Goal: Task Accomplishment & Management: Manage account settings

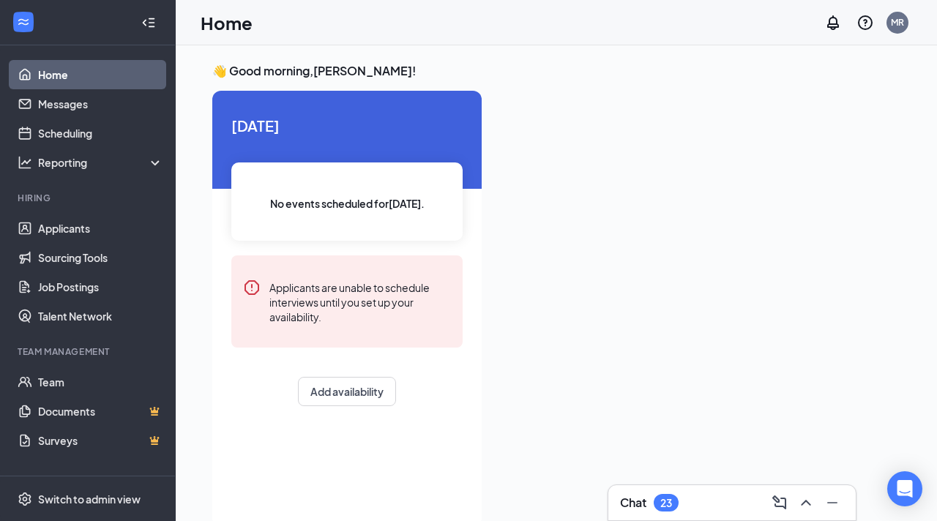
click at [333, 170] on div "No events scheduled for [DATE] ." at bounding box center [346, 202] width 231 height 78
click at [337, 195] on div "No events scheduled for [DATE] ." at bounding box center [346, 202] width 231 height 78
click at [88, 144] on link "Scheduling" at bounding box center [100, 133] width 125 height 29
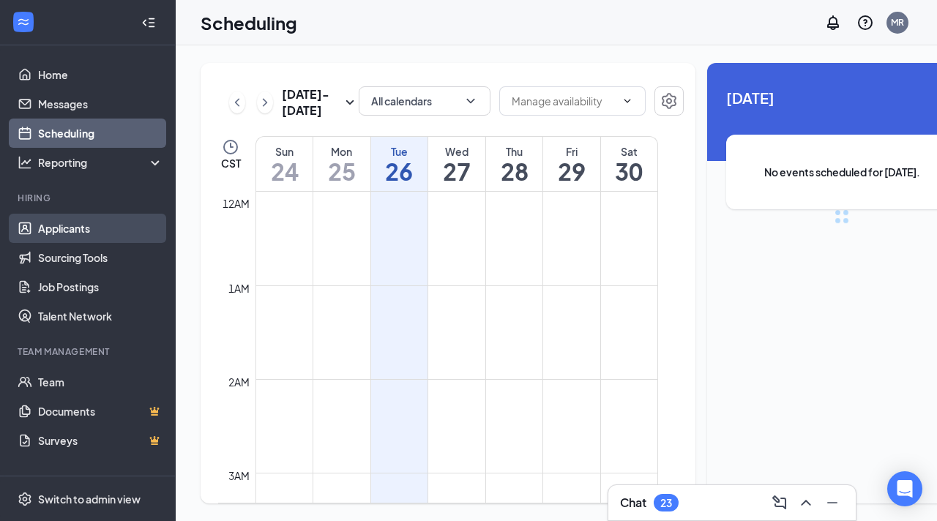
scroll to position [720, 0]
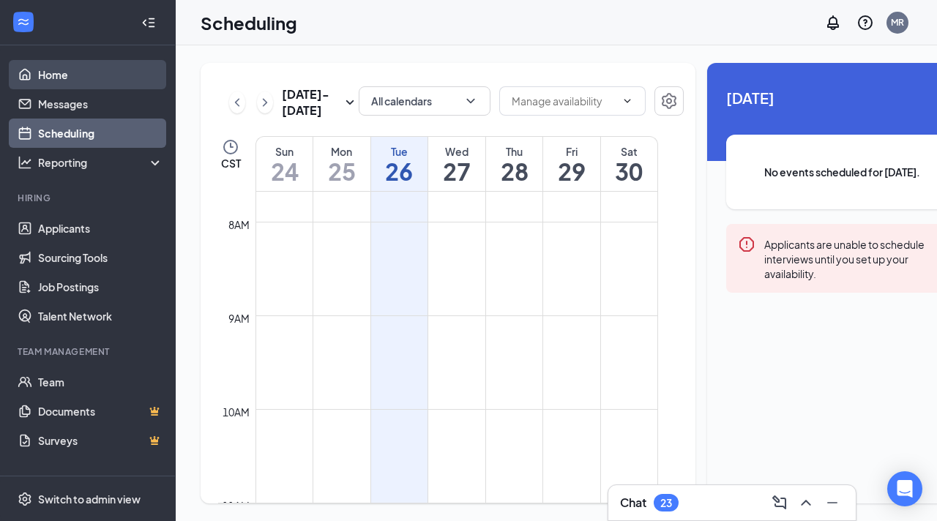
click at [83, 81] on link "Home" at bounding box center [100, 74] width 125 height 29
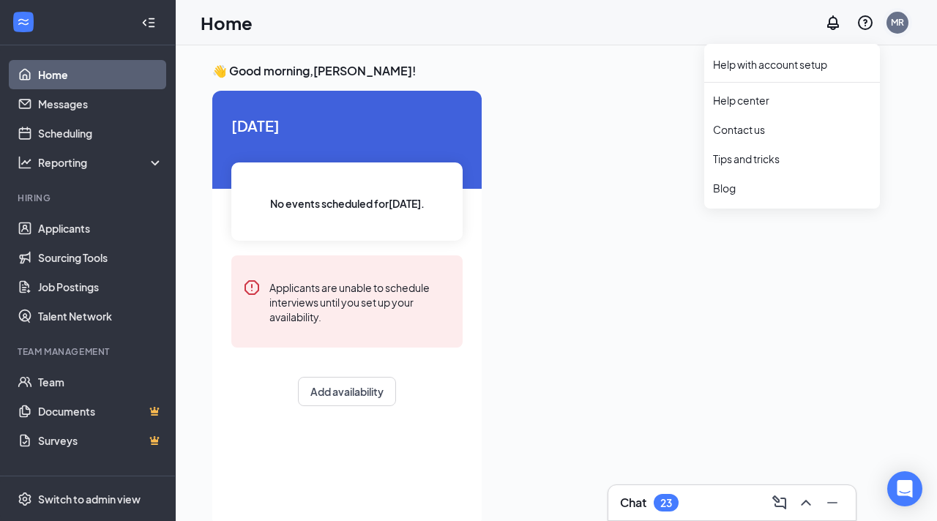
click at [888, 21] on div "MR" at bounding box center [898, 23] width 22 height 22
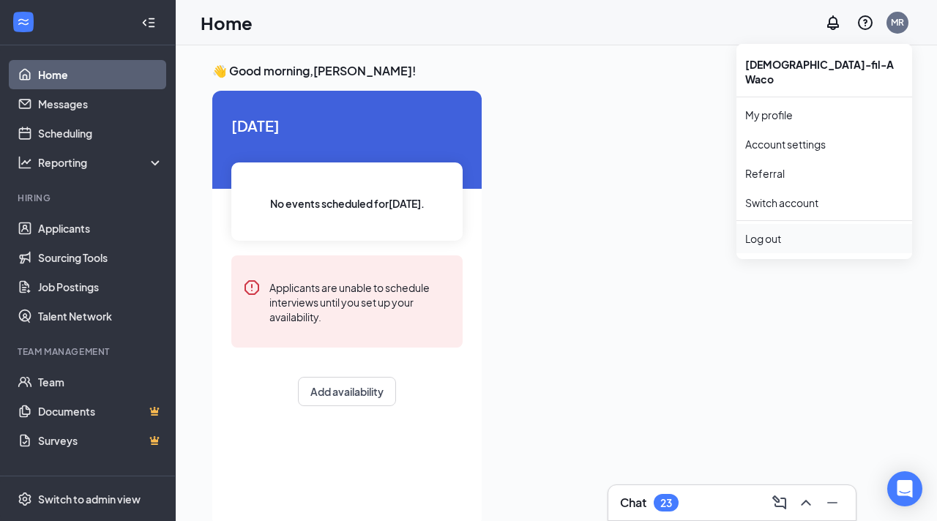
click at [767, 224] on li "Log out" at bounding box center [825, 238] width 176 height 29
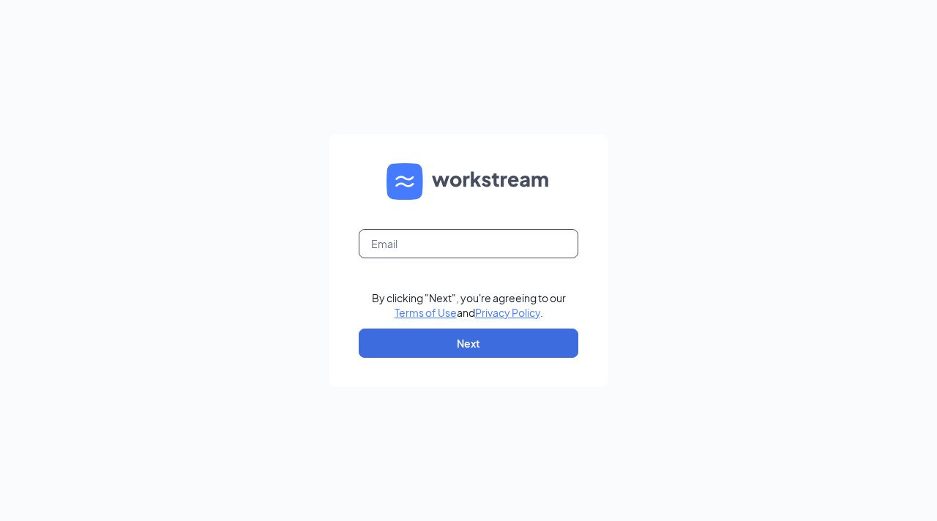
click at [425, 232] on input "text" at bounding box center [469, 243] width 220 height 29
type input "humanresources.cfawaco@gmail.com"
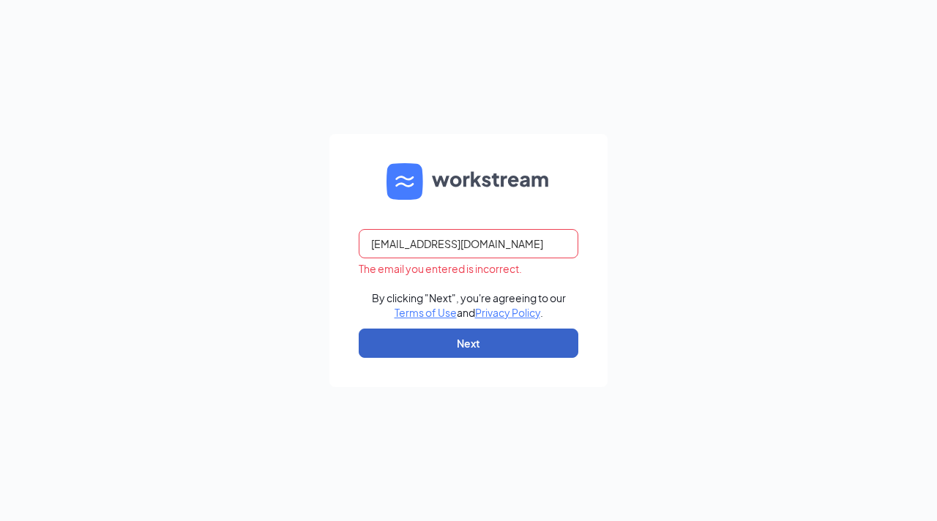
click at [504, 349] on button "Next" at bounding box center [469, 343] width 220 height 29
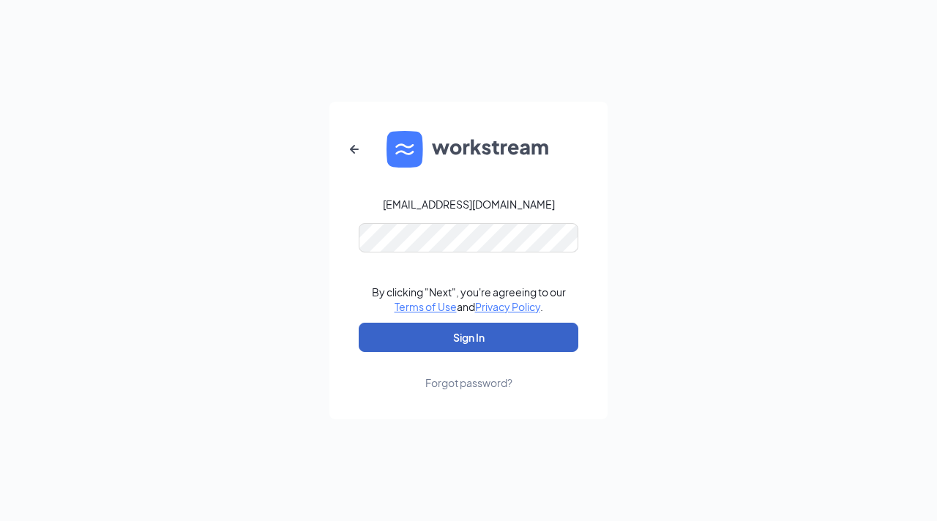
click at [499, 343] on button "Sign In" at bounding box center [469, 337] width 220 height 29
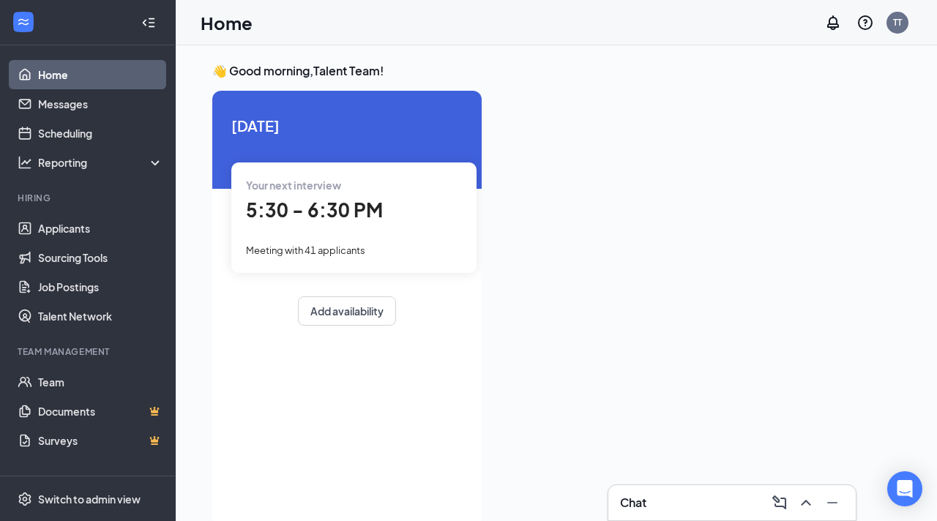
click at [383, 213] on div "5:30 - 6:30 PM" at bounding box center [354, 211] width 216 height 30
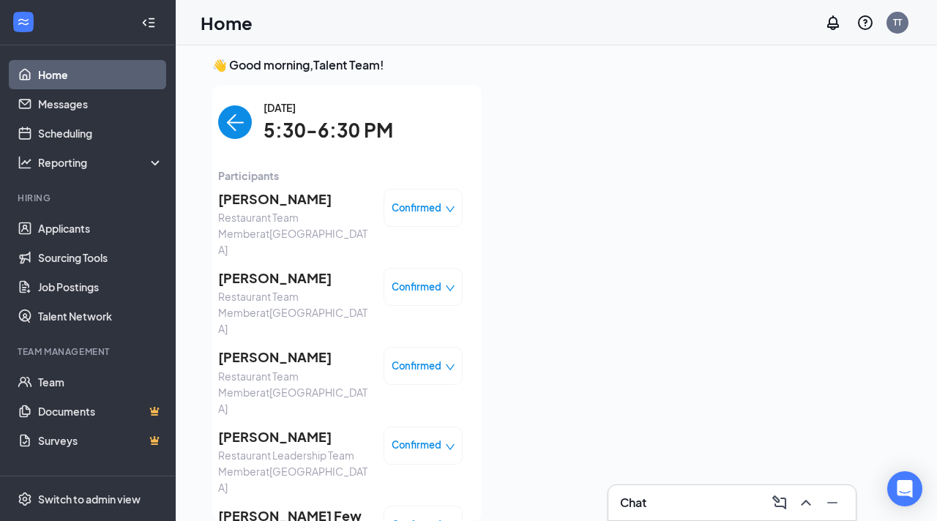
click at [398, 213] on span "Confirmed" at bounding box center [417, 208] width 50 height 15
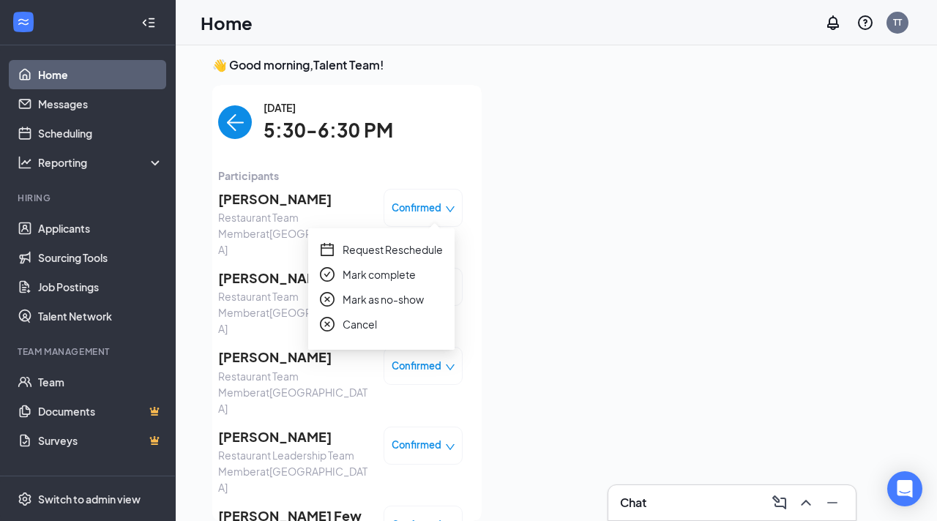
click at [395, 295] on span "Mark as no-show" at bounding box center [383, 299] width 81 height 16
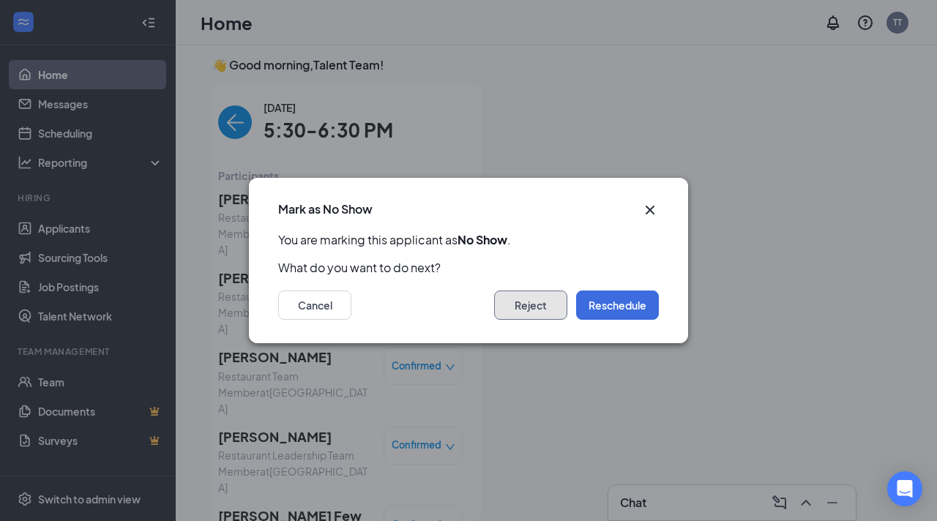
click at [555, 306] on button "Reject" at bounding box center [530, 305] width 73 height 29
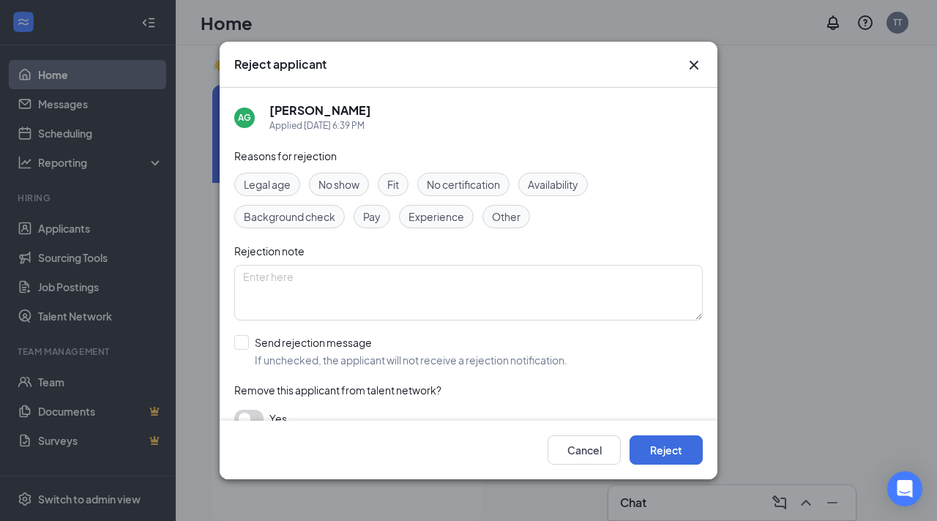
click at [357, 185] on span "No show" at bounding box center [339, 184] width 41 height 16
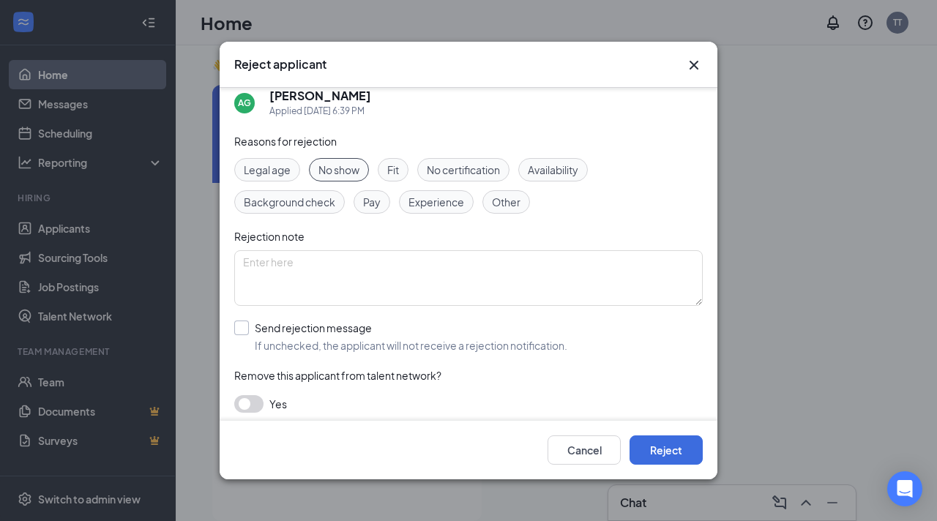
click at [245, 330] on input "Send rejection message If unchecked, the applicant will not receive a rejection…" at bounding box center [400, 337] width 333 height 32
checkbox input "true"
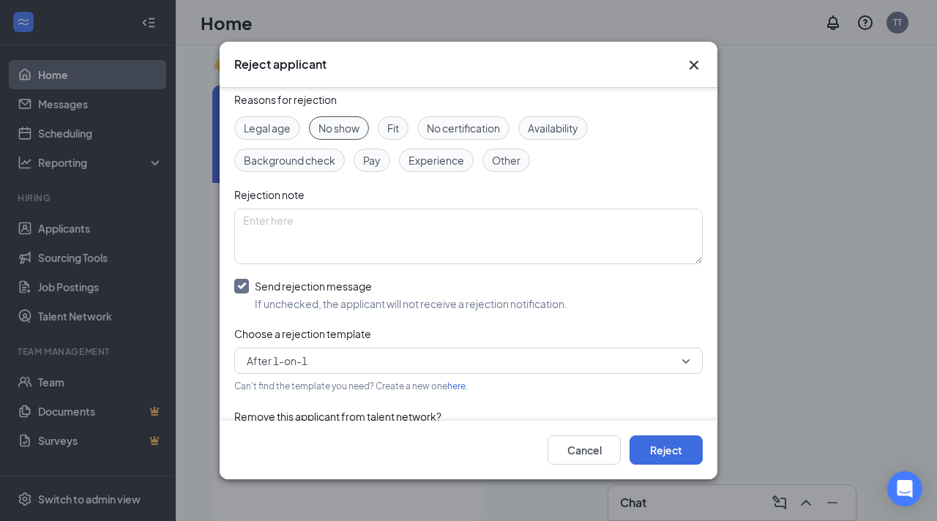
scroll to position [75, 0]
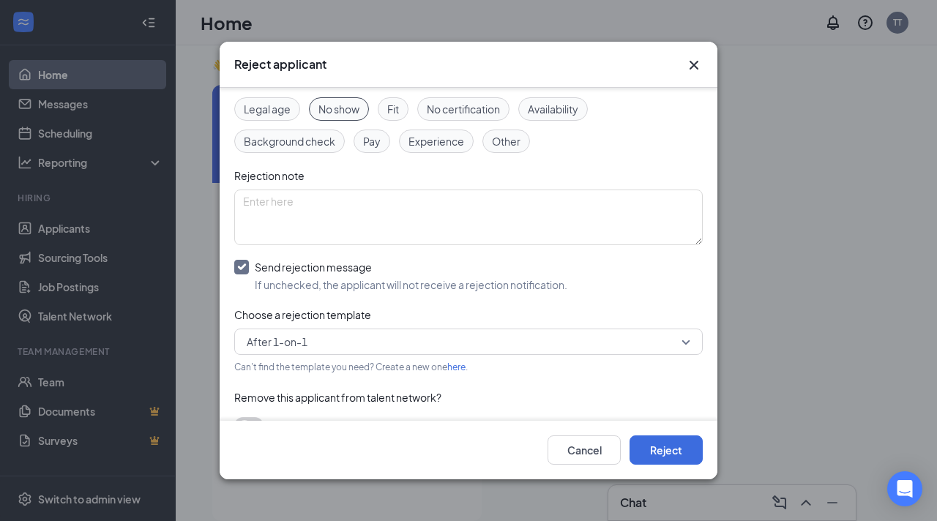
click at [479, 350] on span "After 1-on-1" at bounding box center [462, 342] width 431 height 22
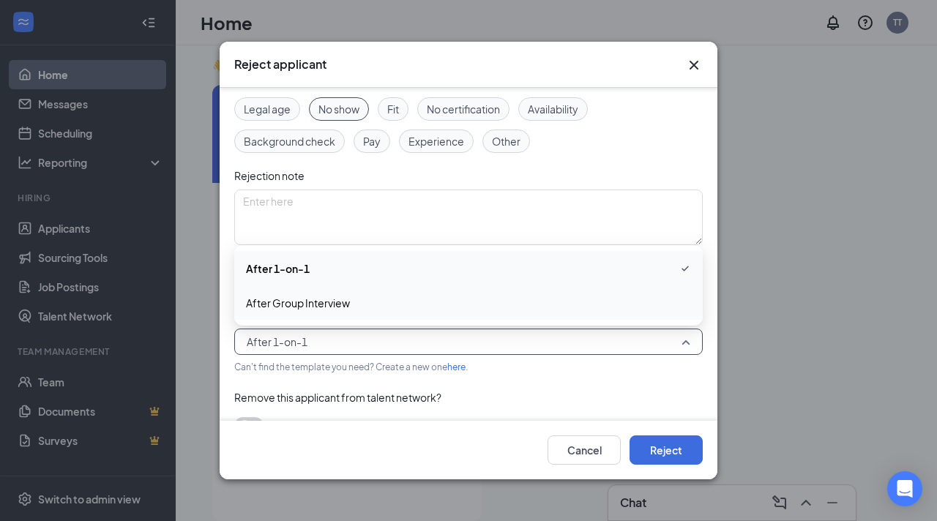
click at [364, 304] on span "After Group Interview" at bounding box center [468, 303] width 445 height 16
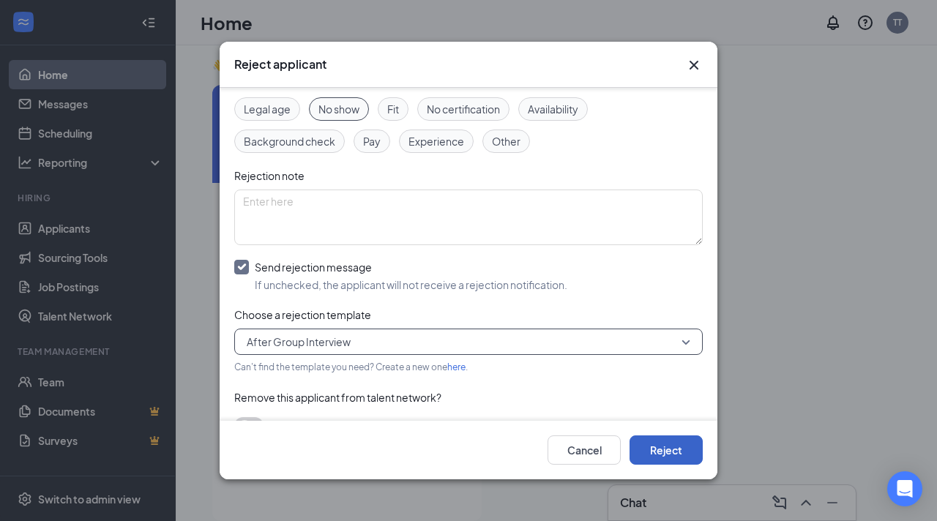
click at [658, 441] on button "Reject" at bounding box center [666, 450] width 73 height 29
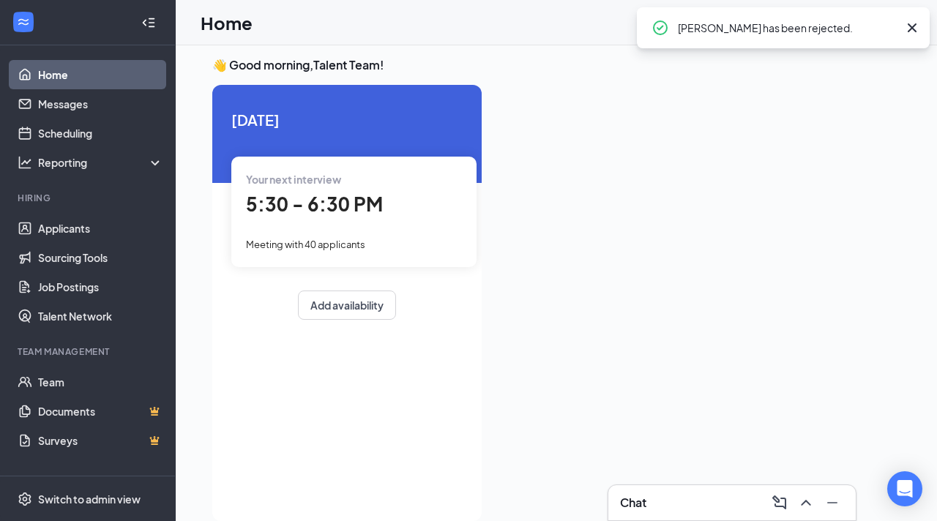
click at [363, 215] on span "5:30 - 6:30 PM" at bounding box center [314, 204] width 137 height 24
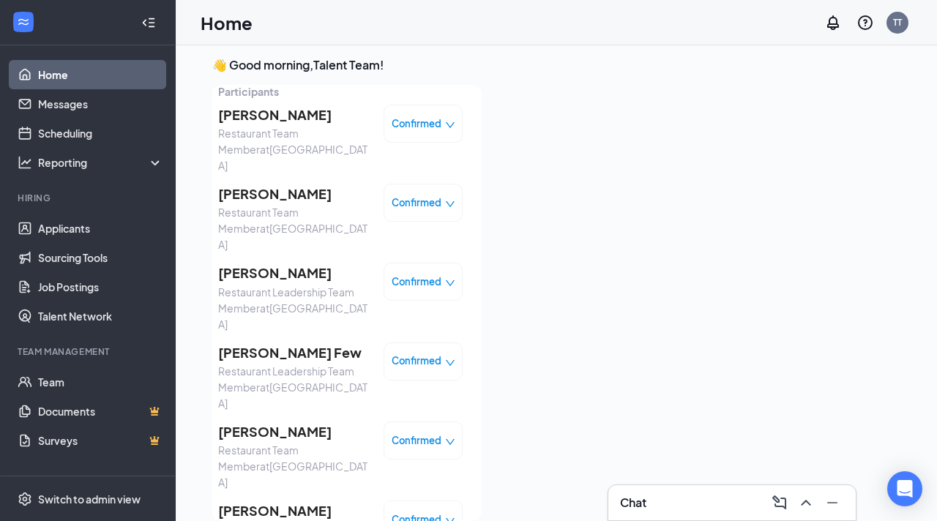
scroll to position [73, 0]
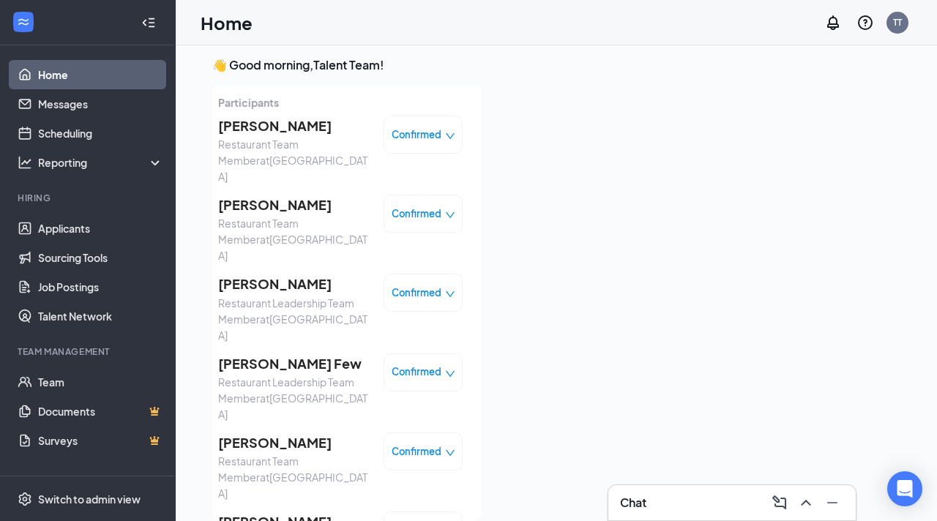
click at [274, 195] on span "[PERSON_NAME]" at bounding box center [295, 205] width 154 height 21
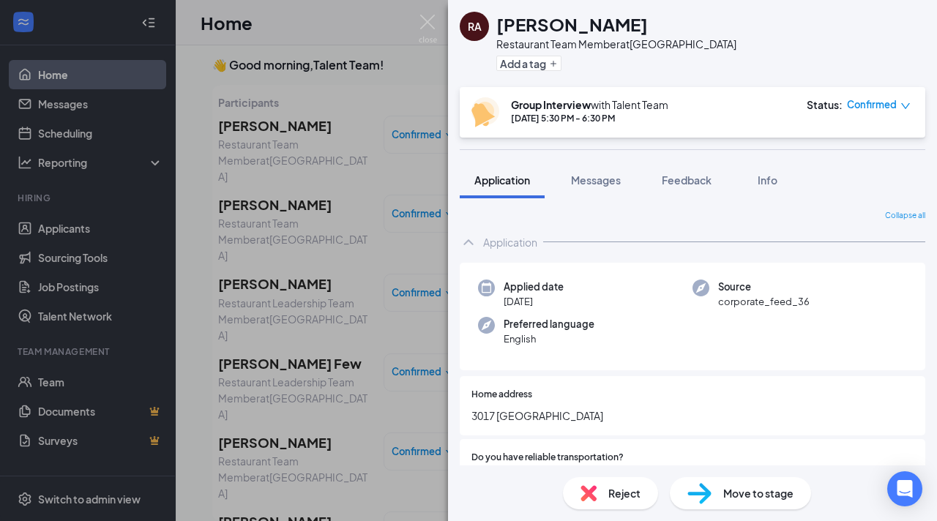
drag, startPoint x: 396, startPoint y: 111, endPoint x: 425, endPoint y: 190, distance: 85.0
click at [396, 111] on div "RA [PERSON_NAME] Restaurant Team Member at [GEOGRAPHIC_DATA] Add a tag Group In…" at bounding box center [468, 260] width 937 height 521
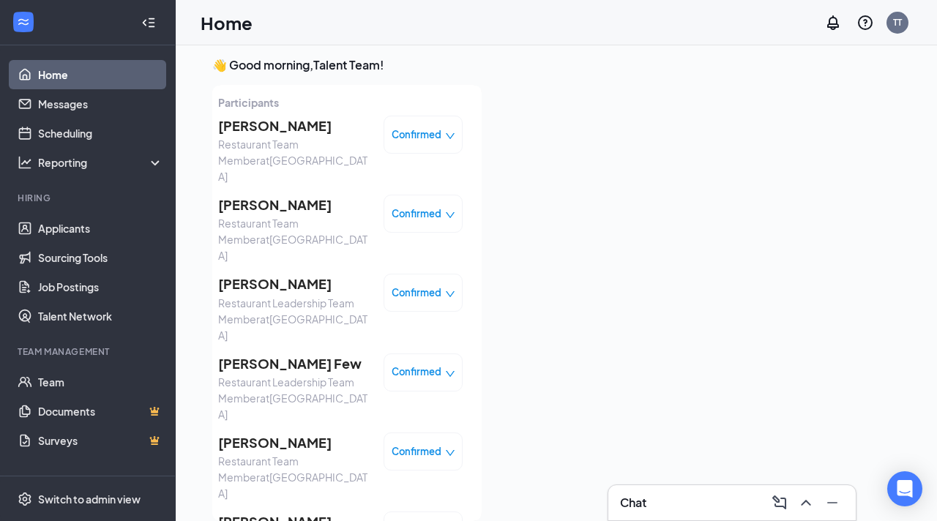
click at [415, 207] on span "Confirmed" at bounding box center [417, 214] width 50 height 15
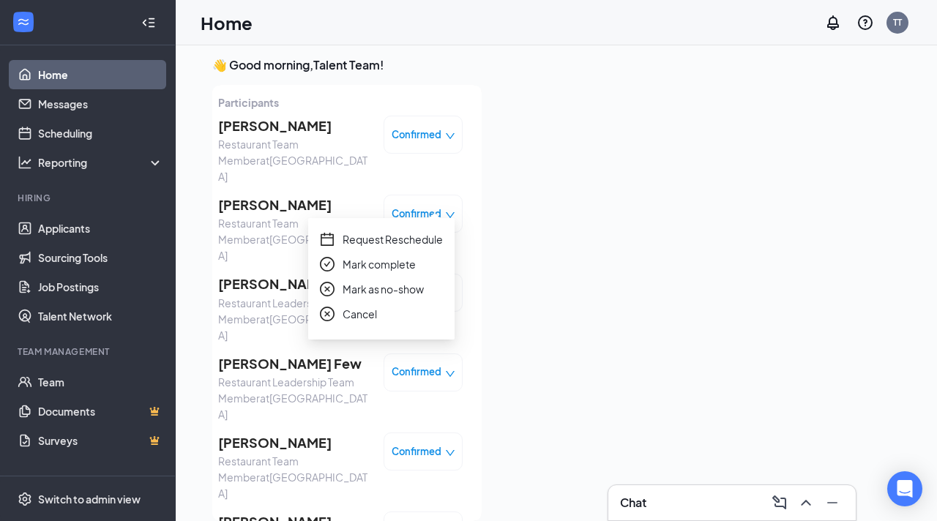
click at [398, 285] on span "Mark as no-show" at bounding box center [383, 289] width 81 height 16
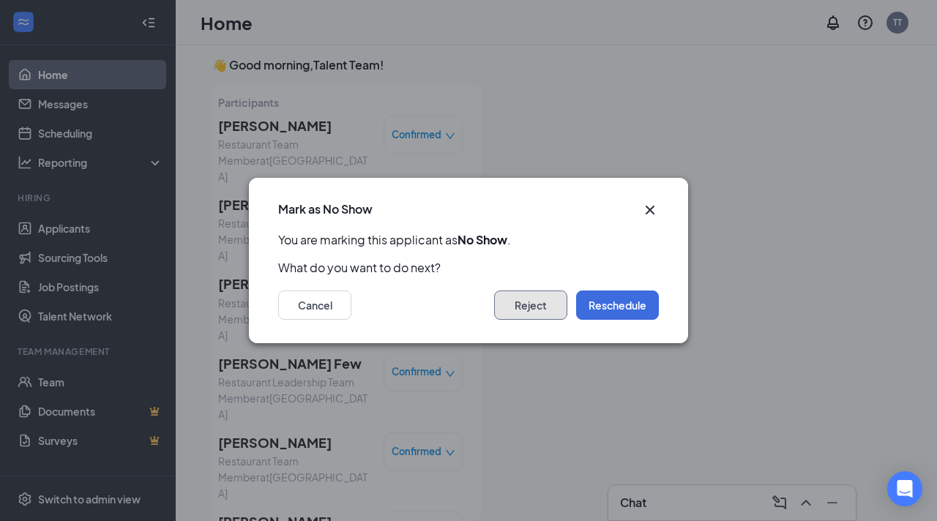
click at [534, 301] on button "Reject" at bounding box center [530, 305] width 73 height 29
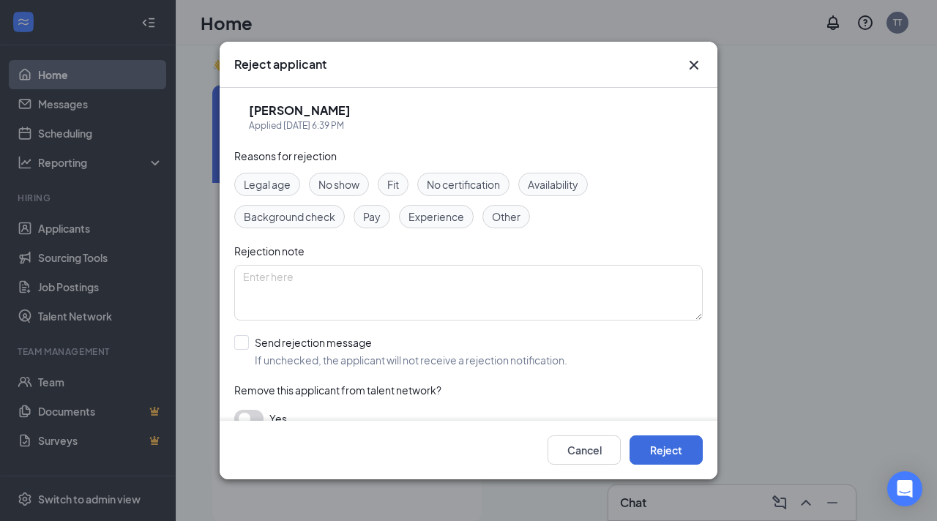
click at [334, 181] on span "No show" at bounding box center [339, 184] width 41 height 16
click at [250, 341] on input "Send rejection message If unchecked, the applicant will not receive a rejection…" at bounding box center [400, 351] width 333 height 32
checkbox input "true"
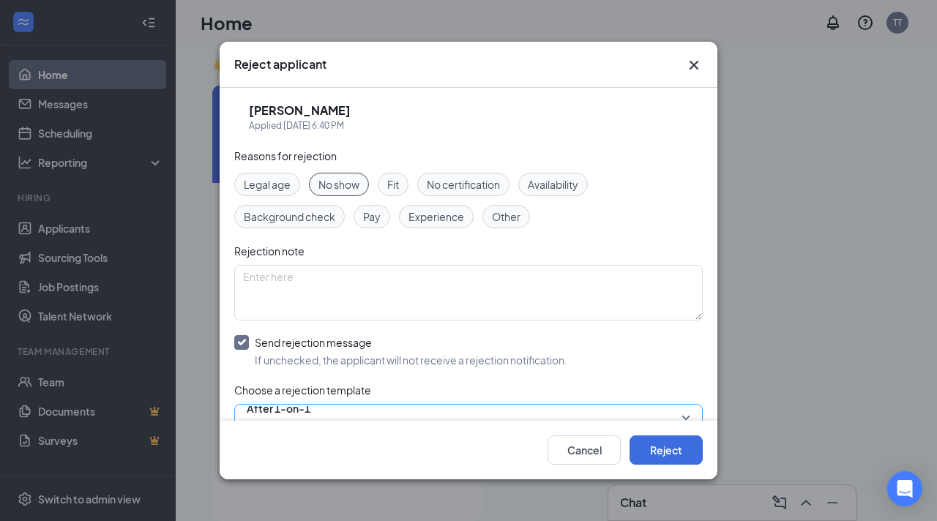
click at [311, 409] on span "After 1-on-1" at bounding box center [279, 418] width 64 height 40
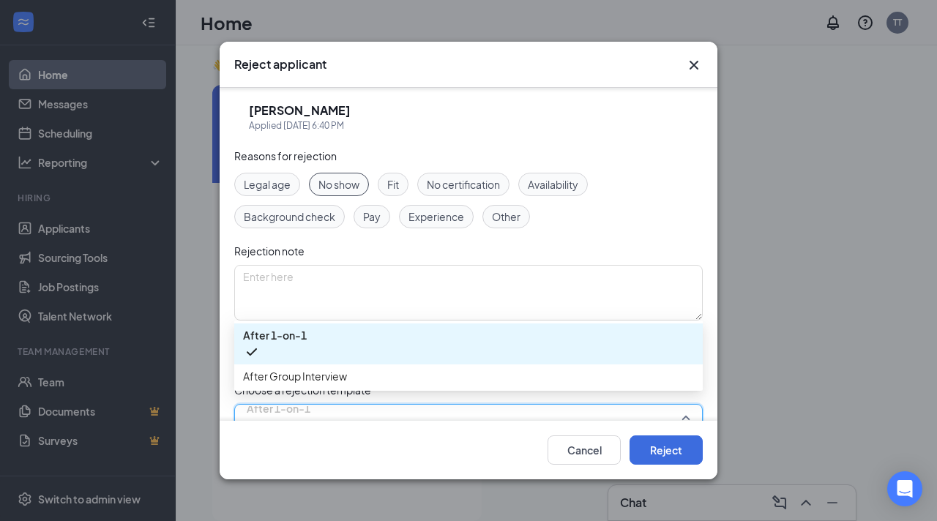
scroll to position [9, 0]
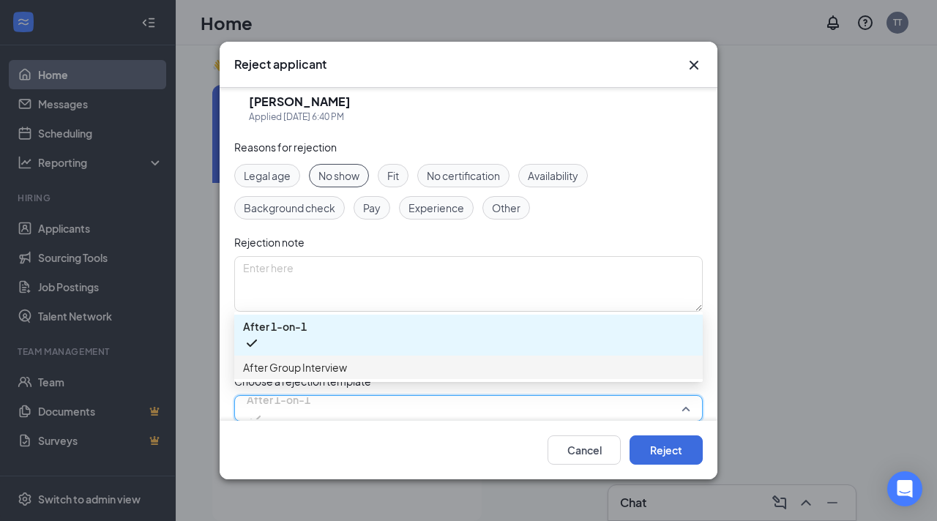
click at [339, 370] on span "After Group Interview" at bounding box center [295, 368] width 104 height 16
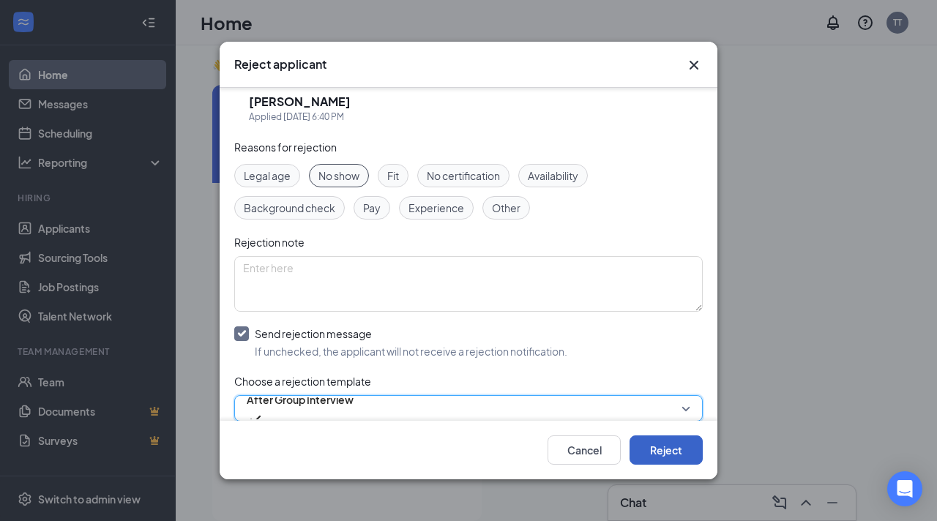
click at [641, 448] on button "Reject" at bounding box center [666, 450] width 73 height 29
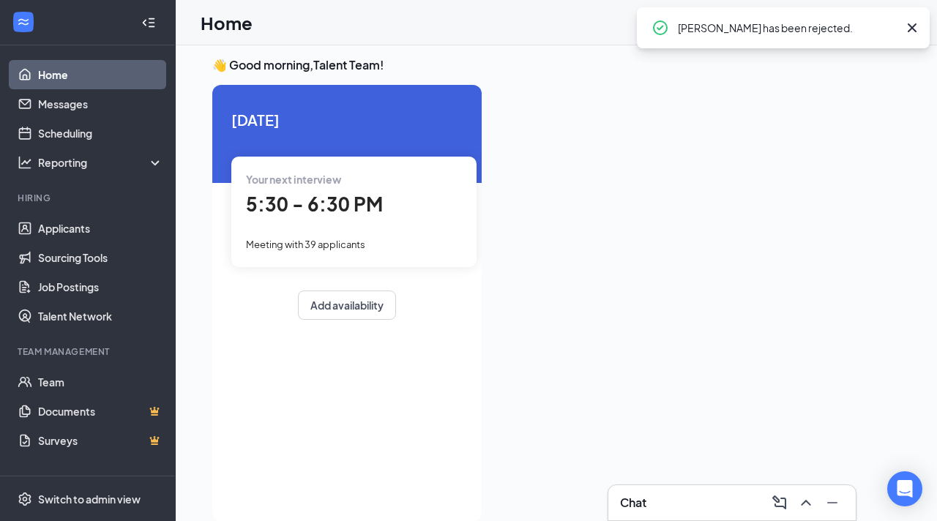
click at [343, 210] on span "5:30 - 6:30 PM" at bounding box center [314, 204] width 137 height 24
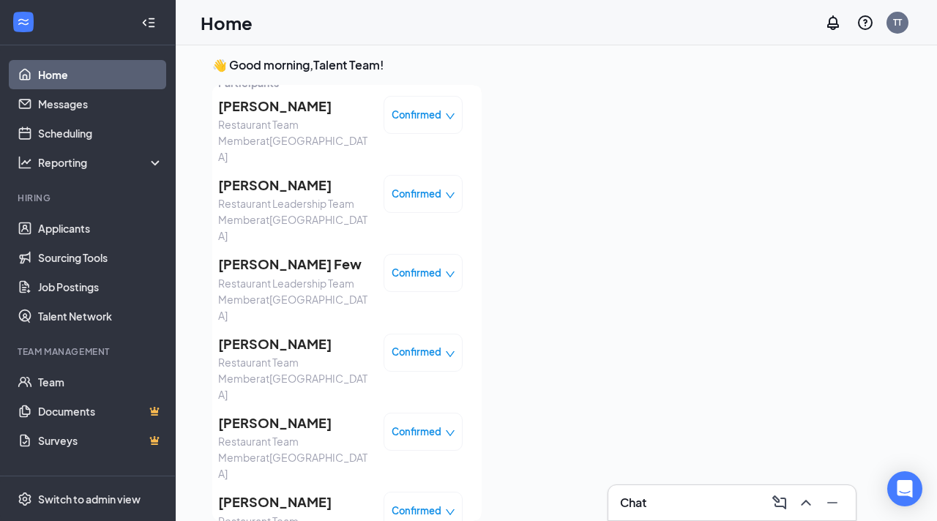
scroll to position [96, 0]
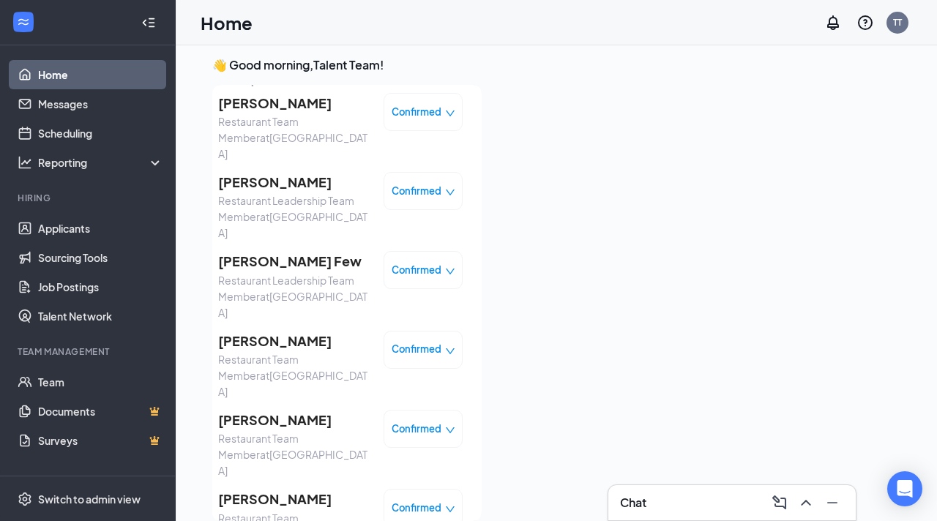
click at [409, 251] on div "Confirmed" at bounding box center [423, 270] width 79 height 38
click at [412, 251] on div "Confirmed" at bounding box center [423, 270] width 79 height 38
click at [434, 263] on span "Confirmed" at bounding box center [417, 270] width 50 height 15
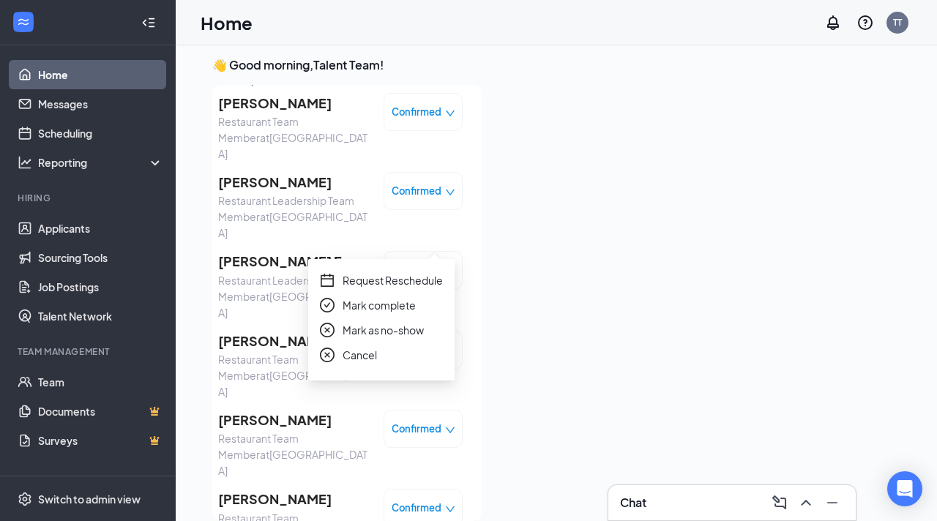
click at [404, 327] on span "Mark as no-show" at bounding box center [383, 330] width 81 height 16
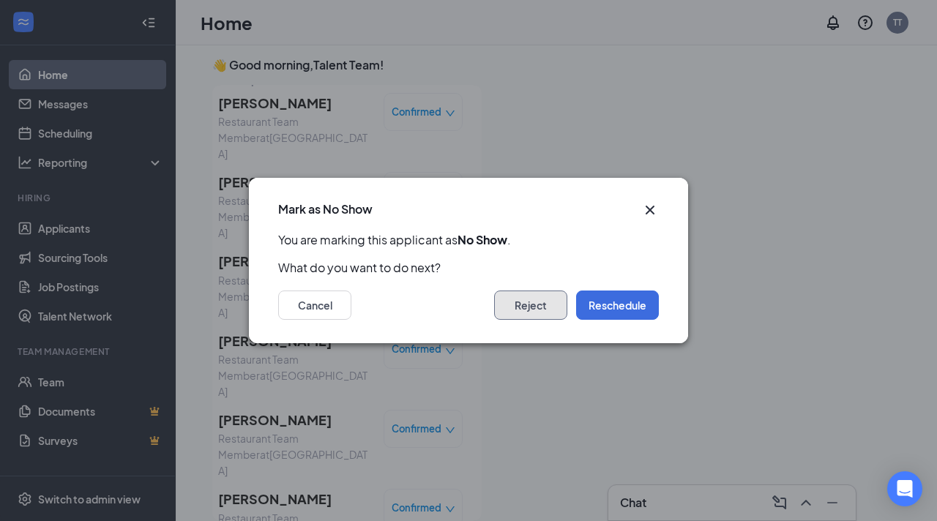
click at [504, 302] on button "Reject" at bounding box center [530, 305] width 73 height 29
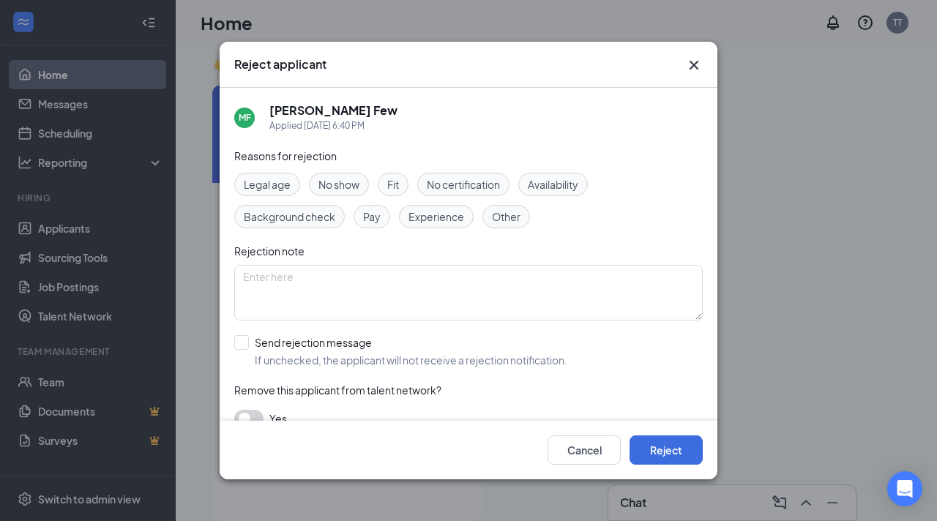
click at [341, 180] on span "No show" at bounding box center [339, 184] width 41 height 16
click at [244, 348] on input "Send rejection message If unchecked, the applicant will not receive a rejection…" at bounding box center [400, 351] width 333 height 32
checkbox input "true"
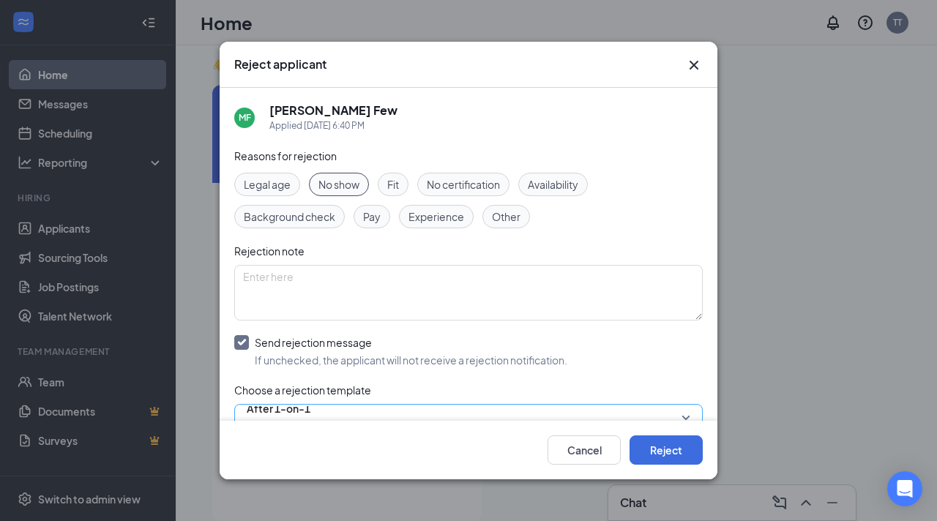
click at [305, 415] on span "After 1-on-1" at bounding box center [279, 409] width 64 height 22
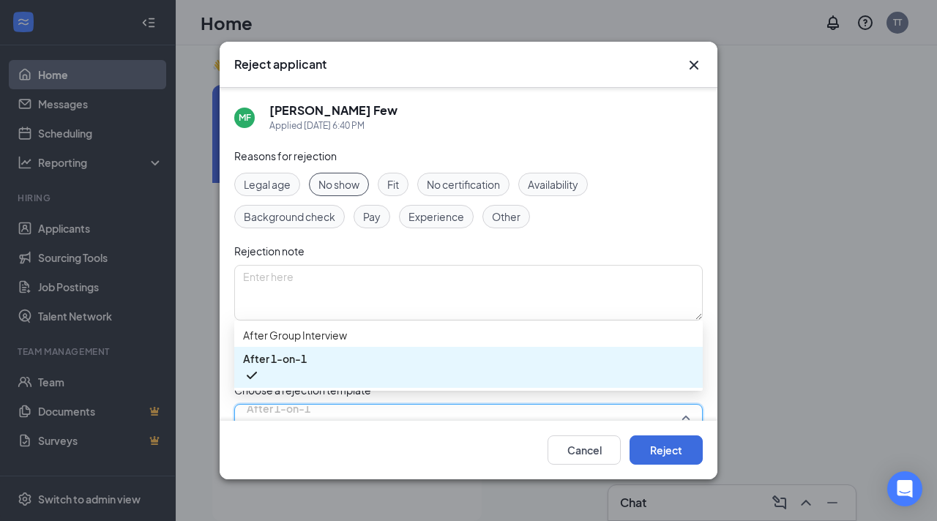
scroll to position [9, 0]
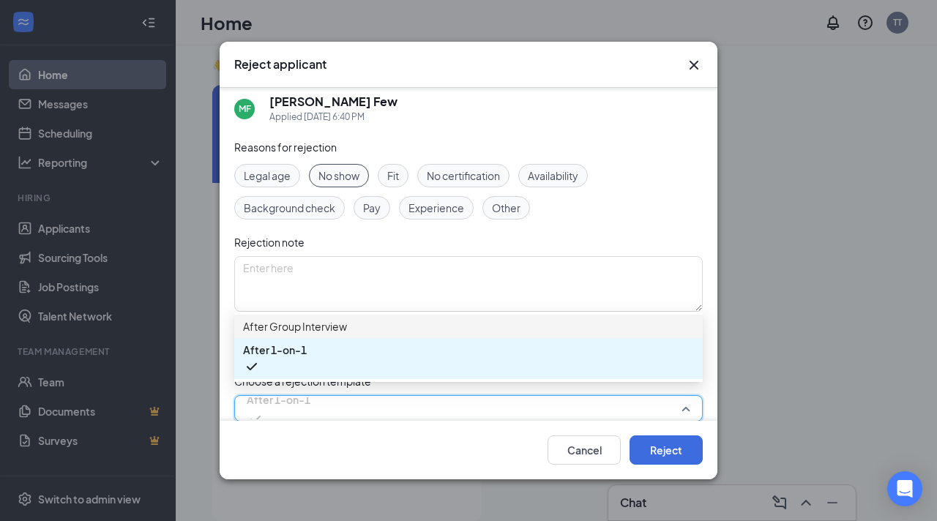
click at [329, 338] on div "After Group Interview" at bounding box center [468, 326] width 469 height 23
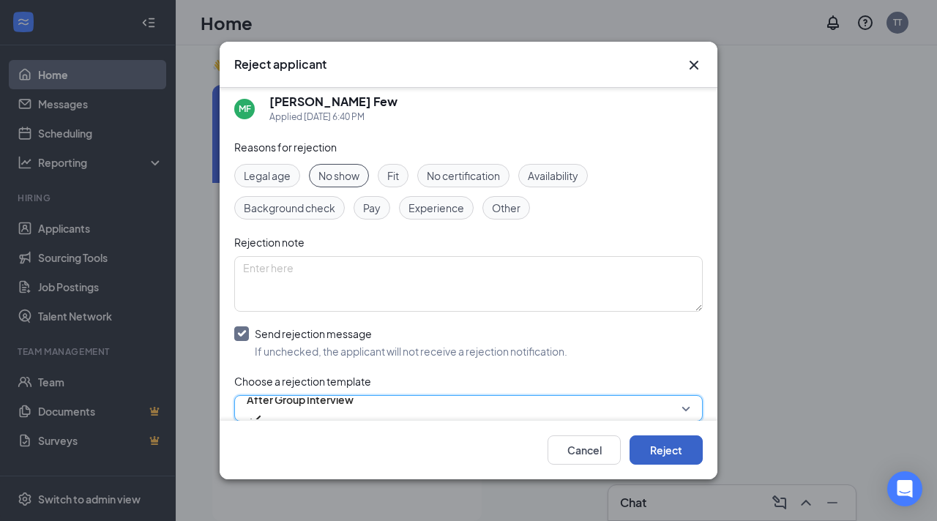
click at [649, 442] on button "Reject" at bounding box center [666, 450] width 73 height 29
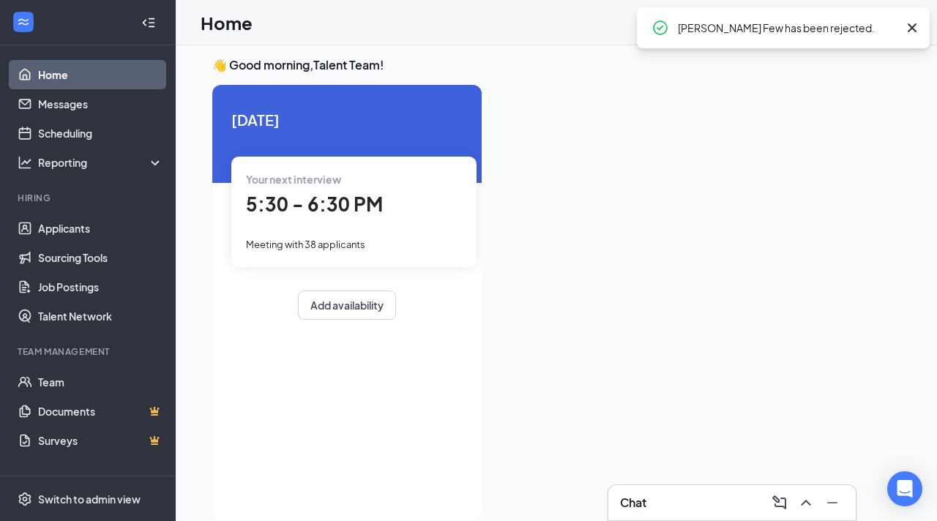
click at [311, 178] on span "Your next interview" at bounding box center [293, 179] width 95 height 13
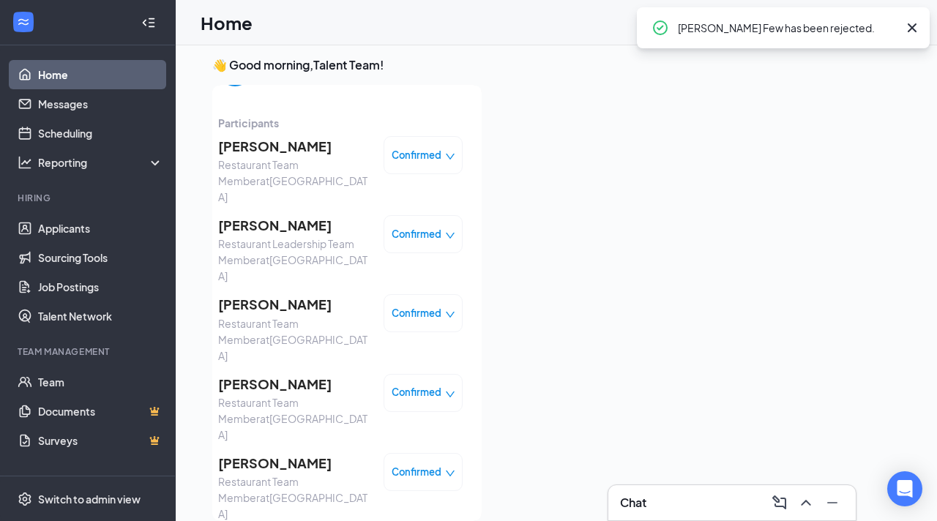
scroll to position [62, 0]
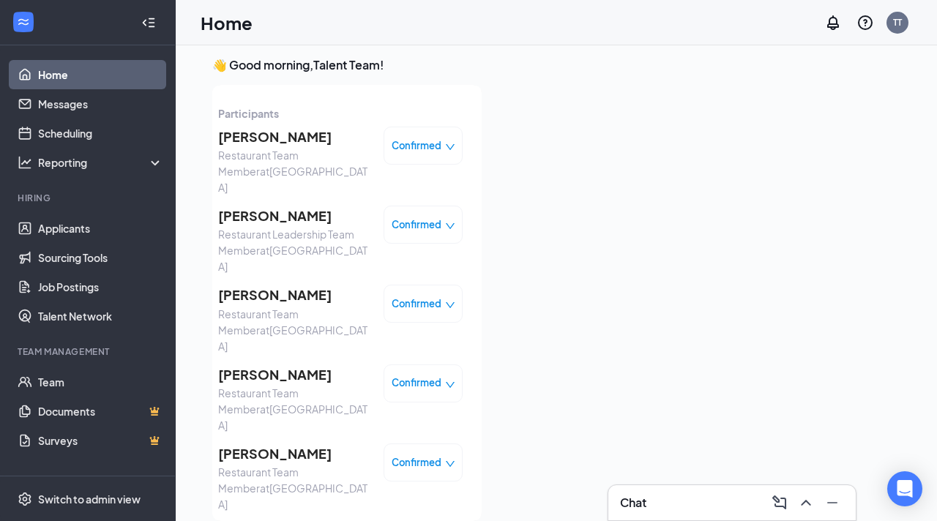
click at [439, 297] on span "Confirmed" at bounding box center [417, 304] width 50 height 15
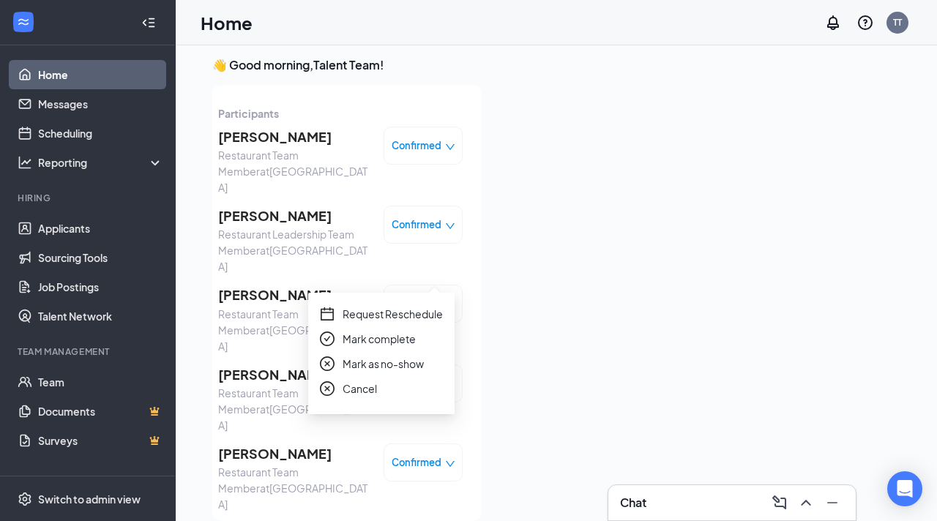
click at [407, 361] on span "Mark as no-show" at bounding box center [383, 364] width 81 height 16
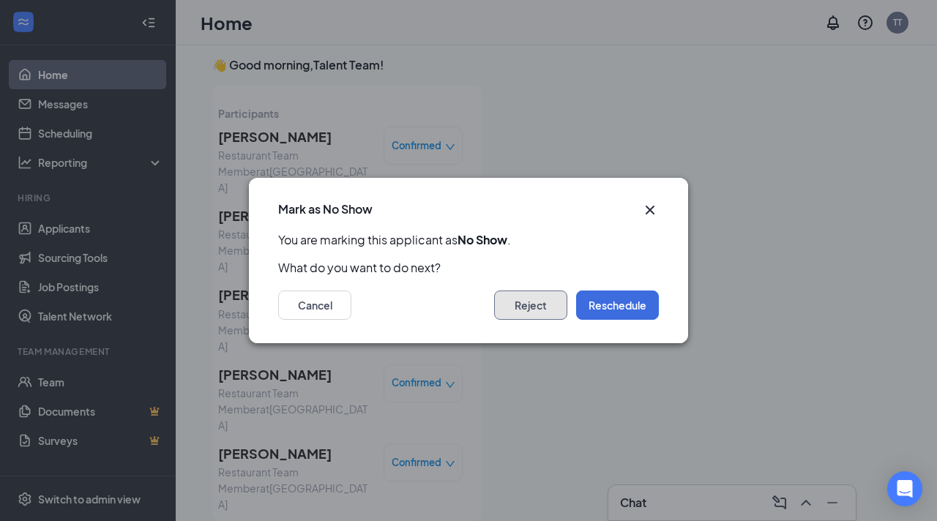
click at [529, 299] on button "Reject" at bounding box center [530, 305] width 73 height 29
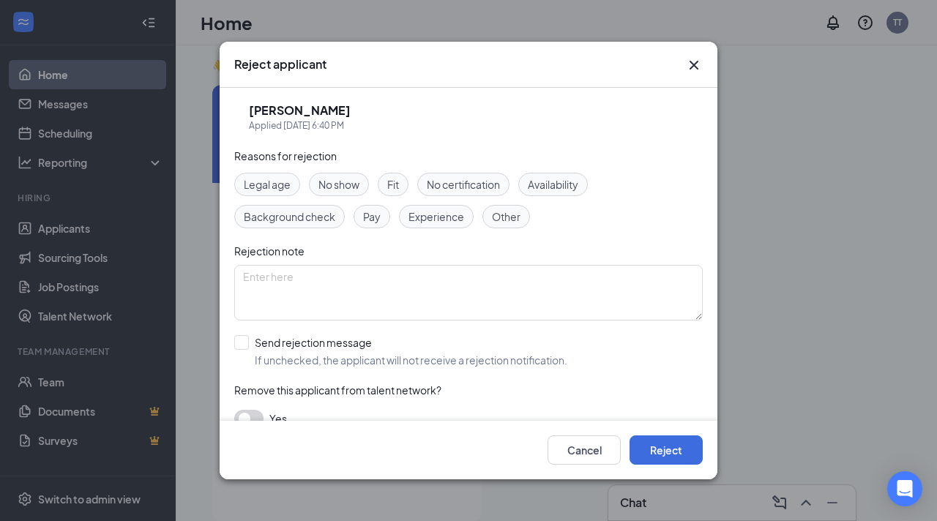
click at [341, 190] on span "No show" at bounding box center [339, 184] width 41 height 16
click at [241, 341] on input "Send rejection message If unchecked, the applicant will not receive a rejection…" at bounding box center [400, 351] width 333 height 32
checkbox input "true"
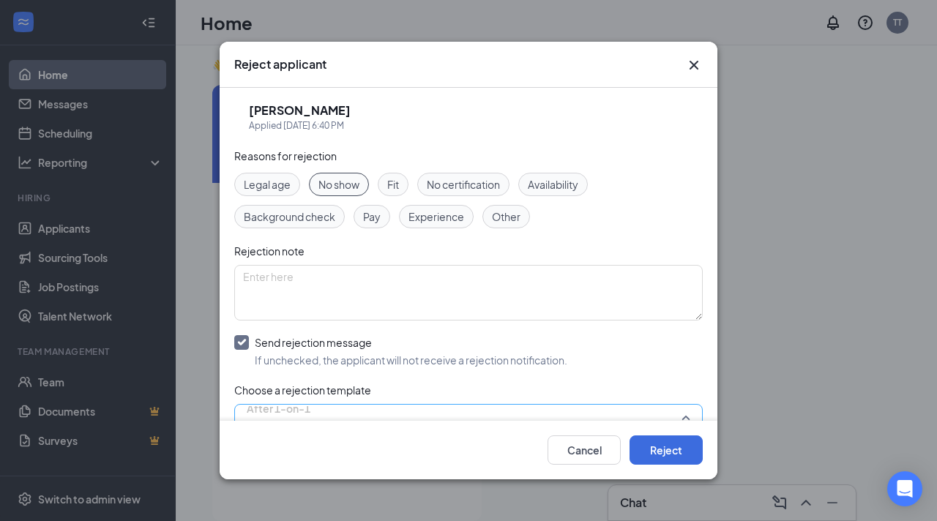
click at [311, 408] on span "After 1-on-1" at bounding box center [279, 418] width 64 height 40
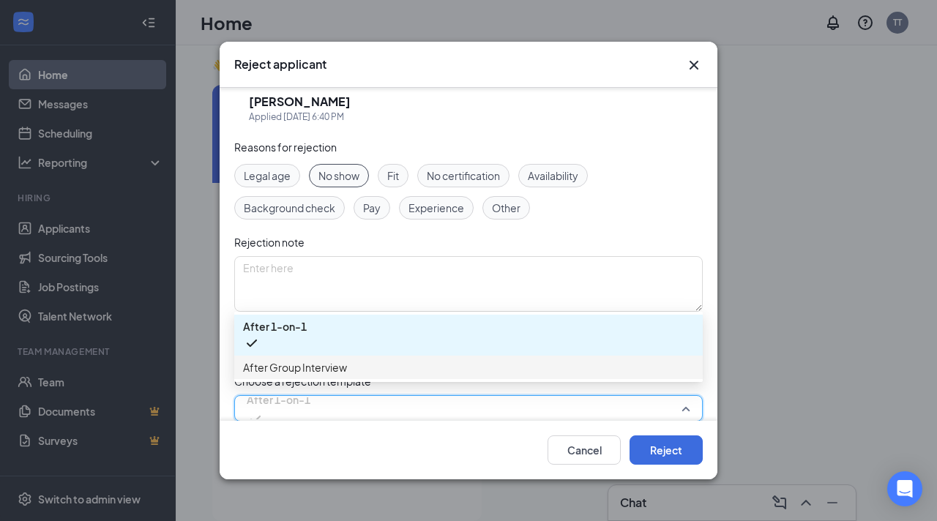
click at [365, 371] on span "After Group Interview" at bounding box center [468, 368] width 451 height 16
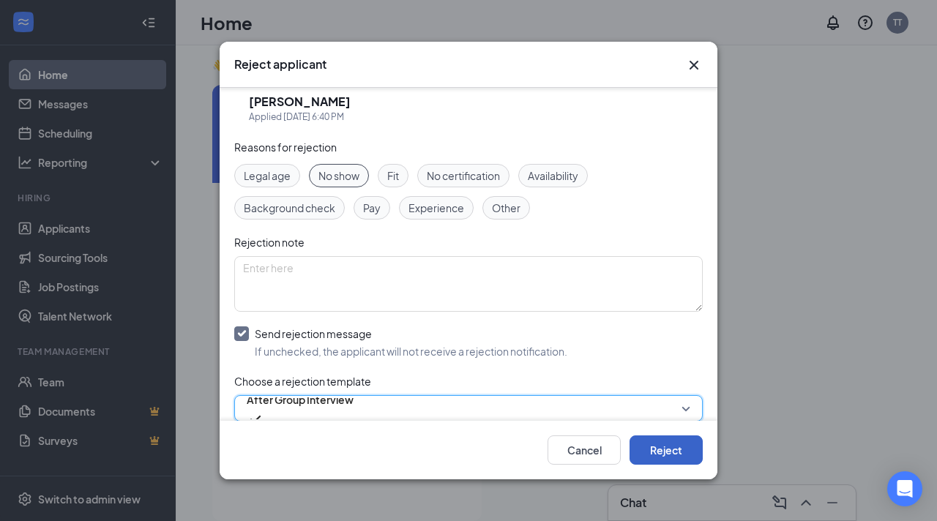
click at [649, 443] on button "Reject" at bounding box center [666, 450] width 73 height 29
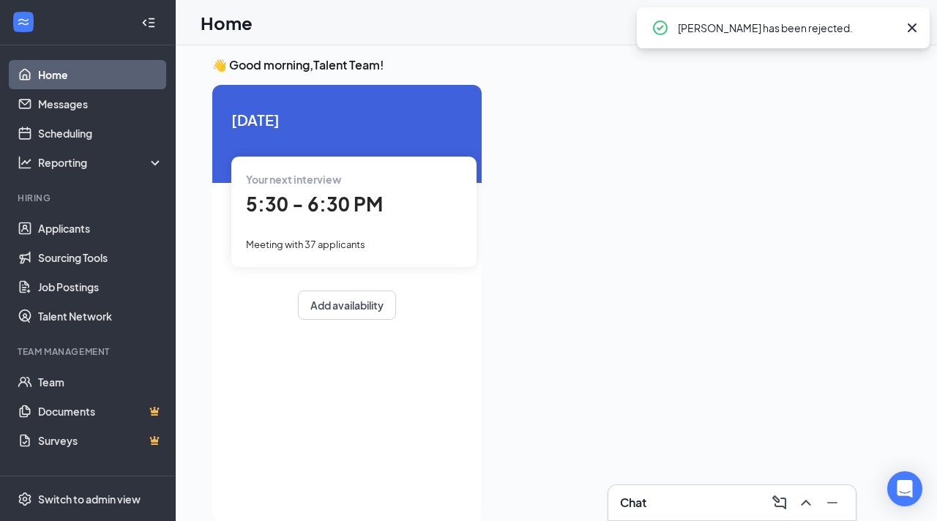
click at [330, 207] on span "5:30 - 6:30 PM" at bounding box center [314, 204] width 137 height 24
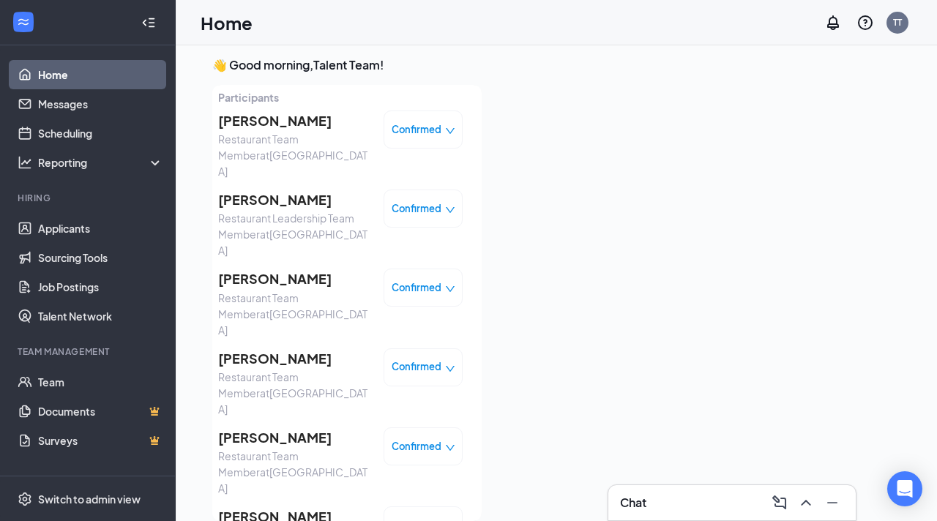
scroll to position [93, 0]
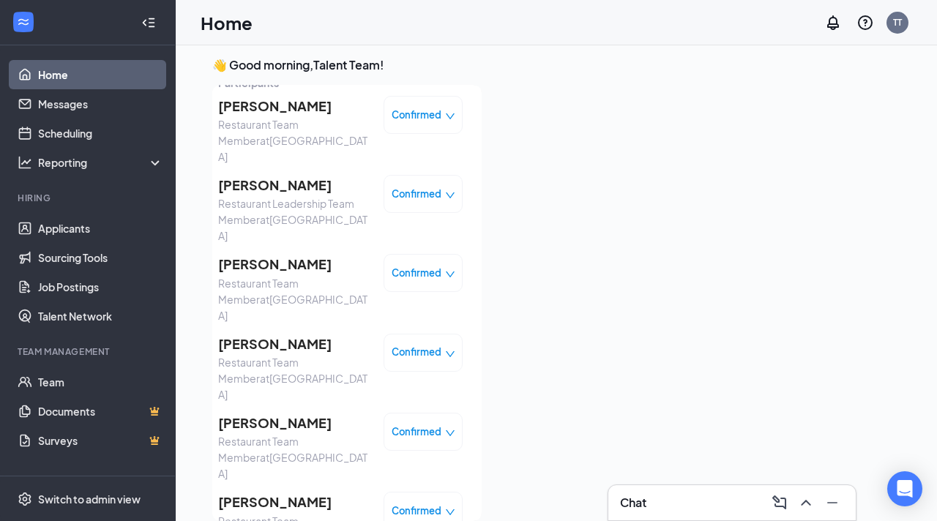
click at [404, 266] on span "Confirmed" at bounding box center [417, 273] width 50 height 15
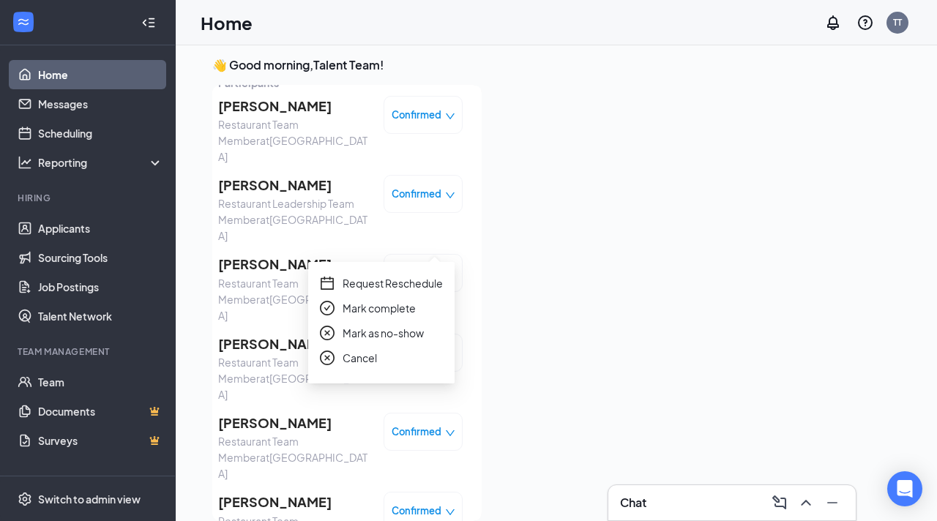
click at [396, 331] on span "Mark as no-show" at bounding box center [383, 333] width 81 height 16
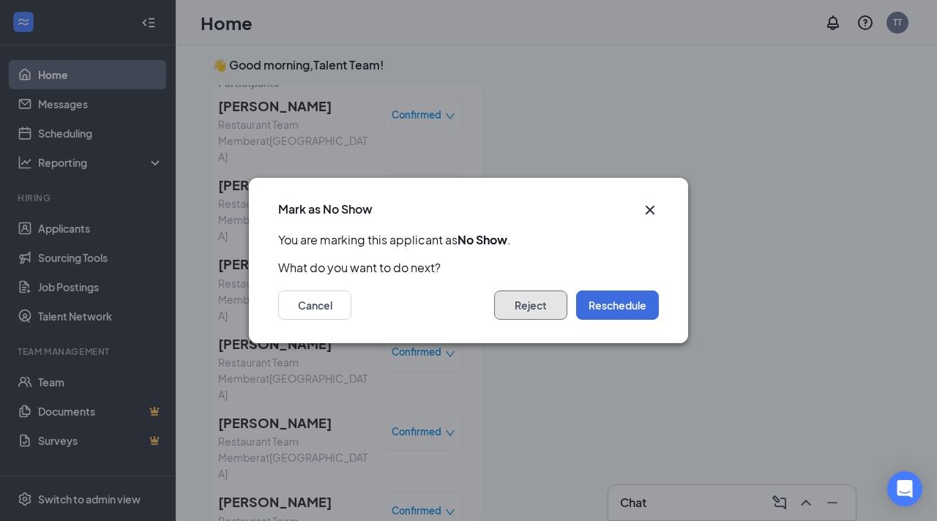
click at [539, 300] on button "Reject" at bounding box center [530, 305] width 73 height 29
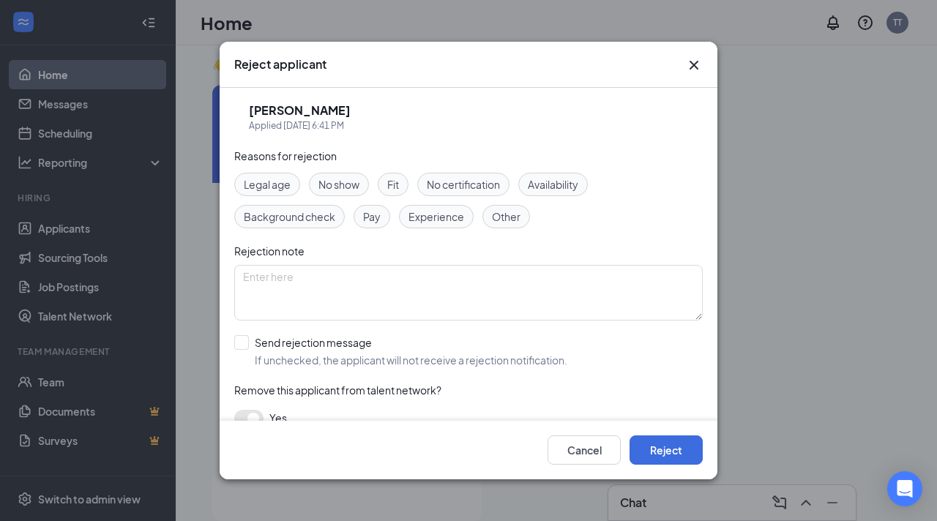
click at [327, 182] on span "No show" at bounding box center [339, 184] width 41 height 16
click at [241, 345] on input "Send rejection message If unchecked, the applicant will not receive a rejection…" at bounding box center [400, 351] width 333 height 32
checkbox input "true"
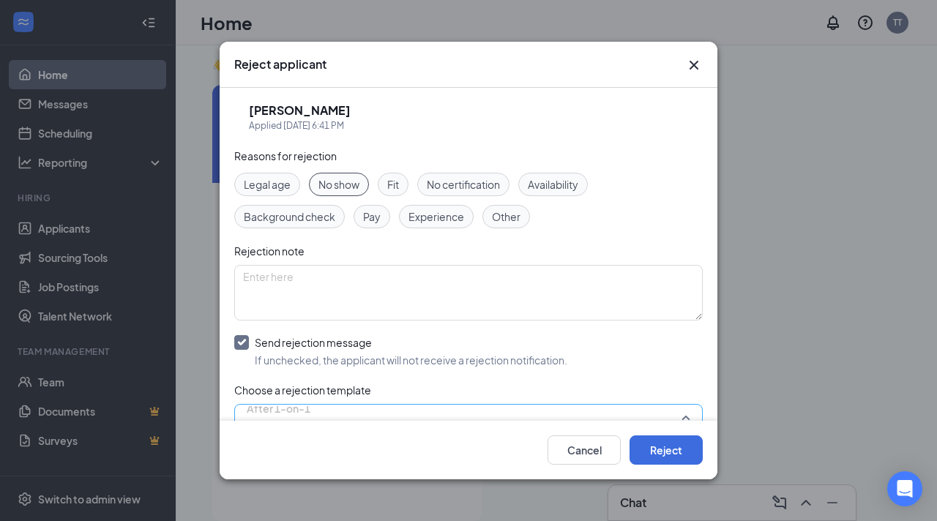
click at [275, 412] on span "After 1-on-1" at bounding box center [279, 409] width 64 height 22
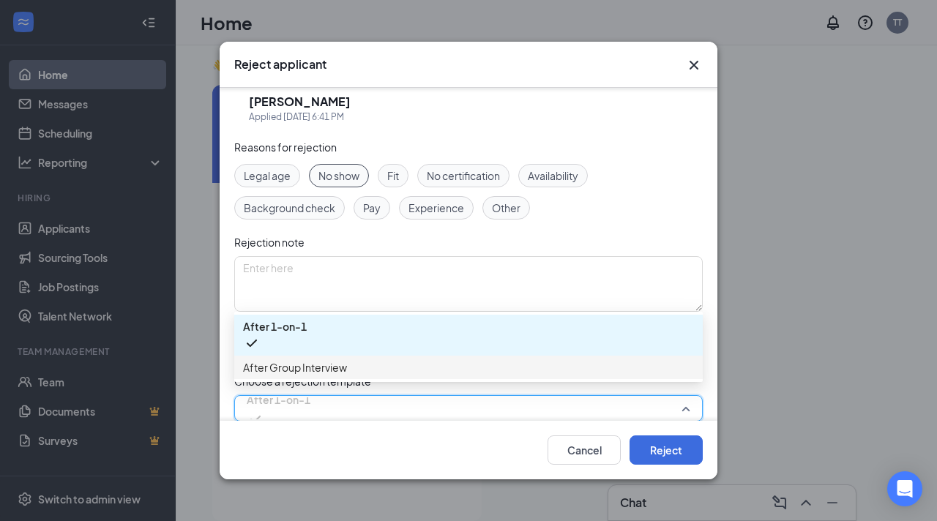
click at [330, 371] on span "After Group Interview" at bounding box center [295, 368] width 104 height 16
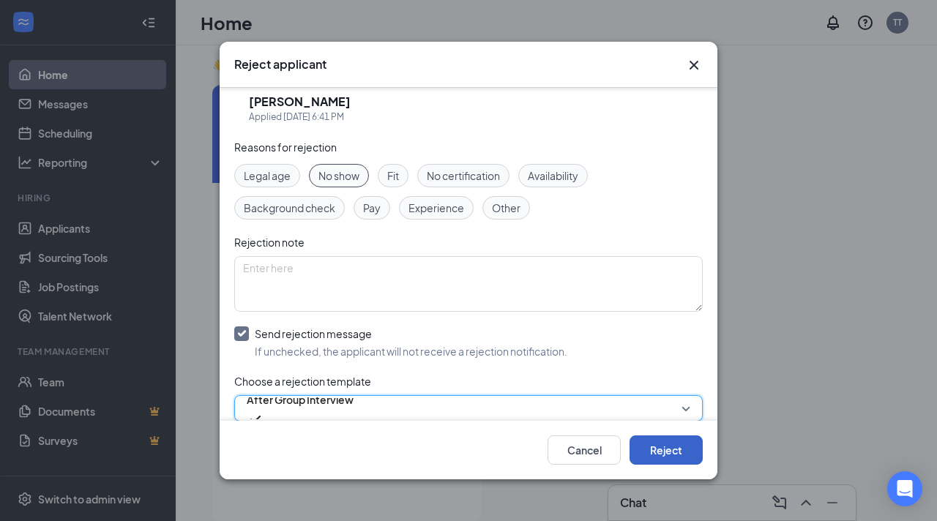
click at [663, 456] on button "Reject" at bounding box center [666, 450] width 73 height 29
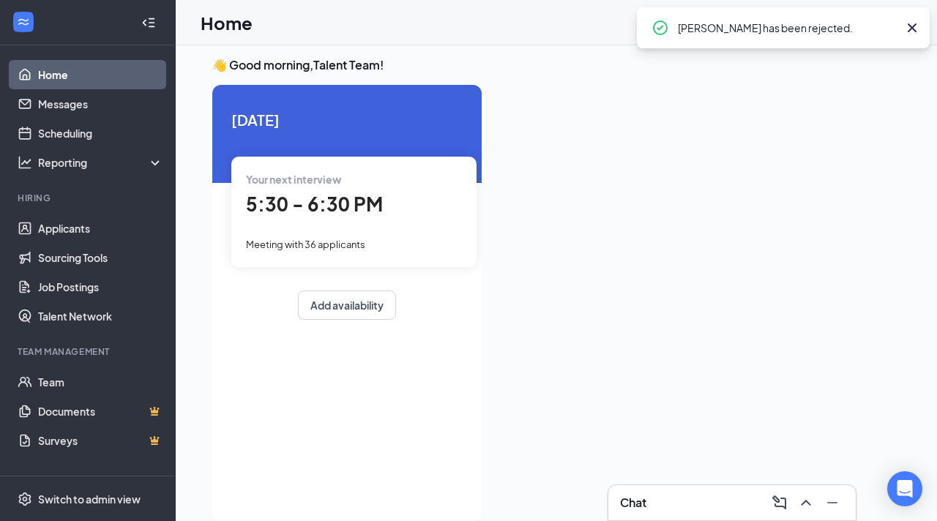
click at [313, 197] on span "5:30 - 6:30 PM" at bounding box center [314, 204] width 137 height 24
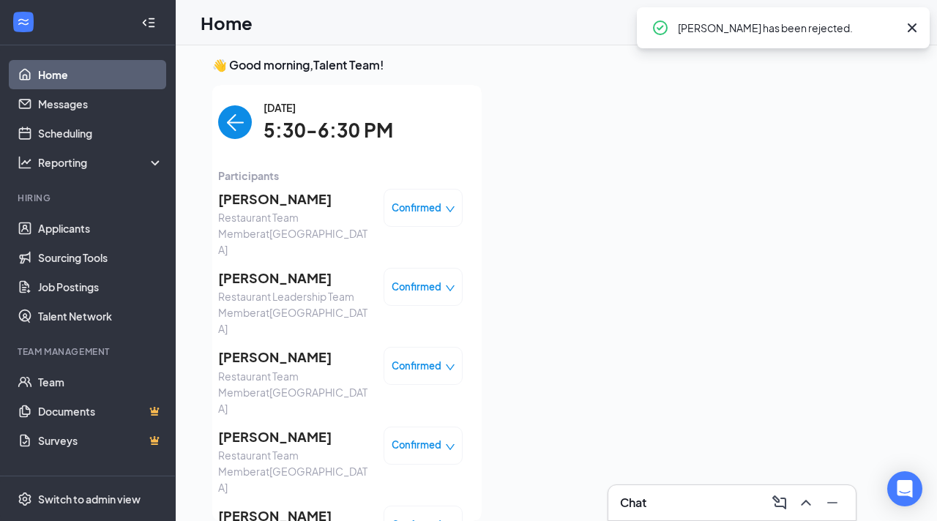
scroll to position [15, 0]
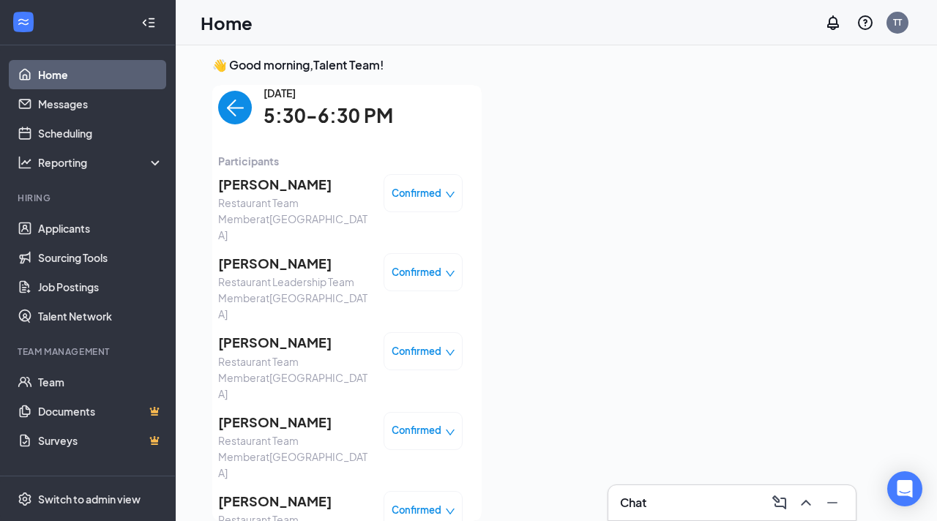
click at [434, 344] on span "Confirmed" at bounding box center [417, 351] width 50 height 15
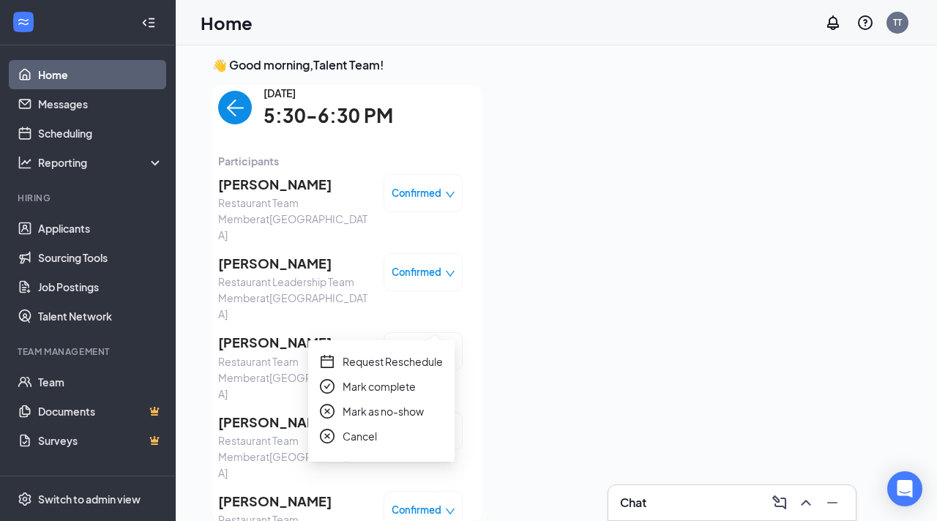
click at [404, 412] on span "Mark as no-show" at bounding box center [383, 412] width 81 height 16
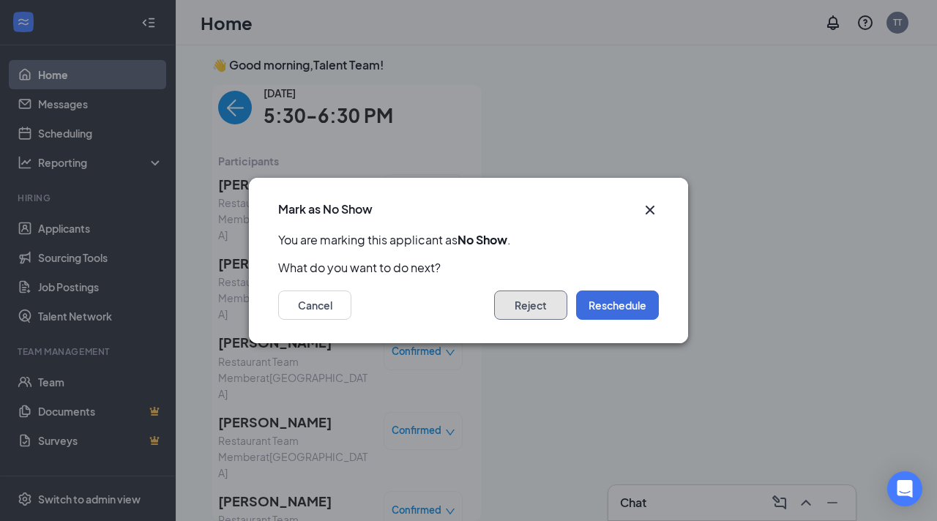
click at [523, 302] on button "Reject" at bounding box center [530, 305] width 73 height 29
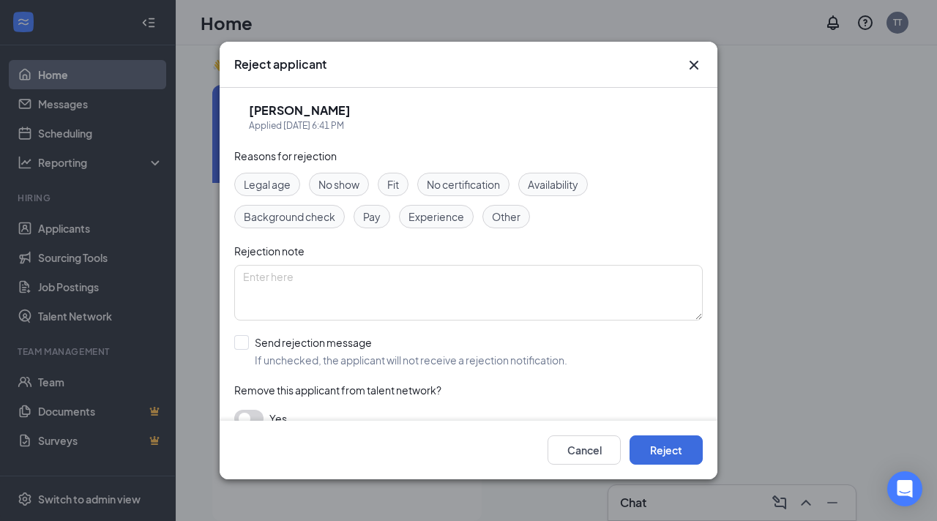
click at [359, 186] on span "No show" at bounding box center [339, 184] width 41 height 16
click at [253, 342] on input "Send rejection message If unchecked, the applicant will not receive a rejection…" at bounding box center [400, 351] width 333 height 32
checkbox input "true"
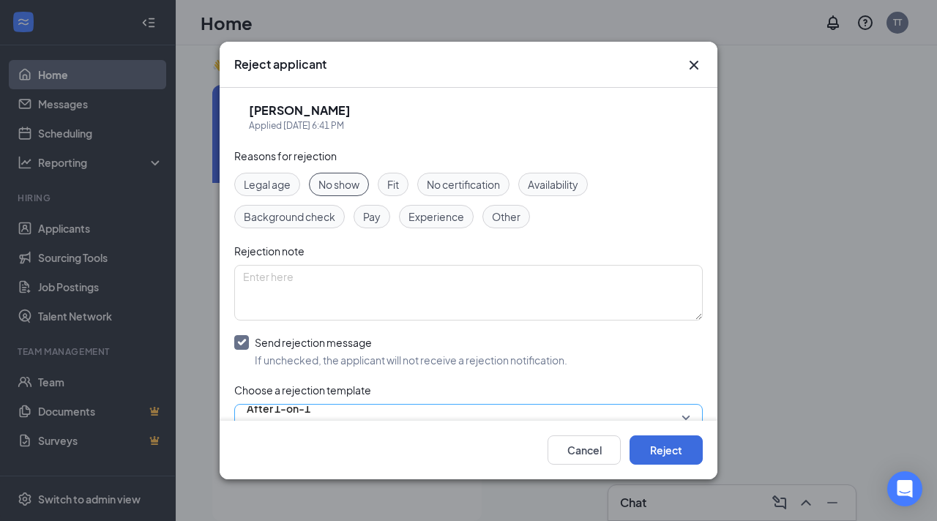
click at [284, 416] on span "After 1-on-1" at bounding box center [279, 409] width 64 height 22
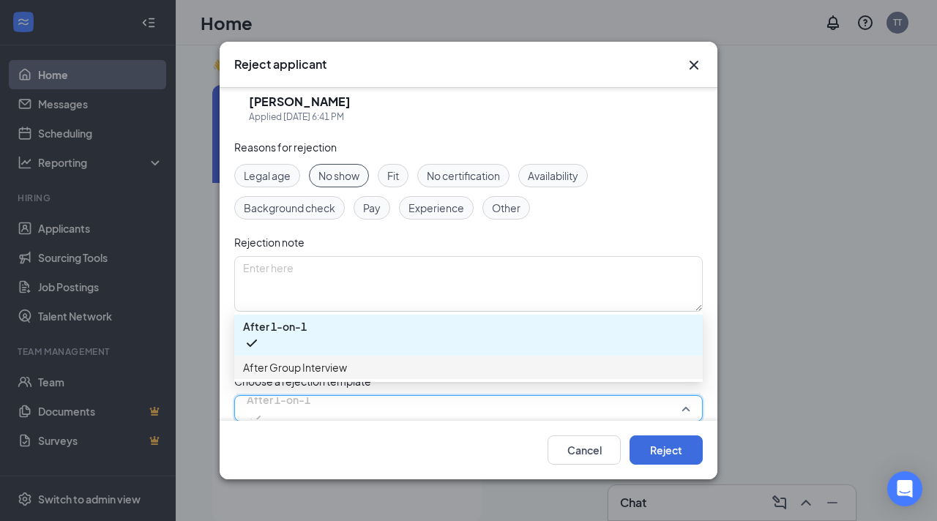
click at [337, 378] on div "After Group Interview" at bounding box center [468, 367] width 469 height 23
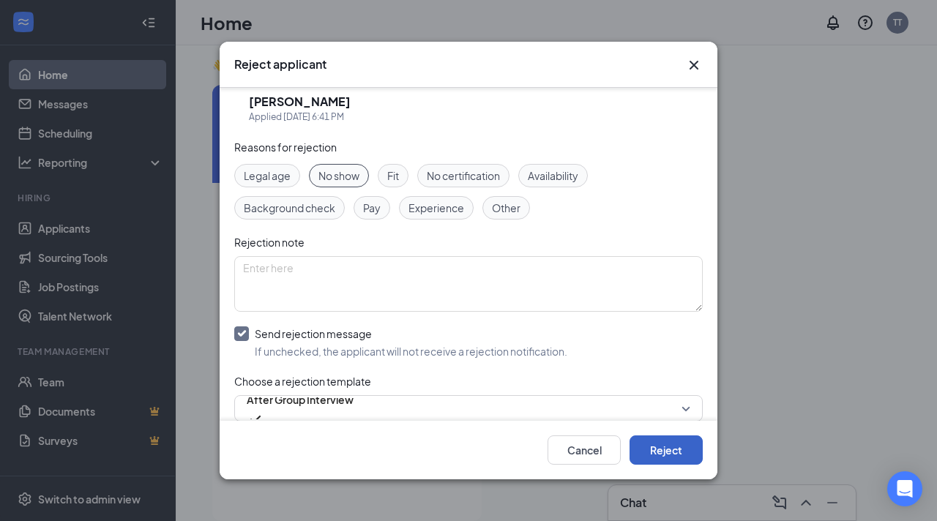
click at [656, 456] on button "Reject" at bounding box center [666, 450] width 73 height 29
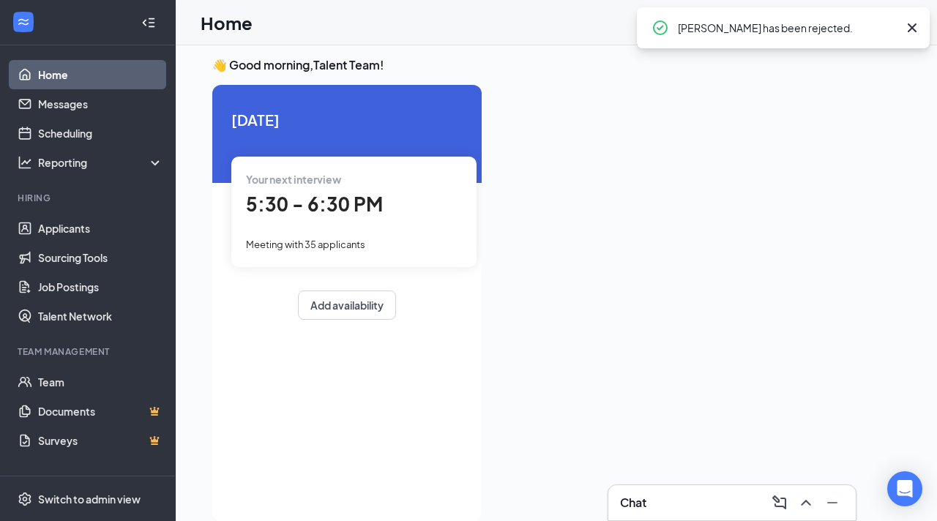
click at [393, 234] on div "Your next interview 5:30 - 6:30 PM Meeting with 35 applicants" at bounding box center [353, 212] width 245 height 110
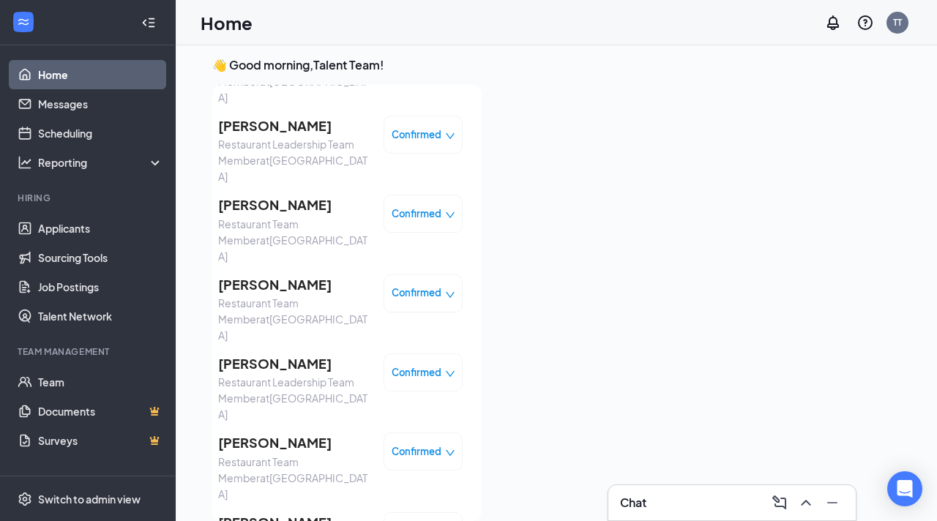
scroll to position [162, 0]
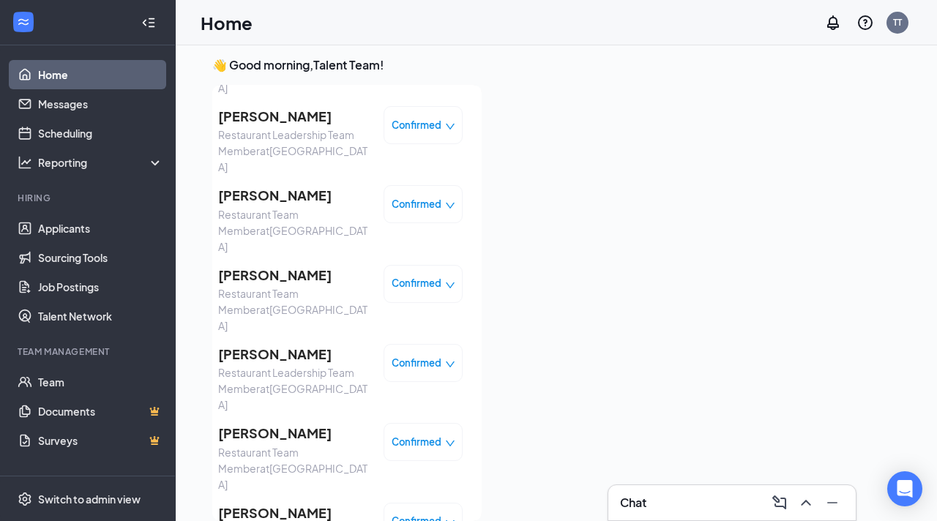
click at [411, 276] on span "Confirmed" at bounding box center [417, 283] width 50 height 15
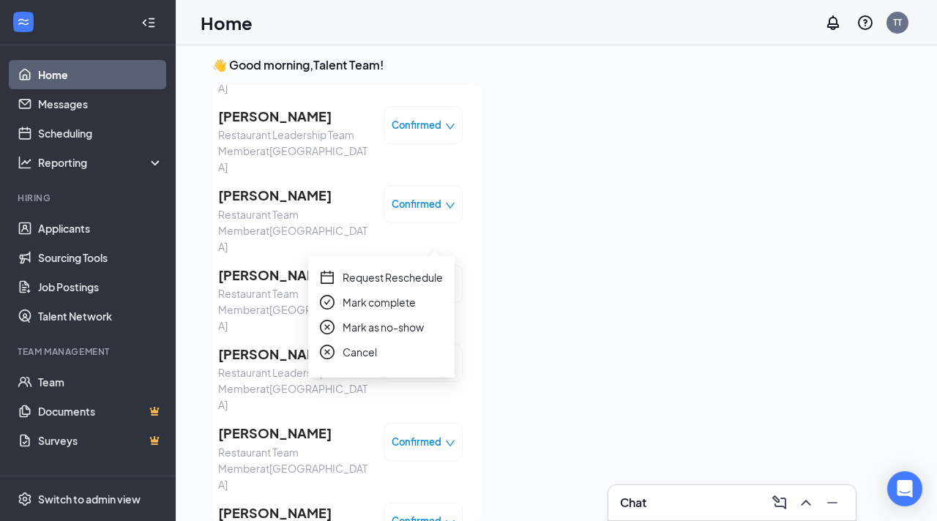
click at [568, 262] on div at bounding box center [697, 299] width 407 height 428
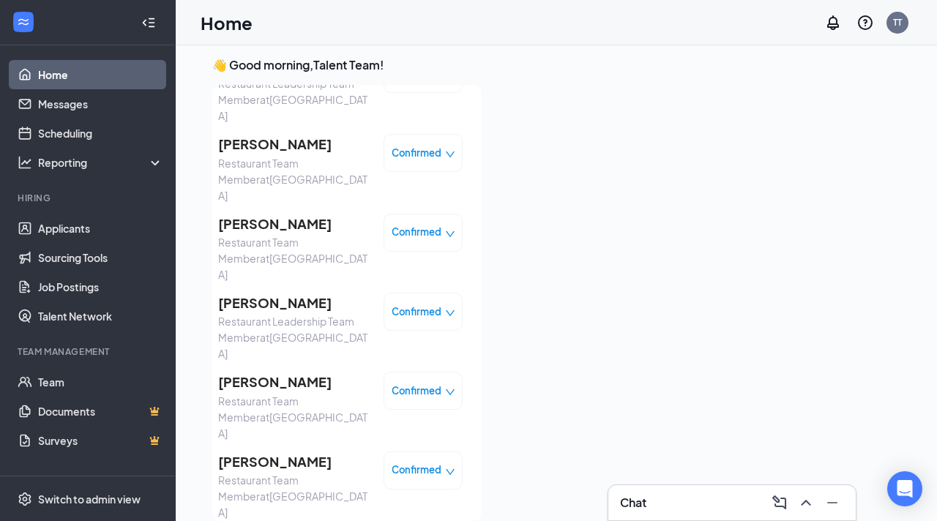
scroll to position [239, 0]
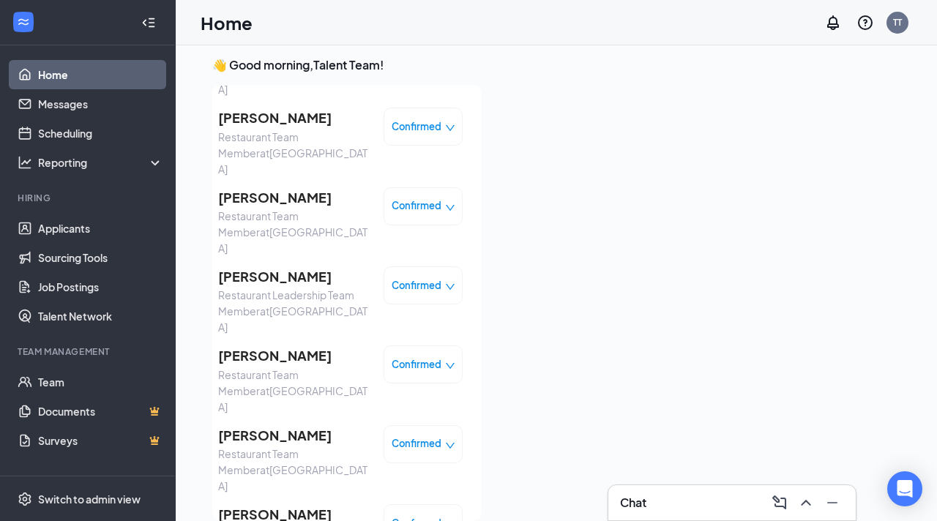
click at [407, 278] on span "Confirmed" at bounding box center [417, 285] width 50 height 15
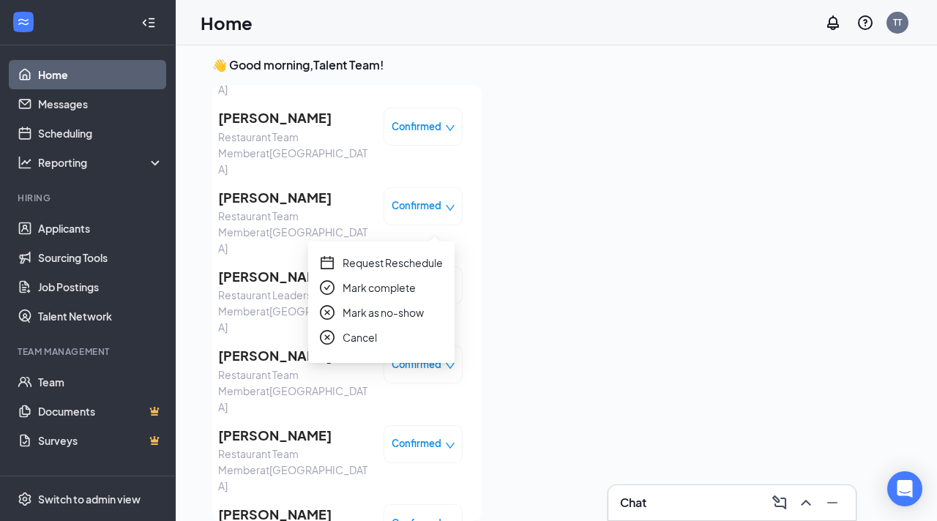
click at [387, 312] on span "Mark as no-show" at bounding box center [383, 313] width 81 height 16
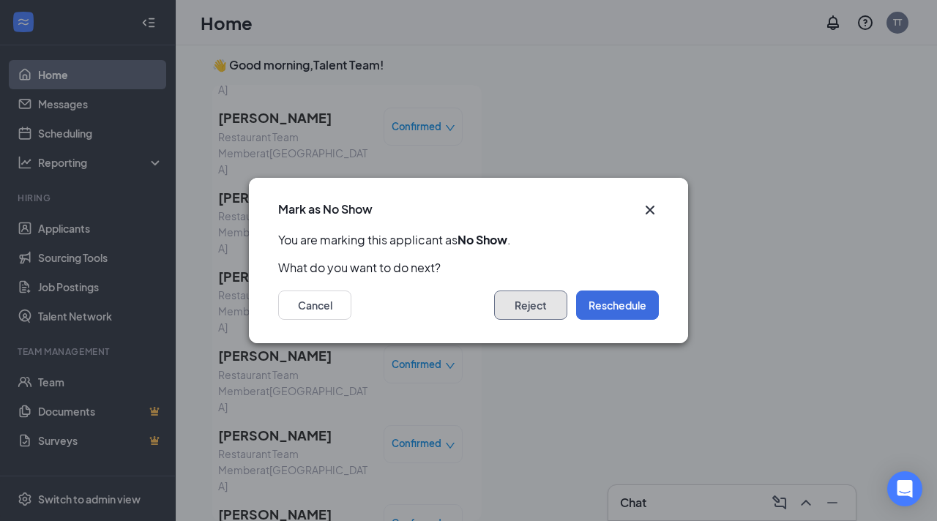
click at [535, 311] on button "Reject" at bounding box center [530, 305] width 73 height 29
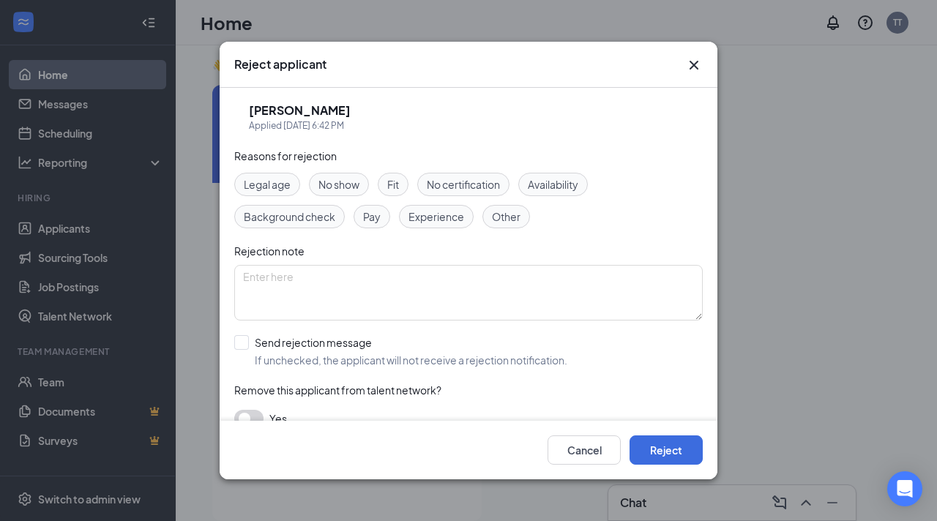
click at [343, 185] on span "No show" at bounding box center [339, 184] width 41 height 16
click at [243, 344] on input "Send rejection message If unchecked, the applicant will not receive a rejection…" at bounding box center [400, 351] width 333 height 32
checkbox input "true"
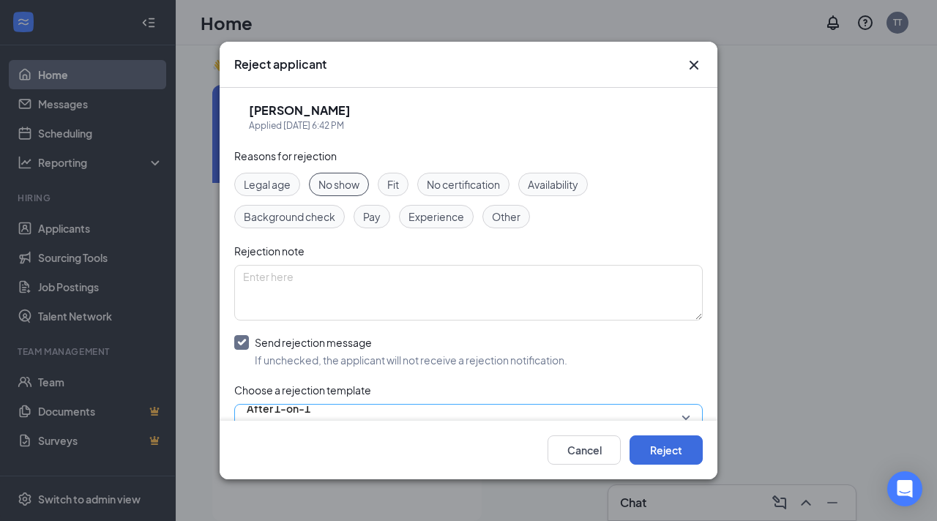
click at [295, 410] on span "After 1-on-1" at bounding box center [279, 409] width 64 height 22
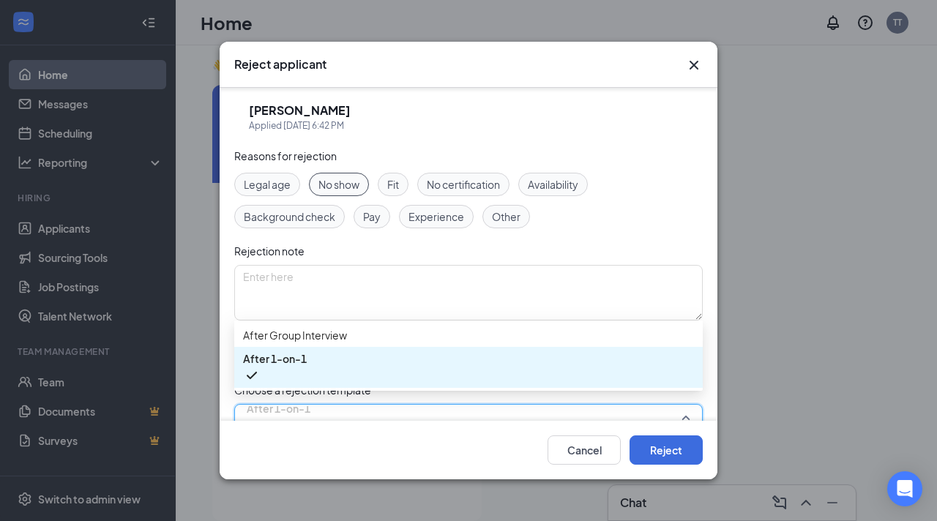
scroll to position [9, 0]
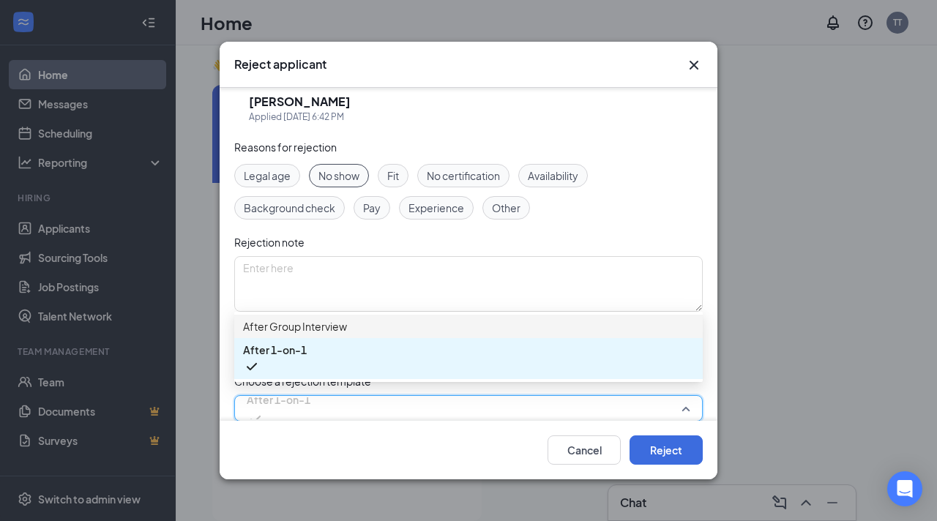
click at [326, 335] on span "After Group Interview" at bounding box center [295, 327] width 104 height 16
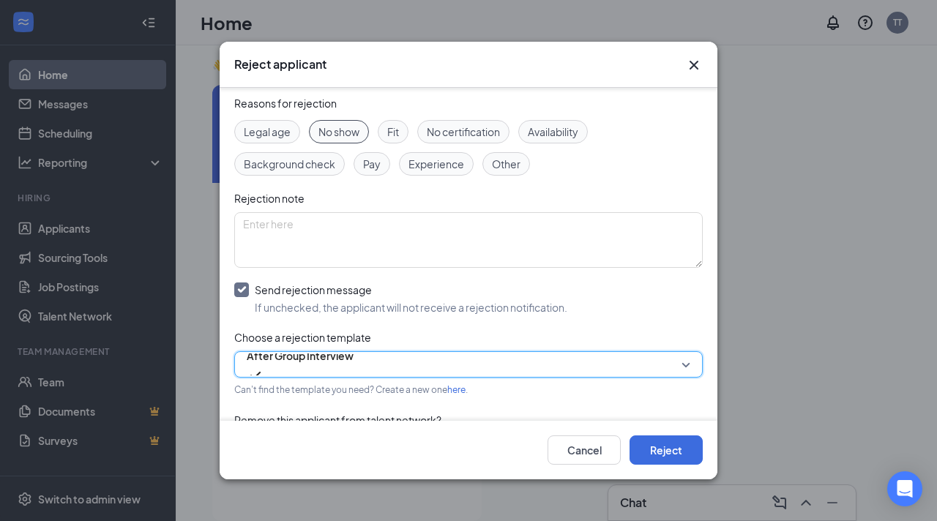
scroll to position [103, 0]
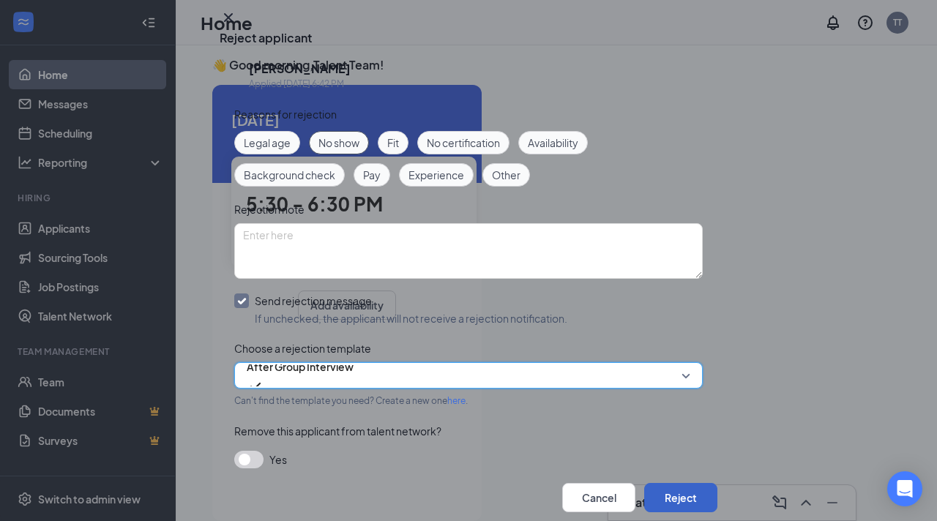
click at [644, 483] on button "Reject" at bounding box center [680, 497] width 73 height 29
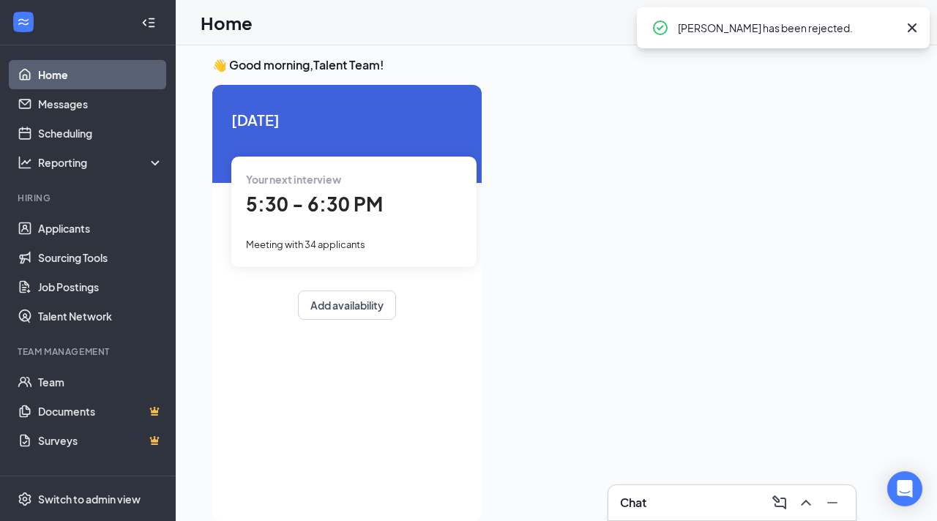
click at [293, 212] on span "5:30 - 6:30 PM" at bounding box center [314, 204] width 137 height 24
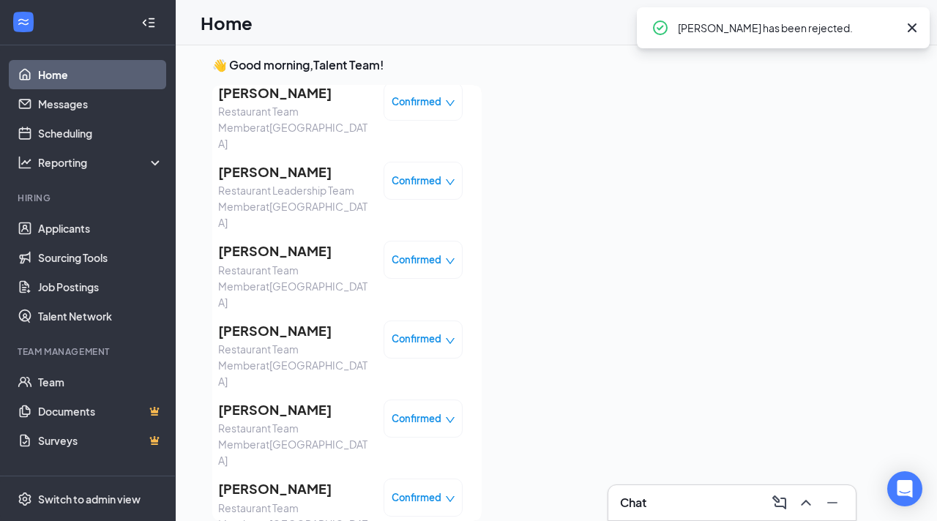
scroll to position [119, 0]
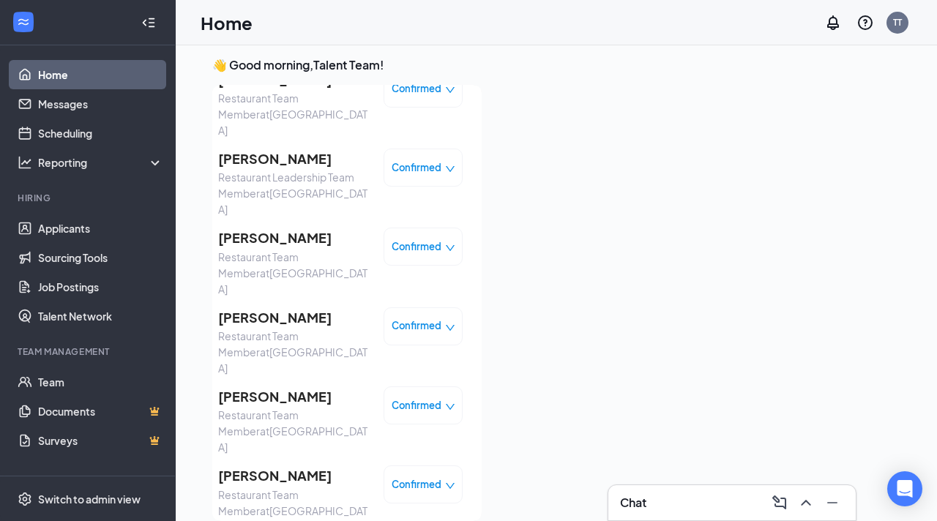
click at [401, 398] on span "Confirmed" at bounding box center [417, 405] width 50 height 15
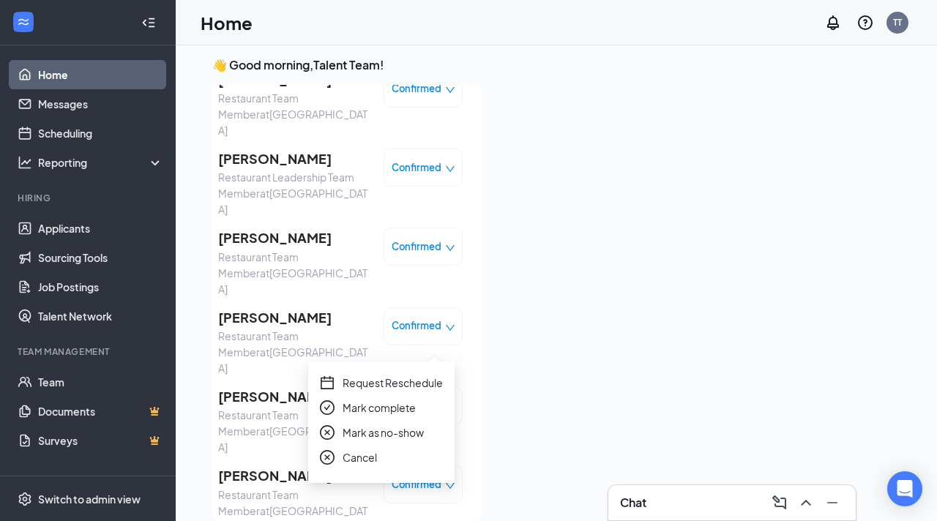
click at [388, 431] on span "Mark as no-show" at bounding box center [383, 433] width 81 height 16
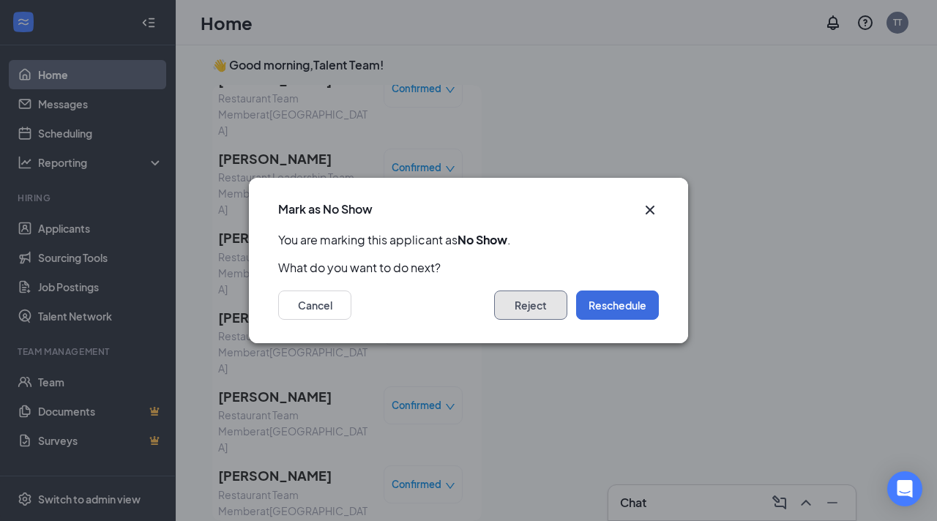
click at [540, 300] on button "Reject" at bounding box center [530, 305] width 73 height 29
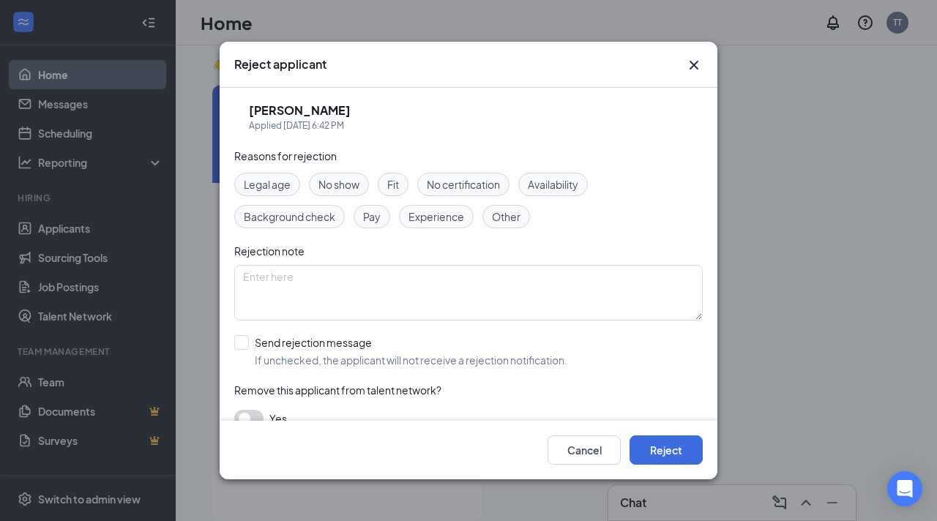
click at [357, 188] on span "No show" at bounding box center [339, 184] width 41 height 16
click at [245, 343] on input "Send rejection message If unchecked, the applicant will not receive a rejection…" at bounding box center [400, 351] width 333 height 32
checkbox input "true"
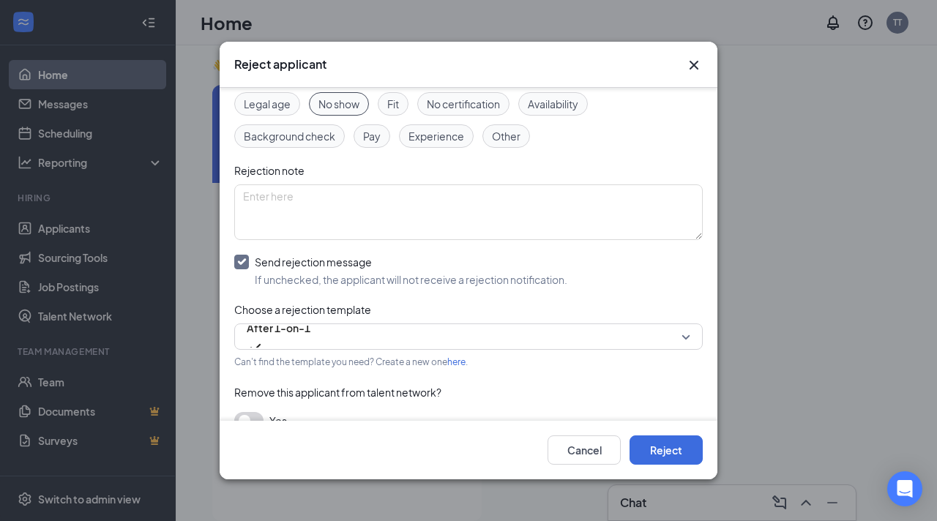
scroll to position [93, 0]
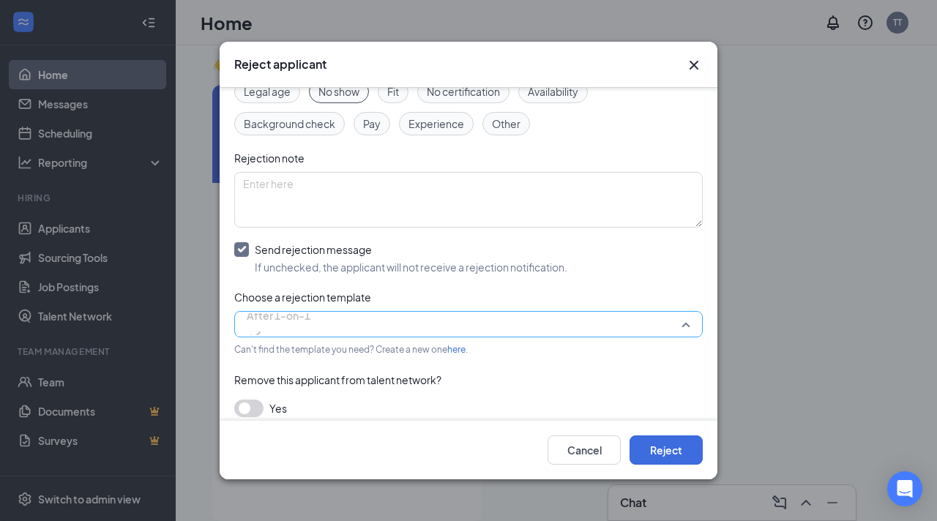
click at [311, 319] on span "After 1-on-1" at bounding box center [279, 325] width 64 height 40
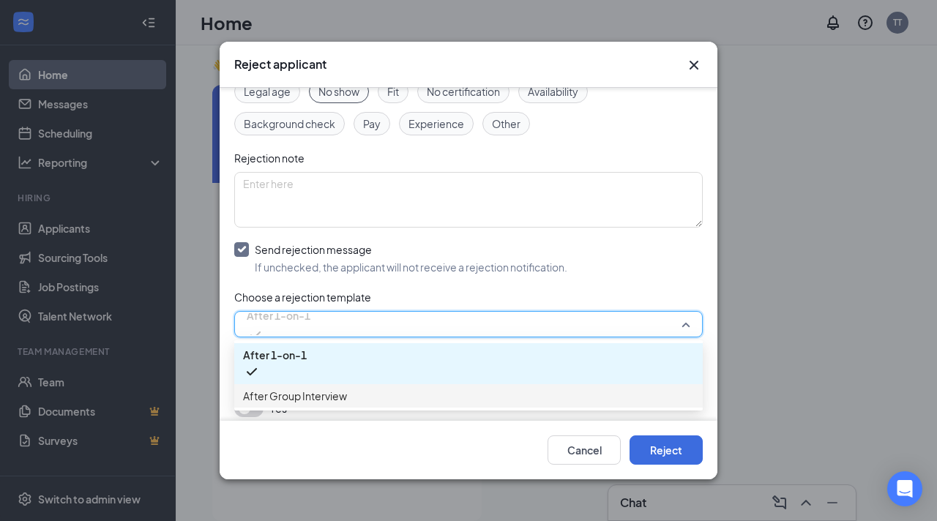
click at [362, 400] on span "After Group Interview" at bounding box center [468, 396] width 451 height 16
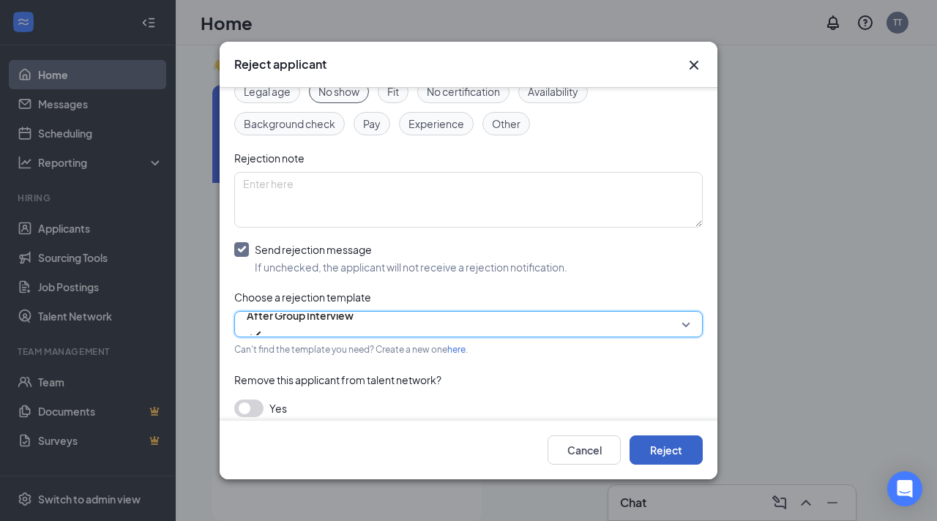
click at [664, 453] on button "Reject" at bounding box center [666, 450] width 73 height 29
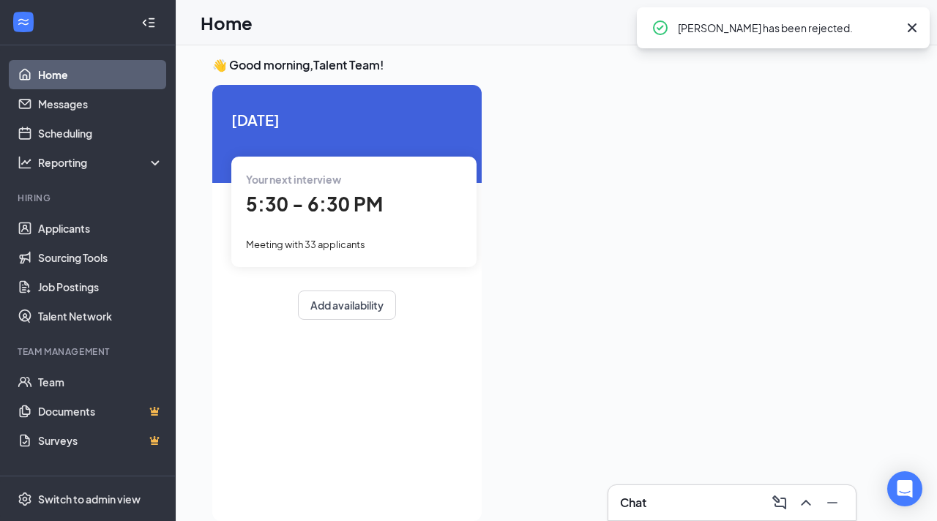
click at [317, 220] on div "Your next interview 5:30 - 6:30 PM Meeting with 33 applicants" at bounding box center [353, 212] width 245 height 110
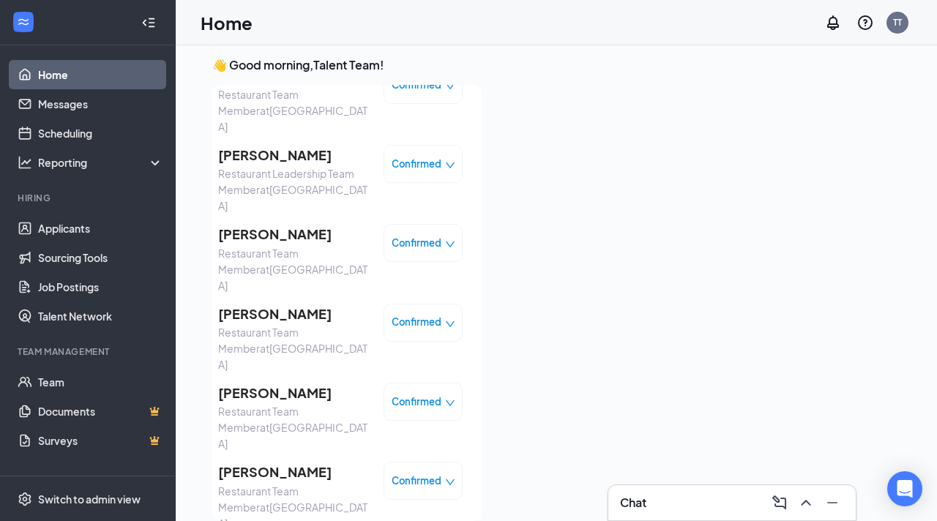
scroll to position [124, 0]
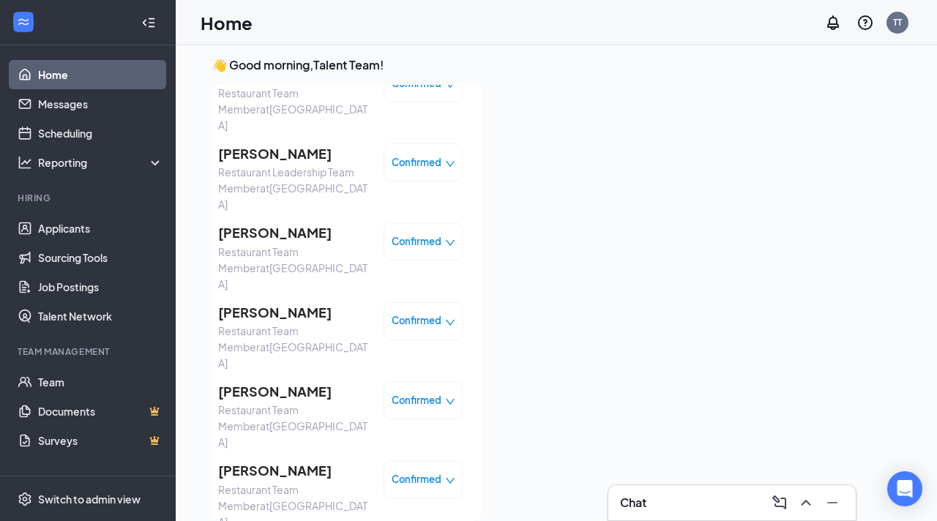
click at [293, 382] on span "[PERSON_NAME]" at bounding box center [295, 392] width 154 height 21
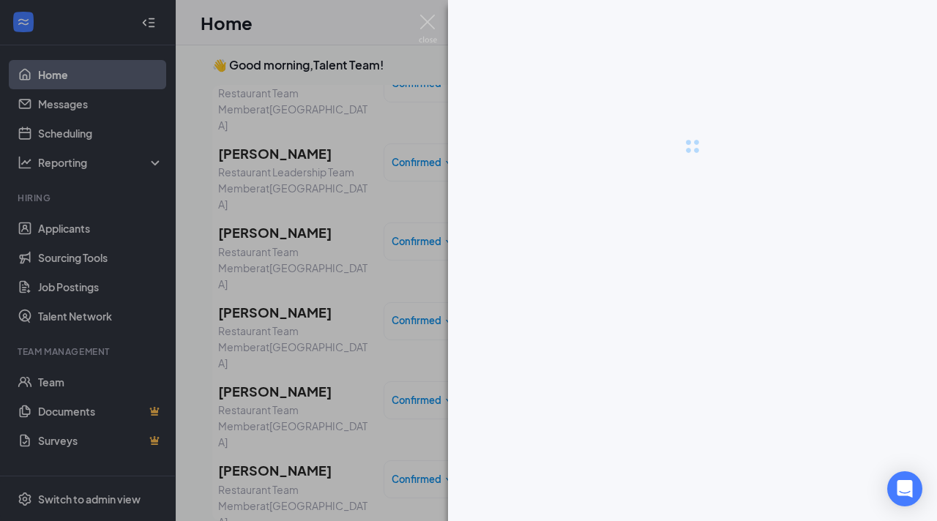
click at [362, 300] on div at bounding box center [468, 260] width 937 height 521
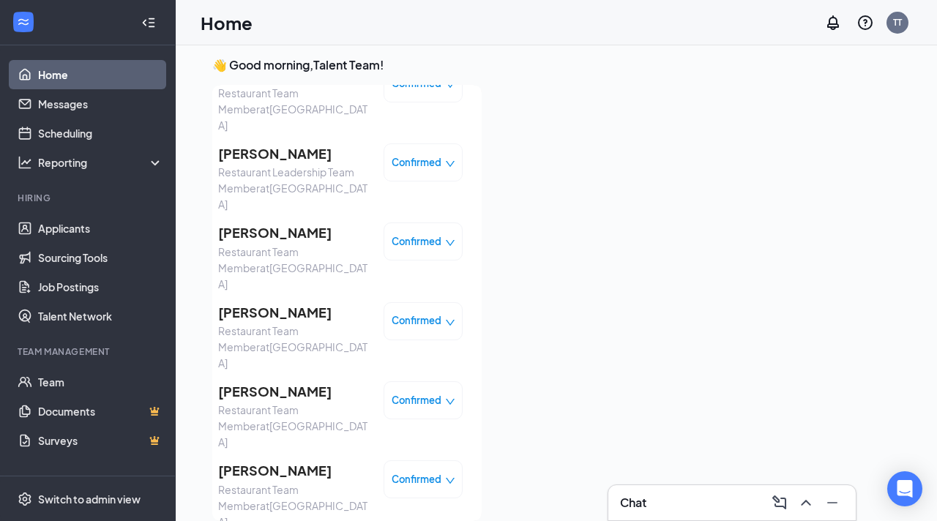
click at [417, 393] on span "Confirmed" at bounding box center [417, 400] width 50 height 15
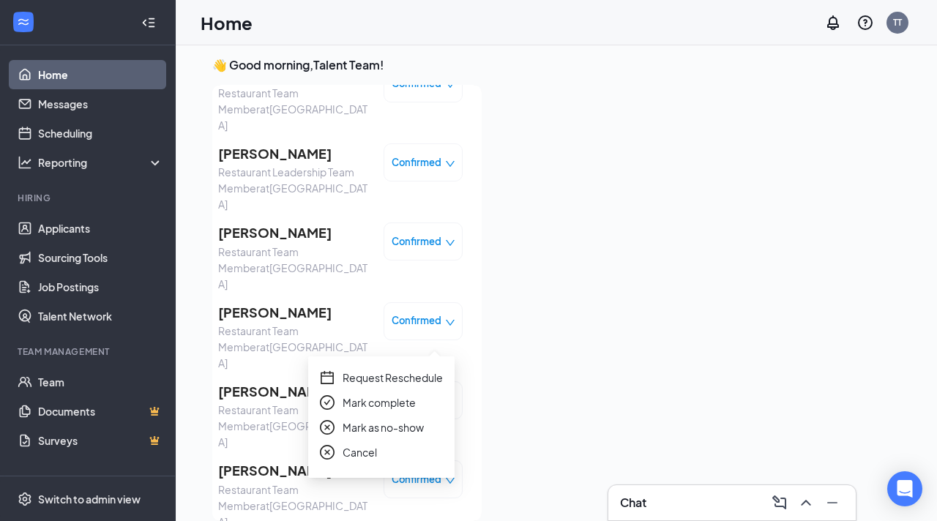
click at [400, 425] on span "Mark as no-show" at bounding box center [383, 428] width 81 height 16
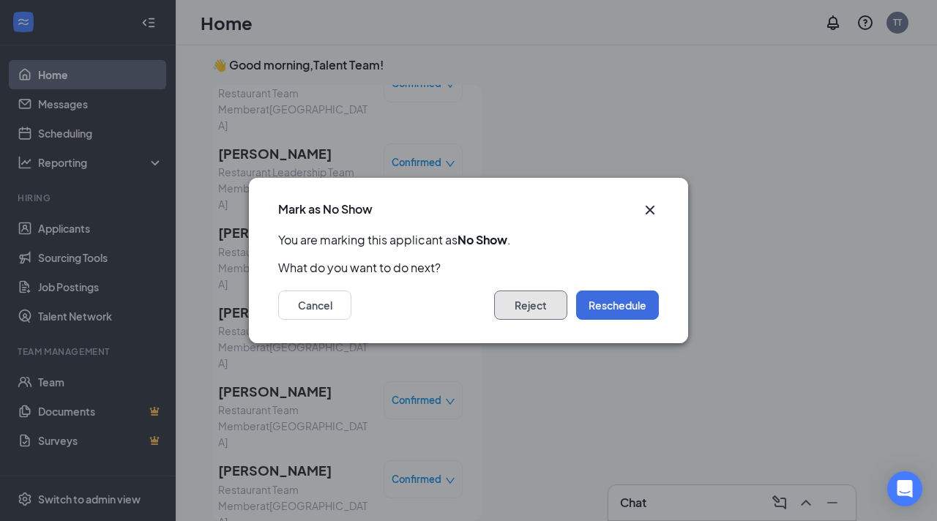
click at [554, 306] on button "Reject" at bounding box center [530, 305] width 73 height 29
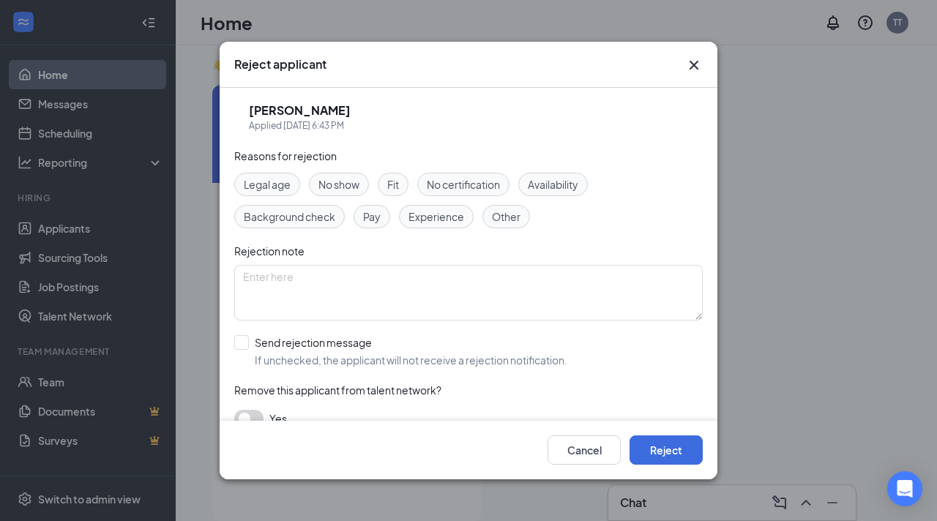
click at [330, 182] on span "No show" at bounding box center [339, 184] width 41 height 16
click at [250, 342] on input "Send rejection message If unchecked, the applicant will not receive a rejection…" at bounding box center [400, 351] width 333 height 32
checkbox input "true"
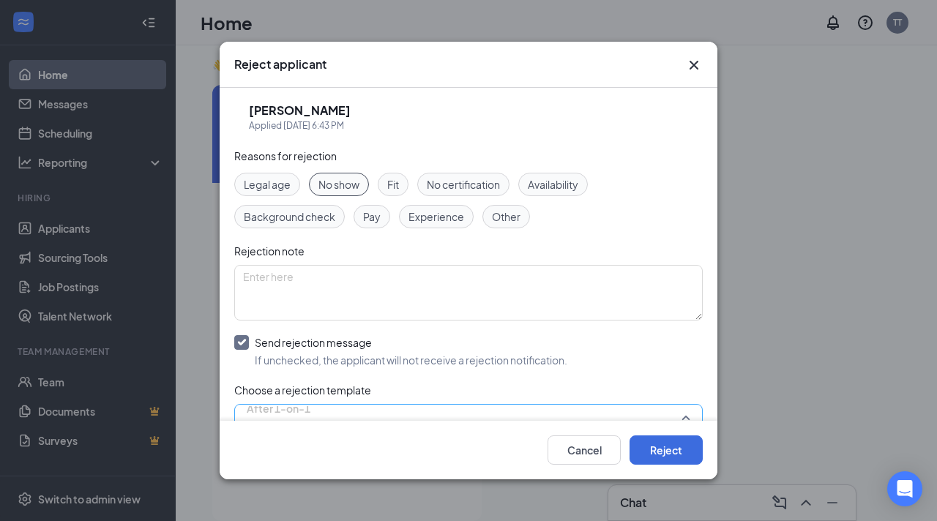
click at [289, 406] on span "After 1-on-1" at bounding box center [279, 409] width 64 height 22
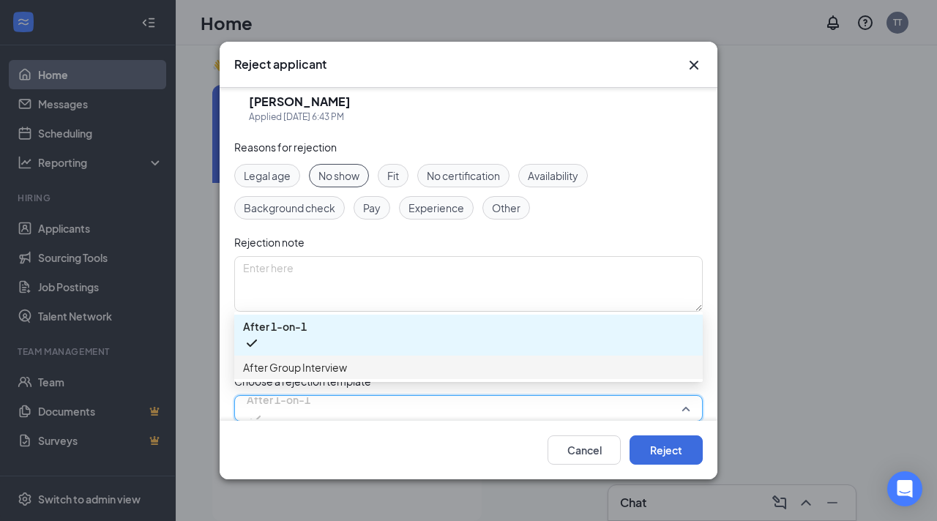
click at [351, 367] on span "After Group Interview" at bounding box center [468, 368] width 451 height 16
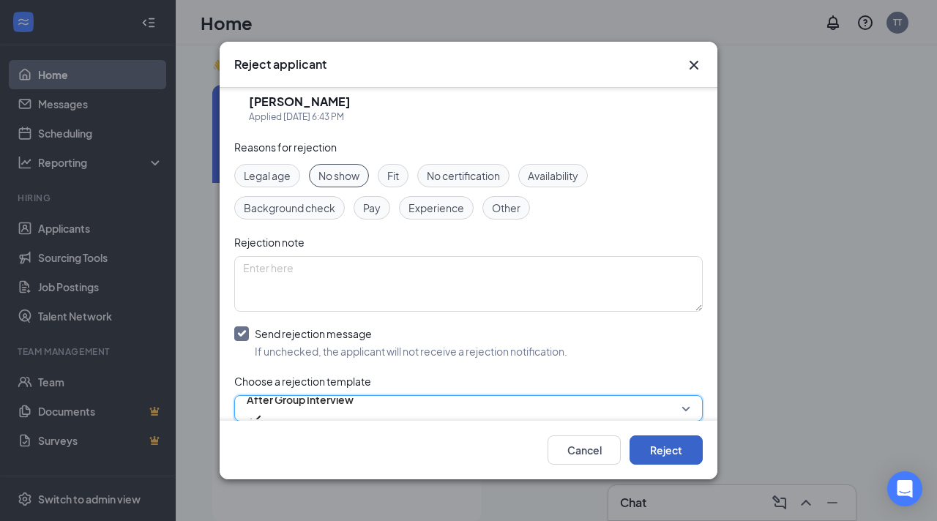
click at [654, 448] on button "Reject" at bounding box center [666, 450] width 73 height 29
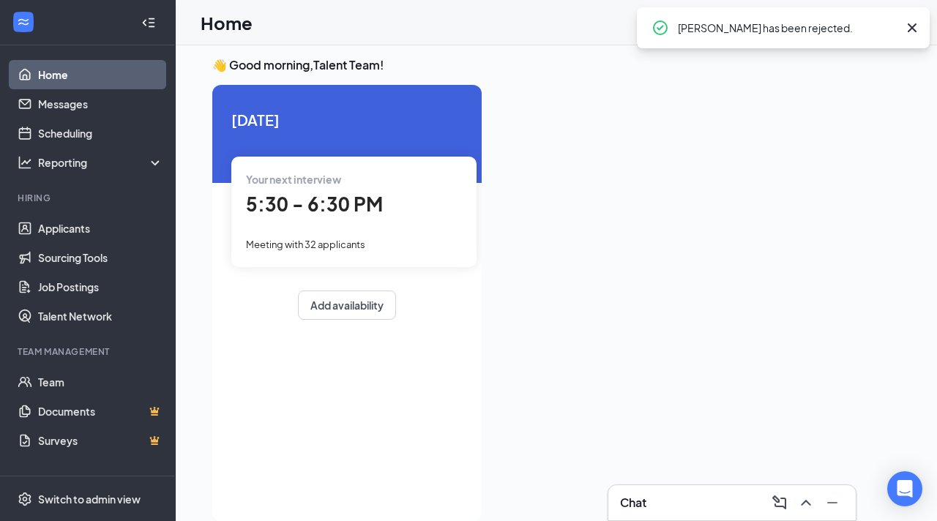
click at [363, 204] on span "5:30 - 6:30 PM" at bounding box center [314, 204] width 137 height 24
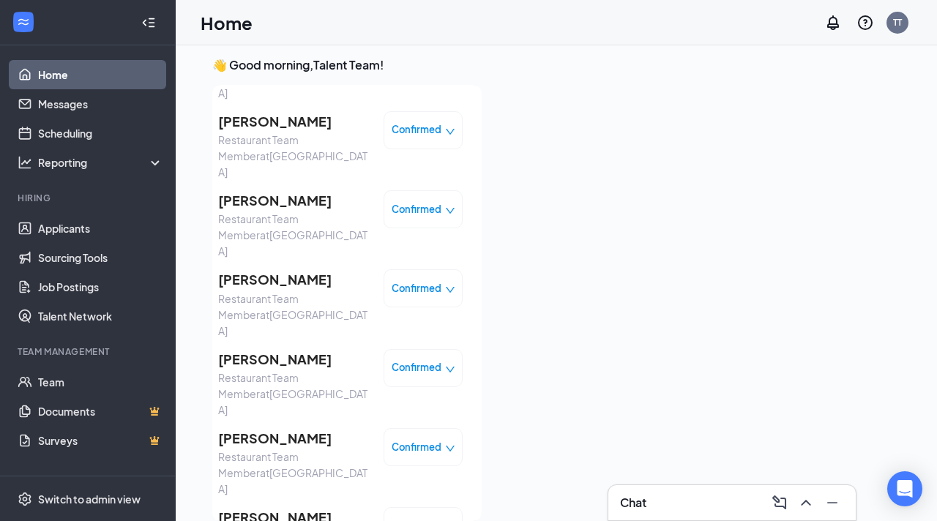
scroll to position [325, 0]
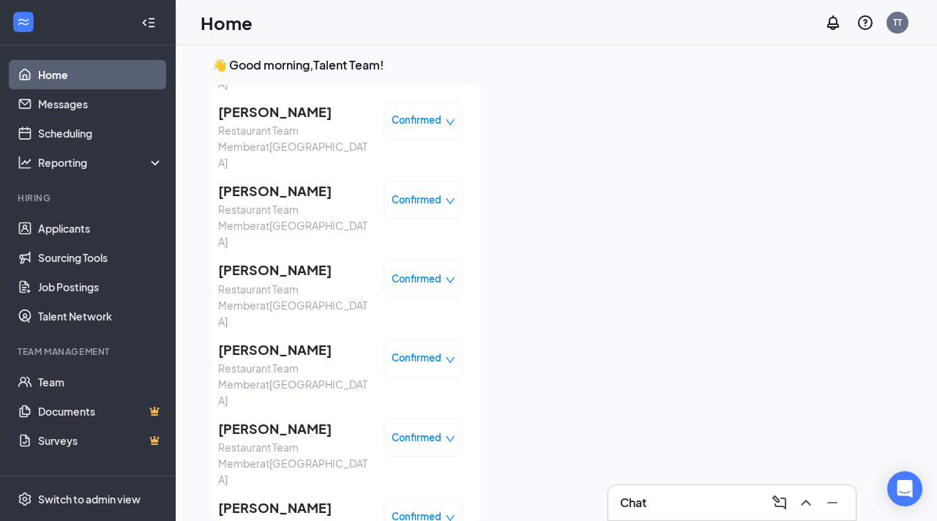
click at [409, 351] on span "Confirmed" at bounding box center [417, 358] width 50 height 15
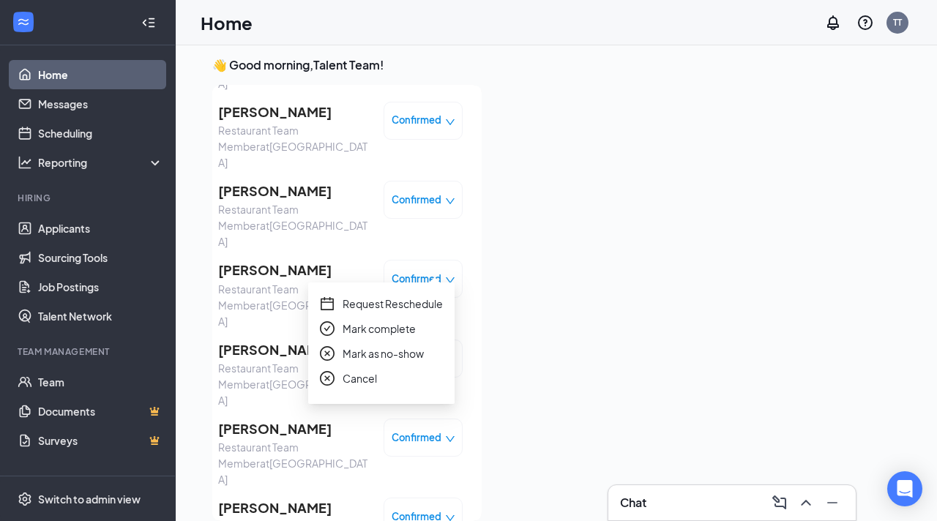
click at [389, 350] on span "Mark as no-show" at bounding box center [383, 354] width 81 height 16
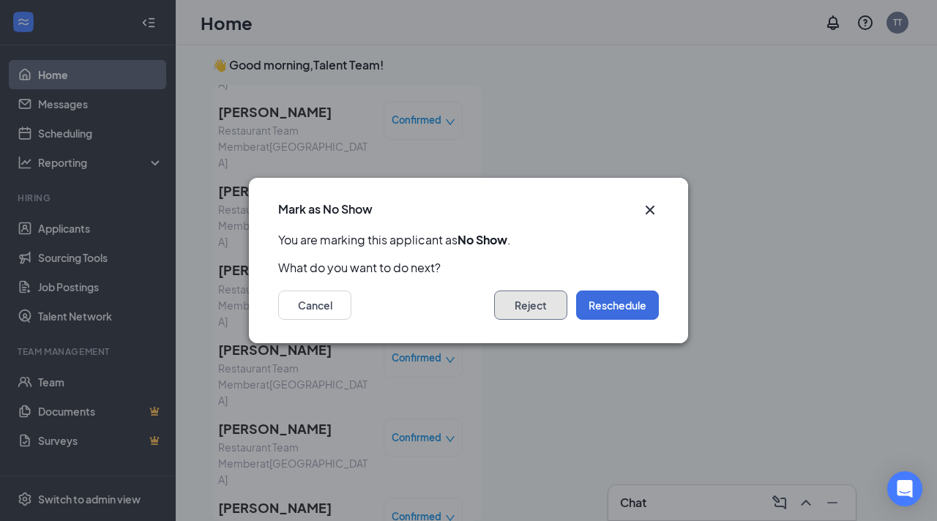
click at [546, 298] on button "Reject" at bounding box center [530, 305] width 73 height 29
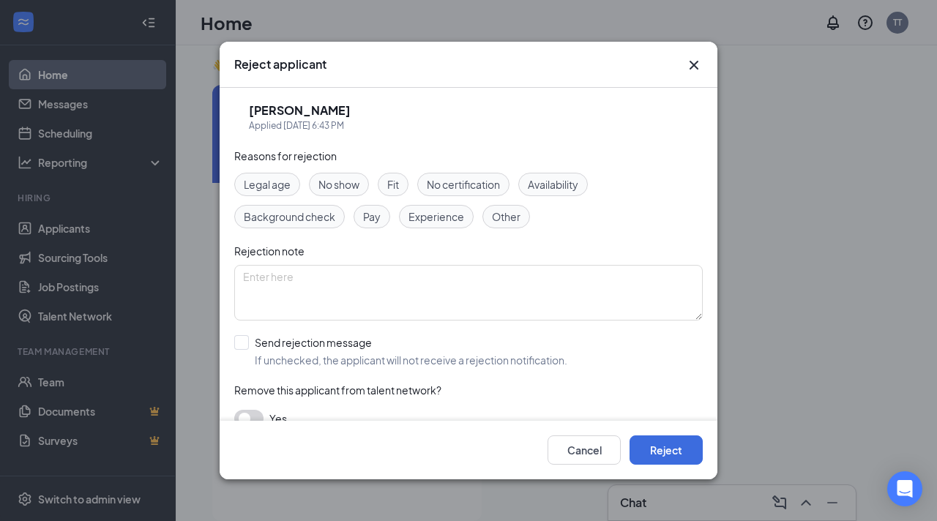
click at [339, 191] on span "No show" at bounding box center [339, 184] width 41 height 16
click at [235, 336] on input "Send rejection message If unchecked, the applicant will not receive a rejection…" at bounding box center [400, 351] width 333 height 32
checkbox input "true"
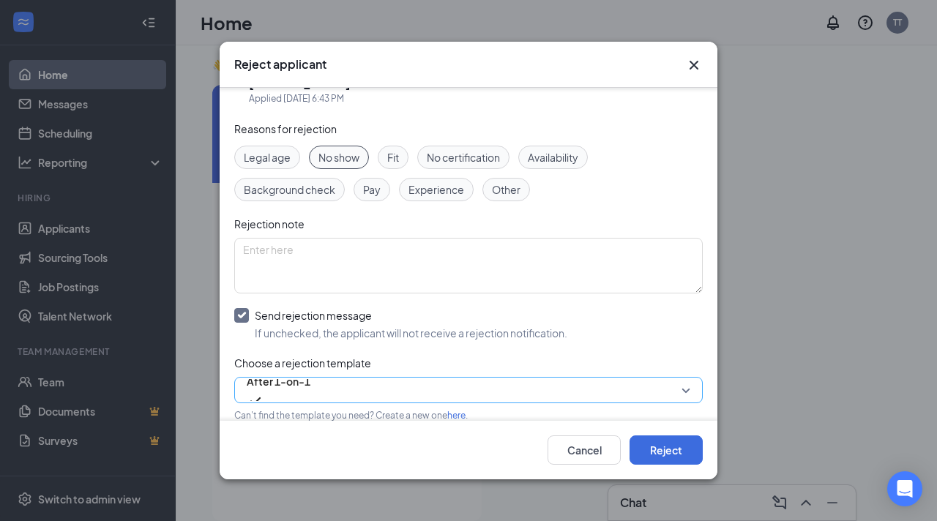
click at [311, 379] on span "After 1-on-1" at bounding box center [279, 391] width 64 height 40
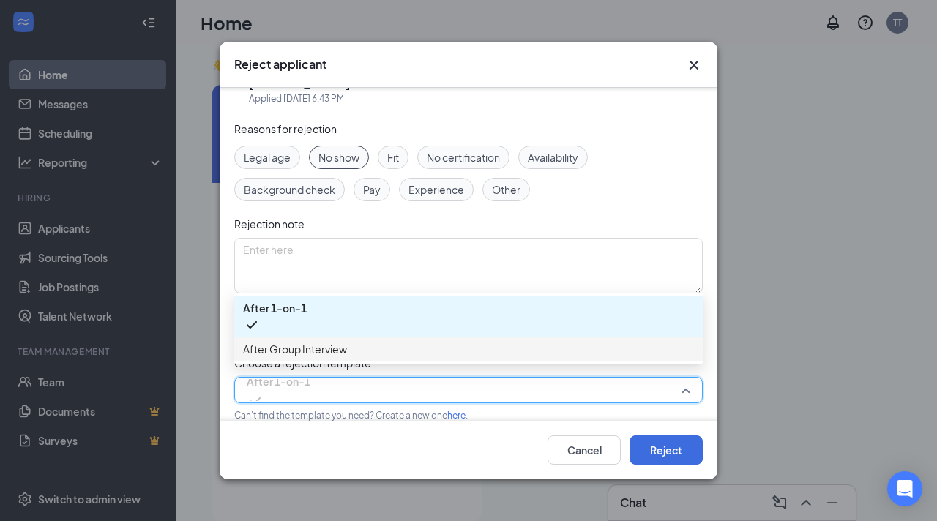
click at [356, 345] on span "After Group Interview" at bounding box center [468, 349] width 451 height 16
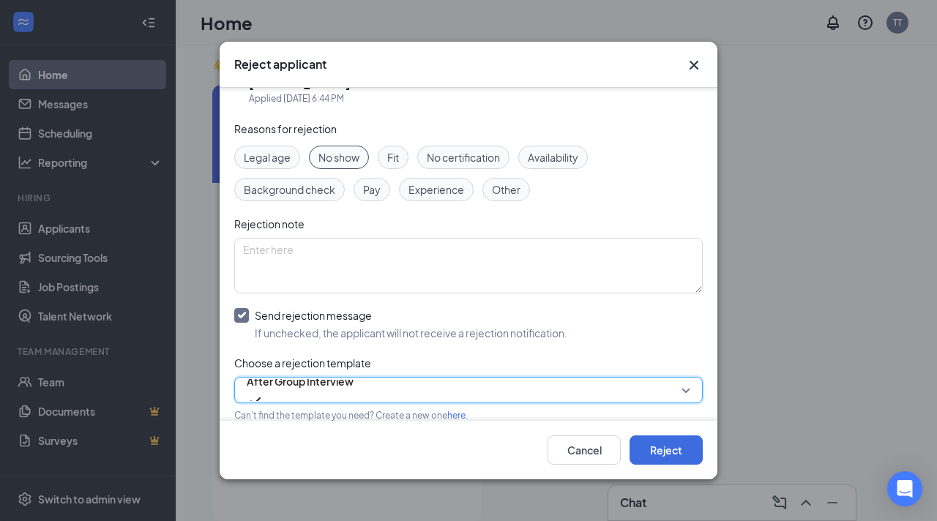
scroll to position [103, 0]
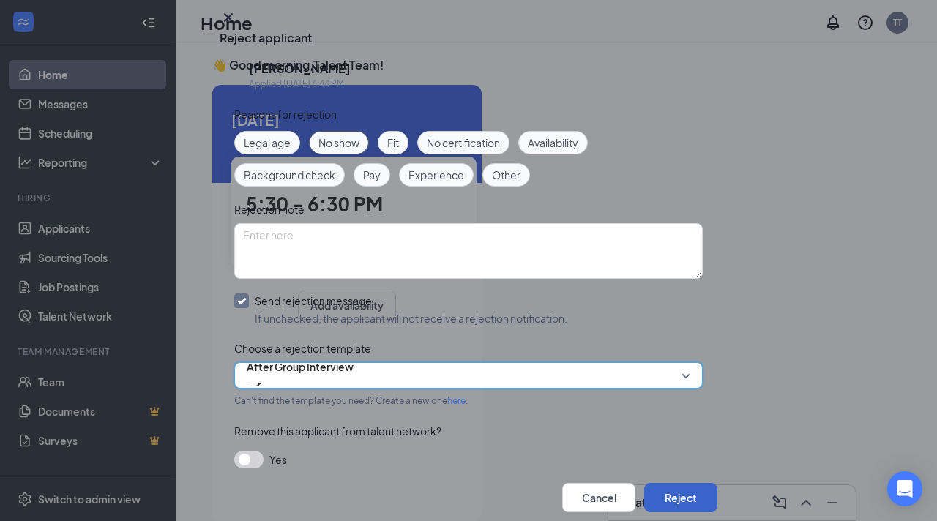
click at [659, 483] on button "Reject" at bounding box center [680, 497] width 73 height 29
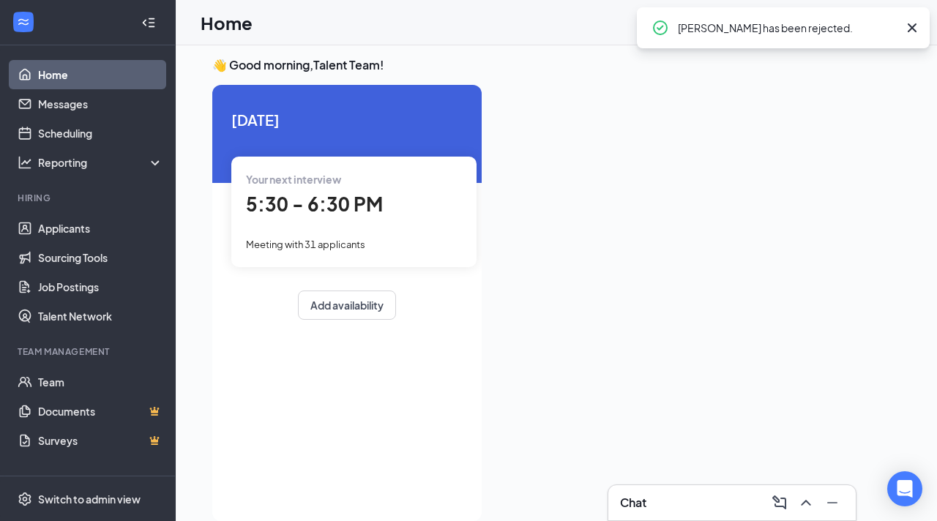
click at [320, 226] on div "Your next interview 5:30 - 6:30 PM Meeting with 31 applicants" at bounding box center [353, 212] width 245 height 110
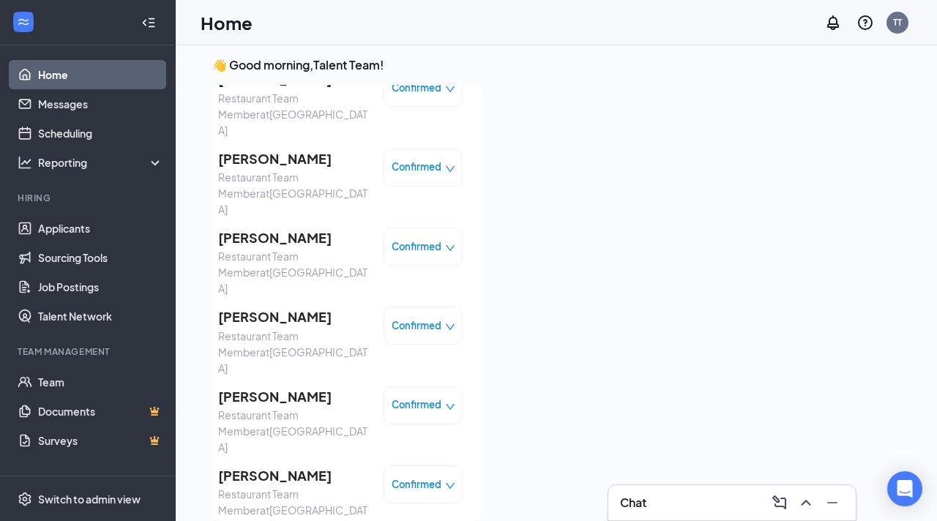
scroll to position [282, 0]
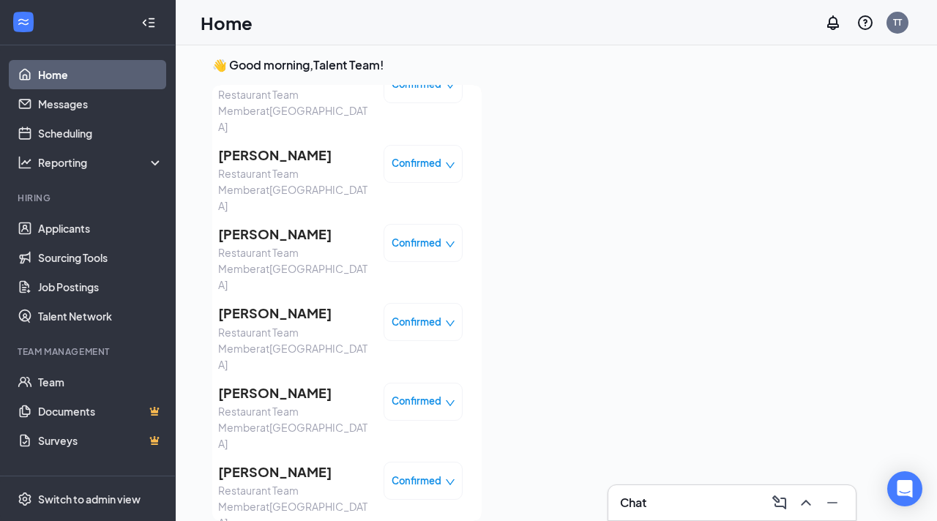
click at [408, 383] on div "Confirmed" at bounding box center [423, 402] width 79 height 38
click at [409, 394] on span "Confirmed" at bounding box center [417, 401] width 50 height 15
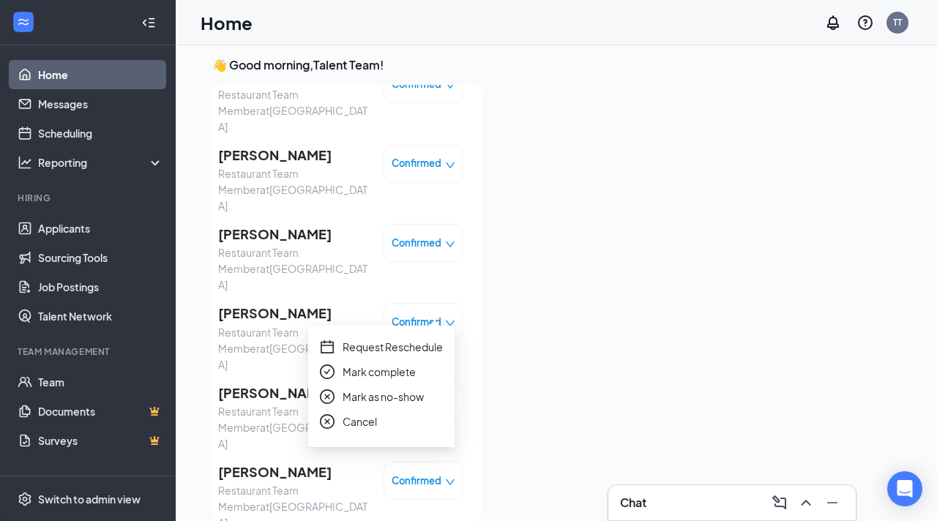
click at [396, 395] on span "Mark as no-show" at bounding box center [383, 397] width 81 height 16
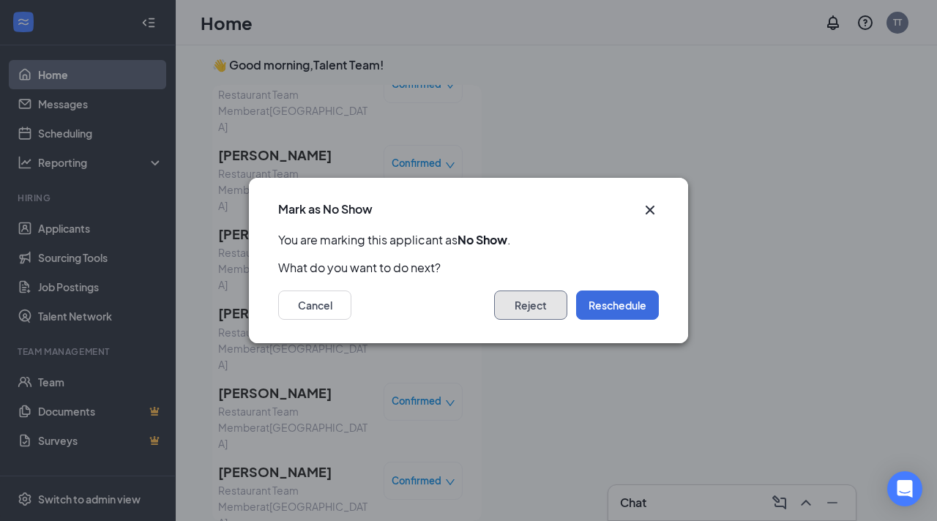
click at [546, 309] on button "Reject" at bounding box center [530, 305] width 73 height 29
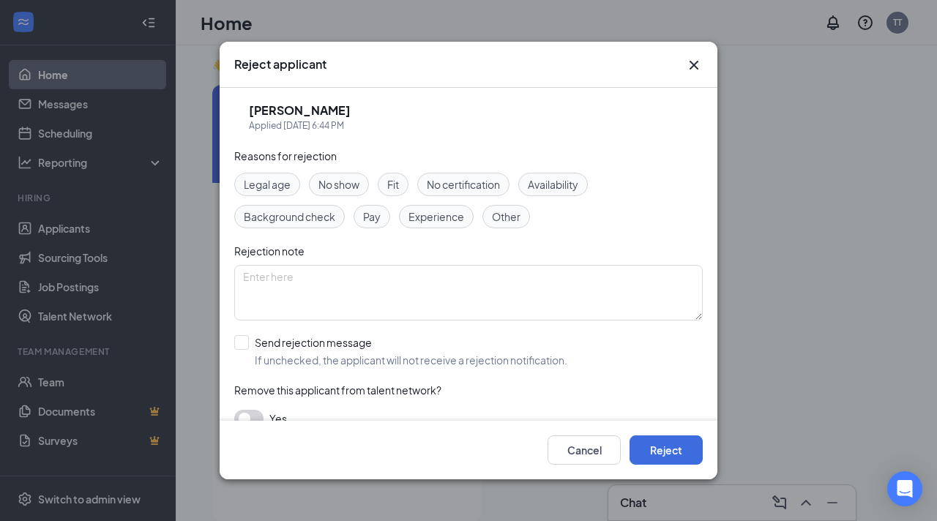
click at [330, 190] on span "No show" at bounding box center [339, 184] width 41 height 16
click at [244, 336] on input "Send rejection message If unchecked, the applicant will not receive a rejection…" at bounding box center [400, 351] width 333 height 32
checkbox input "true"
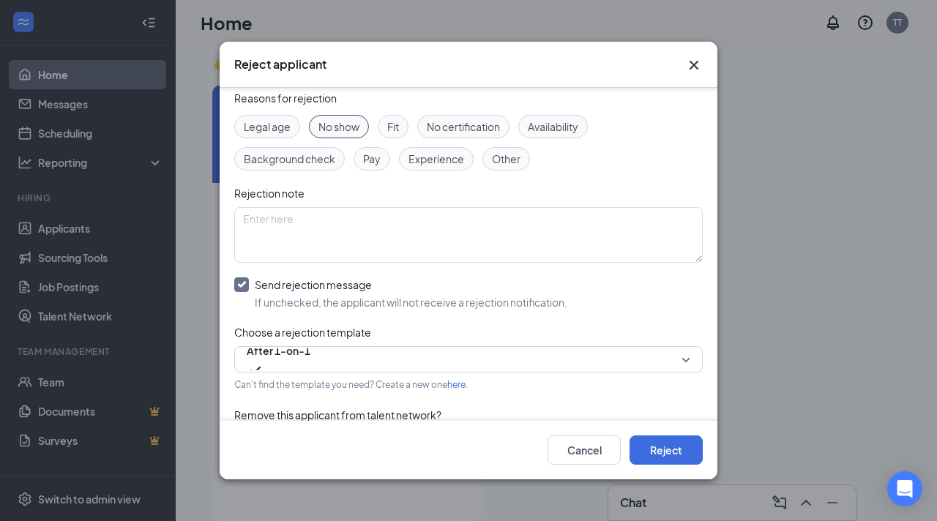
scroll to position [69, 0]
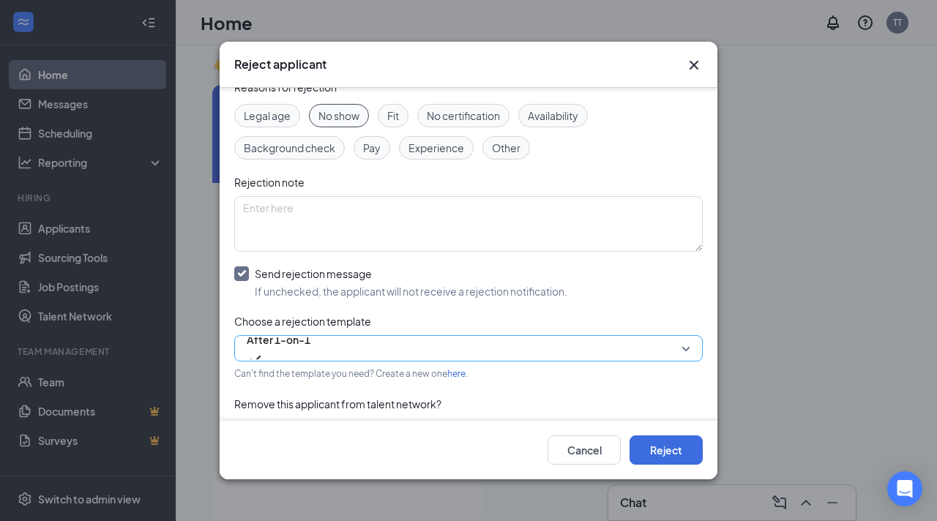
click at [311, 355] on span "After 1-on-1" at bounding box center [279, 349] width 64 height 40
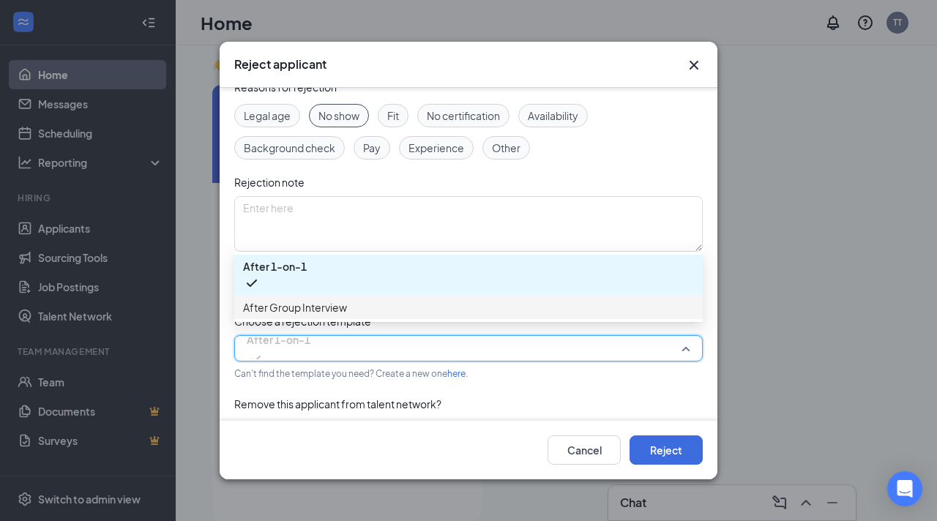
click at [305, 314] on span "After Group Interview" at bounding box center [295, 308] width 104 height 16
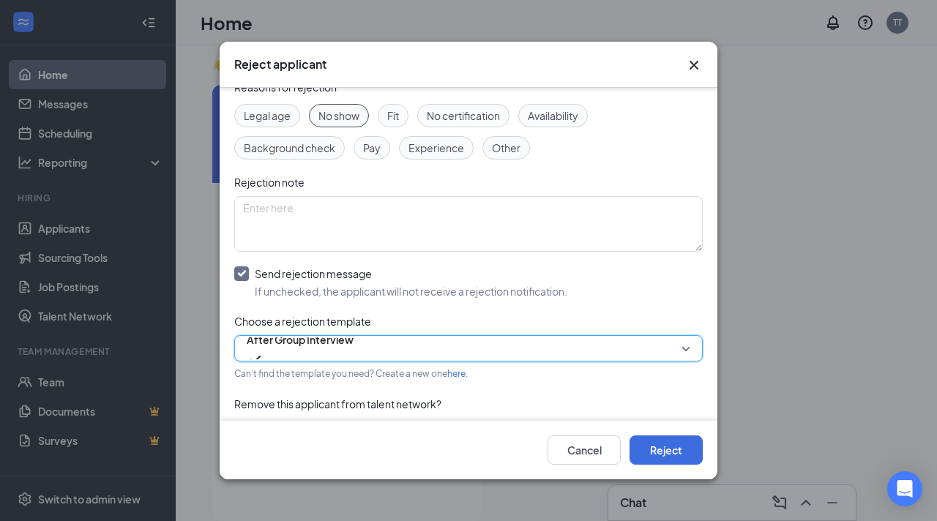
scroll to position [103, 0]
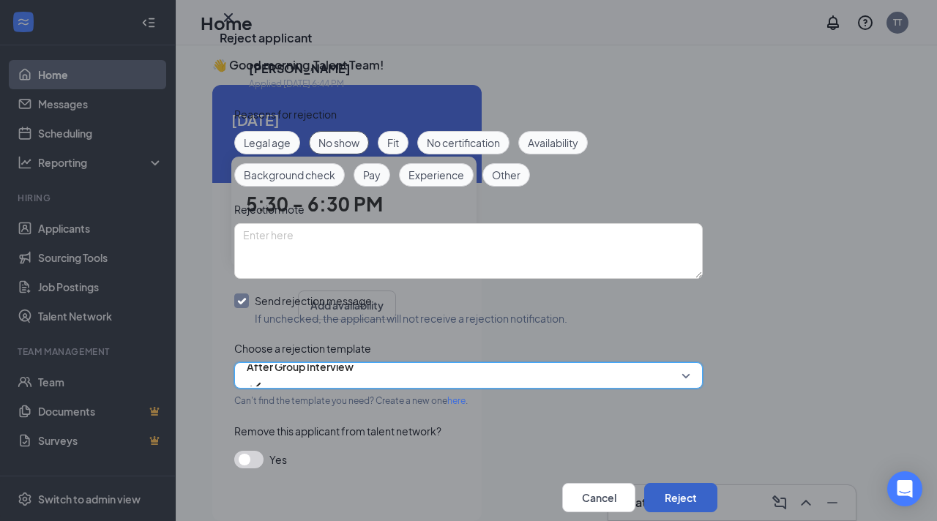
click at [672, 483] on button "Reject" at bounding box center [680, 497] width 73 height 29
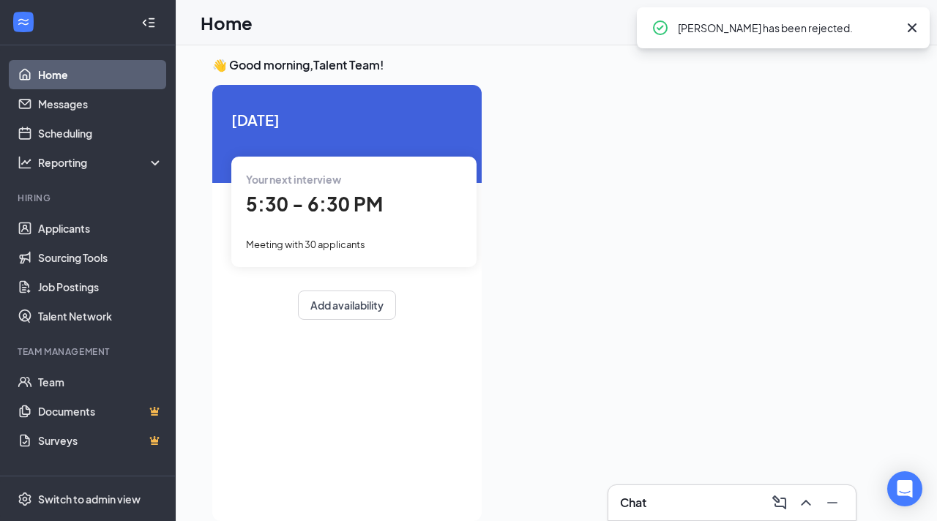
click at [333, 187] on div "Your next interview 5:30 - 6:30 PM Meeting with 30 applicants" at bounding box center [353, 212] width 245 height 110
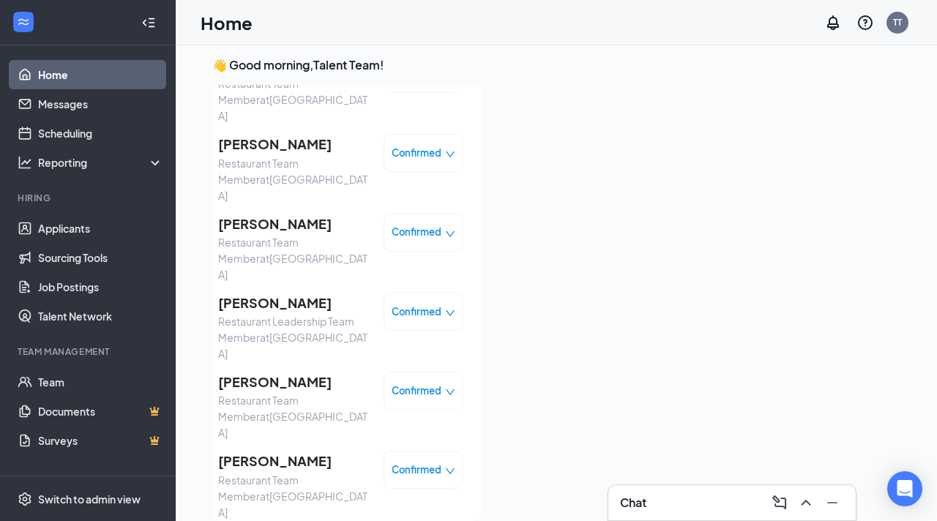
scroll to position [461, 0]
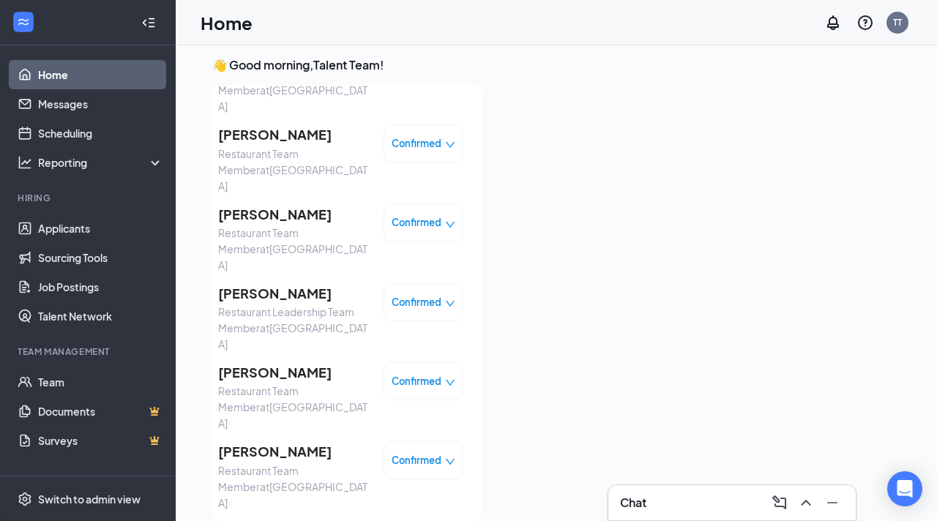
click at [420, 283] on div "Confirmed" at bounding box center [423, 302] width 79 height 38
click at [426, 295] on span "Confirmed" at bounding box center [417, 302] width 50 height 15
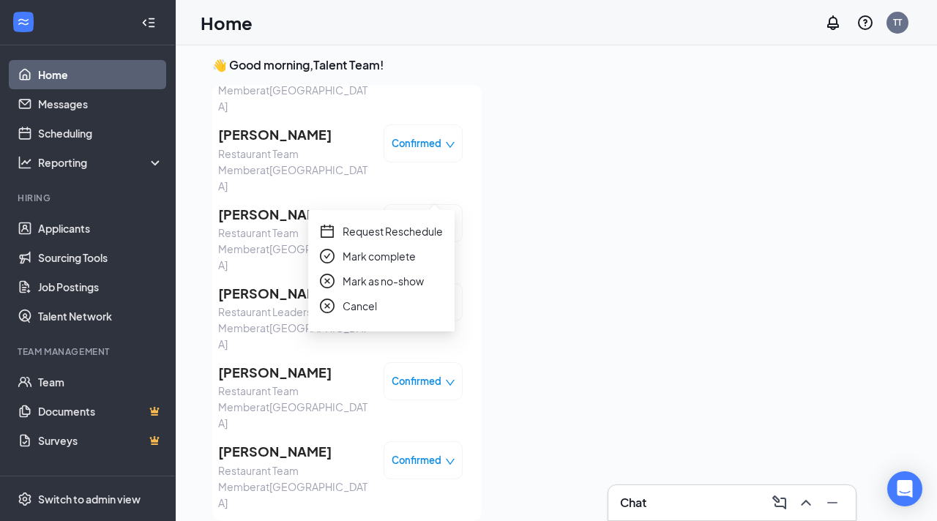
click at [406, 284] on span "Mark as no-show" at bounding box center [383, 281] width 81 height 16
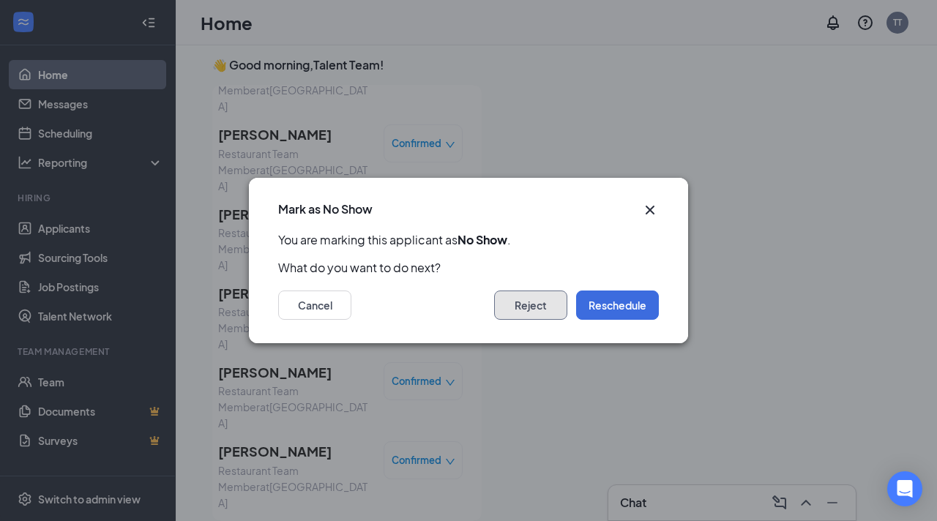
click at [518, 311] on button "Reject" at bounding box center [530, 305] width 73 height 29
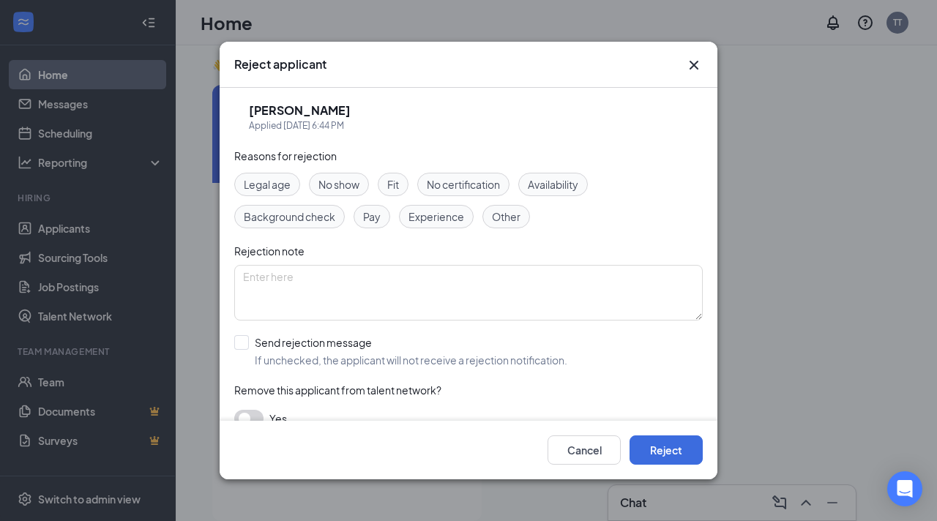
click at [343, 192] on span "No show" at bounding box center [339, 184] width 41 height 16
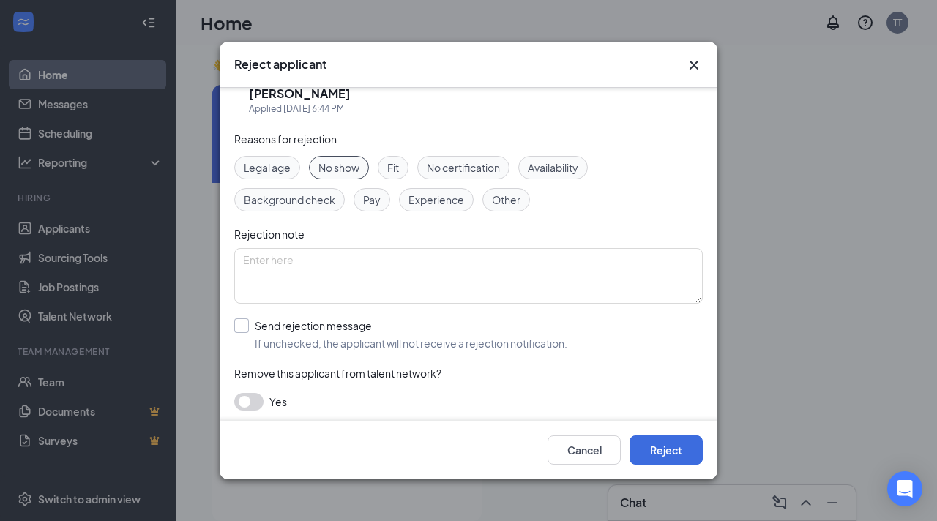
click at [239, 323] on input "Send rejection message If unchecked, the applicant will not receive a rejection…" at bounding box center [400, 335] width 333 height 32
checkbox input "true"
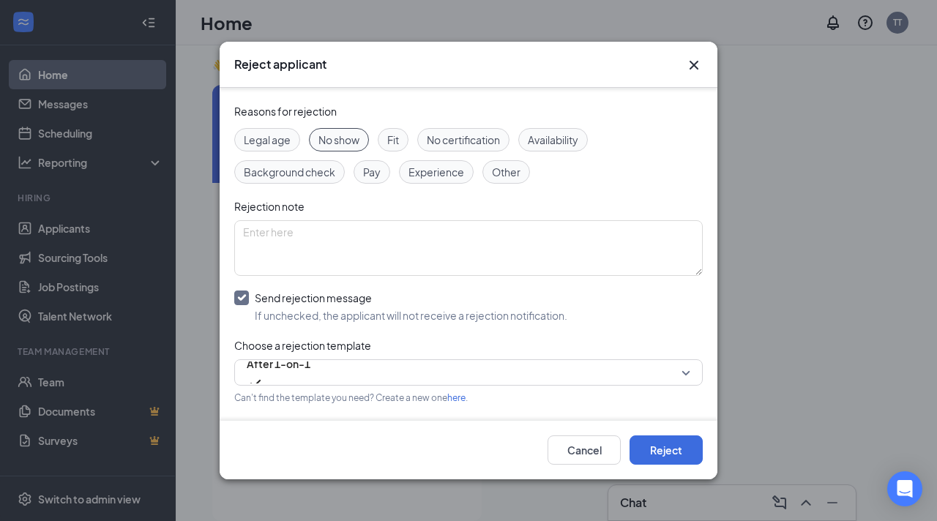
scroll to position [58, 0]
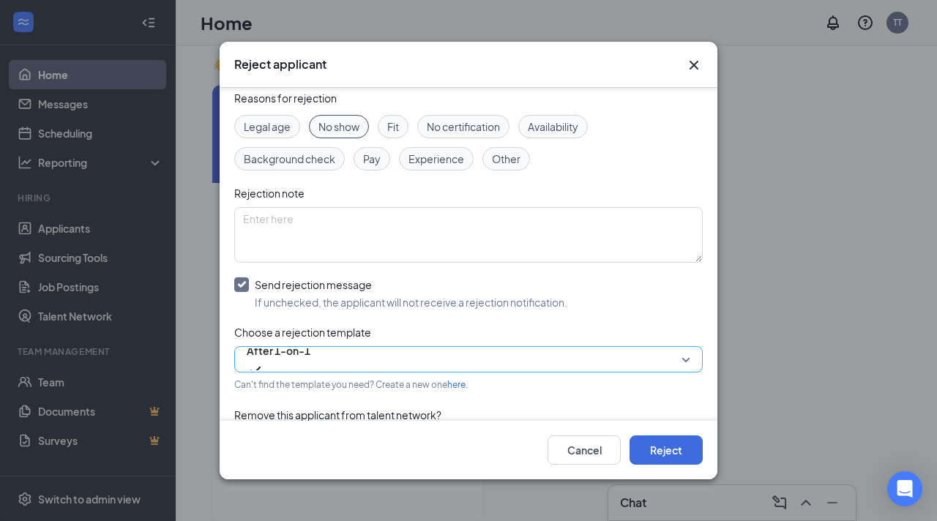
click at [311, 354] on span "After 1-on-1" at bounding box center [279, 360] width 64 height 40
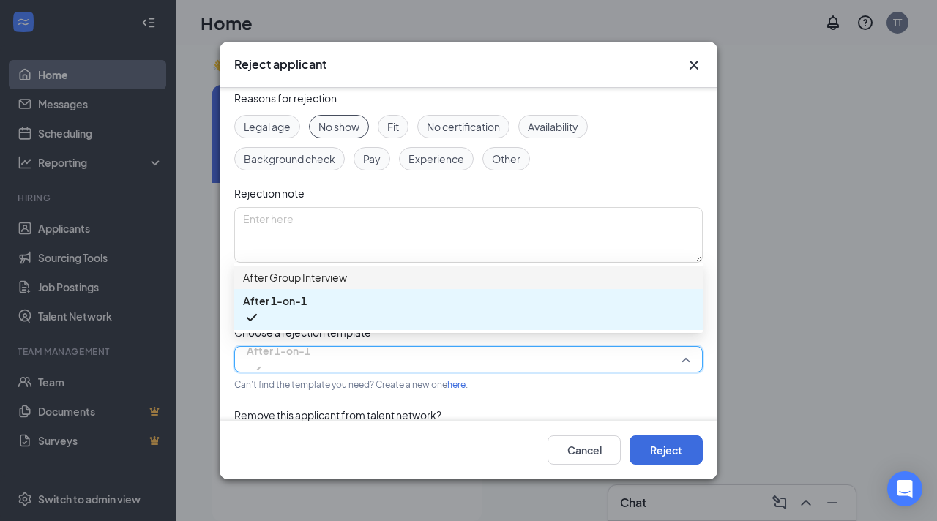
click at [352, 286] on span "After Group Interview" at bounding box center [468, 278] width 451 height 16
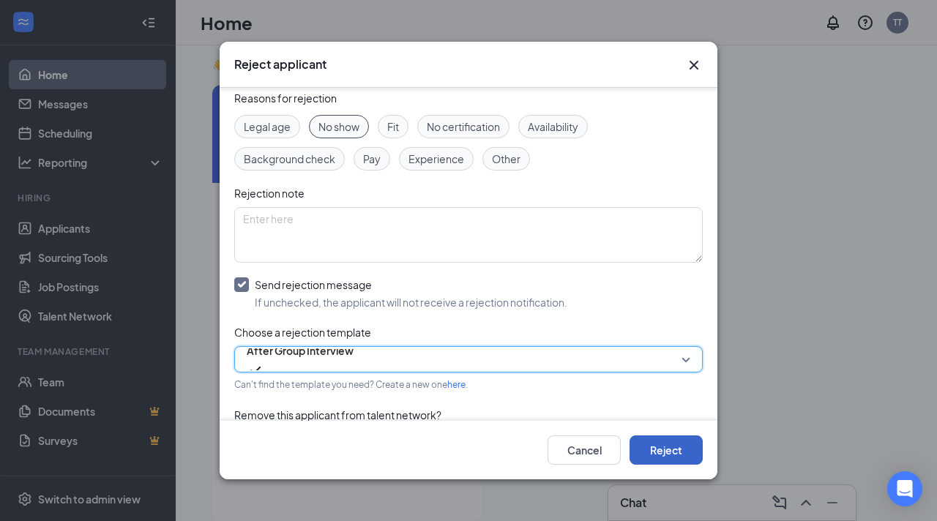
click at [664, 450] on button "Reject" at bounding box center [666, 450] width 73 height 29
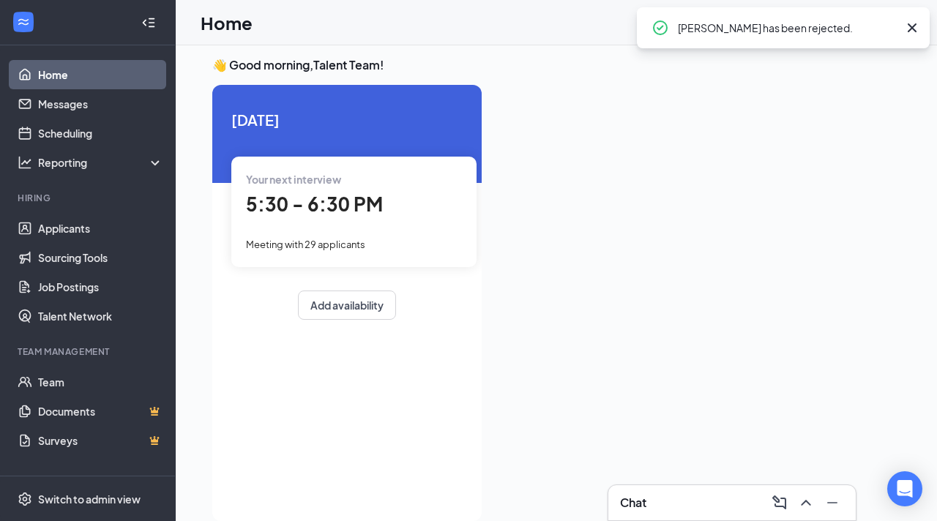
click at [409, 221] on div "Your next interview 5:30 - 6:30 PM Meeting with 29 applicants" at bounding box center [353, 212] width 245 height 110
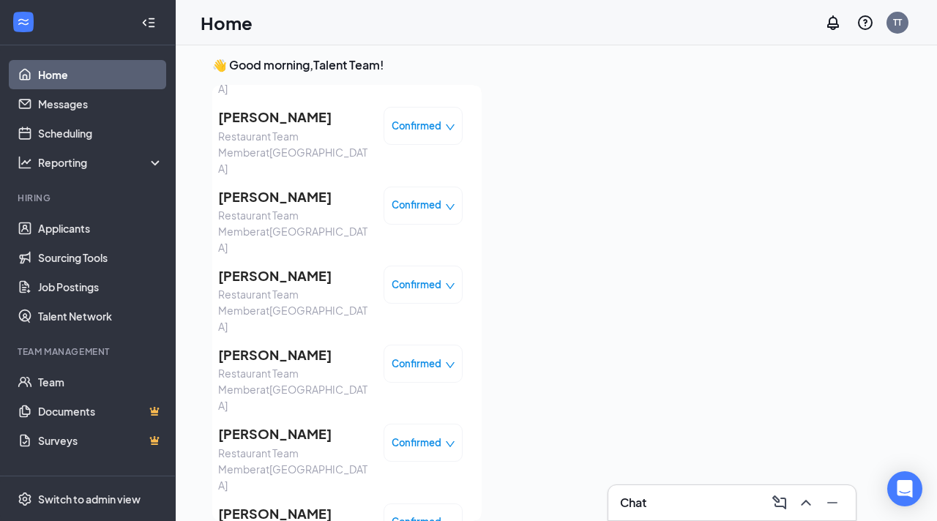
scroll to position [480, 0]
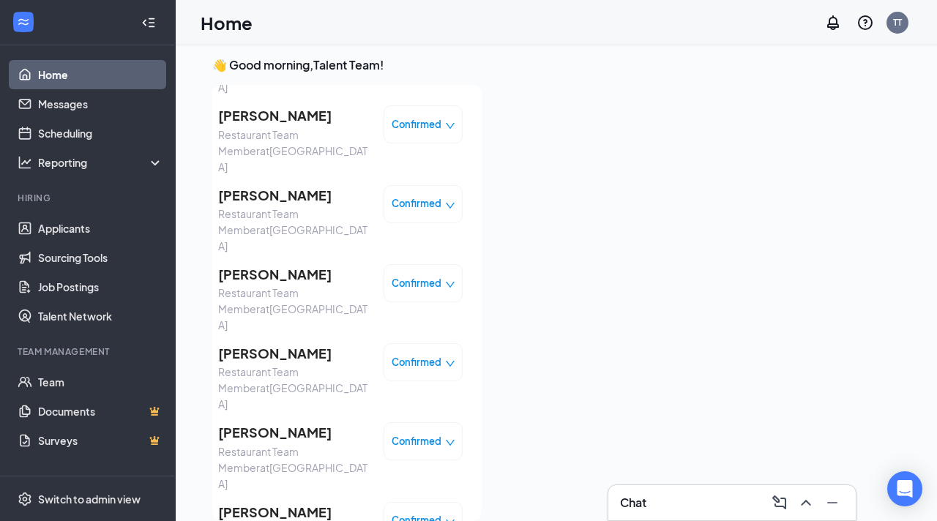
click at [403, 355] on span "Confirmed" at bounding box center [417, 362] width 50 height 15
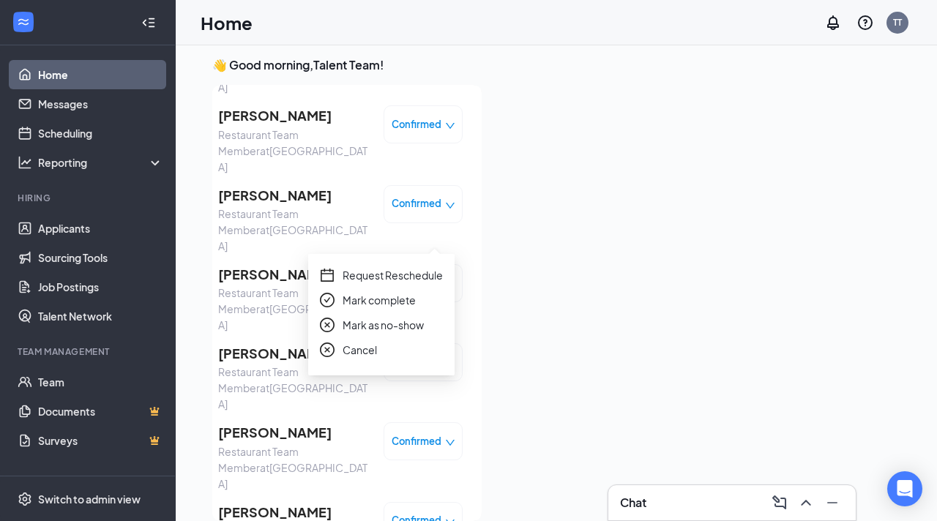
click at [379, 324] on span "Mark as no-show" at bounding box center [383, 325] width 81 height 16
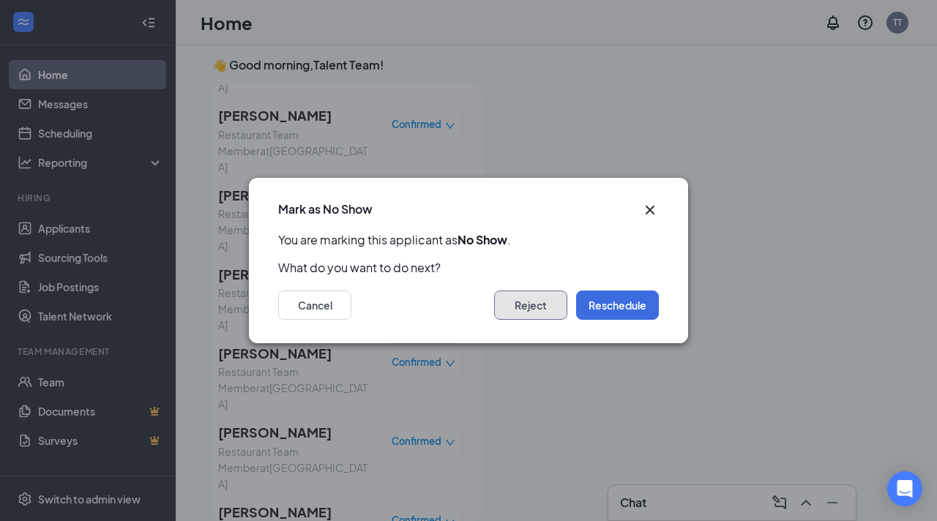
click at [515, 298] on button "Reject" at bounding box center [530, 305] width 73 height 29
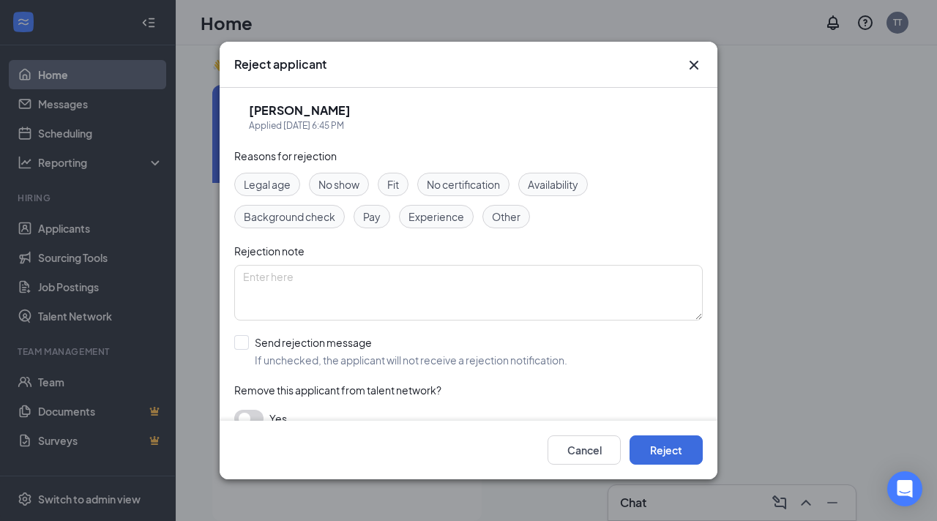
click at [336, 182] on span "No show" at bounding box center [339, 184] width 41 height 16
click at [239, 340] on input "Send rejection message If unchecked, the applicant will not receive a rejection…" at bounding box center [400, 351] width 333 height 32
checkbox input "true"
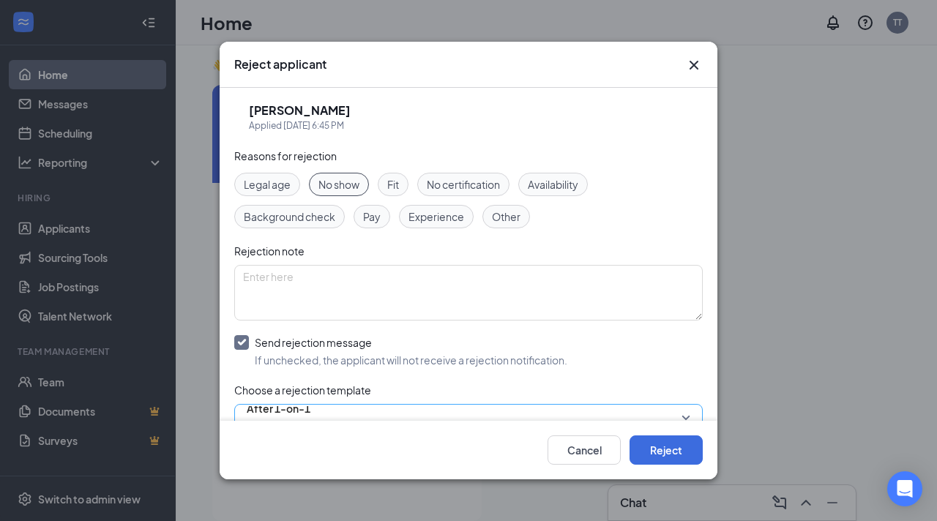
click at [311, 414] on span "After 1-on-1" at bounding box center [279, 418] width 64 height 40
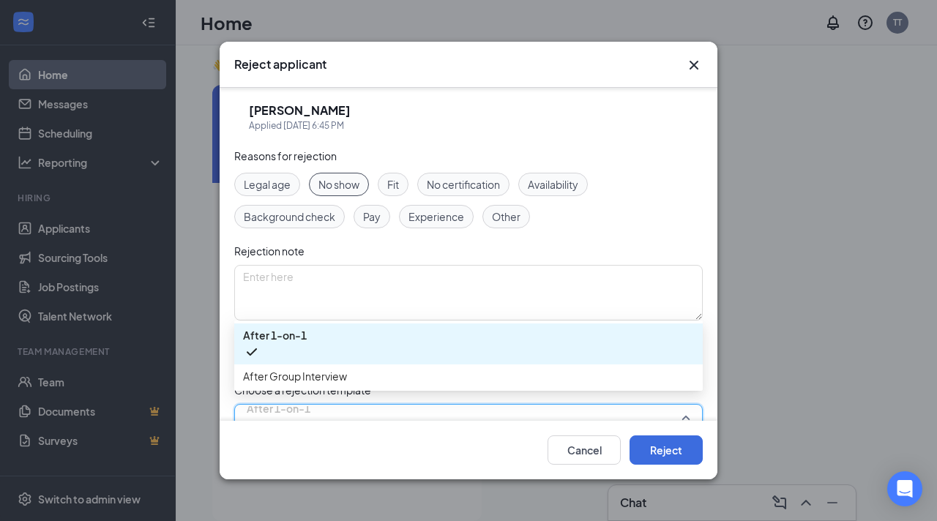
scroll to position [9, 0]
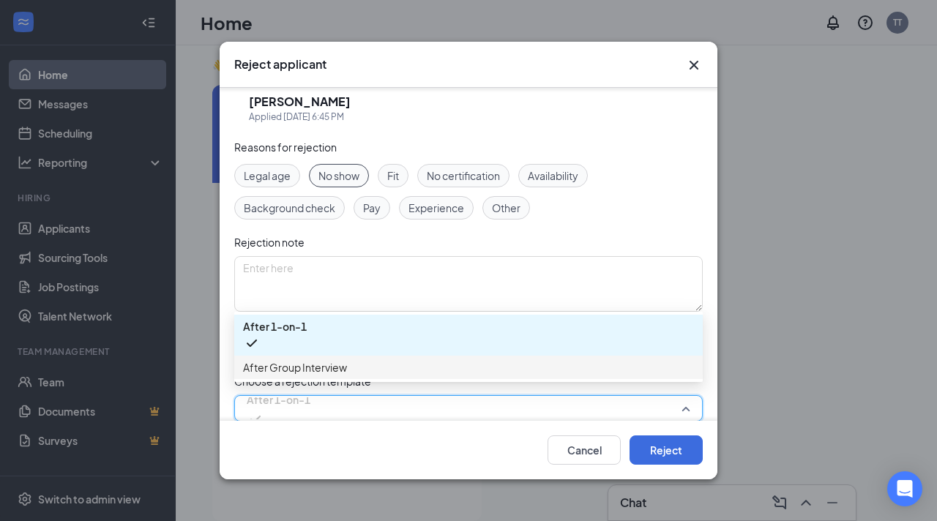
click at [339, 367] on span "After Group Interview" at bounding box center [295, 368] width 104 height 16
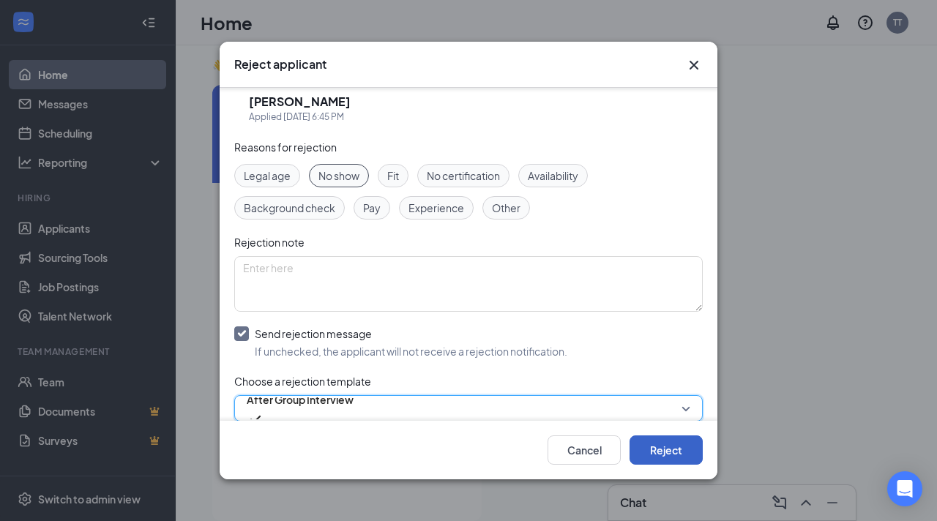
click at [639, 445] on button "Reject" at bounding box center [666, 450] width 73 height 29
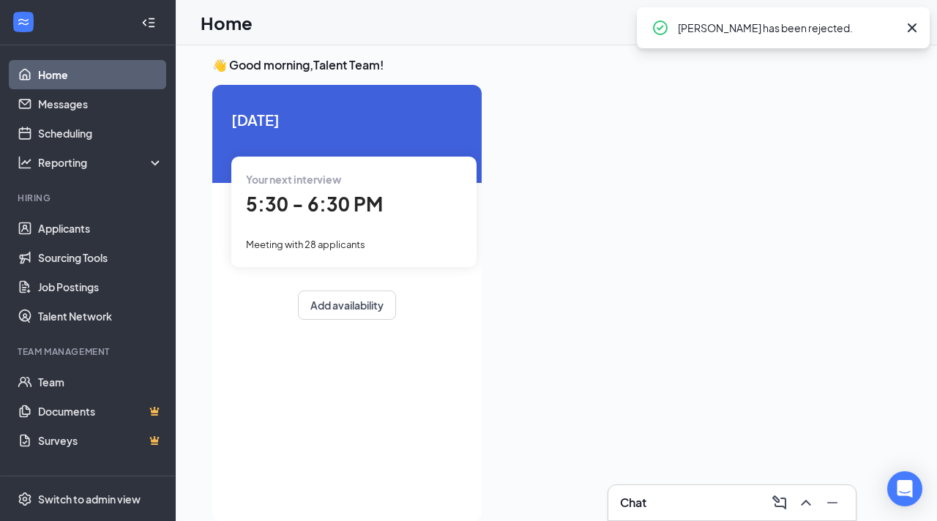
click at [329, 190] on div "5:30 - 6:30 PM" at bounding box center [354, 205] width 216 height 30
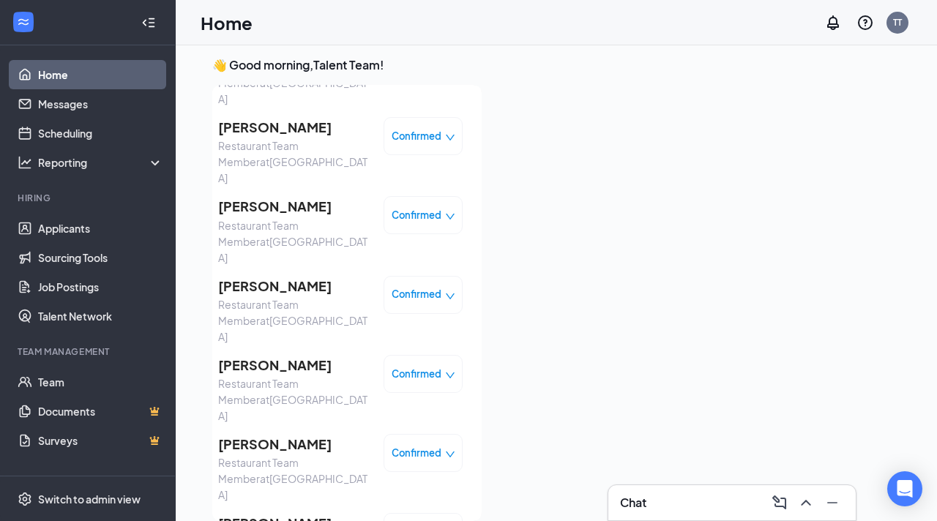
scroll to position [398, 0]
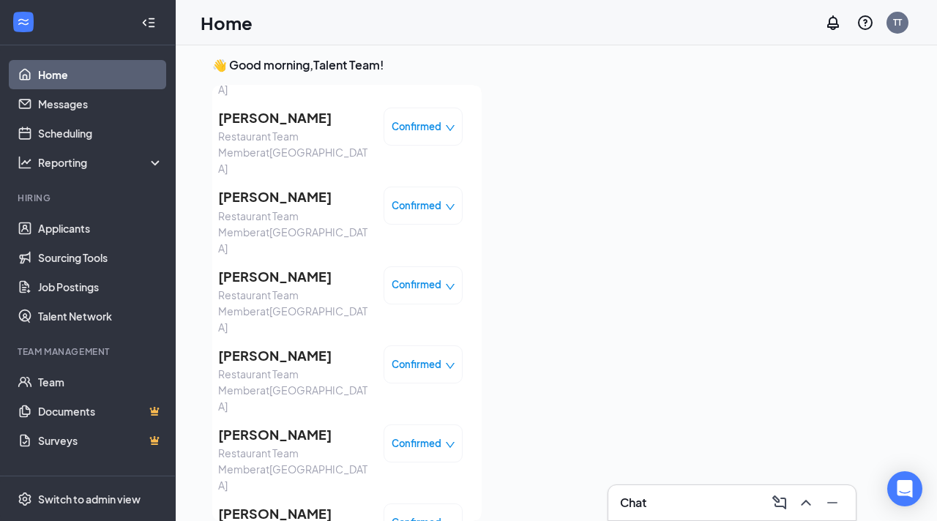
click at [417, 436] on span "Confirmed" at bounding box center [417, 443] width 50 height 15
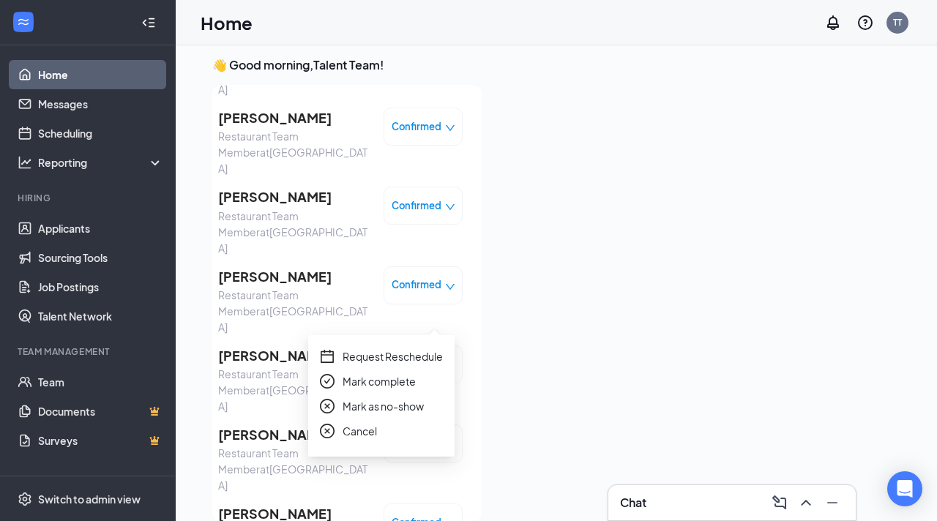
click at [390, 406] on span "Mark as no-show" at bounding box center [383, 406] width 81 height 16
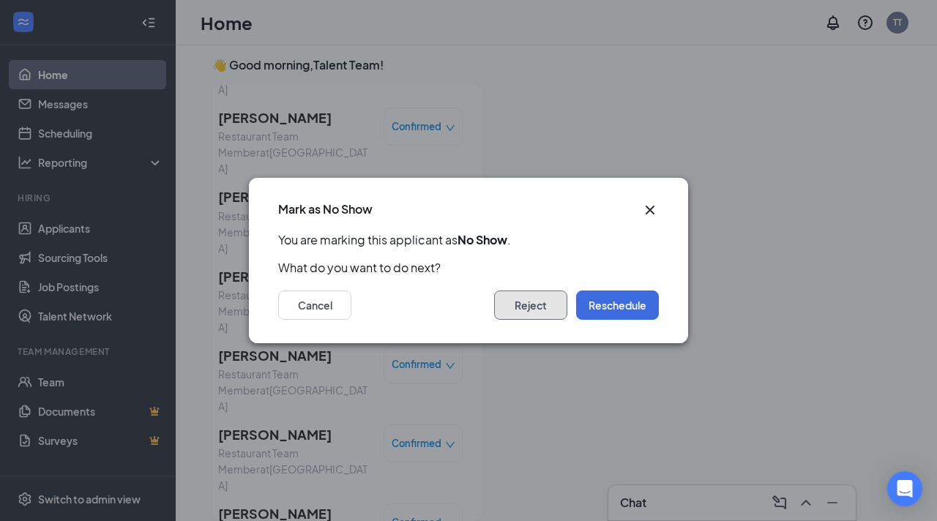
click at [535, 306] on button "Reject" at bounding box center [530, 305] width 73 height 29
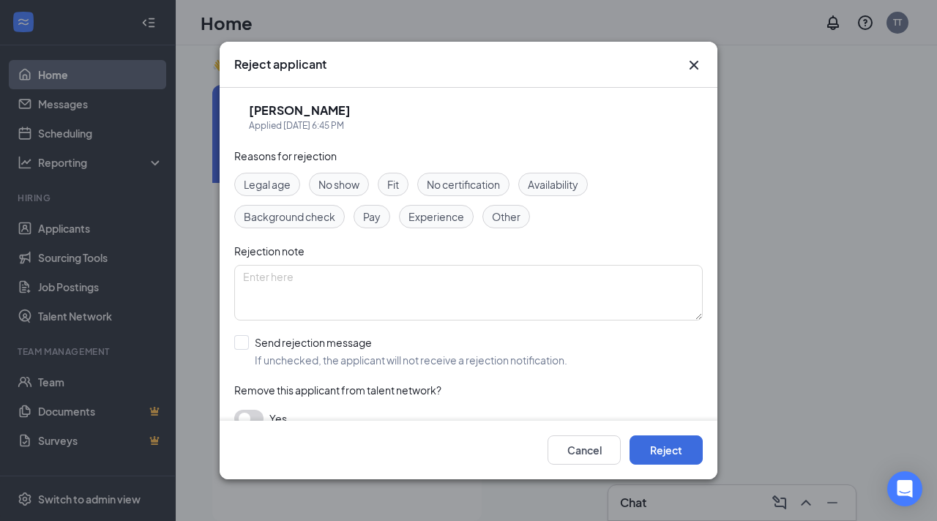
click at [328, 182] on span "No show" at bounding box center [339, 184] width 41 height 16
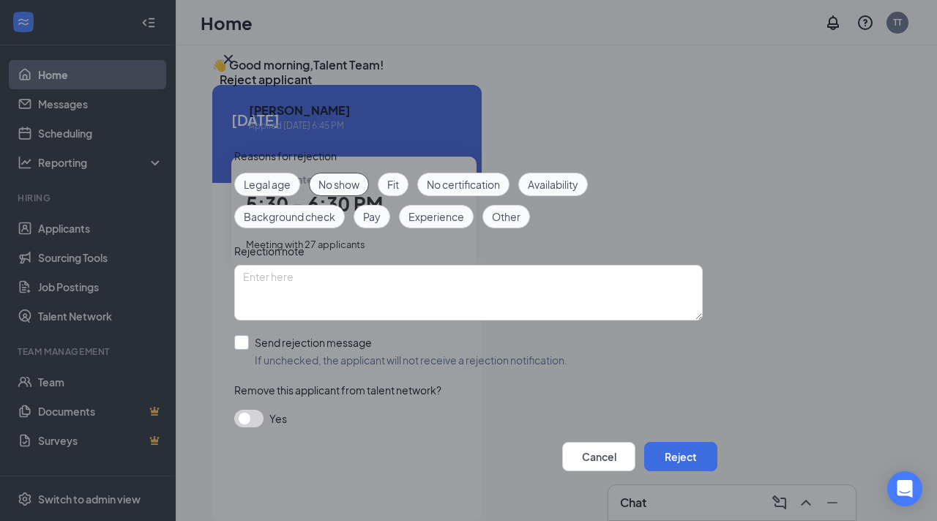
click at [237, 335] on input "Send rejection message If unchecked, the applicant will not receive a rejection…" at bounding box center [400, 351] width 333 height 32
checkbox input "true"
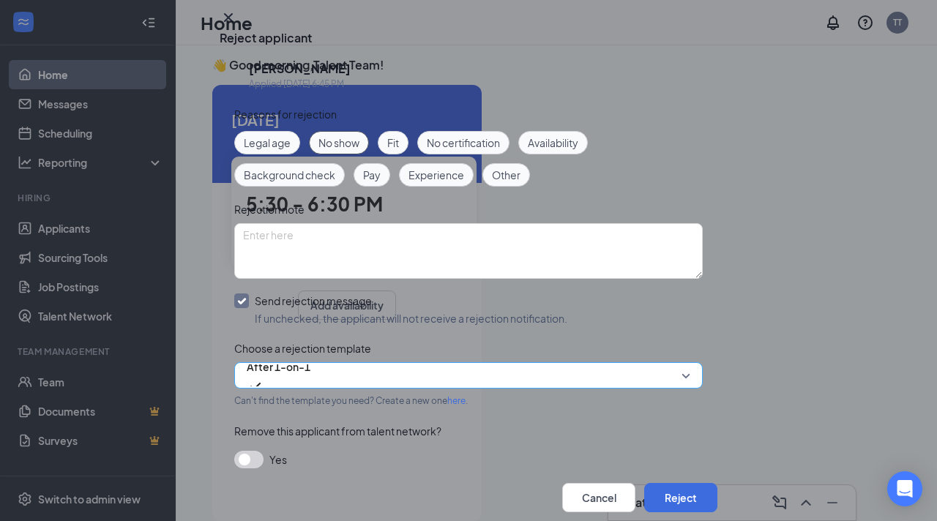
click at [311, 391] on span "After 1-on-1" at bounding box center [279, 376] width 64 height 40
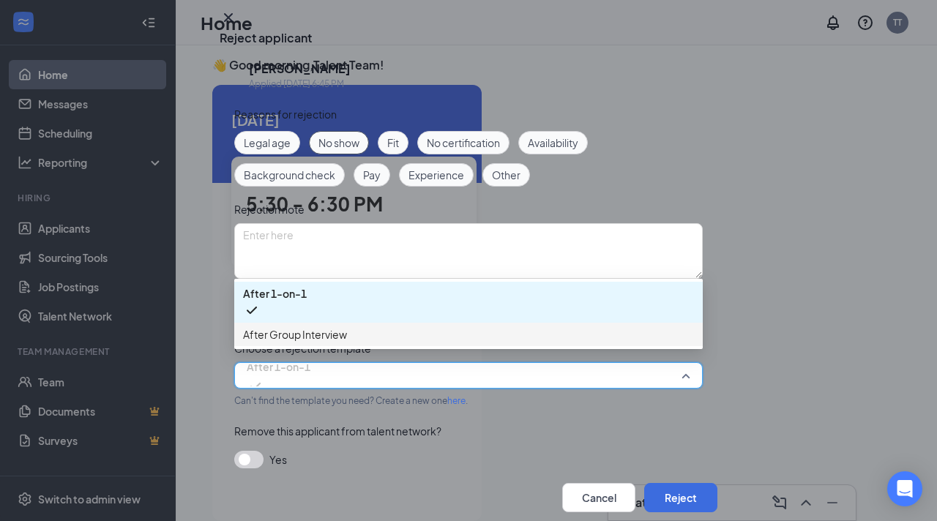
click at [351, 343] on span "After Group Interview" at bounding box center [468, 335] width 451 height 16
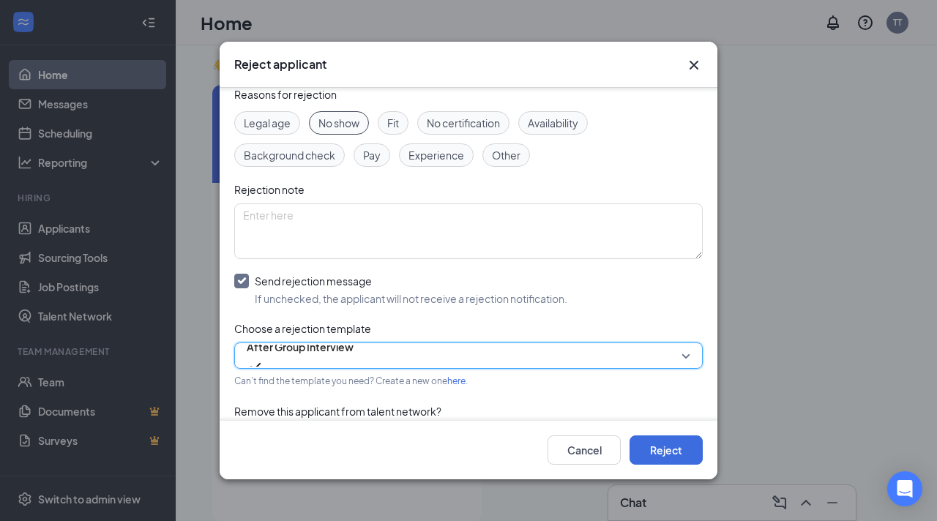
scroll to position [103, 0]
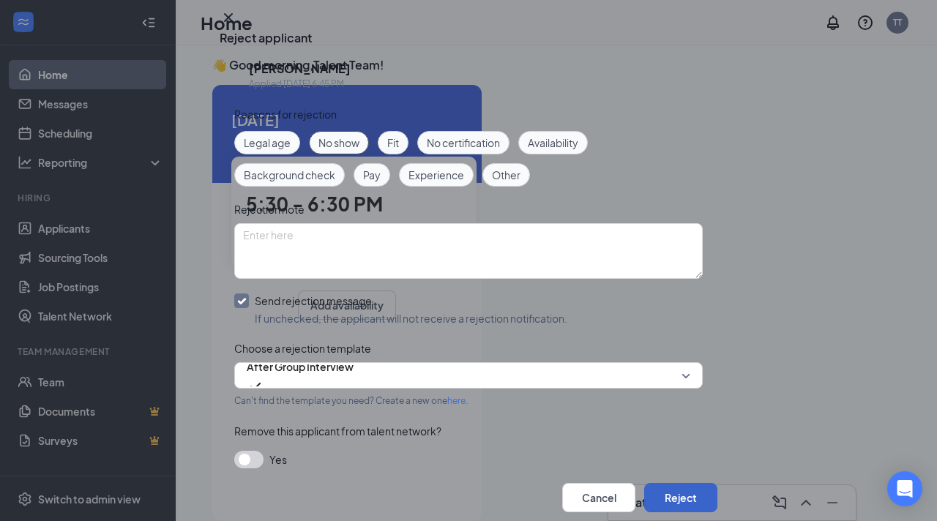
click at [658, 483] on button "Reject" at bounding box center [680, 497] width 73 height 29
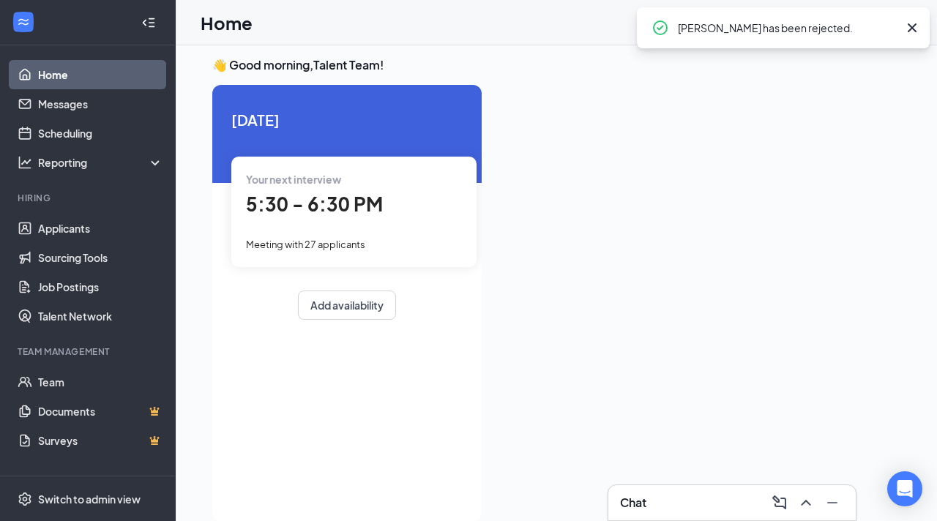
click at [326, 188] on div "Your next interview 5:30 - 6:30 PM Meeting with 27 applicants" at bounding box center [353, 212] width 245 height 110
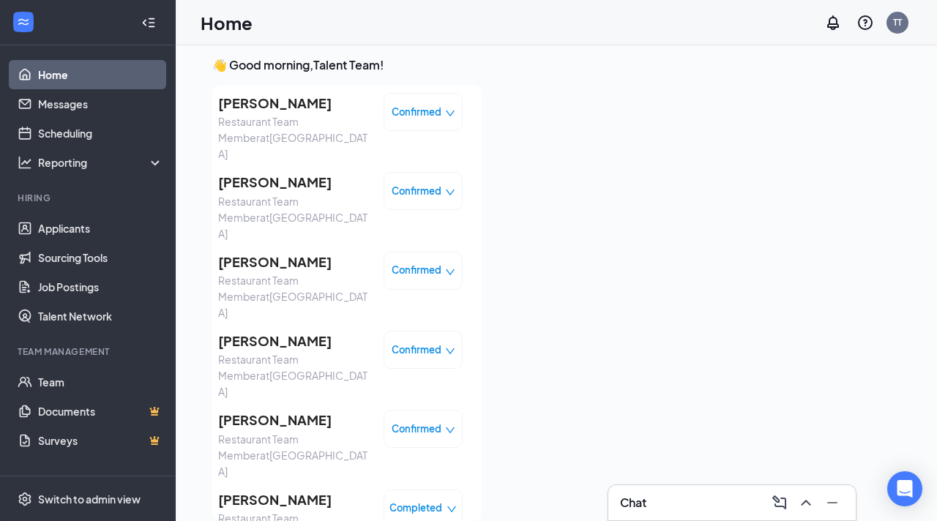
scroll to position [731, 0]
click at [409, 342] on span "Confirmed" at bounding box center [417, 349] width 50 height 15
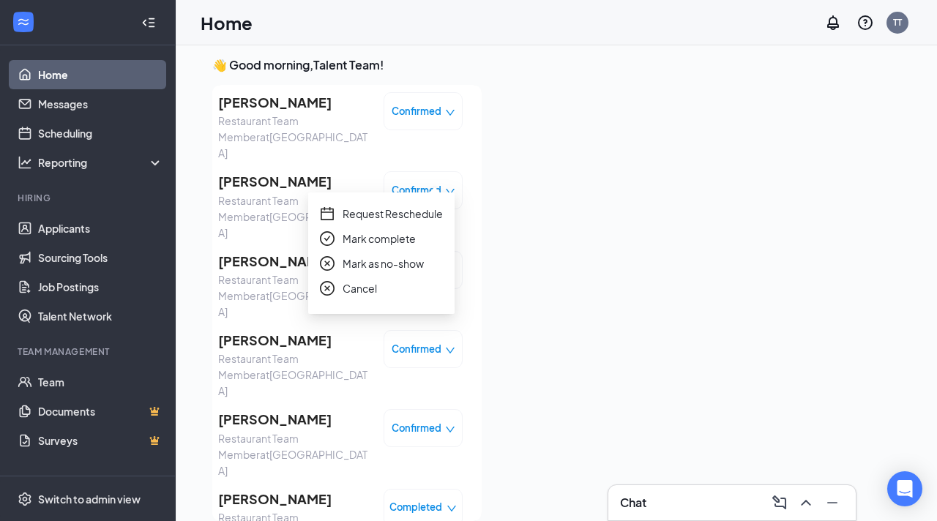
click at [387, 264] on span "Mark as no-show" at bounding box center [383, 264] width 81 height 16
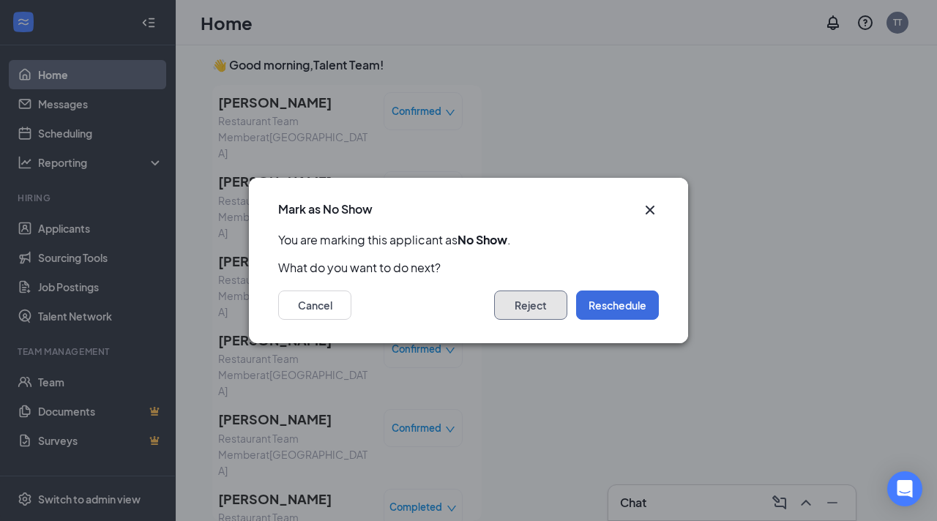
click at [524, 313] on button "Reject" at bounding box center [530, 305] width 73 height 29
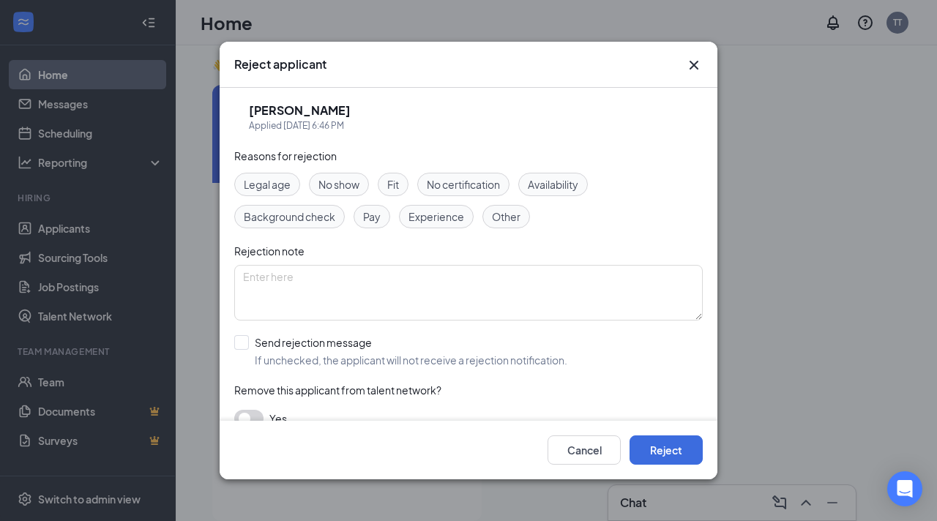
click at [341, 186] on span "No show" at bounding box center [339, 184] width 41 height 16
click at [250, 344] on input "Send rejection message If unchecked, the applicant will not receive a rejection…" at bounding box center [400, 351] width 333 height 32
checkbox input "true"
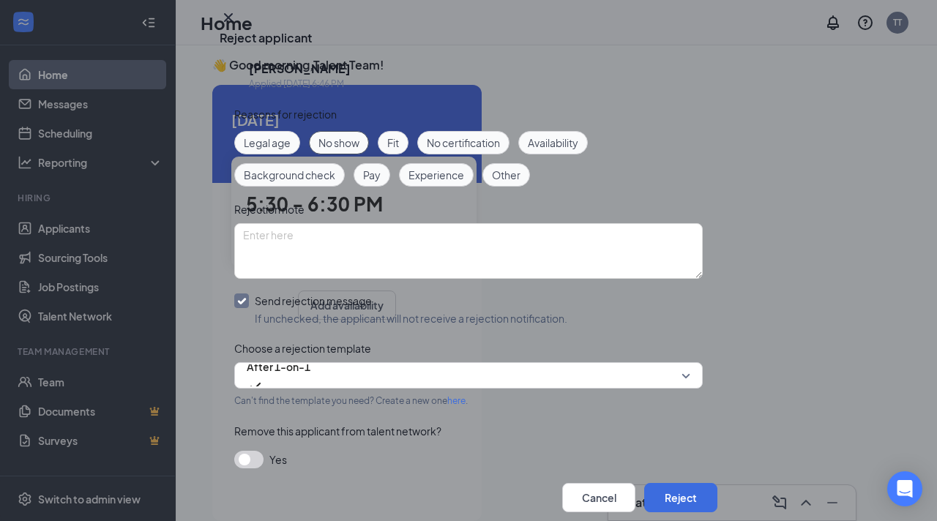
scroll to position [103, 0]
click at [290, 356] on span "After 1-on-1" at bounding box center [279, 367] width 64 height 22
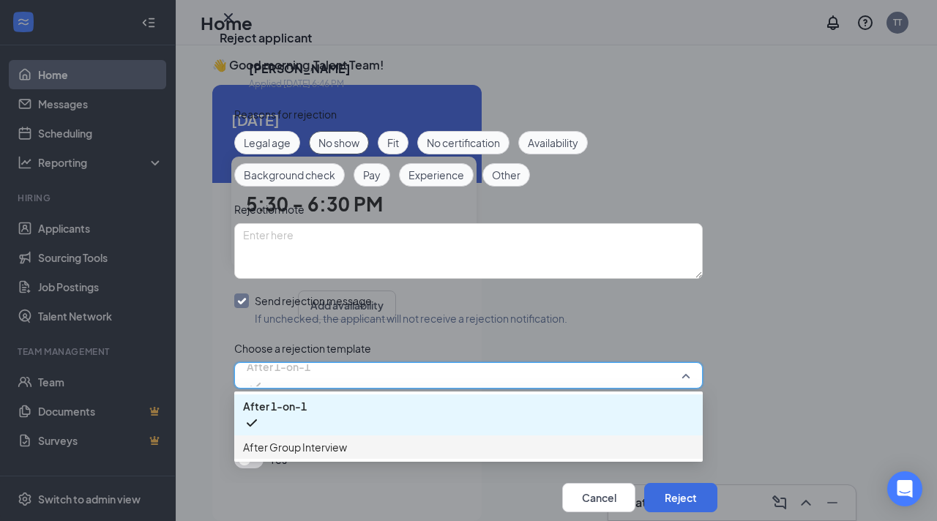
click at [309, 439] on span "After Group Interview" at bounding box center [295, 447] width 104 height 16
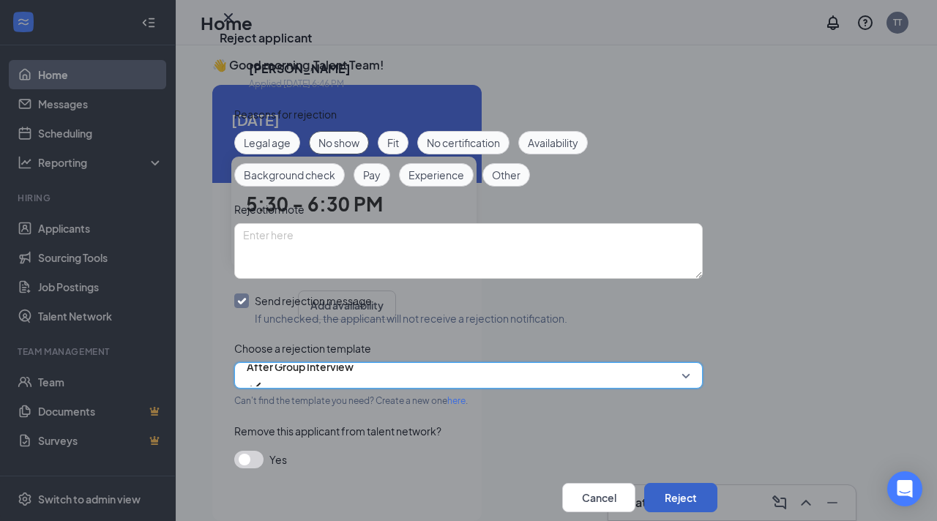
click at [646, 483] on button "Reject" at bounding box center [680, 497] width 73 height 29
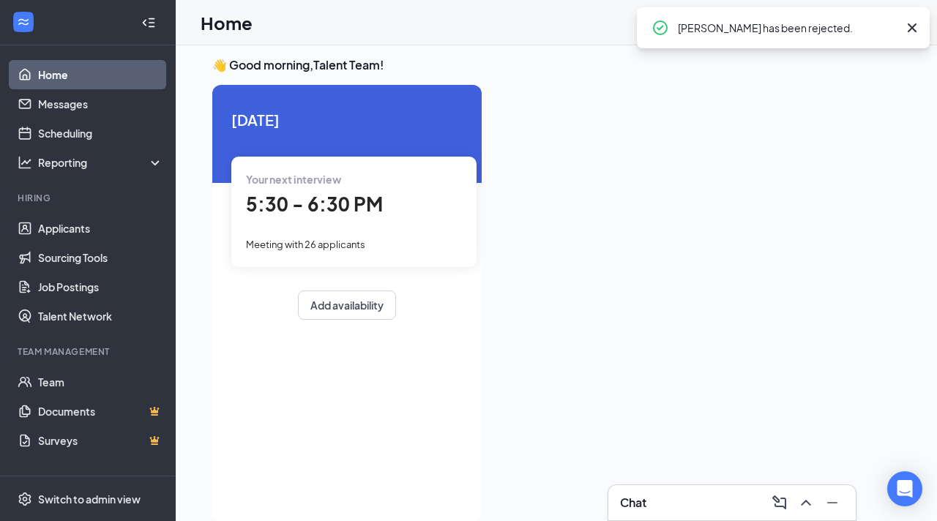
click at [339, 207] on span "5:30 - 6:30 PM" at bounding box center [314, 204] width 137 height 24
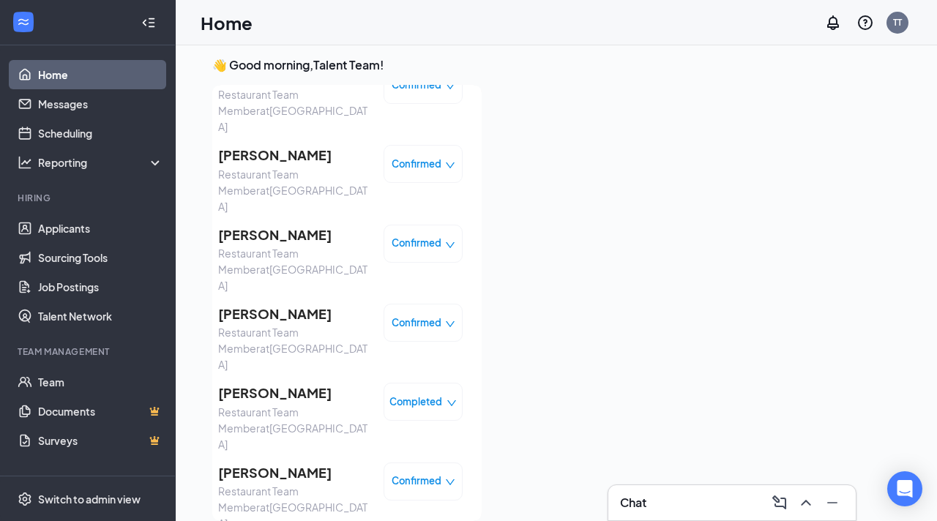
scroll to position [758, 0]
click at [425, 394] on span "Completed" at bounding box center [416, 401] width 53 height 15
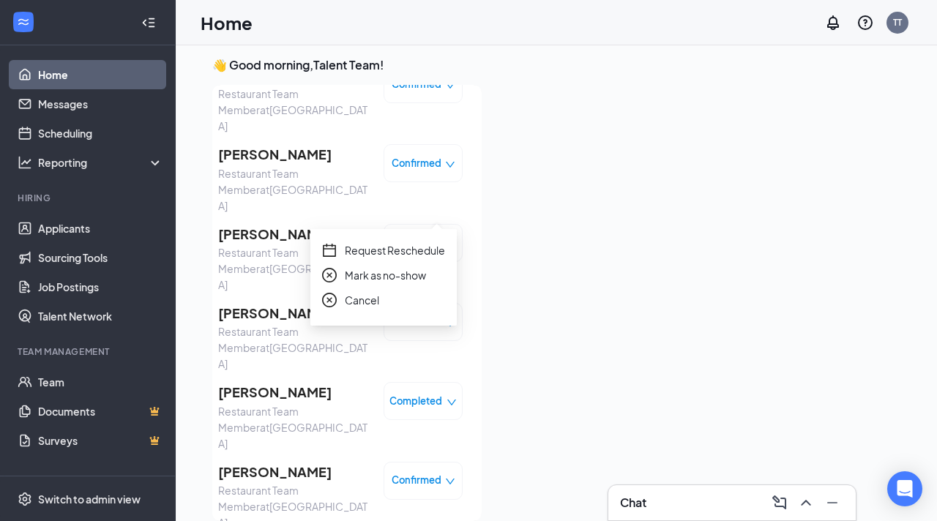
click at [408, 281] on span "Mark as no-show" at bounding box center [385, 275] width 81 height 16
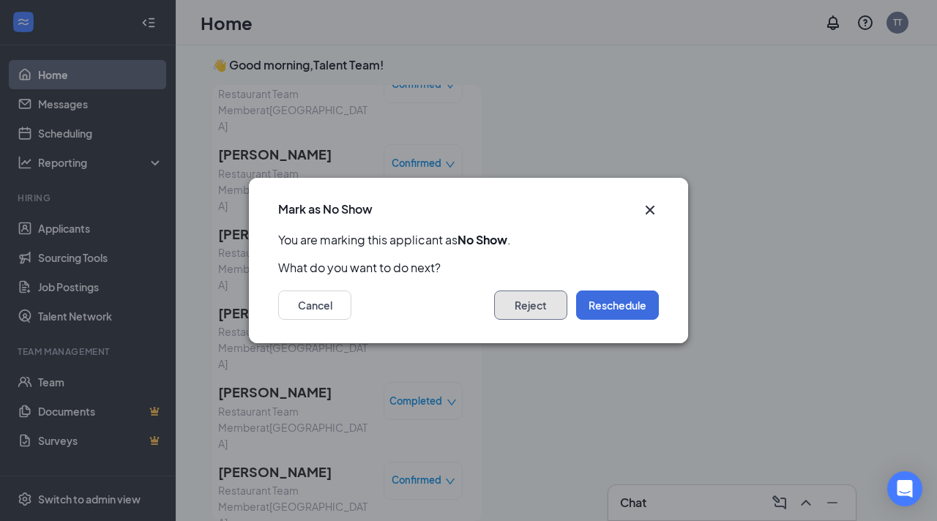
click at [516, 302] on button "Reject" at bounding box center [530, 305] width 73 height 29
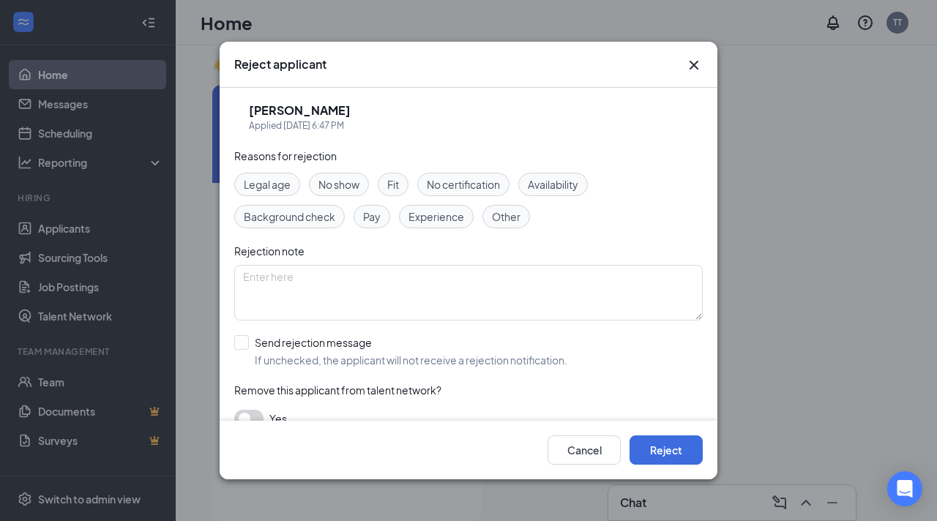
click at [347, 185] on span "No show" at bounding box center [339, 184] width 41 height 16
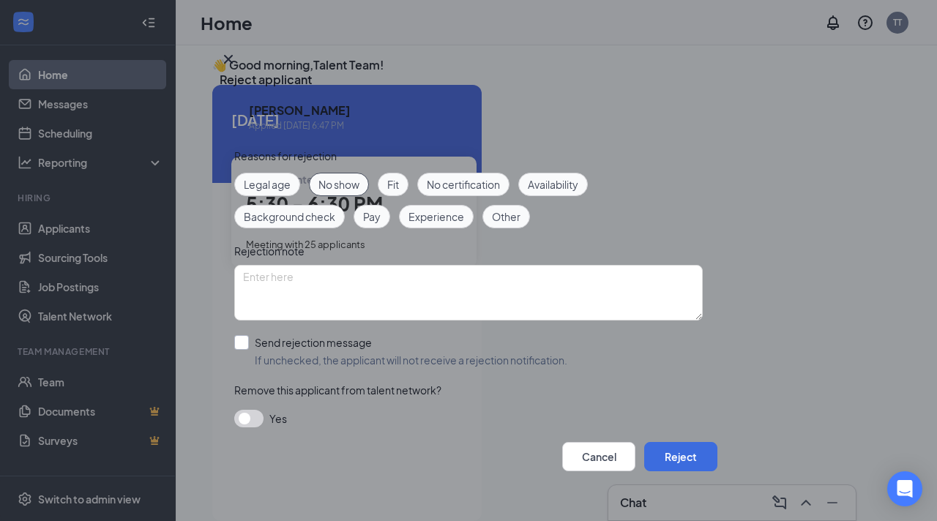
click at [247, 335] on input "Send rejection message If unchecked, the applicant will not receive a rejection…" at bounding box center [400, 351] width 333 height 32
checkbox input "true"
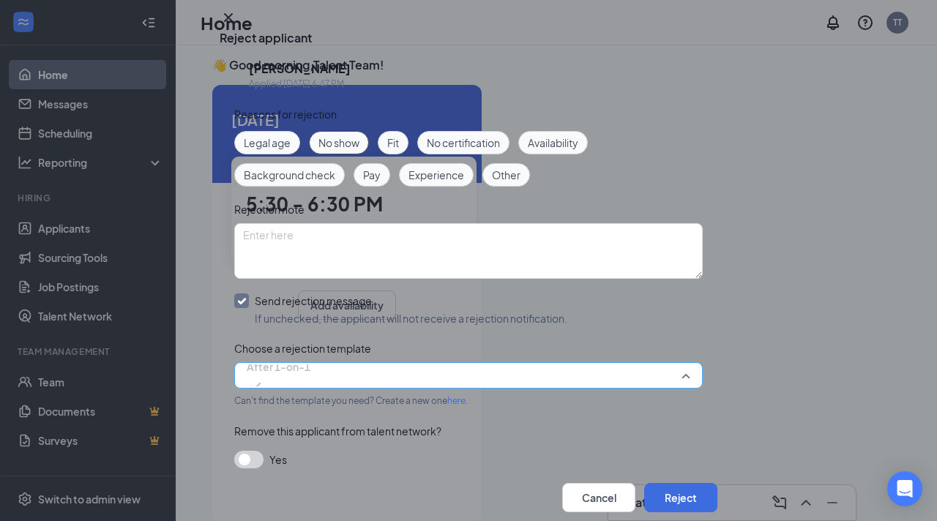
click at [311, 395] on span "After 1-on-1" at bounding box center [279, 376] width 64 height 40
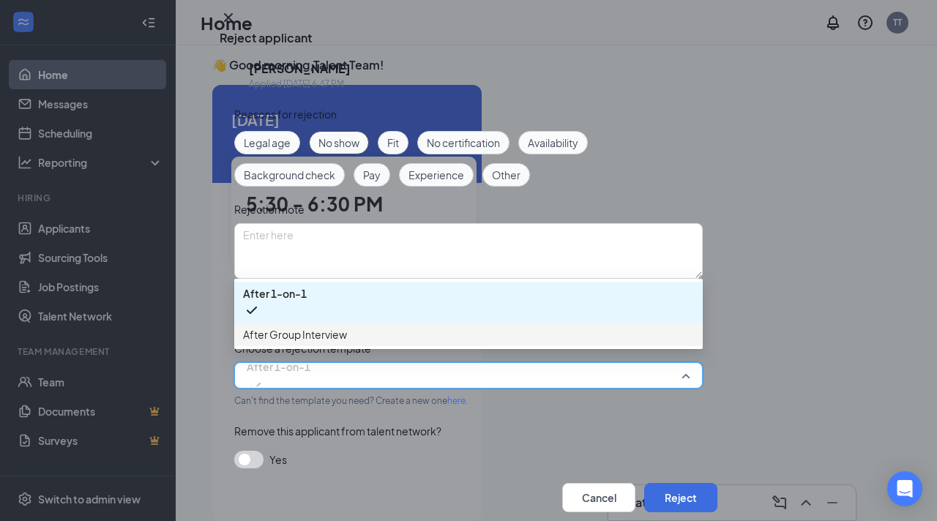
click at [335, 343] on span "After Group Interview" at bounding box center [295, 335] width 104 height 16
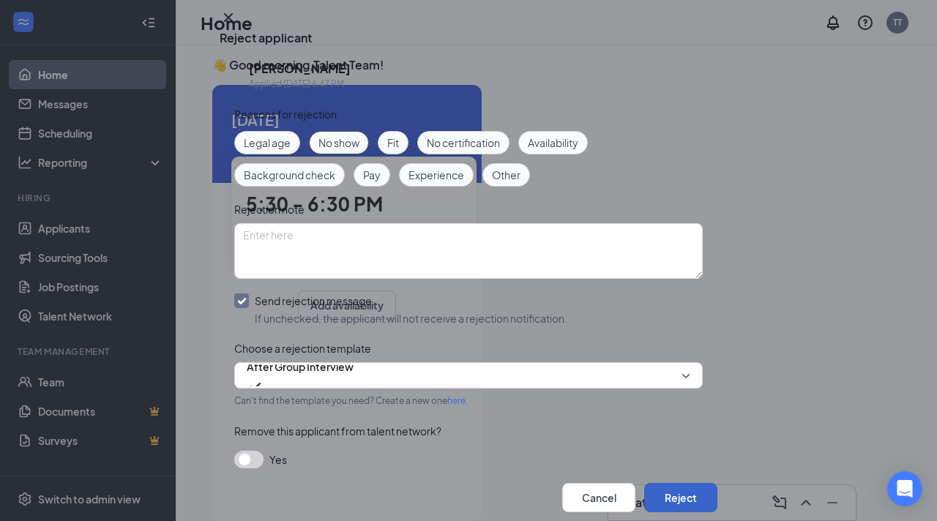
click at [644, 483] on button "Reject" at bounding box center [680, 497] width 73 height 29
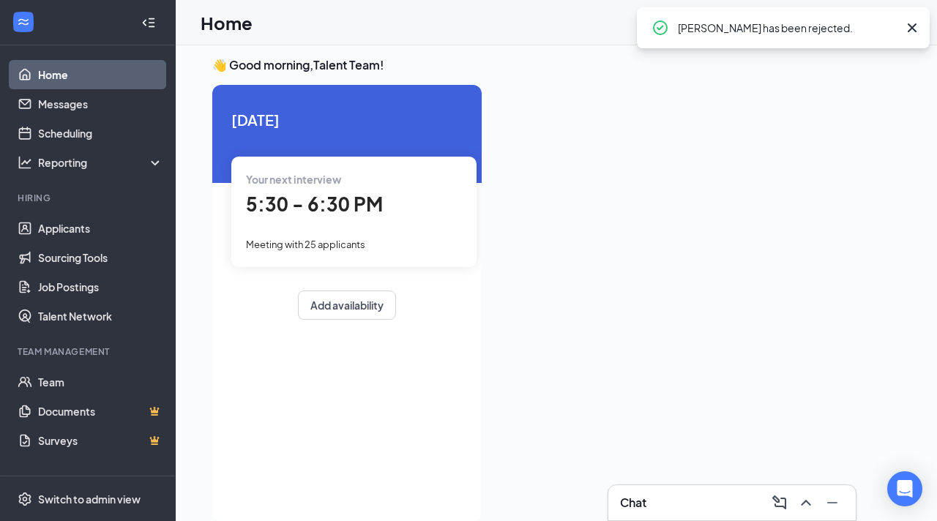
click at [392, 210] on div "5:30 - 6:30 PM" at bounding box center [354, 205] width 216 height 30
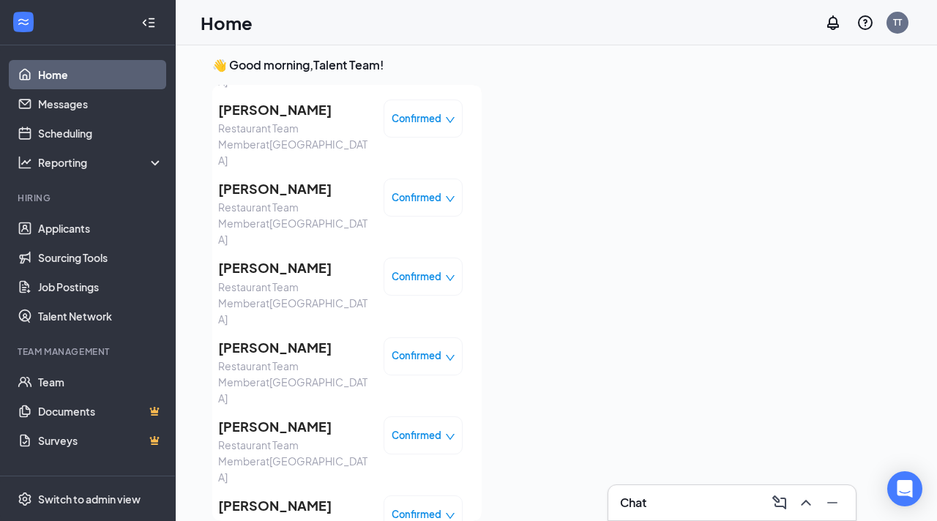
scroll to position [667, 0]
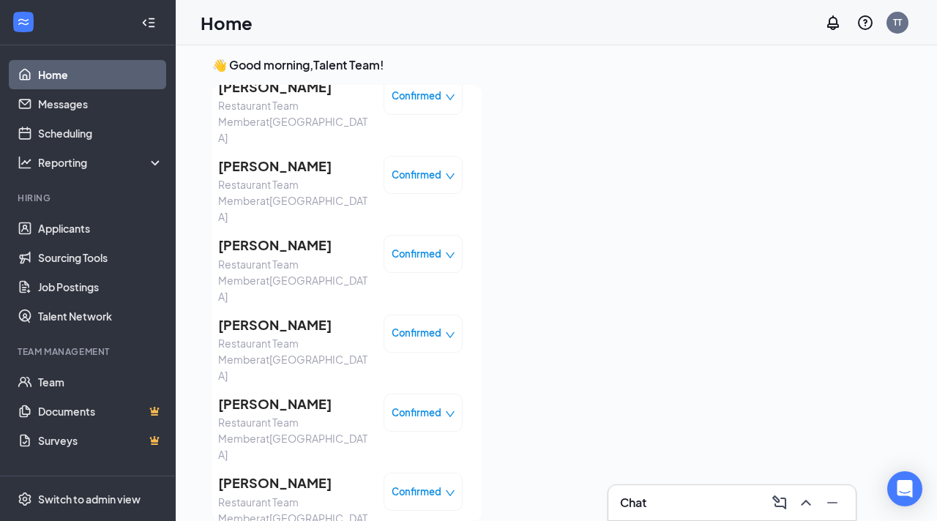
click at [401, 485] on span "Confirmed" at bounding box center [417, 492] width 50 height 15
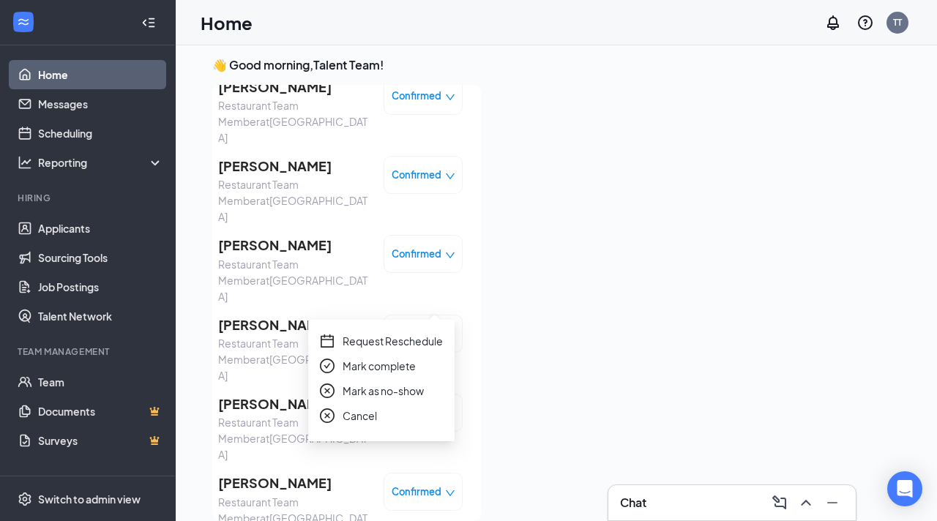
click at [378, 393] on span "Mark as no-show" at bounding box center [383, 391] width 81 height 16
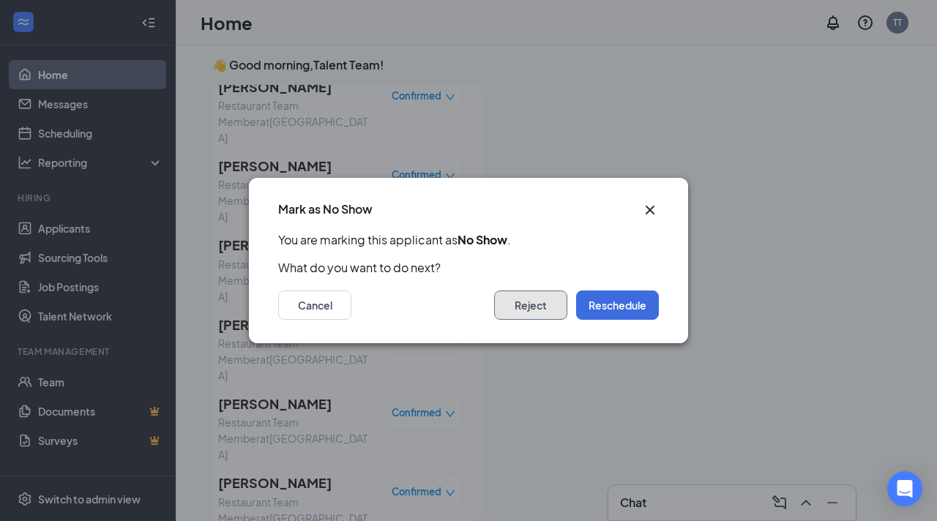
click at [538, 309] on button "Reject" at bounding box center [530, 305] width 73 height 29
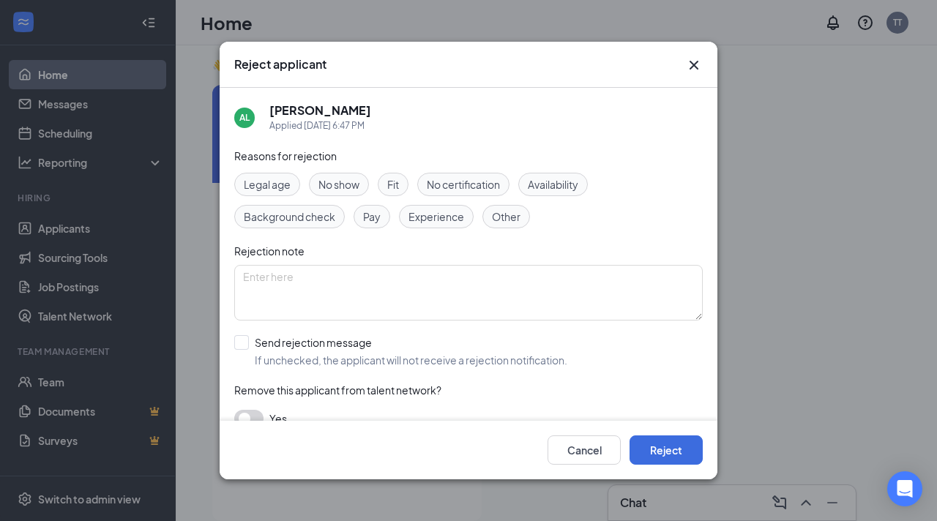
click at [350, 190] on span "No show" at bounding box center [339, 184] width 41 height 16
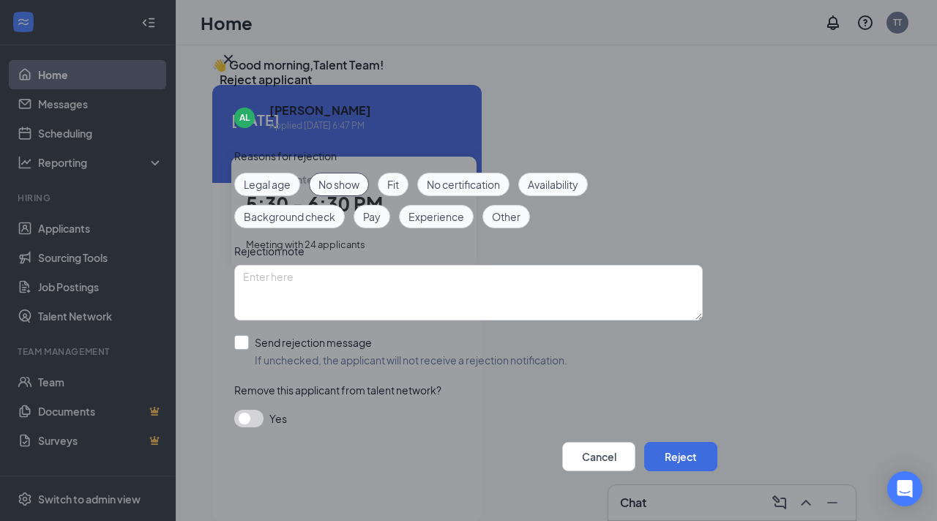
click at [239, 335] on input "Send rejection message If unchecked, the applicant will not receive a rejection…" at bounding box center [400, 351] width 333 height 32
checkbox input "true"
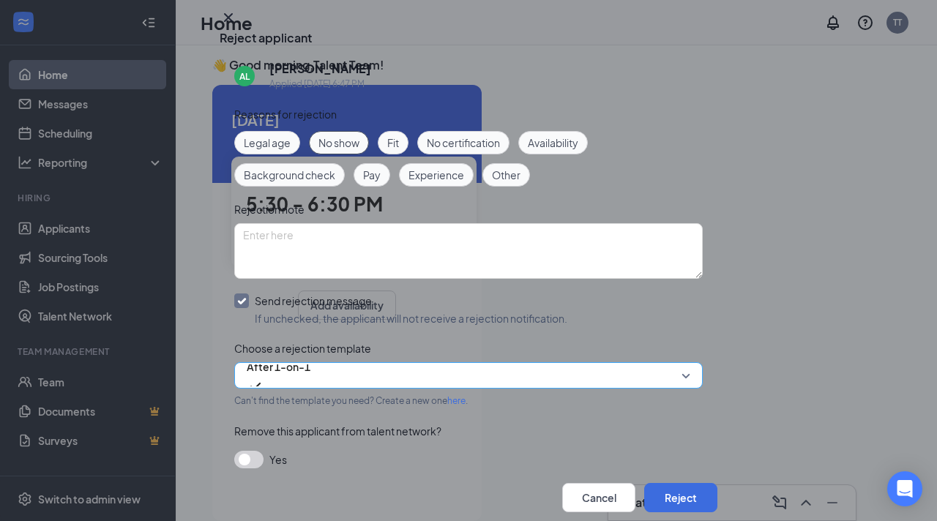
click at [311, 395] on span "After 1-on-1" at bounding box center [279, 376] width 64 height 40
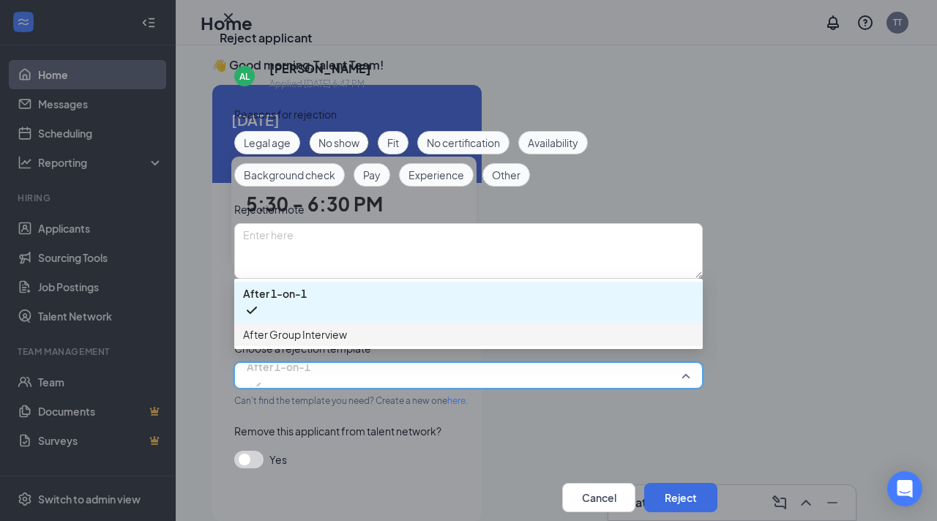
click at [351, 343] on span "After Group Interview" at bounding box center [468, 335] width 451 height 16
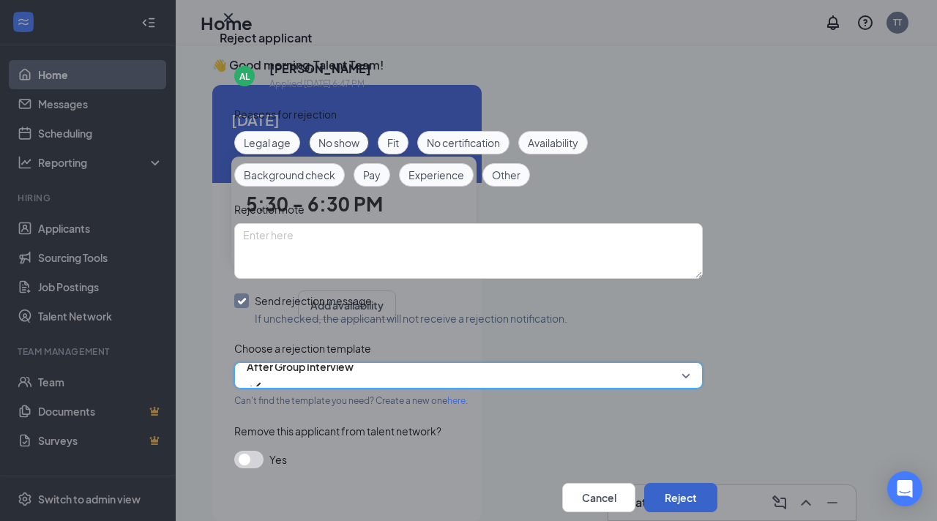
click at [646, 483] on button "Reject" at bounding box center [680, 497] width 73 height 29
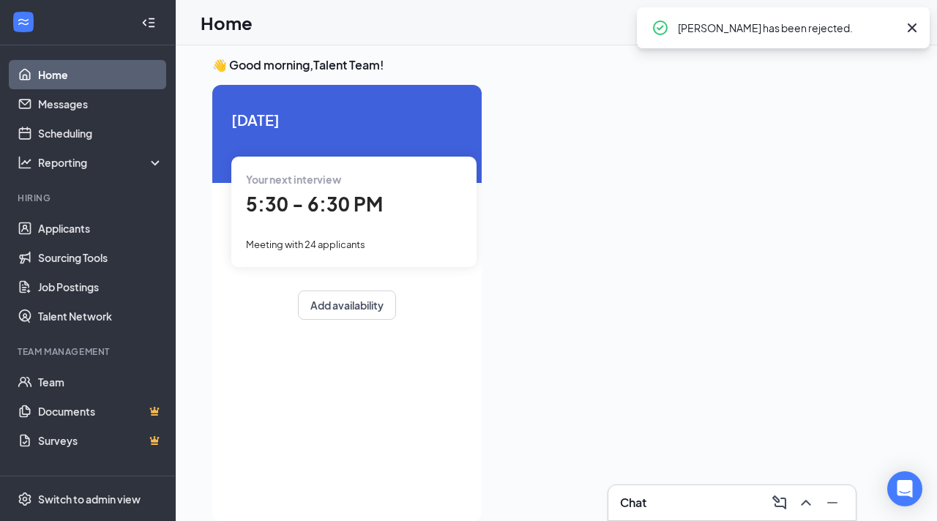
click at [391, 237] on div "Meeting with 24 applicants" at bounding box center [354, 244] width 216 height 16
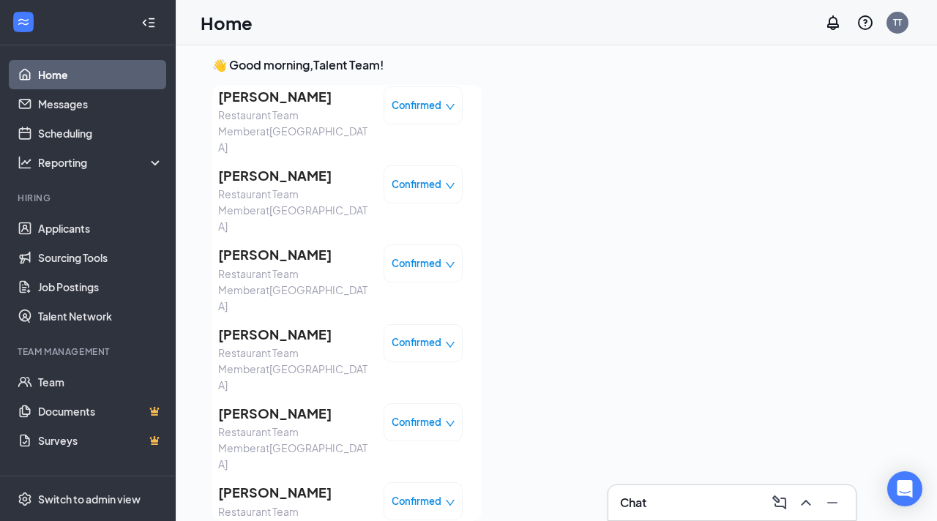
scroll to position [678, 0]
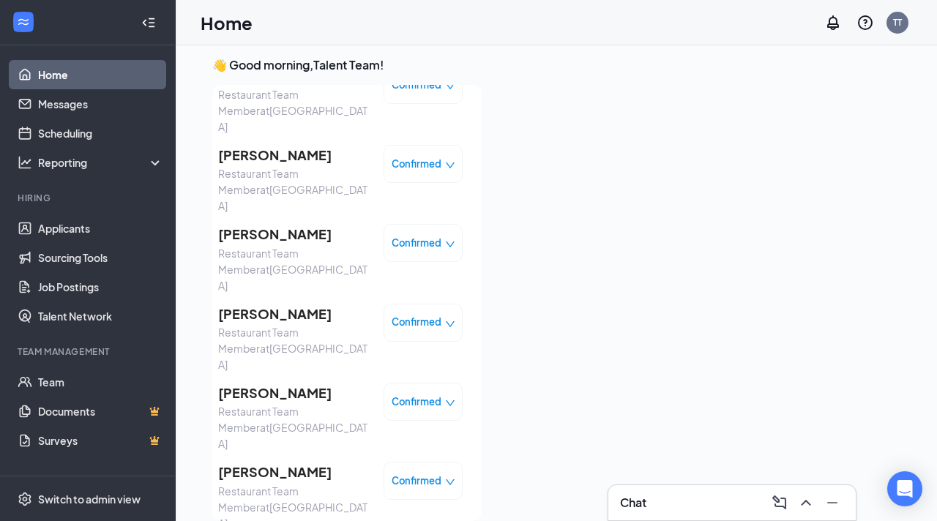
click at [415, 474] on span "Confirmed" at bounding box center [417, 481] width 50 height 15
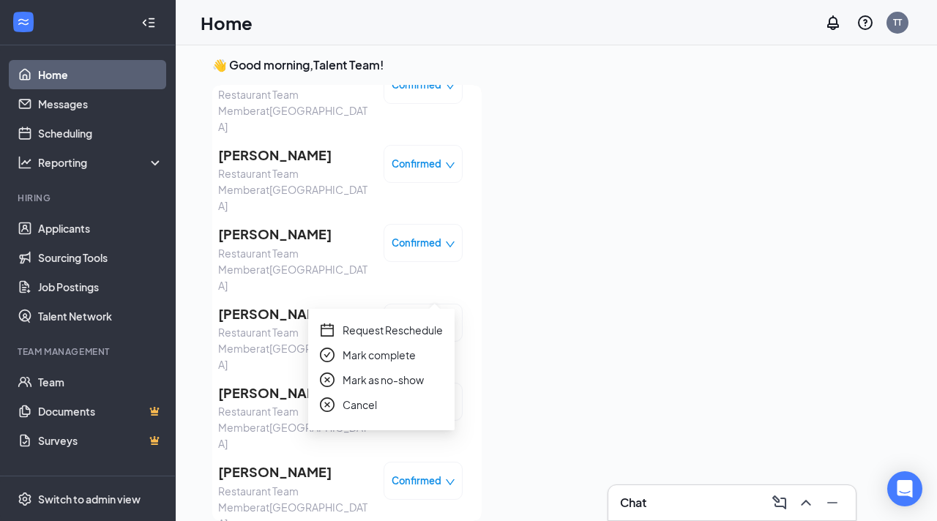
click at [378, 385] on span "Mark as no-show" at bounding box center [383, 380] width 81 height 16
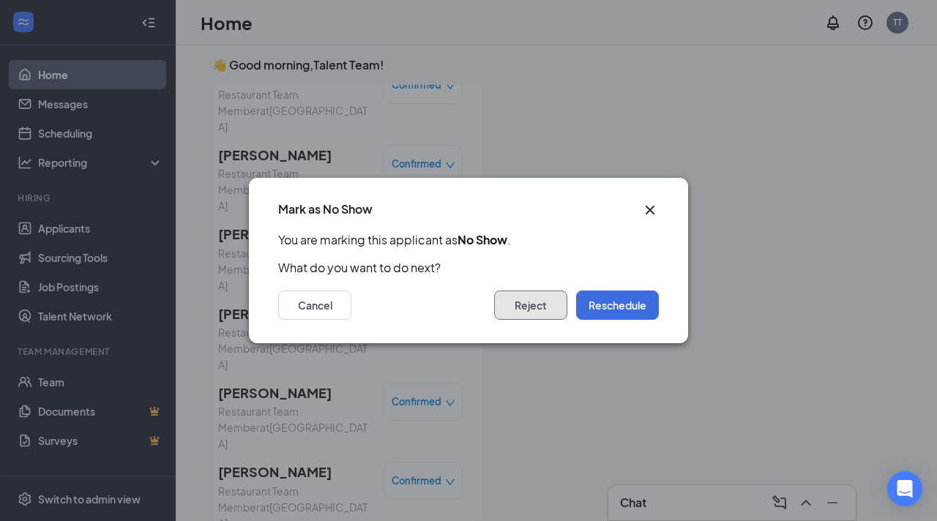
click at [504, 305] on button "Reject" at bounding box center [530, 305] width 73 height 29
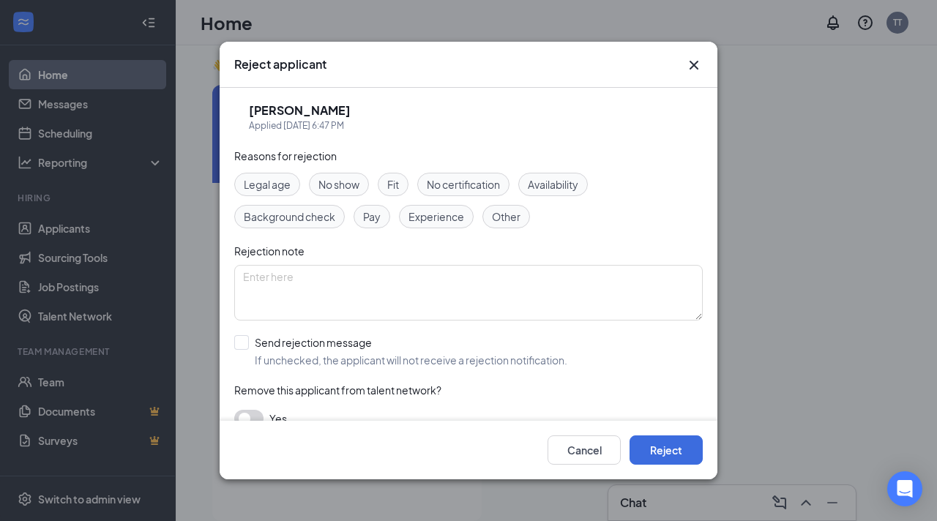
click at [347, 187] on span "No show" at bounding box center [339, 184] width 41 height 16
click at [247, 338] on input "Send rejection message If unchecked, the applicant will not receive a rejection…" at bounding box center [400, 351] width 333 height 32
checkbox input "true"
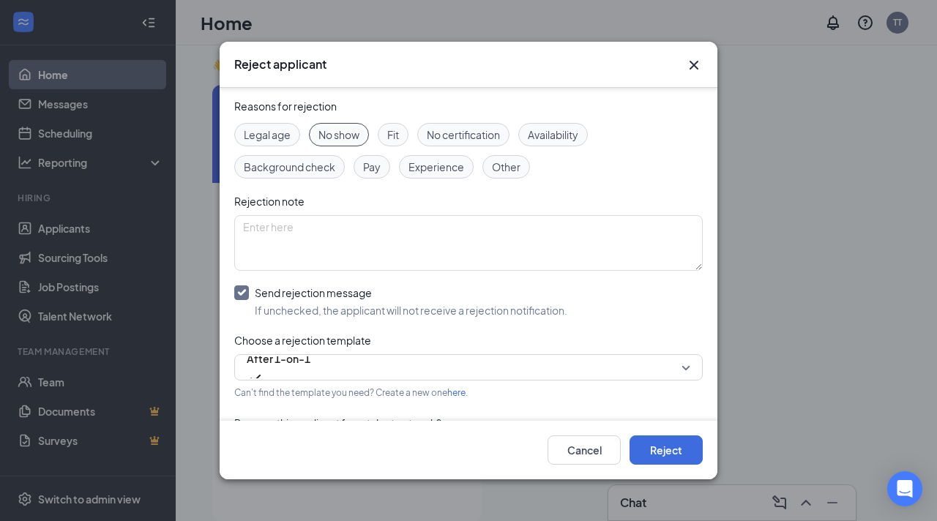
scroll to position [84, 0]
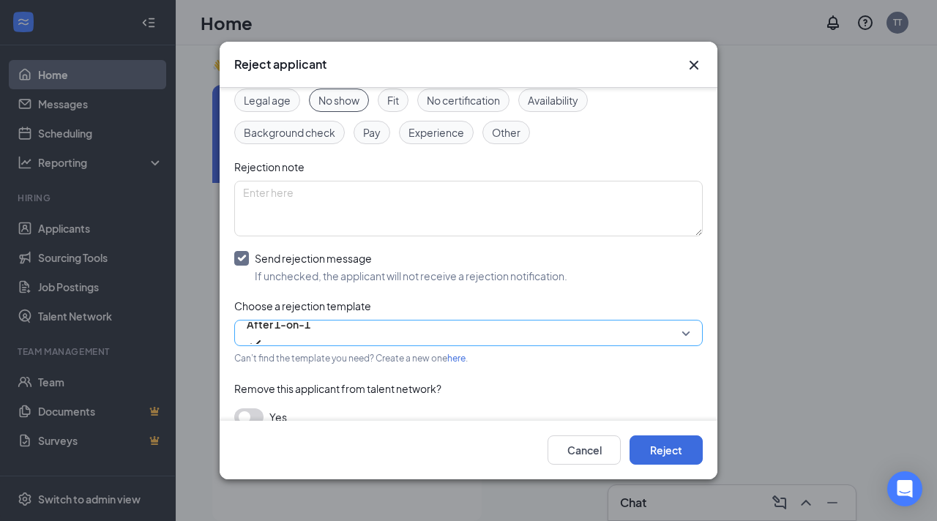
click at [311, 341] on span "After 1-on-1" at bounding box center [279, 333] width 64 height 40
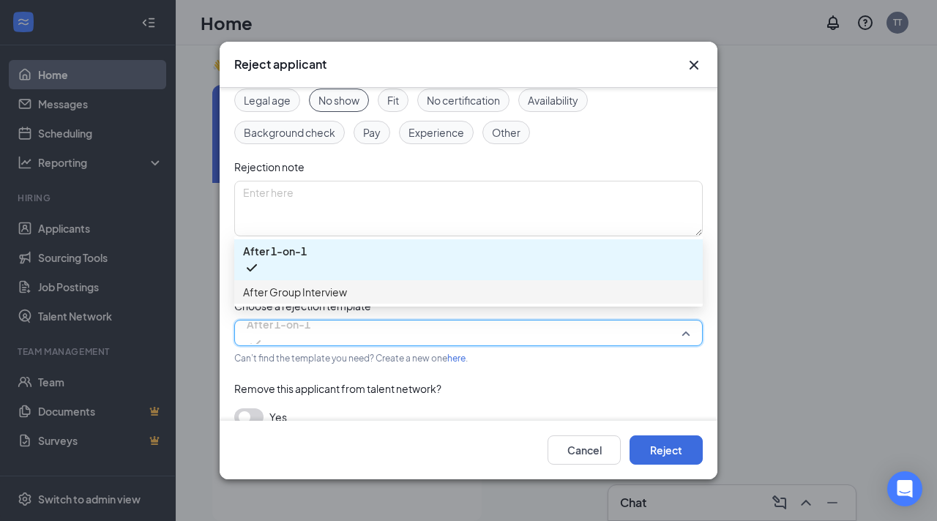
click at [346, 294] on span "After Group Interview" at bounding box center [295, 292] width 104 height 16
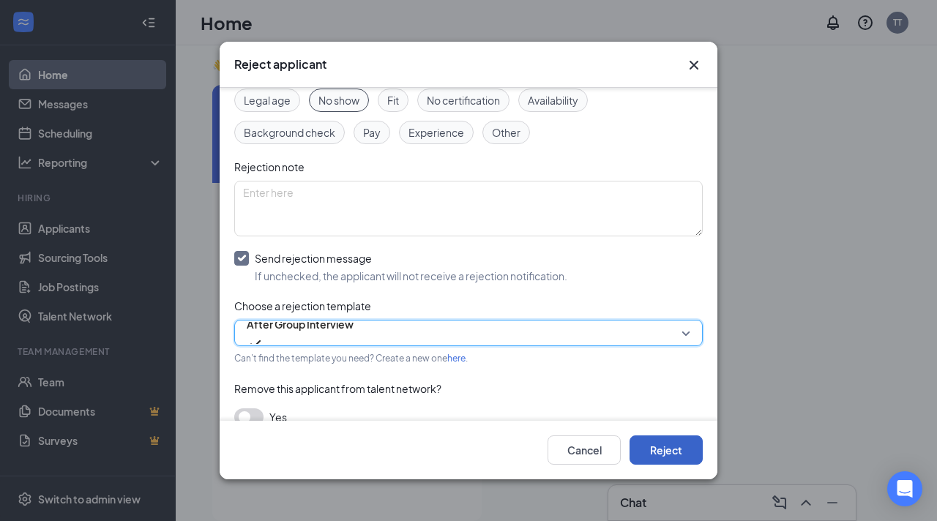
click at [661, 450] on button "Reject" at bounding box center [666, 450] width 73 height 29
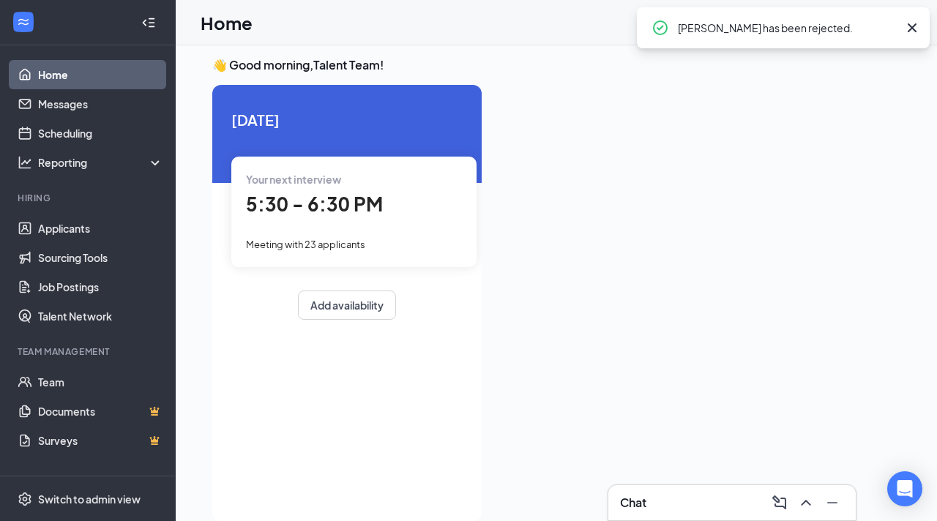
click at [352, 208] on span "5:30 - 6:30 PM" at bounding box center [314, 204] width 137 height 24
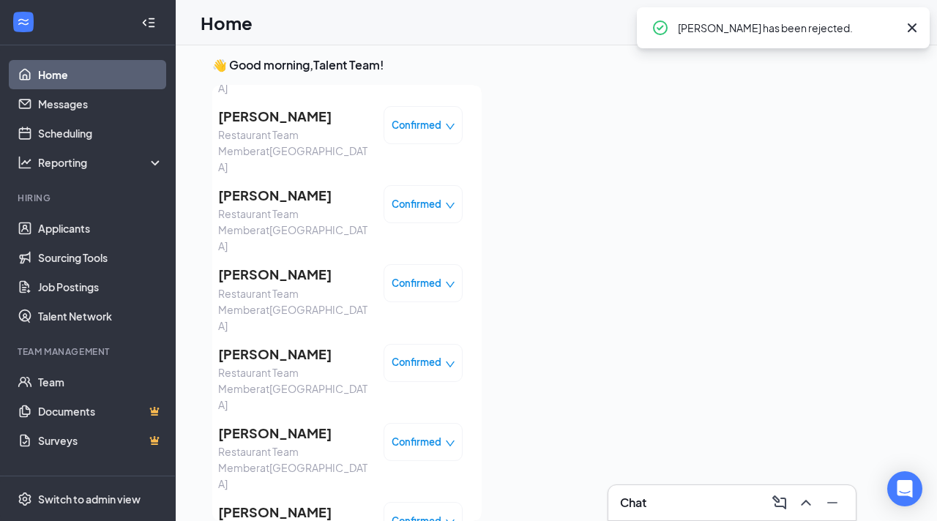
scroll to position [639, 0]
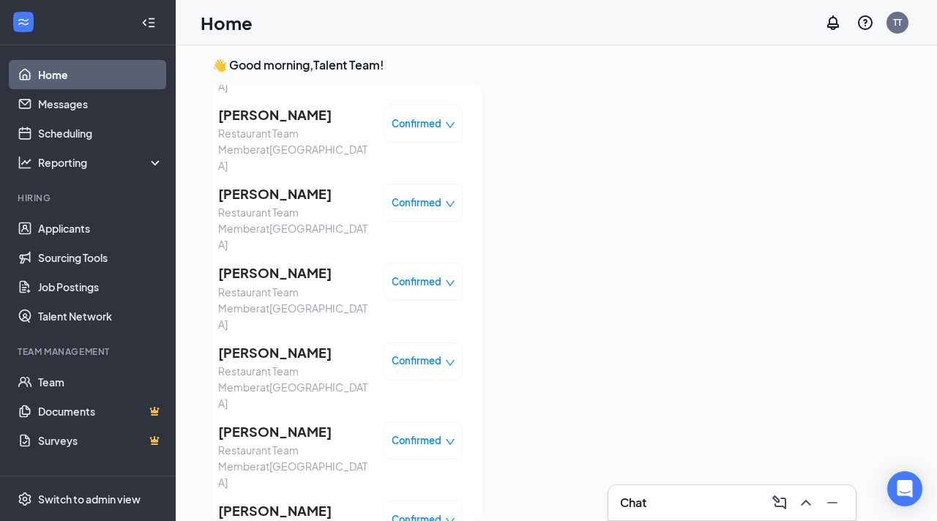
click at [415, 513] on span "Confirmed" at bounding box center [417, 520] width 50 height 15
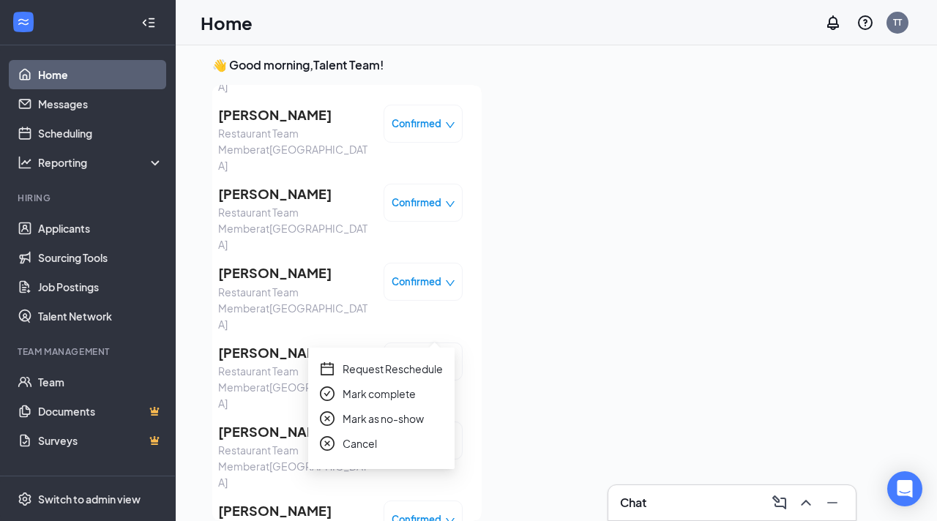
click at [406, 415] on span "Mark as no-show" at bounding box center [383, 419] width 81 height 16
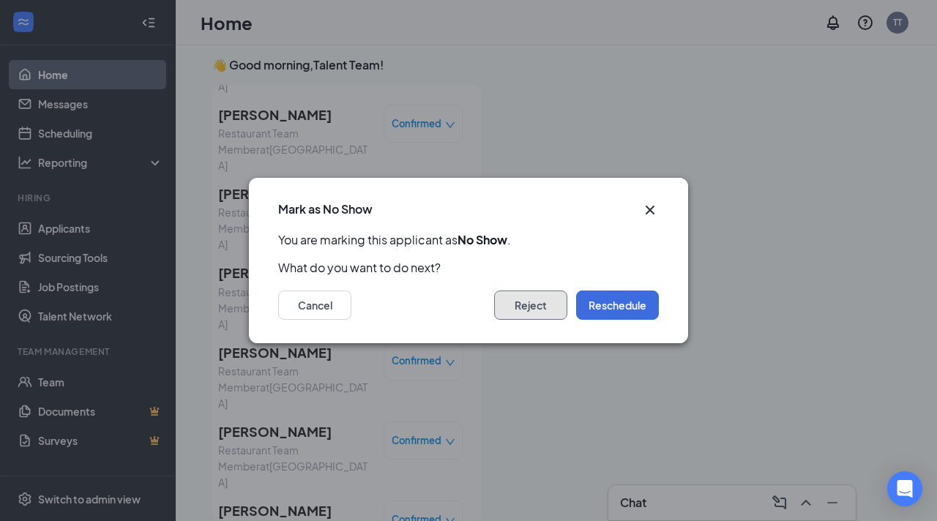
click at [525, 304] on button "Reject" at bounding box center [530, 305] width 73 height 29
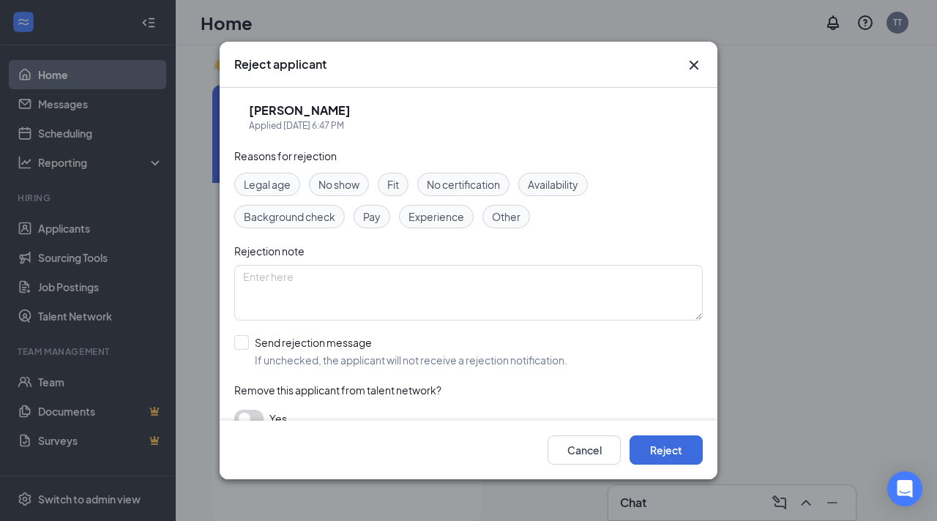
click at [347, 182] on span "No show" at bounding box center [339, 184] width 41 height 16
click at [242, 346] on input "Send rejection message If unchecked, the applicant will not receive a rejection…" at bounding box center [400, 351] width 333 height 32
checkbox input "true"
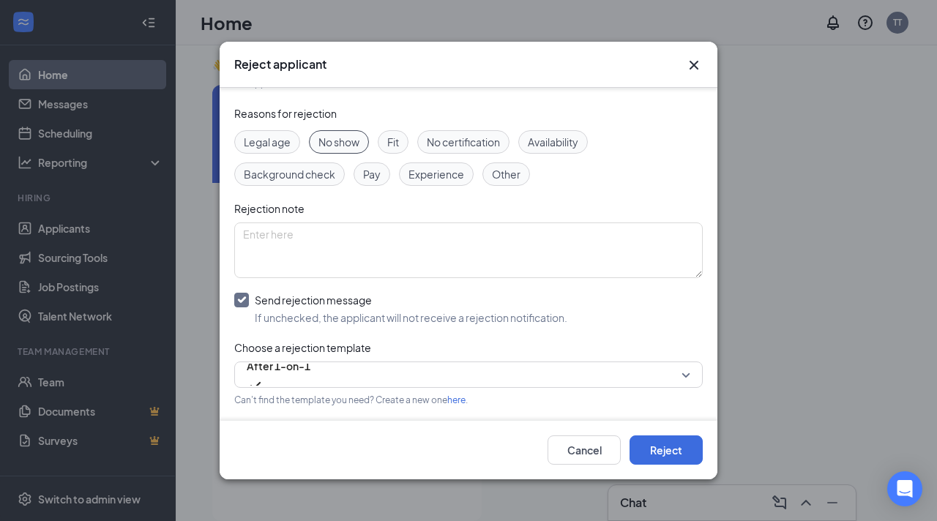
scroll to position [86, 0]
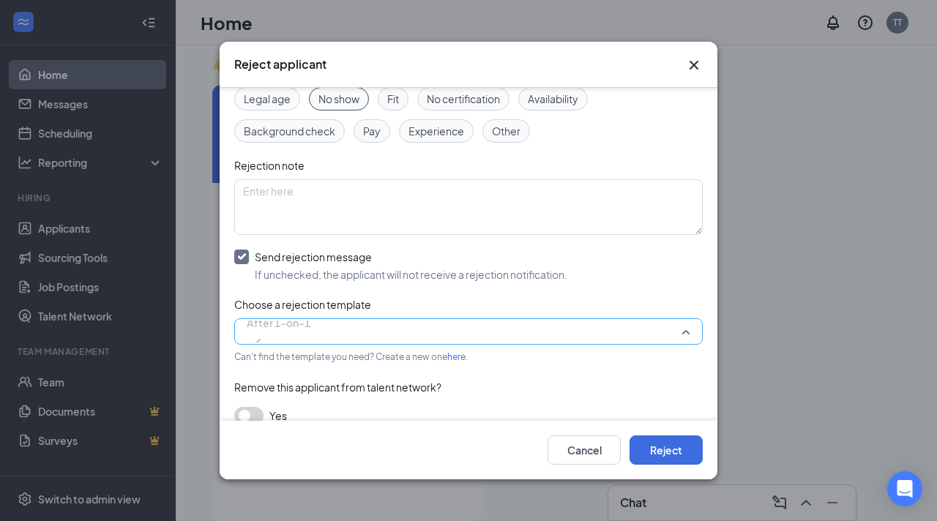
click at [311, 331] on span "After 1-on-1" at bounding box center [279, 332] width 64 height 40
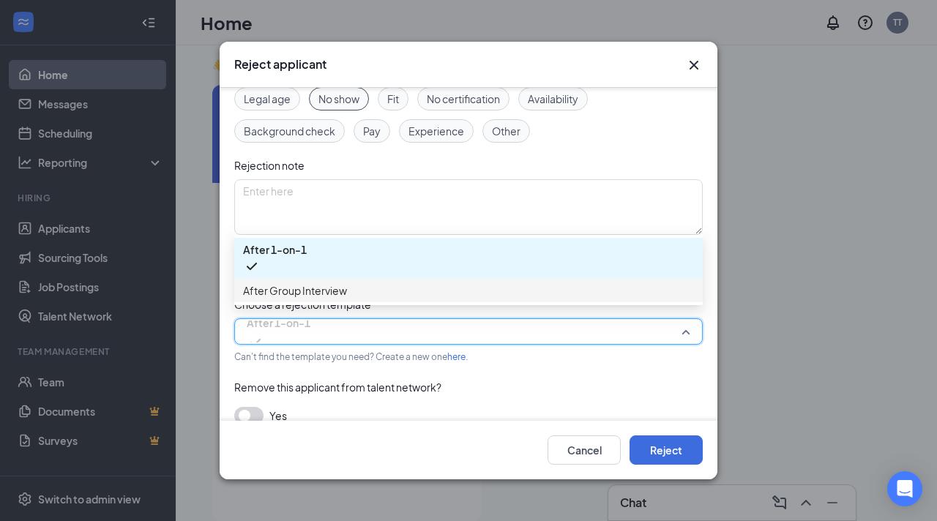
click at [345, 297] on span "After Group Interview" at bounding box center [295, 291] width 104 height 16
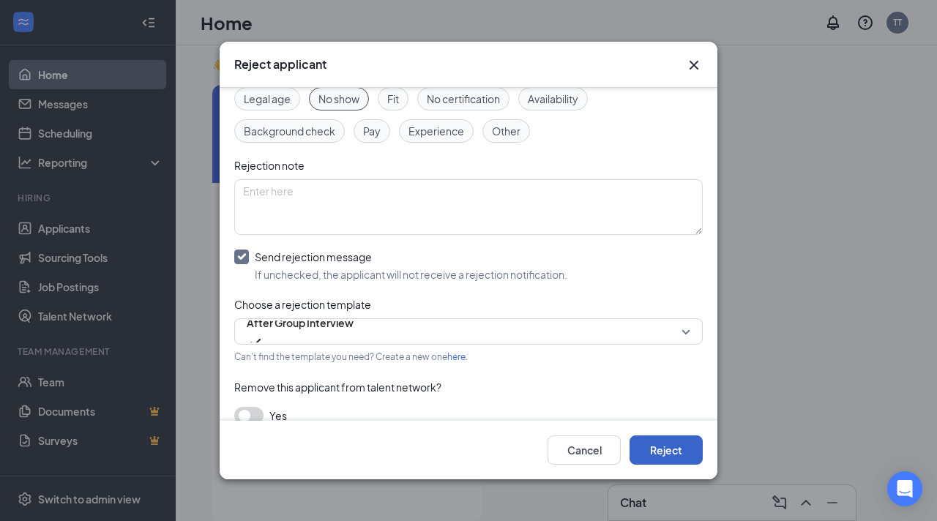
click at [649, 453] on button "Reject" at bounding box center [666, 450] width 73 height 29
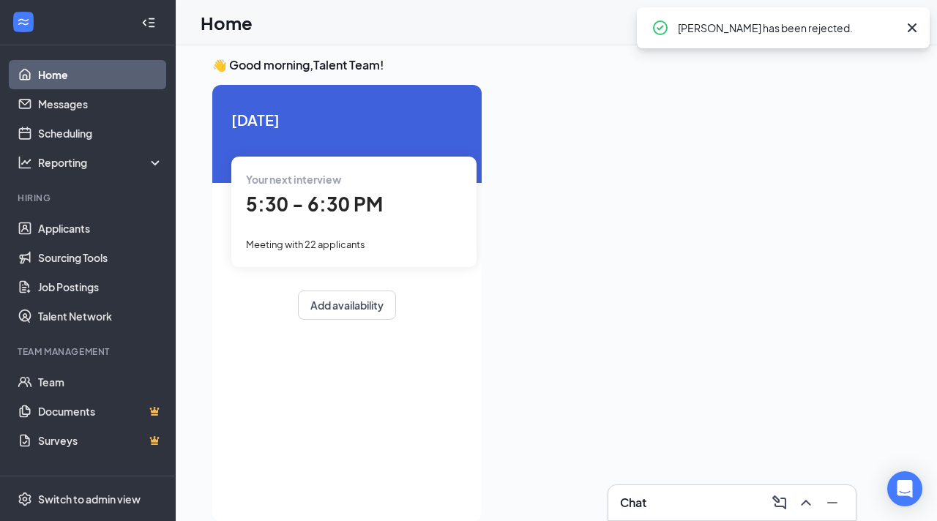
click at [332, 220] on div "Your next interview 5:30 - 6:30 PM Meeting with 22 applicants" at bounding box center [353, 212] width 245 height 110
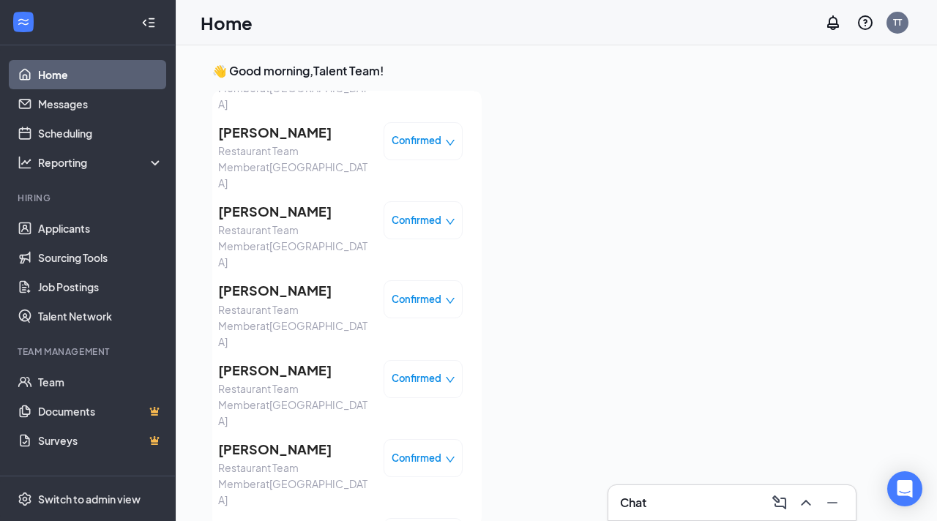
scroll to position [871, 0]
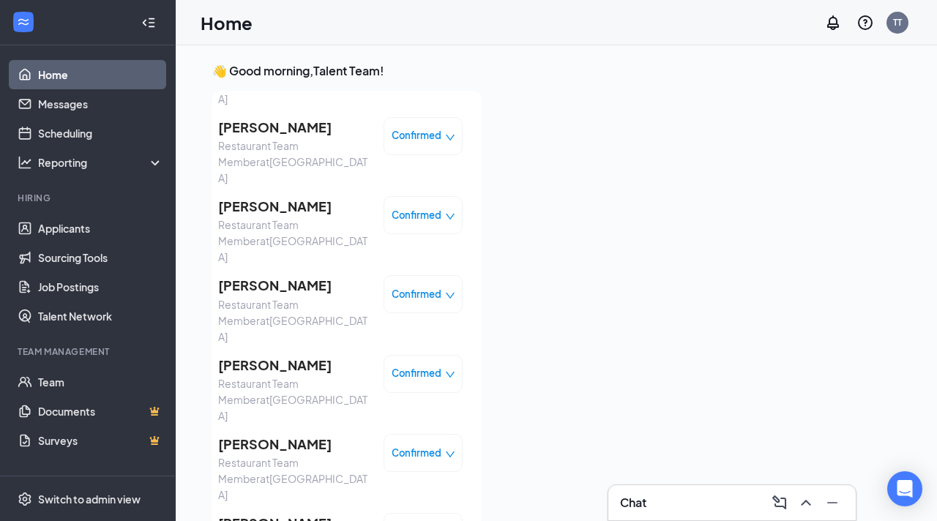
click at [412, 446] on span "Confirmed" at bounding box center [417, 453] width 50 height 15
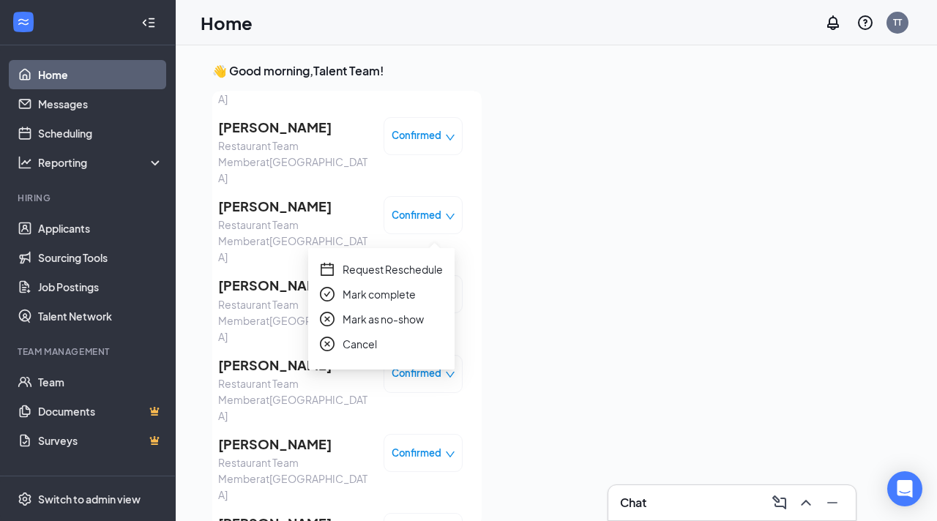
click at [398, 316] on span "Mark as no-show" at bounding box center [383, 319] width 81 height 16
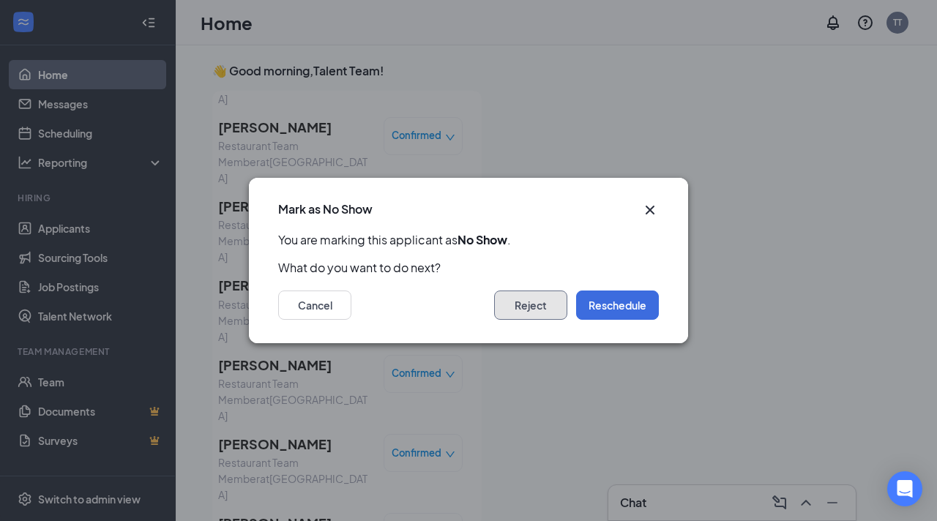
click at [538, 308] on button "Reject" at bounding box center [530, 305] width 73 height 29
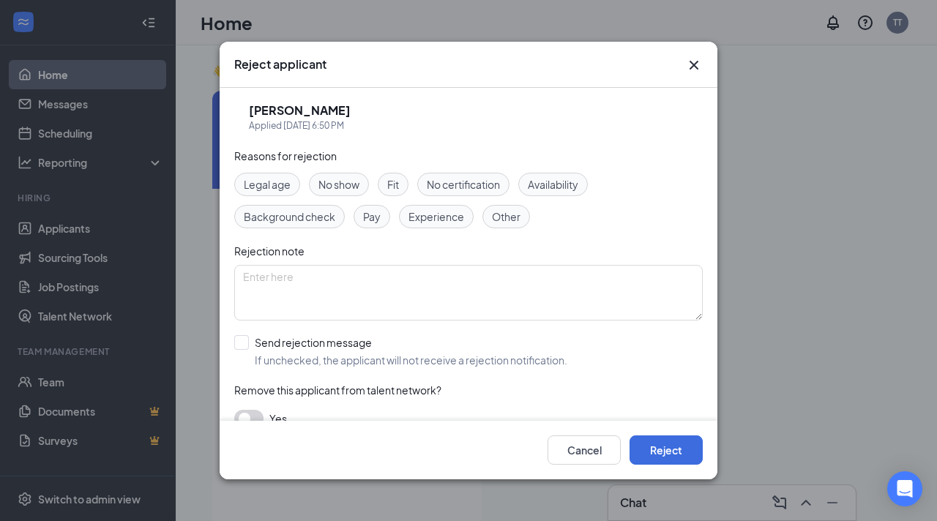
click at [338, 180] on span "No show" at bounding box center [339, 184] width 41 height 16
click at [240, 350] on input "Send rejection message If unchecked, the applicant will not receive a rejection…" at bounding box center [400, 351] width 333 height 32
checkbox input "true"
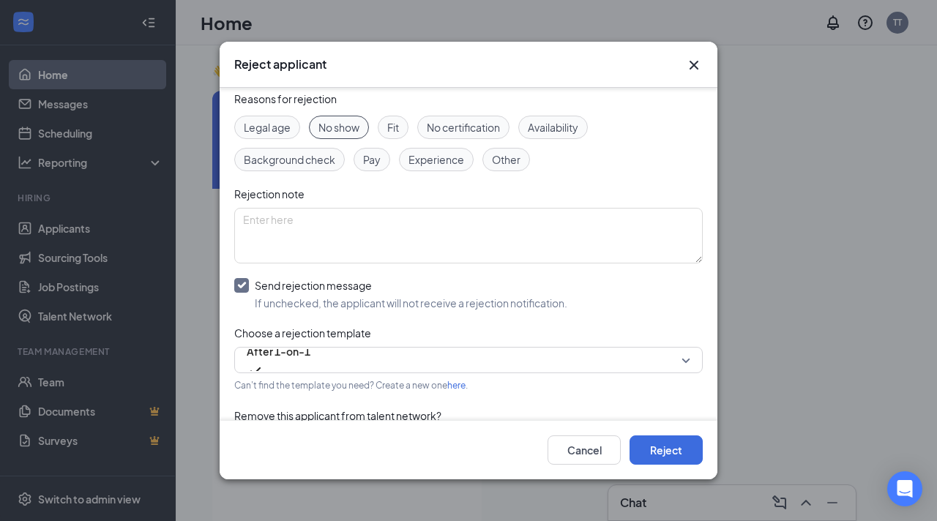
scroll to position [73, 0]
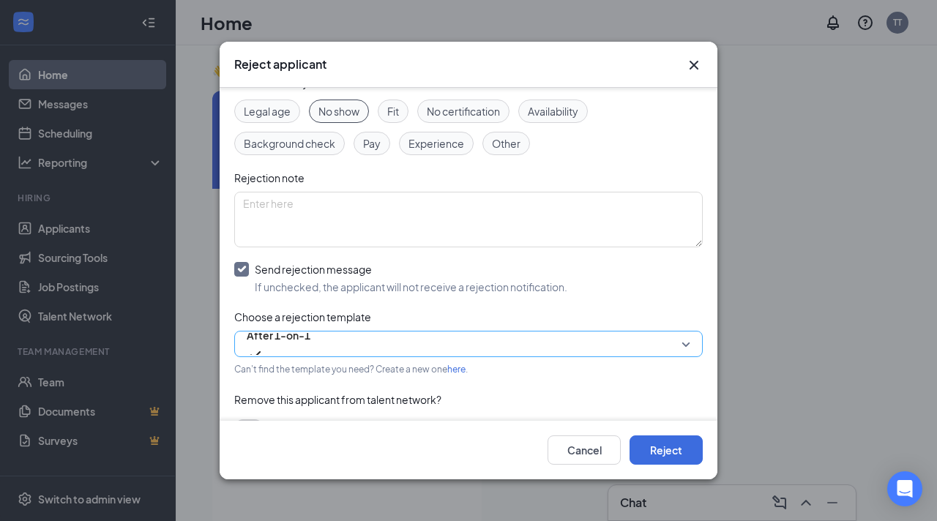
click at [270, 346] on span "After 1-on-1" at bounding box center [279, 335] width 64 height 22
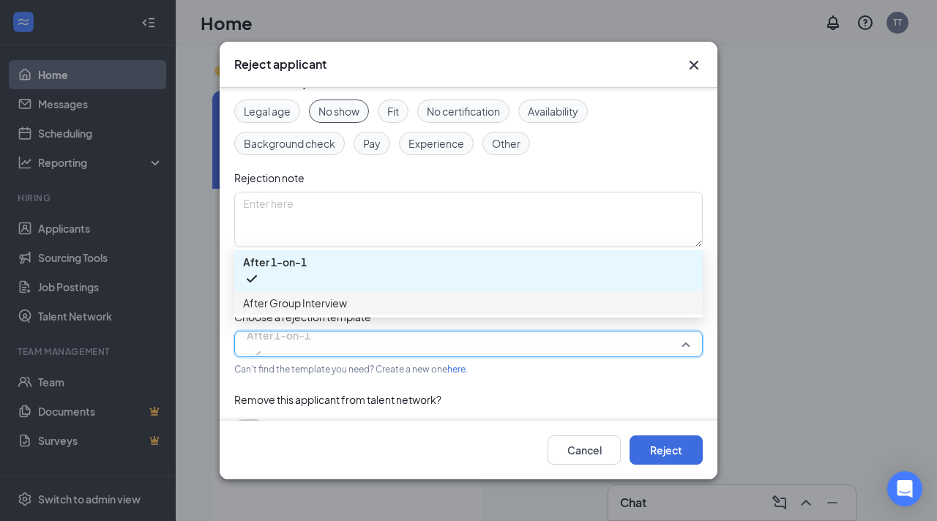
click at [312, 303] on span "After Group Interview" at bounding box center [295, 303] width 104 height 16
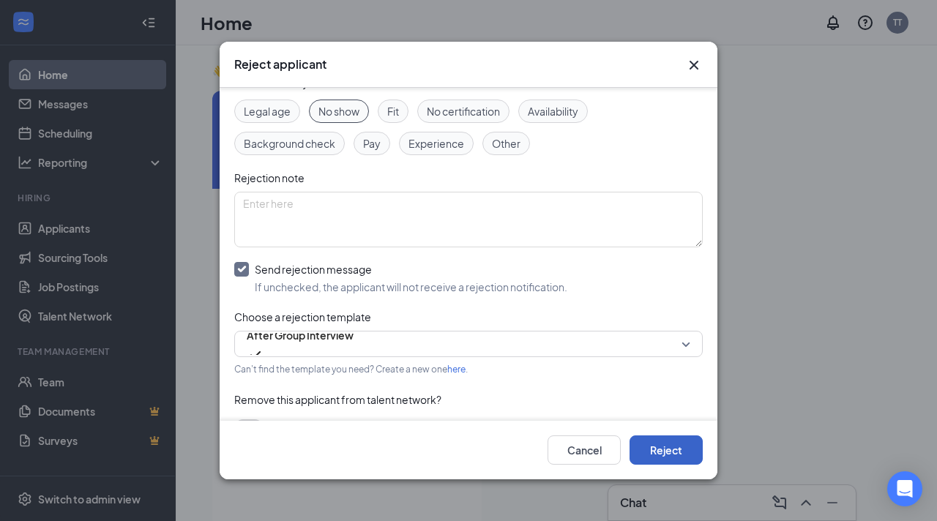
click at [653, 454] on button "Reject" at bounding box center [666, 450] width 73 height 29
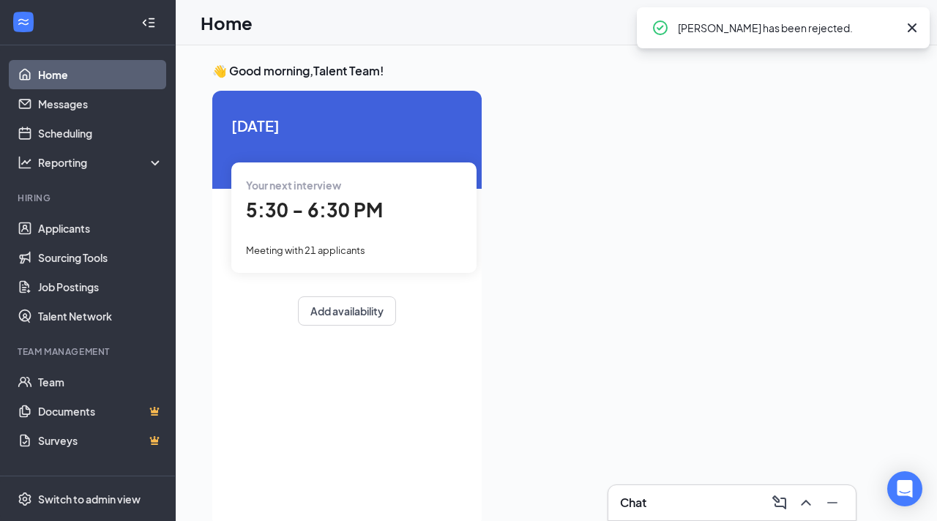
click at [328, 237] on div "Your next interview 5:30 - 6:30 PM Meeting with 21 applicants" at bounding box center [353, 218] width 245 height 110
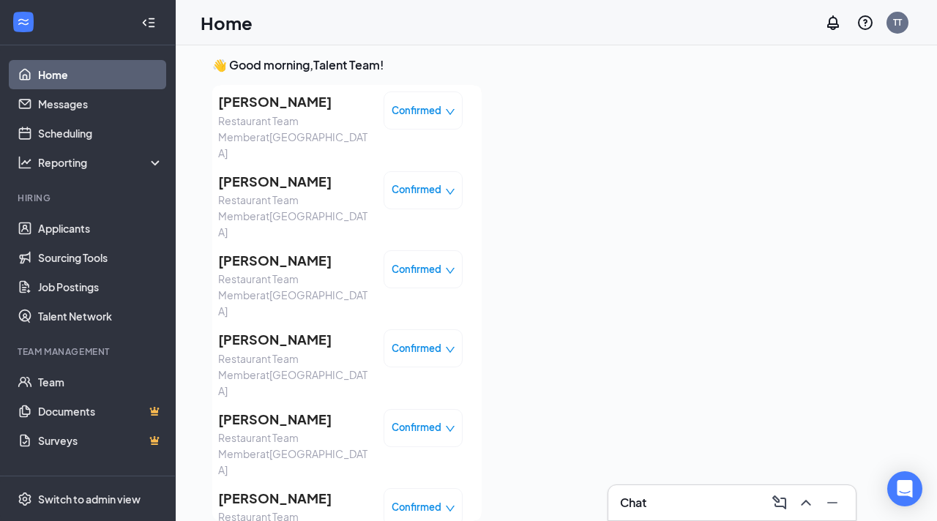
scroll to position [812, 0]
click at [403, 499] on span "Confirmed" at bounding box center [417, 506] width 50 height 15
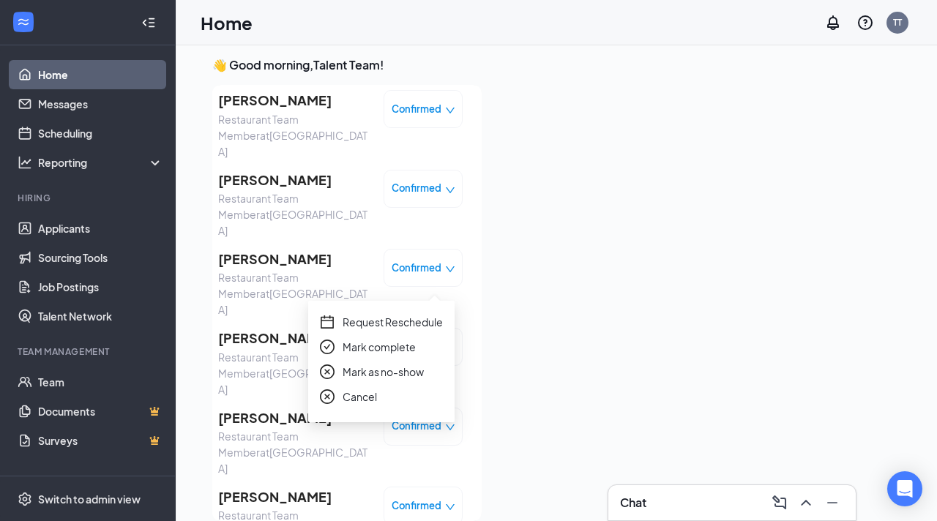
click at [387, 376] on span "Mark as no-show" at bounding box center [383, 372] width 81 height 16
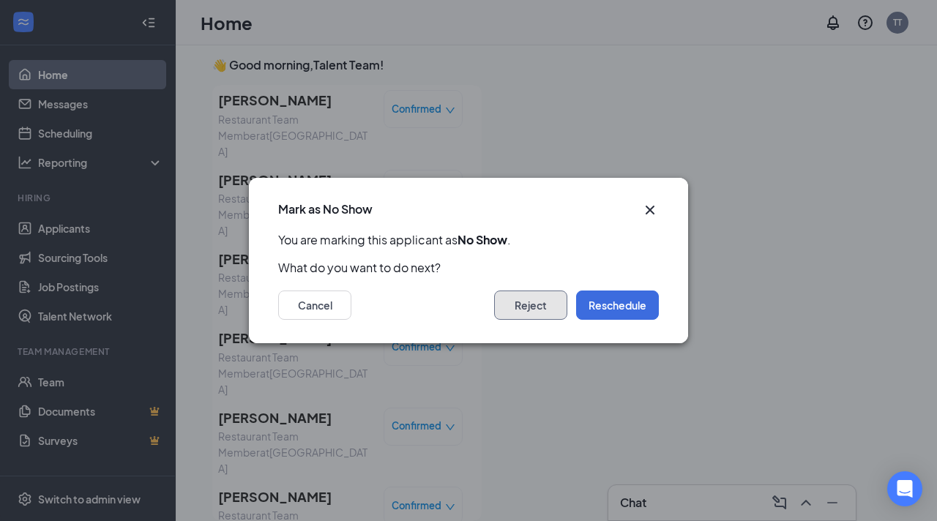
click at [515, 302] on button "Reject" at bounding box center [530, 305] width 73 height 29
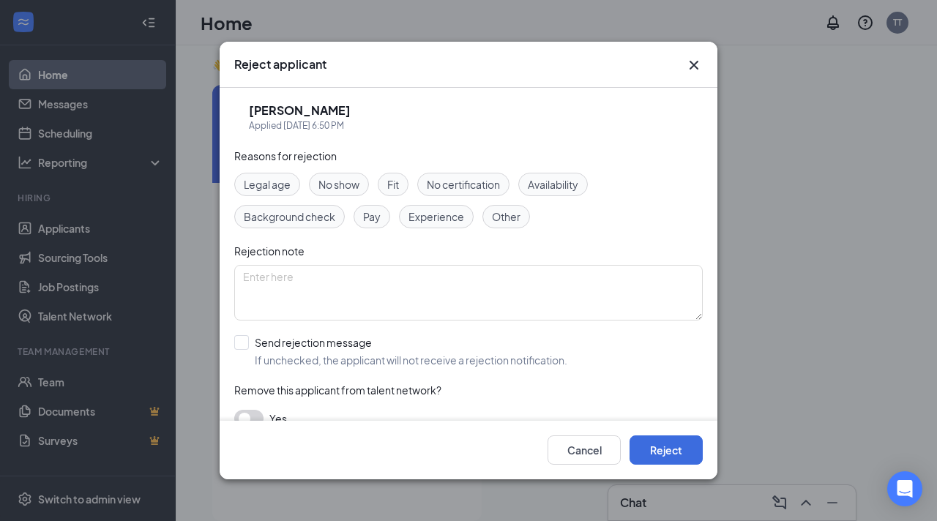
click at [325, 182] on span "No show" at bounding box center [339, 184] width 41 height 16
click at [241, 346] on input "Send rejection message If unchecked, the applicant will not receive a rejection…" at bounding box center [400, 351] width 333 height 32
checkbox input "true"
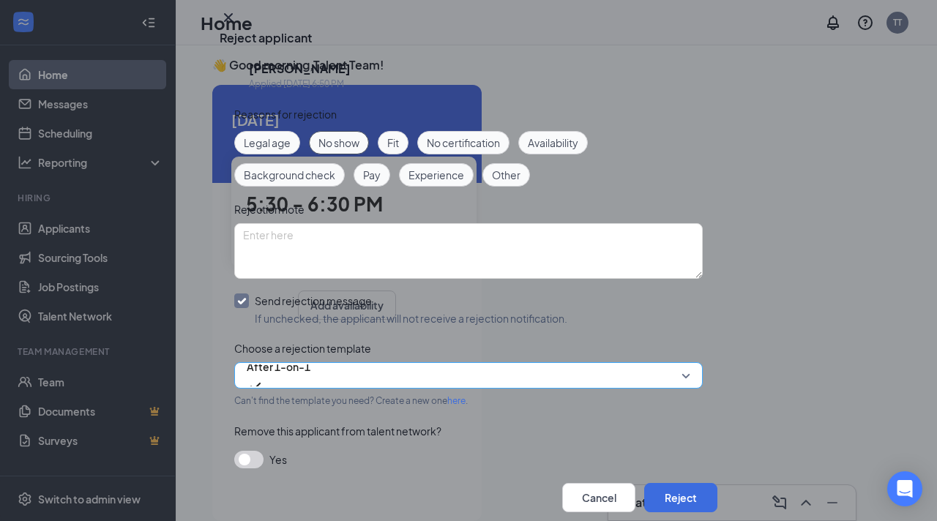
click at [311, 356] on span "After 1-on-1" at bounding box center [279, 376] width 64 height 40
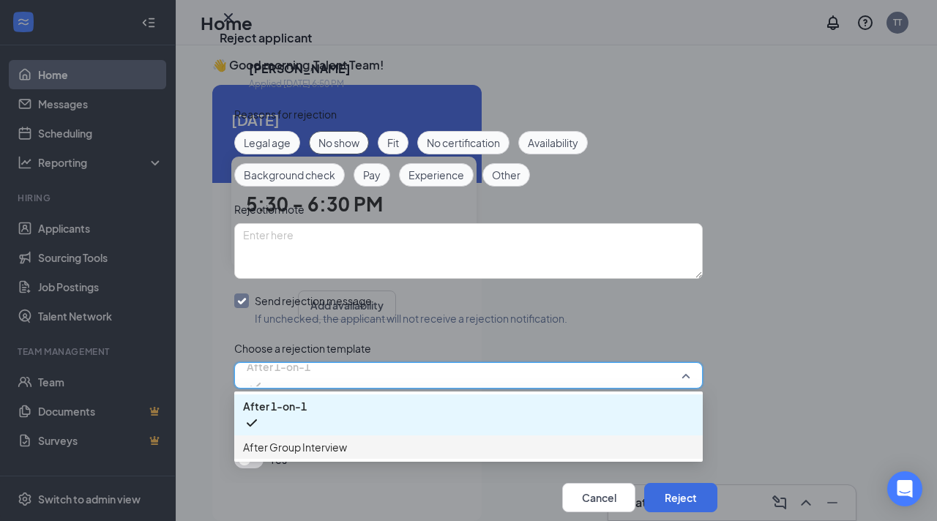
click at [350, 439] on span "After Group Interview" at bounding box center [468, 447] width 451 height 16
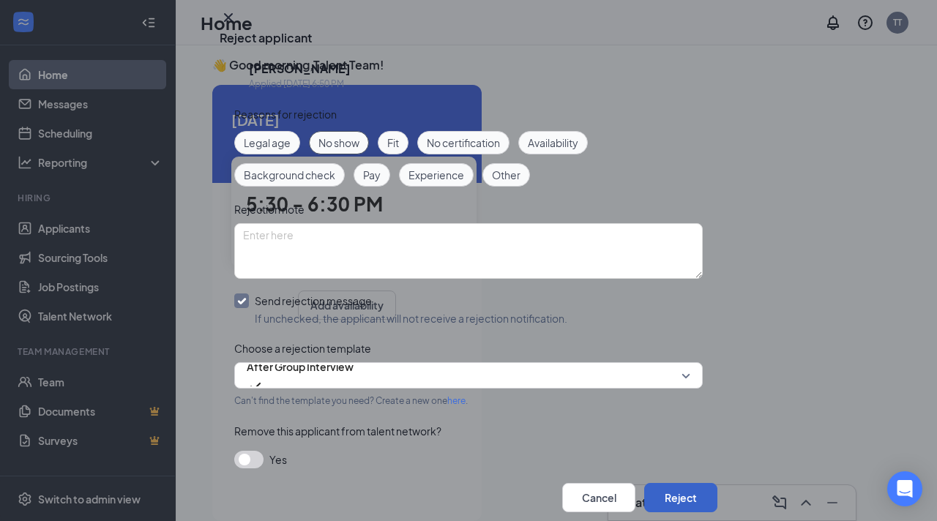
click at [650, 483] on button "Reject" at bounding box center [680, 497] width 73 height 29
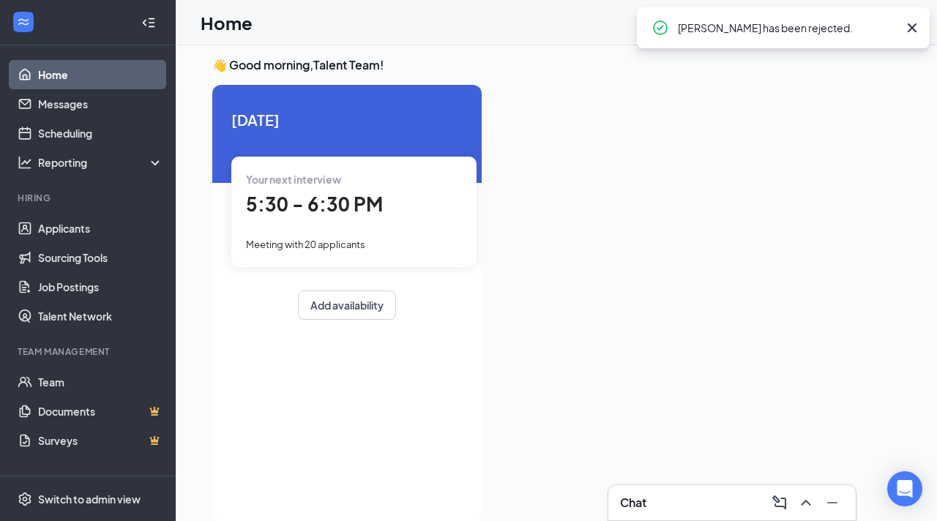
click at [300, 196] on span "5:30 - 6:30 PM" at bounding box center [314, 204] width 137 height 24
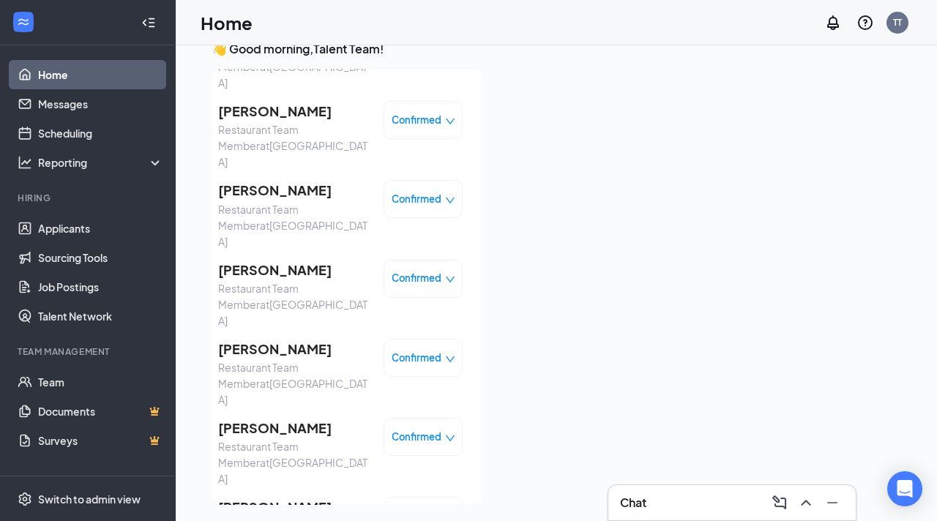
scroll to position [31, 0]
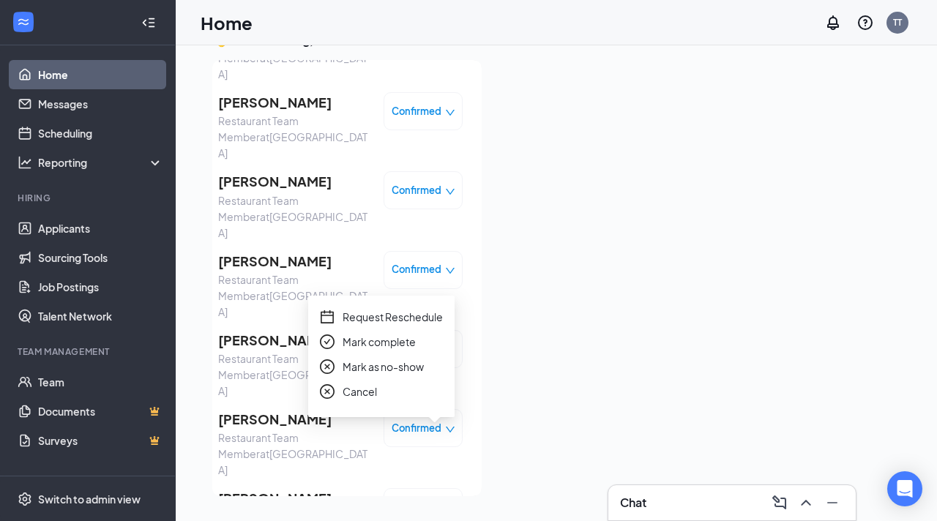
click at [407, 363] on span "Mark as no-show" at bounding box center [383, 367] width 81 height 16
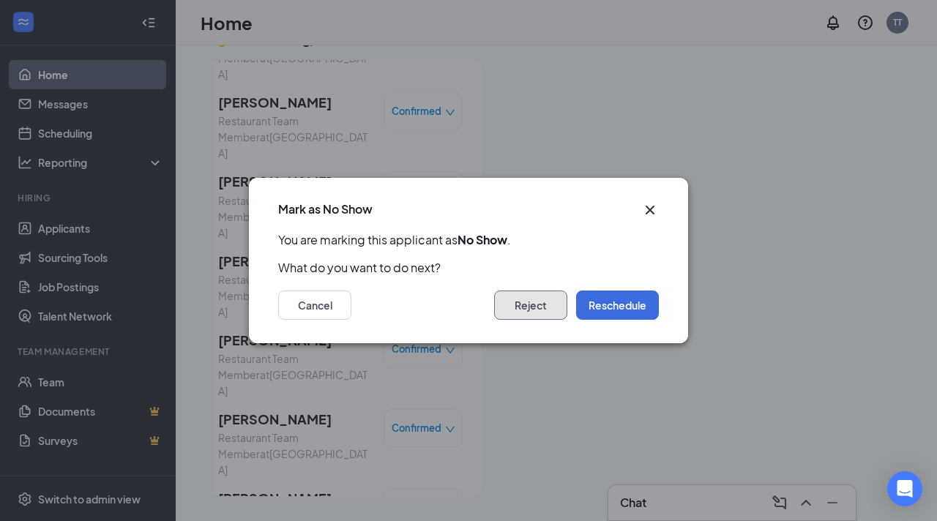
click at [545, 298] on button "Reject" at bounding box center [530, 305] width 73 height 29
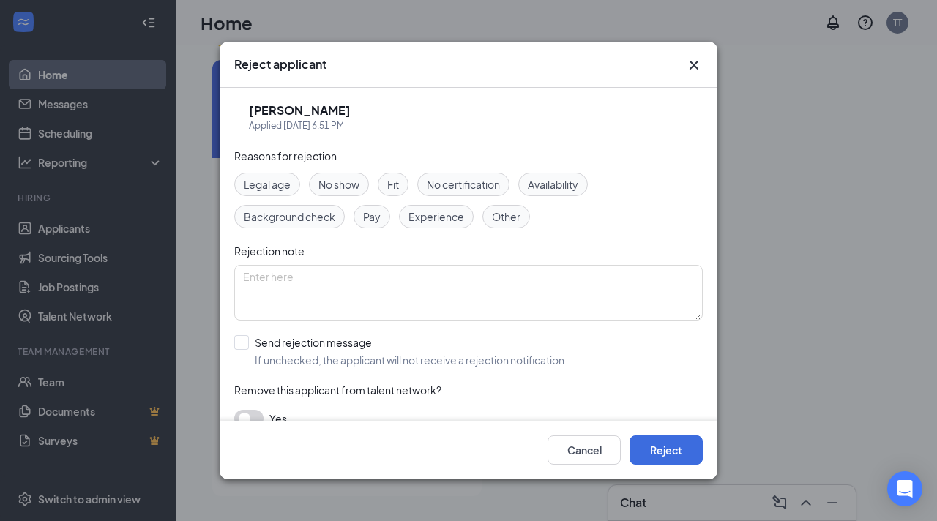
click at [327, 188] on span "No show" at bounding box center [339, 184] width 41 height 16
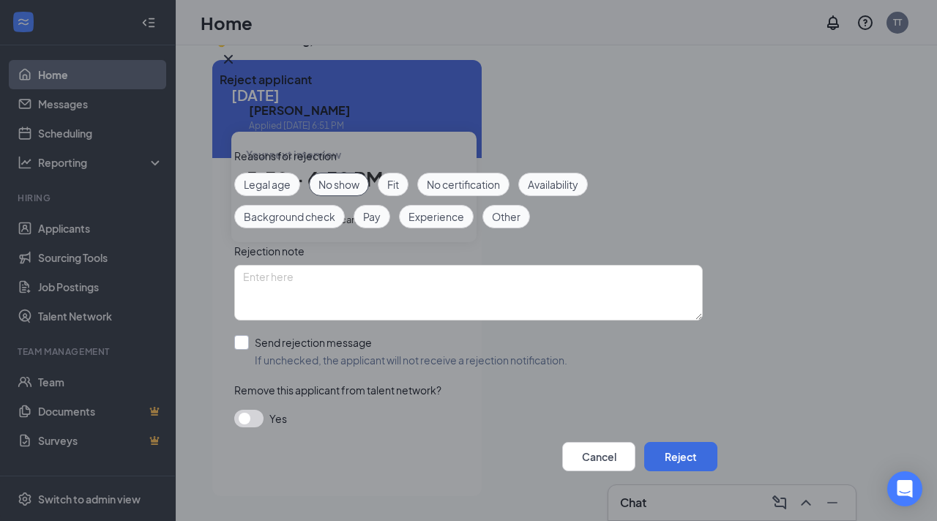
click at [240, 335] on input "Send rejection message If unchecked, the applicant will not receive a rejection…" at bounding box center [400, 351] width 333 height 32
checkbox input "true"
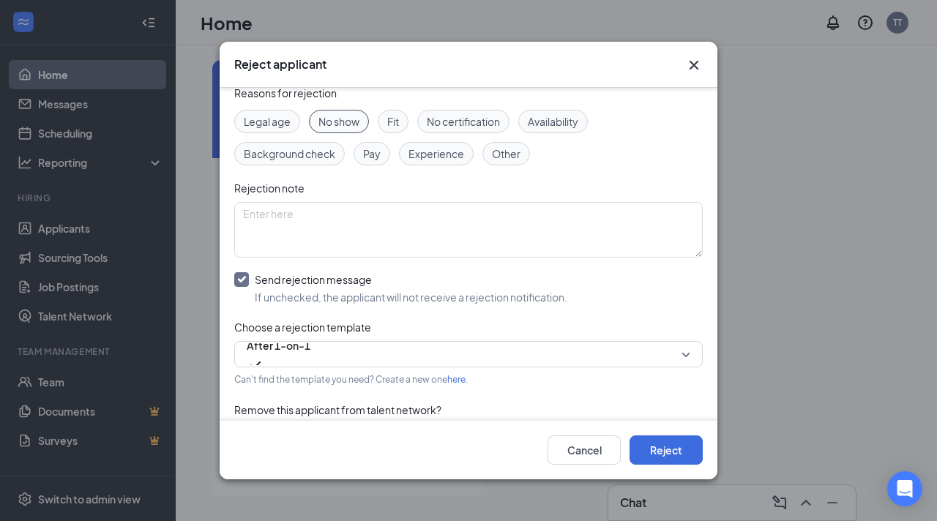
scroll to position [84, 0]
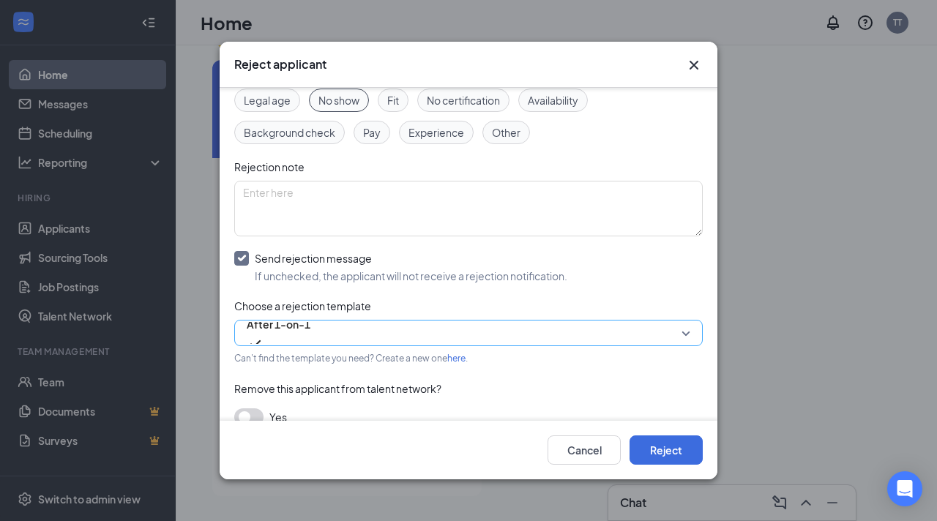
click at [311, 326] on span "After 1-on-1" at bounding box center [279, 333] width 64 height 40
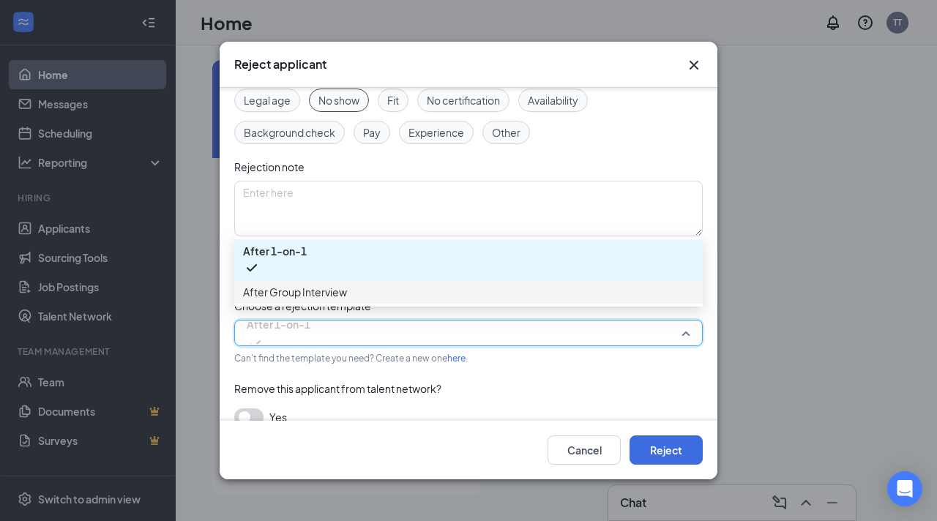
click at [330, 284] on div "After Group Interview" at bounding box center [468, 291] width 469 height 23
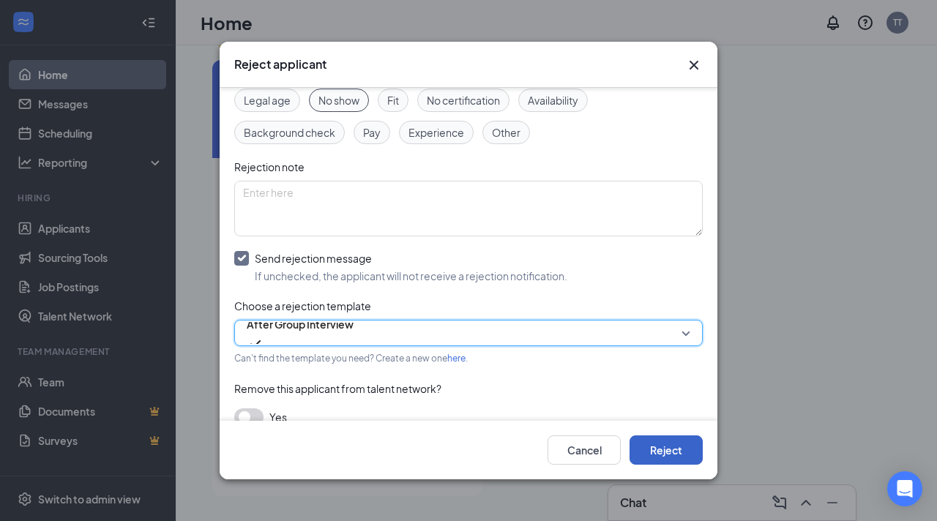
click at [653, 439] on button "Reject" at bounding box center [666, 450] width 73 height 29
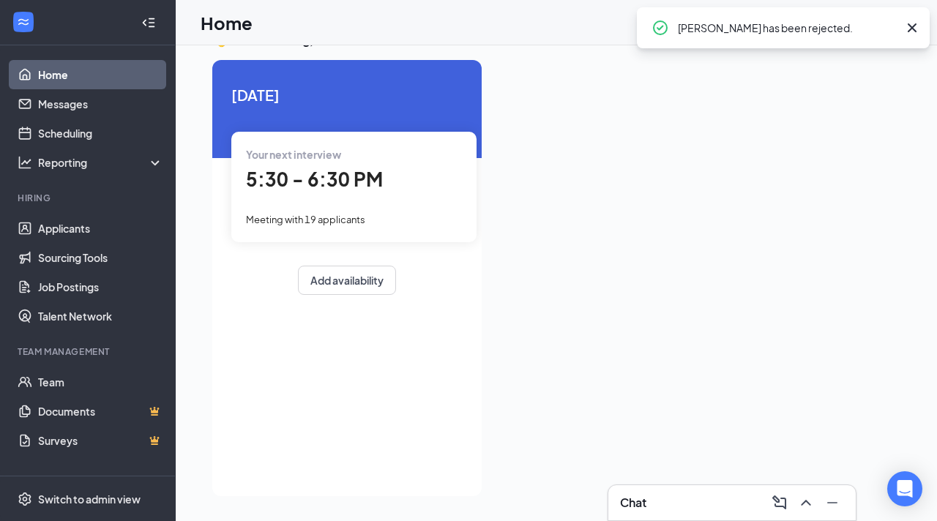
click at [352, 163] on div "Your next interview" at bounding box center [354, 154] width 216 height 16
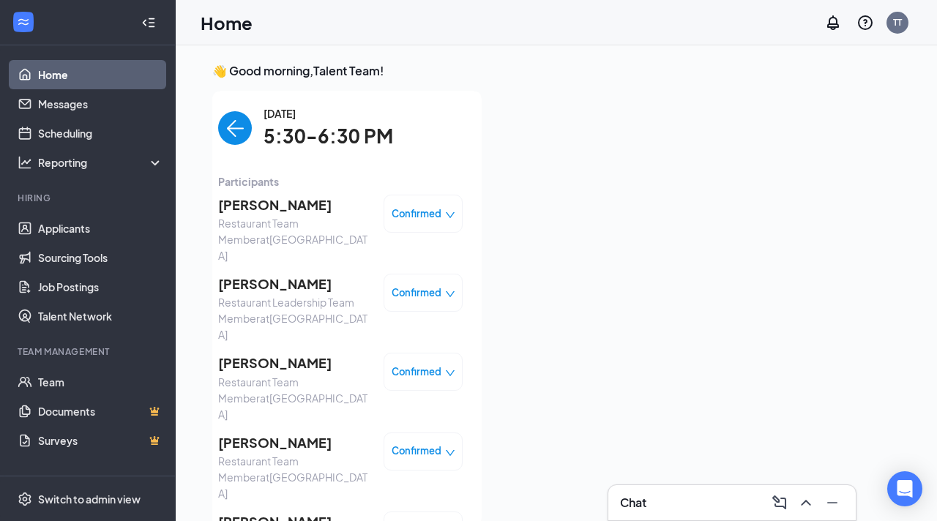
scroll to position [8, 0]
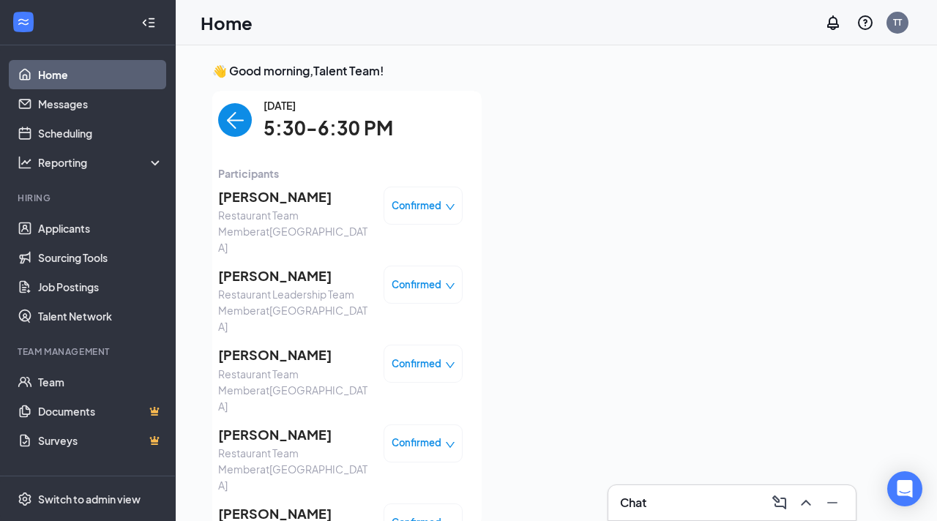
click at [266, 201] on span "[PERSON_NAME]" at bounding box center [295, 197] width 154 height 21
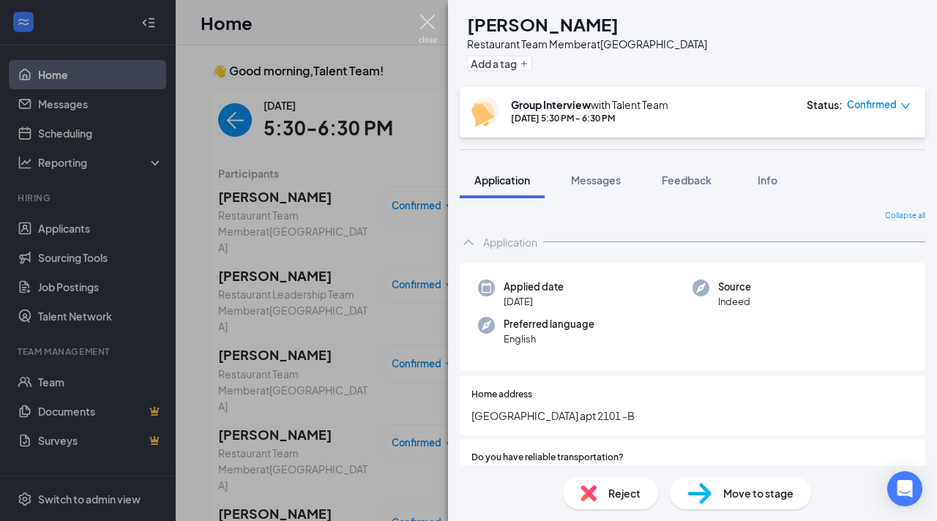
click at [432, 26] on img at bounding box center [428, 29] width 18 height 29
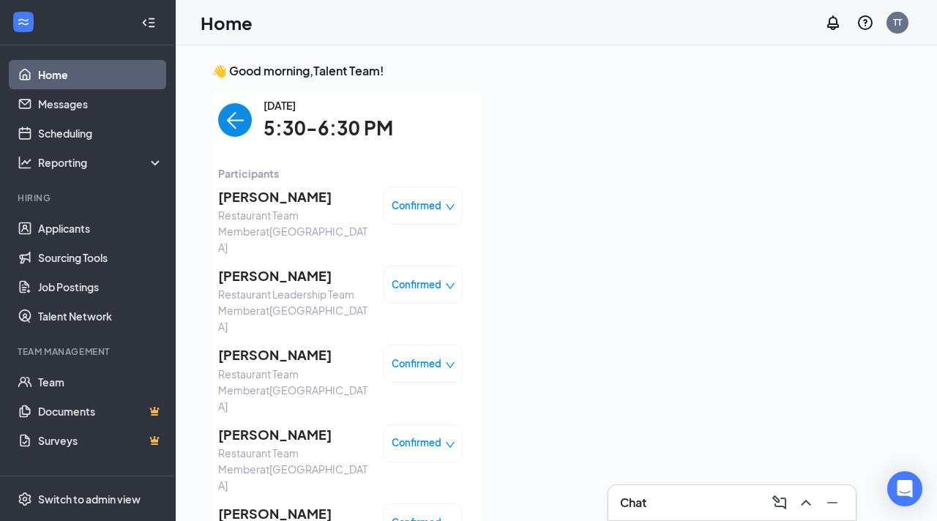
scroll to position [6, 0]
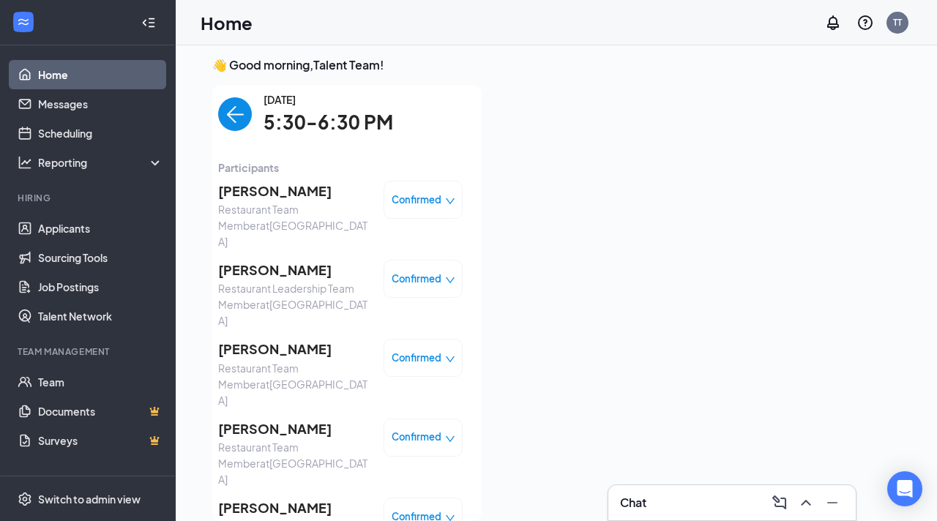
click at [425, 207] on div "Confirmed" at bounding box center [423, 200] width 79 height 38
click at [428, 191] on div "Confirmed" at bounding box center [423, 200] width 79 height 38
click at [428, 194] on span "Confirmed" at bounding box center [417, 200] width 50 height 15
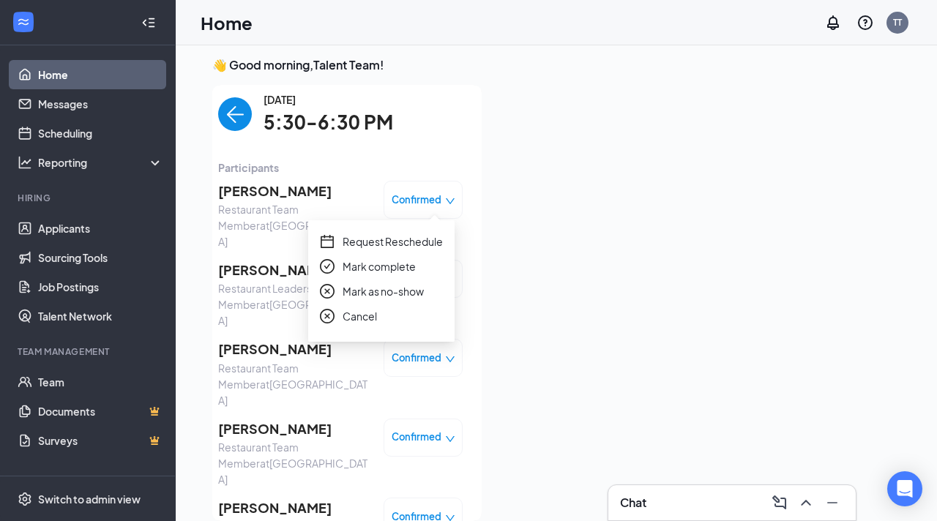
click at [349, 169] on span "Participants" at bounding box center [340, 168] width 245 height 16
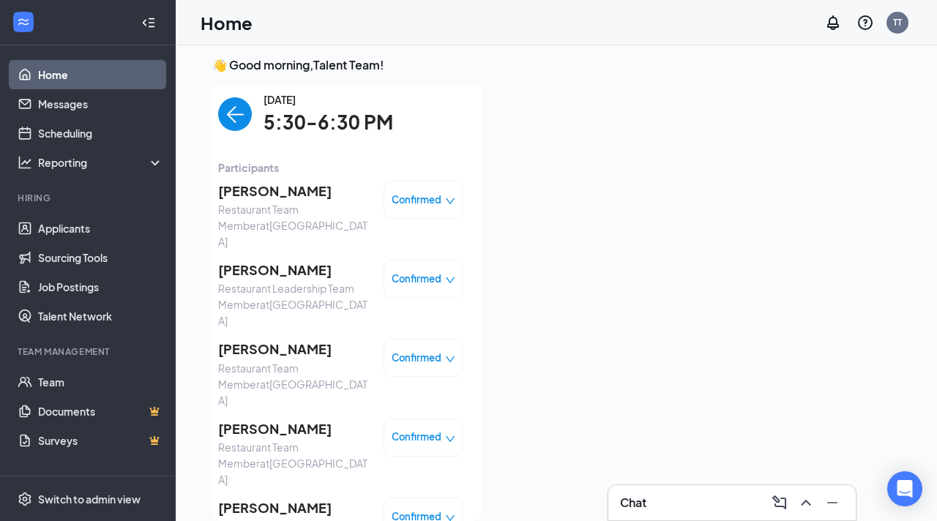
click at [308, 185] on span "[PERSON_NAME]" at bounding box center [295, 191] width 154 height 21
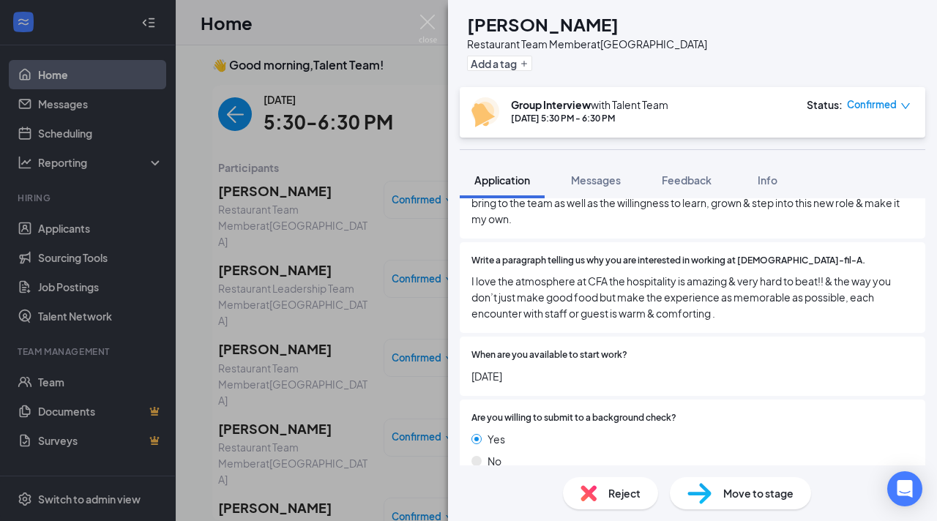
scroll to position [1239, 0]
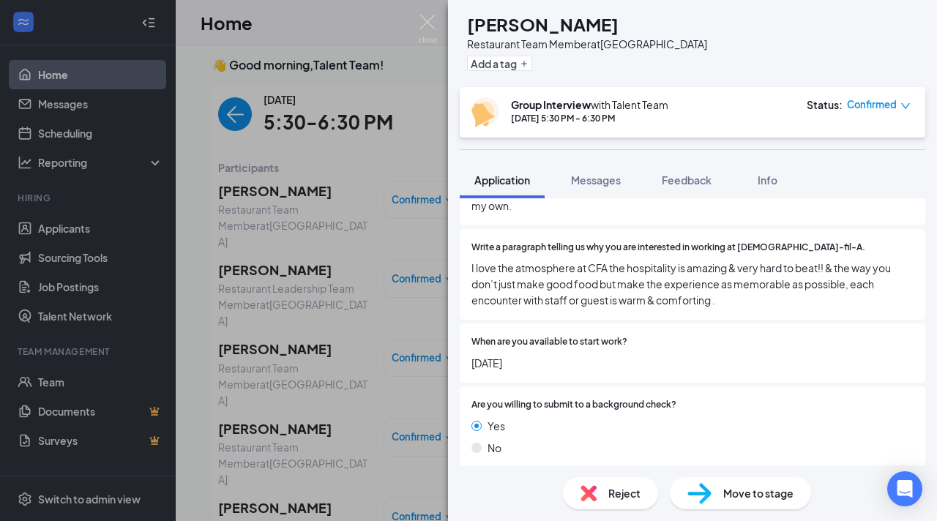
click at [596, 502] on div "Reject" at bounding box center [610, 493] width 95 height 32
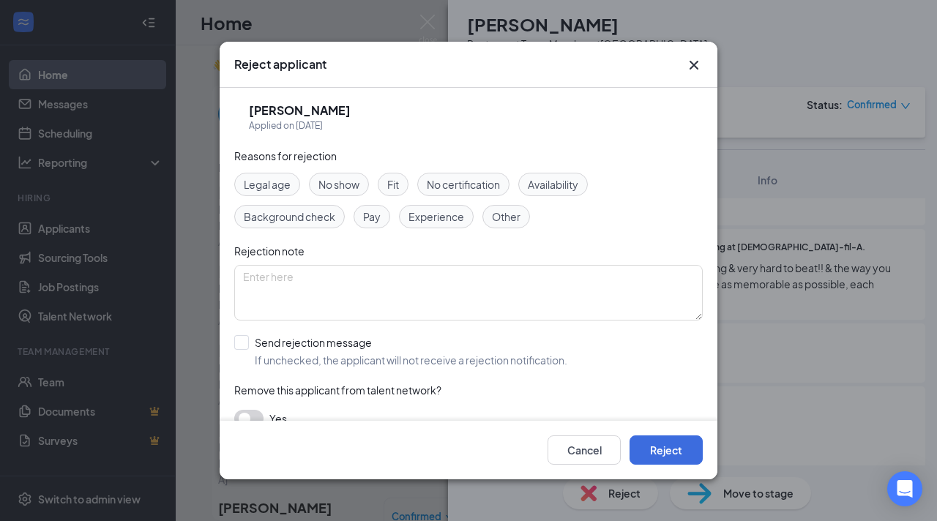
click at [402, 185] on div "Fit" at bounding box center [393, 184] width 31 height 23
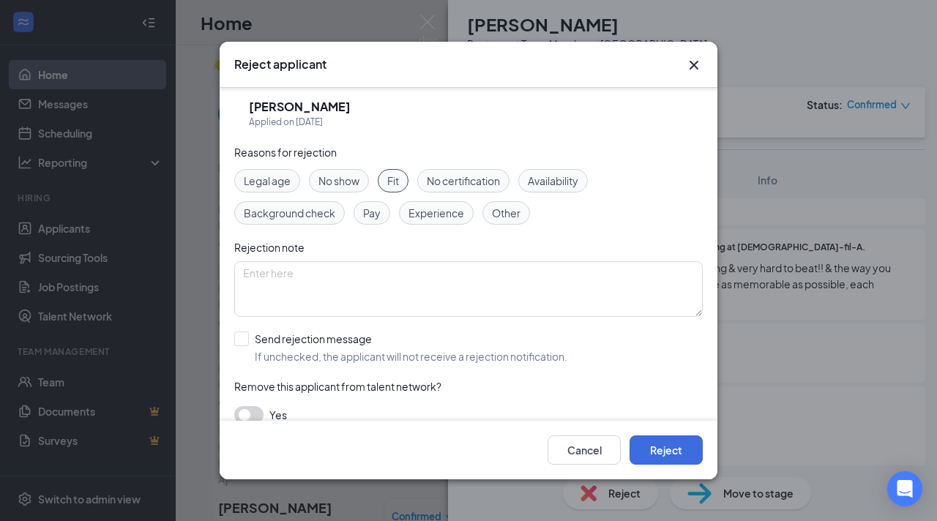
scroll to position [20, 0]
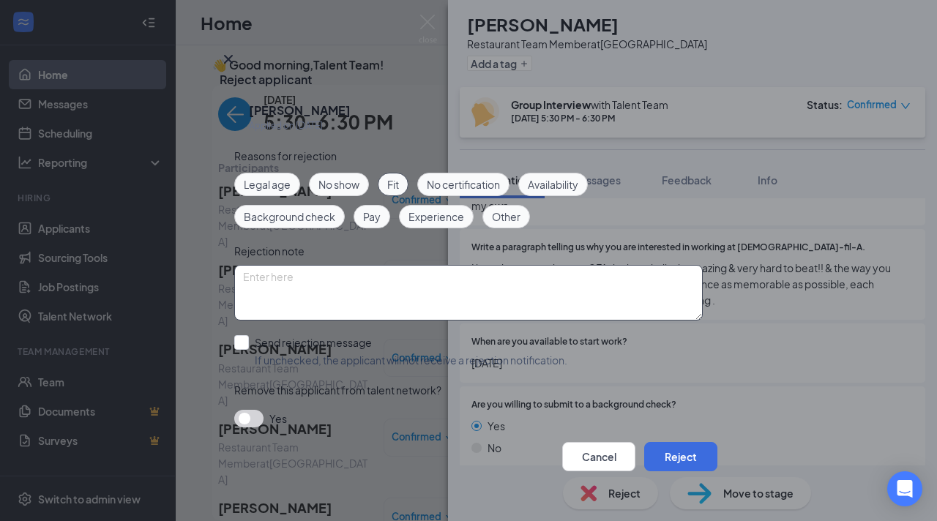
click at [398, 265] on textarea at bounding box center [468, 293] width 469 height 56
type textarea "Kids in CPS. She would bring drama into our environment."
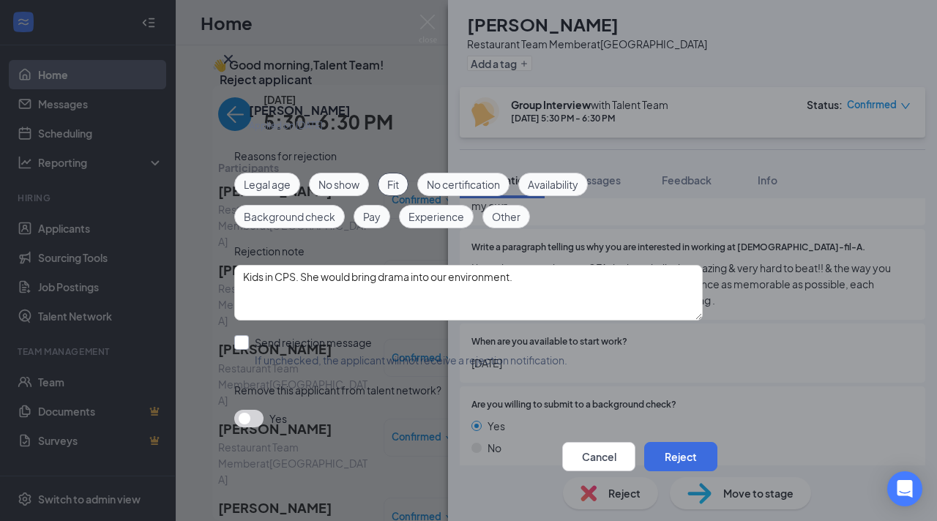
click at [237, 335] on input "Send rejection message If unchecked, the applicant will not receive a rejection…" at bounding box center [400, 351] width 333 height 32
checkbox input "true"
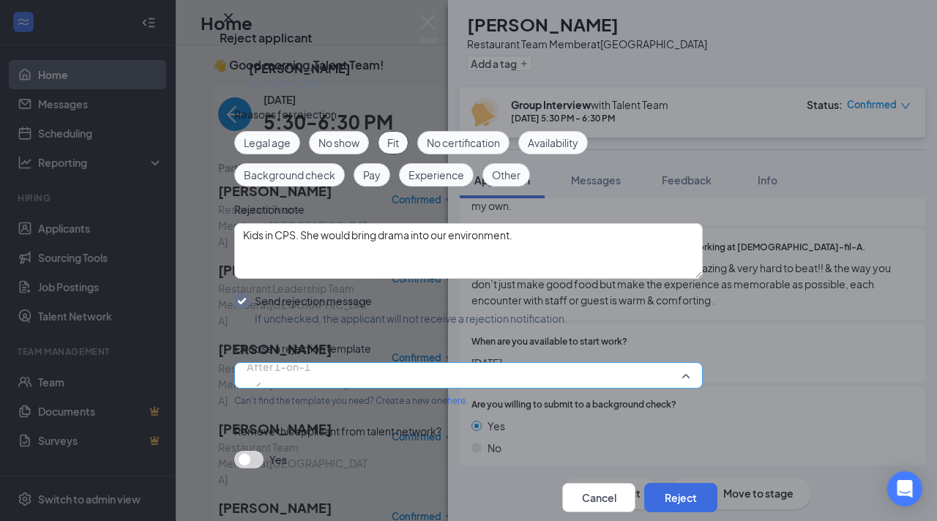
click at [308, 387] on span "After 1-on-1" at bounding box center [279, 376] width 64 height 40
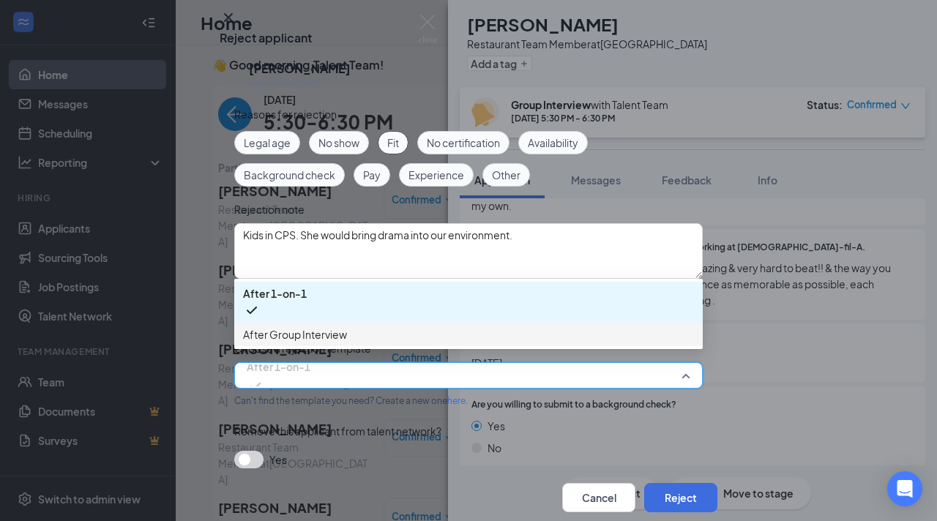
click at [326, 343] on span "After Group Interview" at bounding box center [295, 335] width 104 height 16
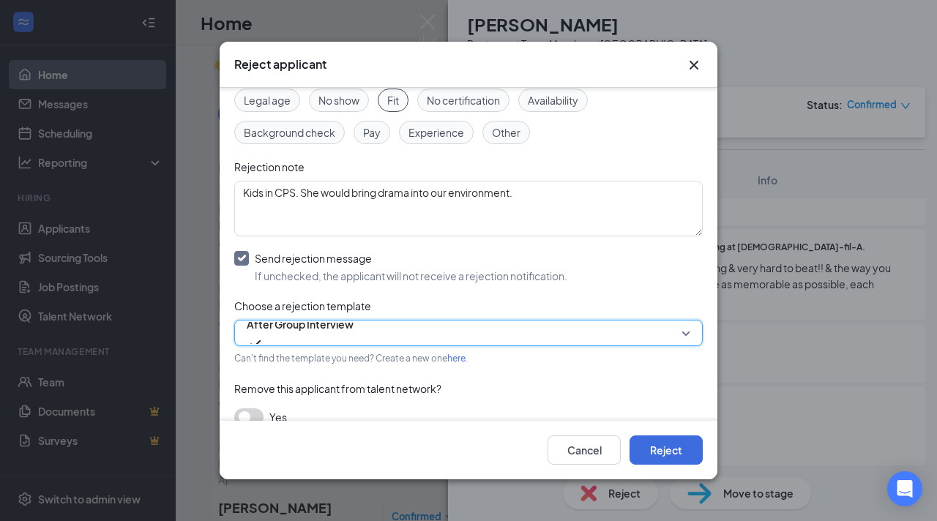
scroll to position [103, 0]
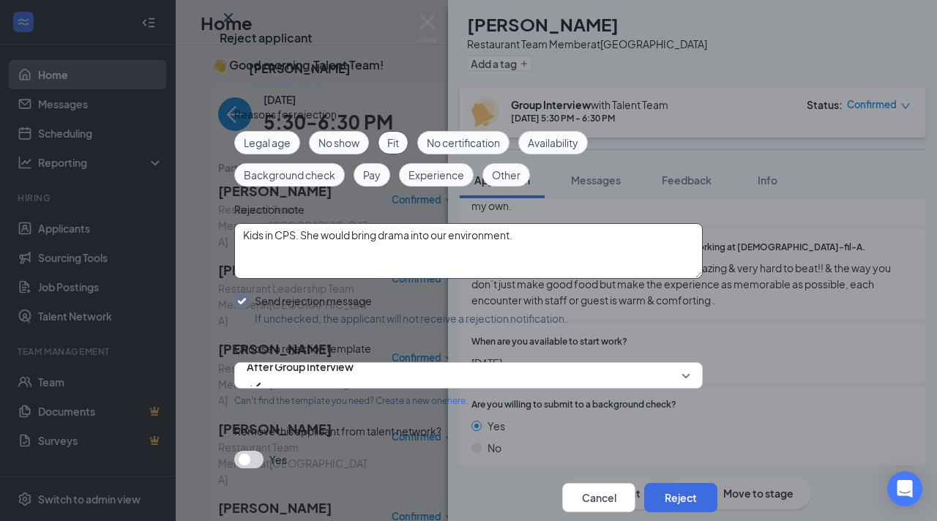
click at [529, 223] on textarea "Kids in CPS. She would bring drama into our environment." at bounding box center [468, 251] width 469 height 56
drag, startPoint x: 529, startPoint y: 179, endPoint x: 73, endPoint y: 201, distance: 456.7
click at [73, 201] on div "Reject applicant CW [PERSON_NAME] Applied on [DATE] Reasons for rejection Legal…" at bounding box center [468, 260] width 937 height 521
drag, startPoint x: 524, startPoint y: 171, endPoint x: 153, endPoint y: 155, distance: 370.9
click at [153, 155] on div "Reject applicant CW [PERSON_NAME] Applied on [DATE] Reasons for rejection Legal…" at bounding box center [468, 260] width 937 height 521
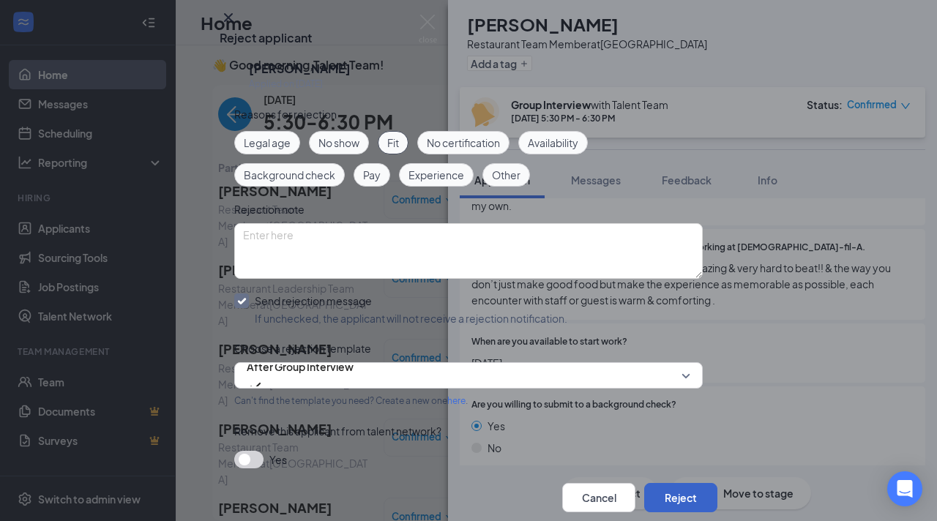
click at [686, 483] on button "Reject" at bounding box center [680, 497] width 73 height 29
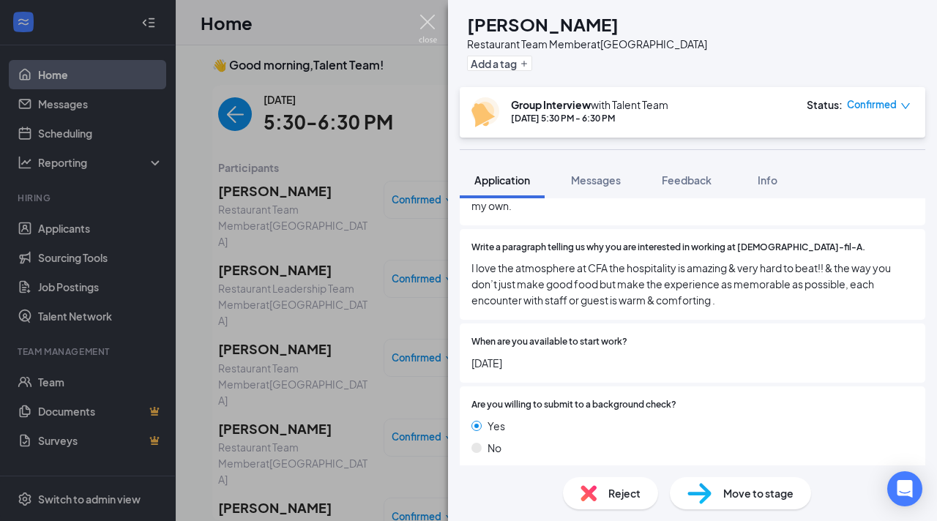
click at [431, 25] on img at bounding box center [428, 29] width 18 height 29
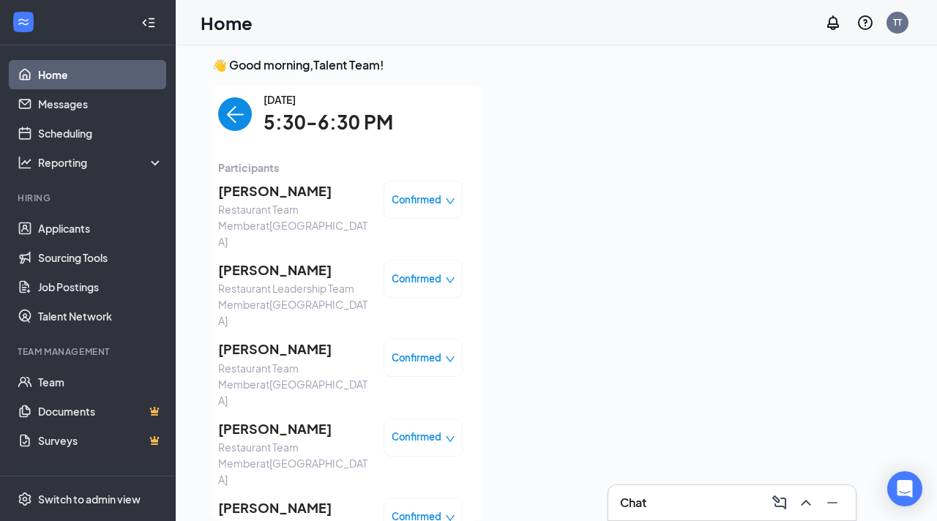
click at [309, 260] on span "[PERSON_NAME]" at bounding box center [295, 270] width 154 height 21
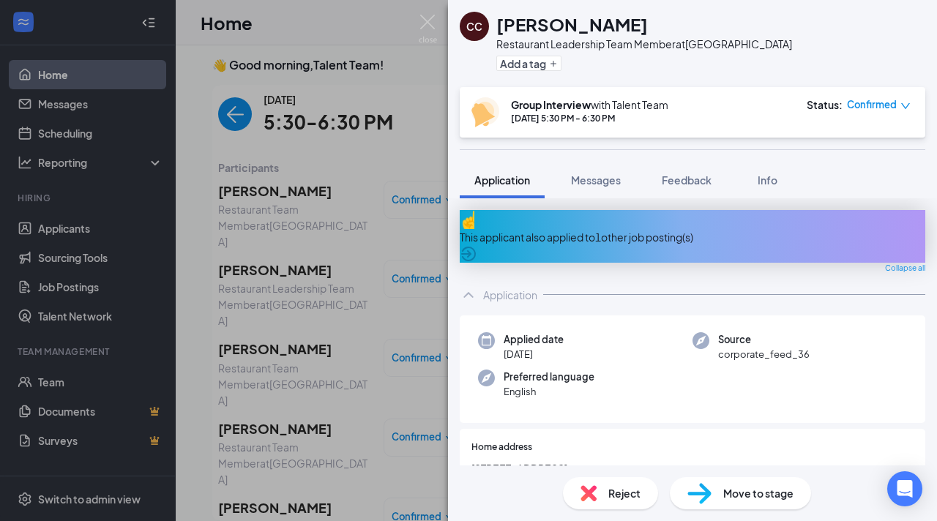
click at [587, 504] on div "Reject" at bounding box center [610, 493] width 95 height 32
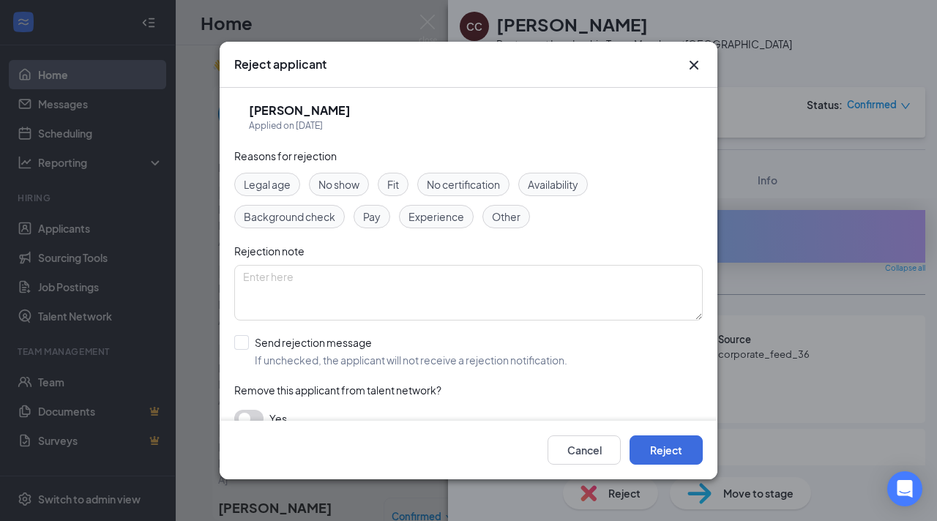
click at [390, 186] on span "Fit" at bounding box center [393, 184] width 12 height 16
click at [248, 339] on input "Send rejection message If unchecked, the applicant will not receive a rejection…" at bounding box center [400, 351] width 333 height 32
checkbox input "true"
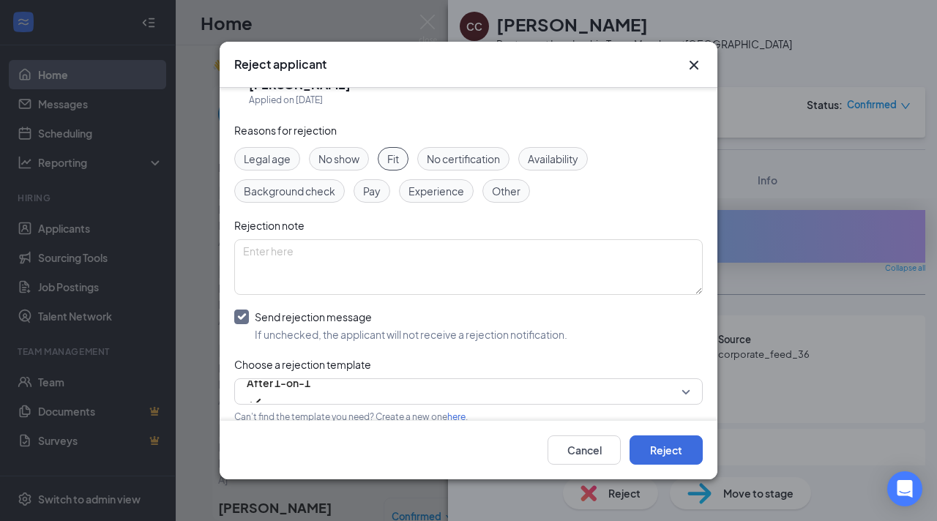
scroll to position [47, 0]
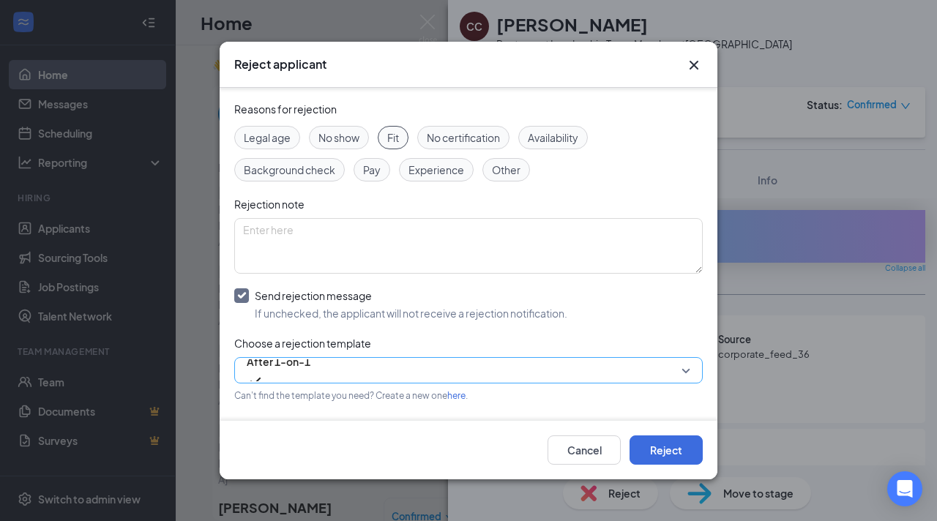
click at [331, 358] on input "search" at bounding box center [463, 370] width 441 height 25
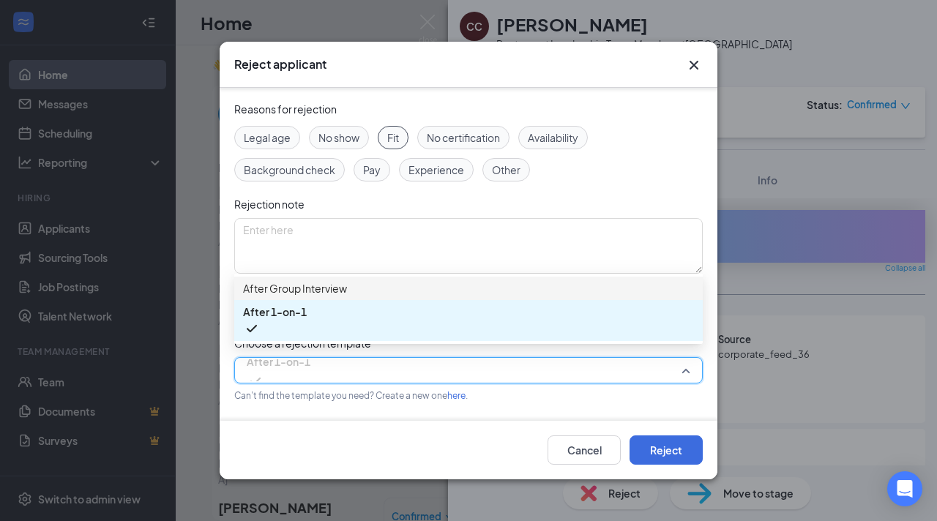
click at [346, 297] on span "After Group Interview" at bounding box center [295, 288] width 104 height 16
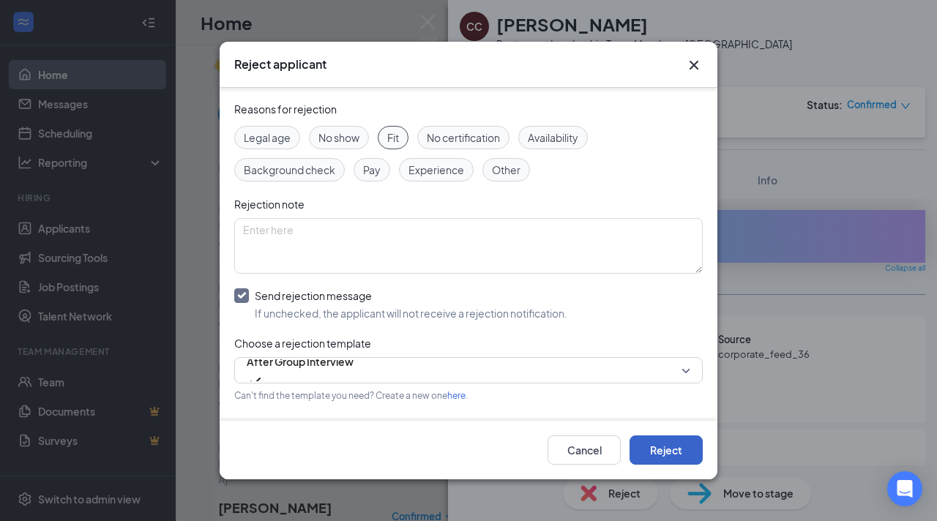
click at [647, 445] on button "Reject" at bounding box center [666, 450] width 73 height 29
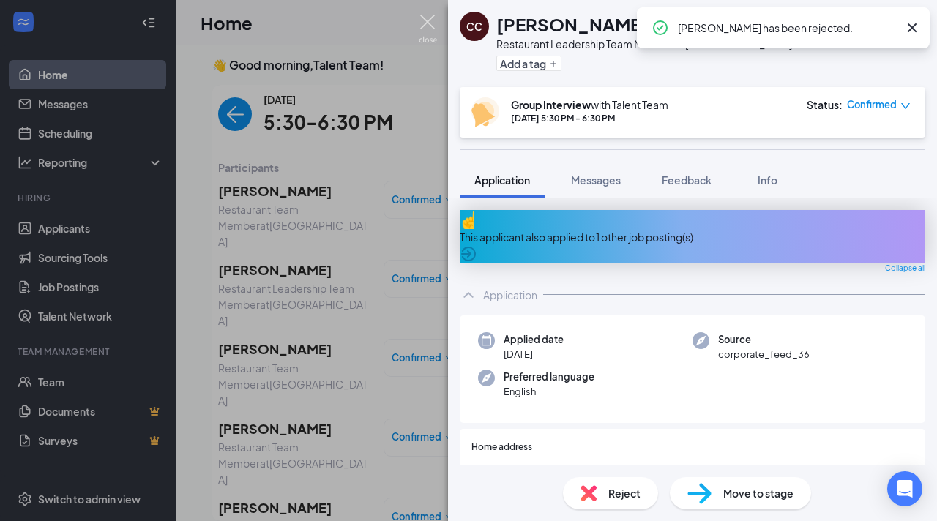
click at [431, 21] on img at bounding box center [428, 29] width 18 height 29
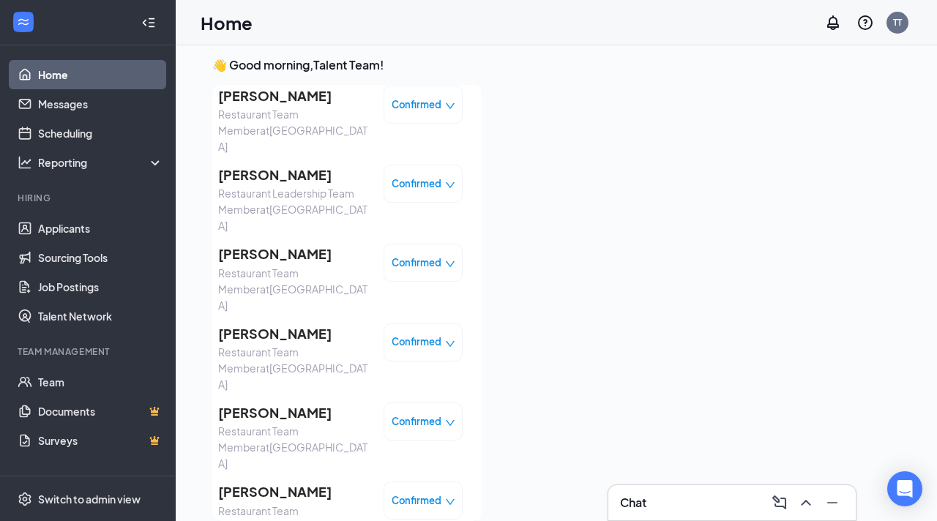
scroll to position [88, 0]
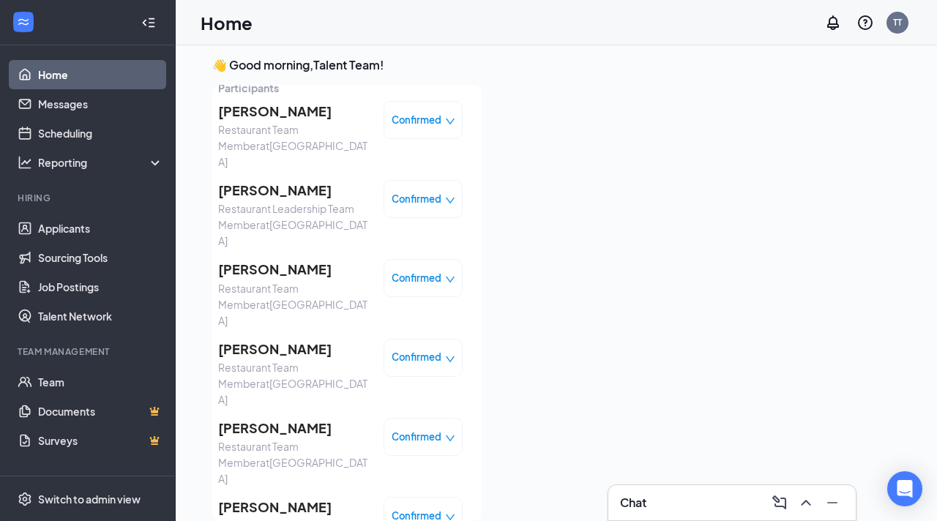
click at [257, 259] on span "[PERSON_NAME]" at bounding box center [295, 269] width 154 height 21
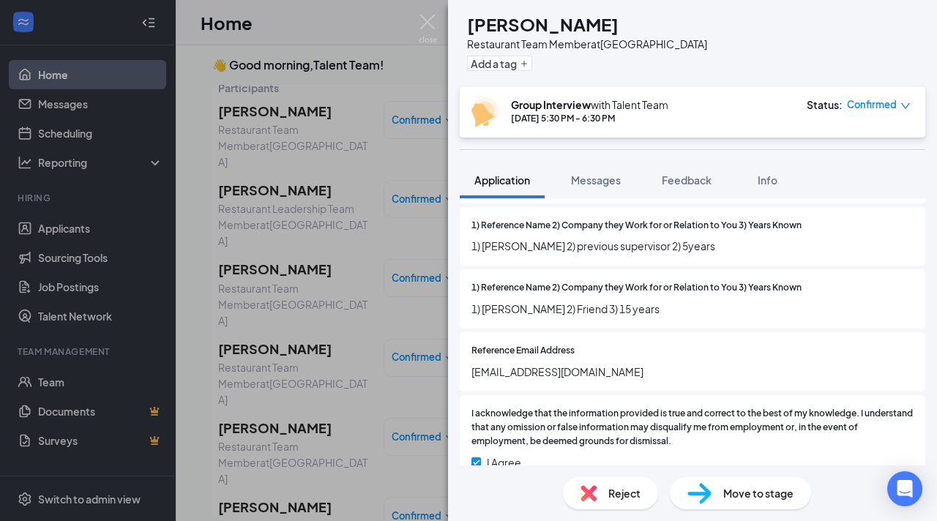
scroll to position [3814, 0]
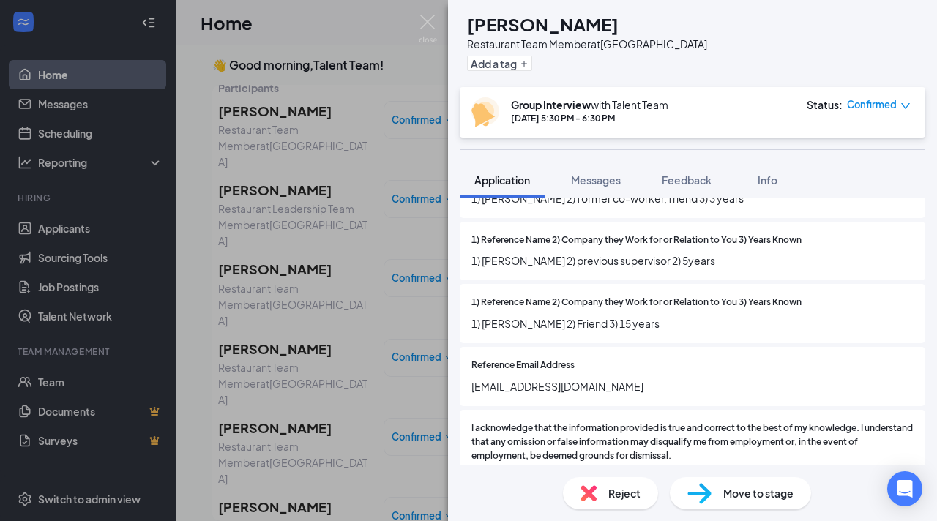
click at [586, 491] on img at bounding box center [589, 494] width 16 height 16
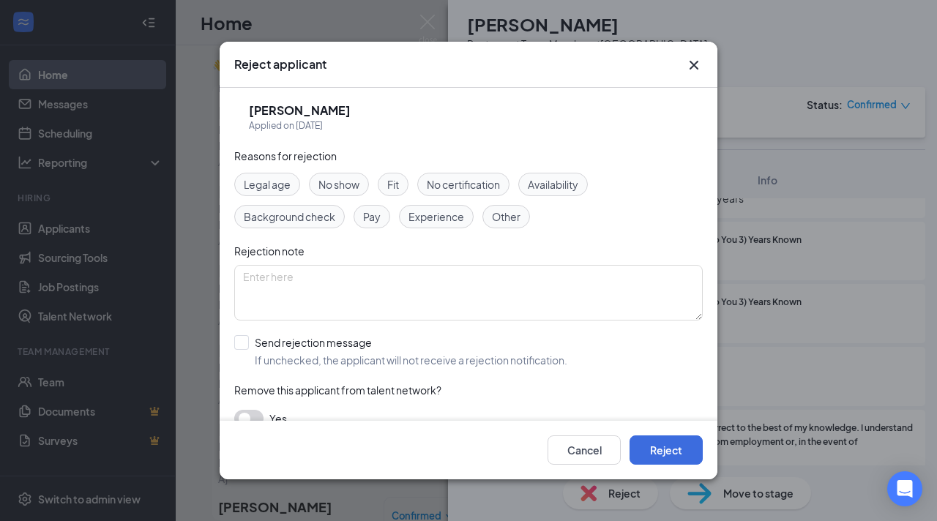
click at [389, 184] on span "Fit" at bounding box center [393, 184] width 12 height 16
click at [240, 338] on input "Send rejection message If unchecked, the applicant will not receive a rejection…" at bounding box center [400, 351] width 333 height 32
checkbox input "true"
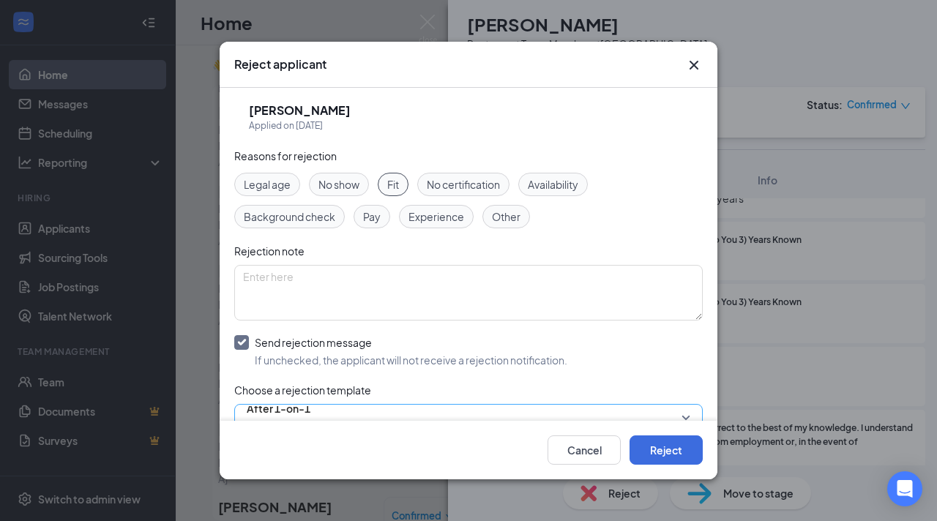
click at [311, 412] on span "After 1-on-1" at bounding box center [279, 418] width 64 height 40
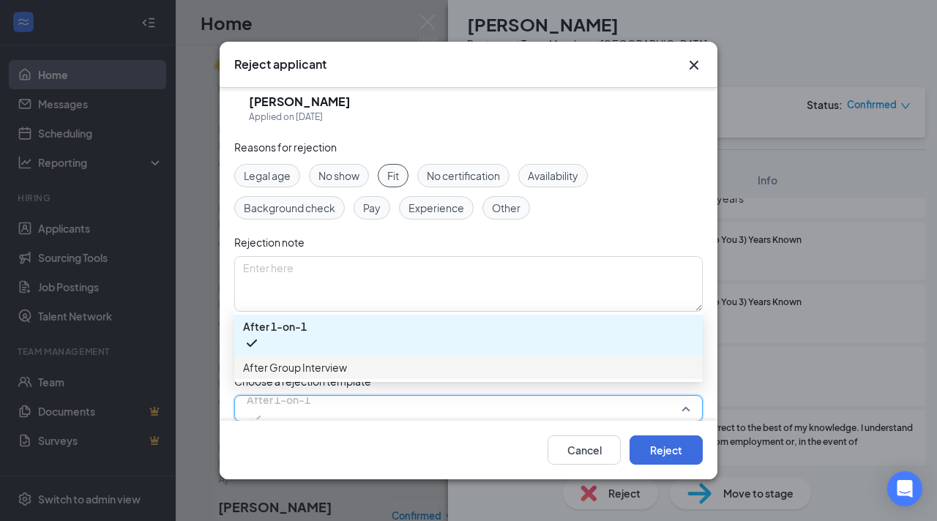
click at [338, 373] on span "After Group Interview" at bounding box center [295, 368] width 104 height 16
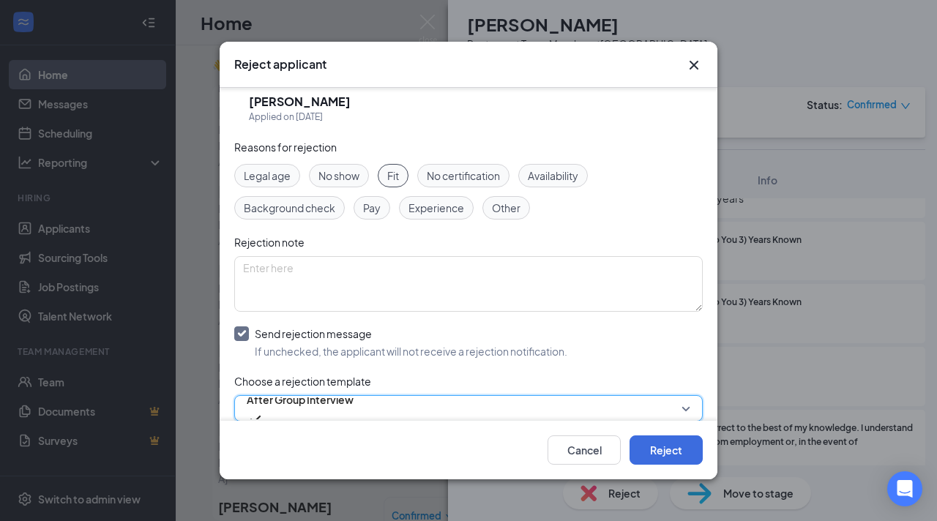
scroll to position [103, 0]
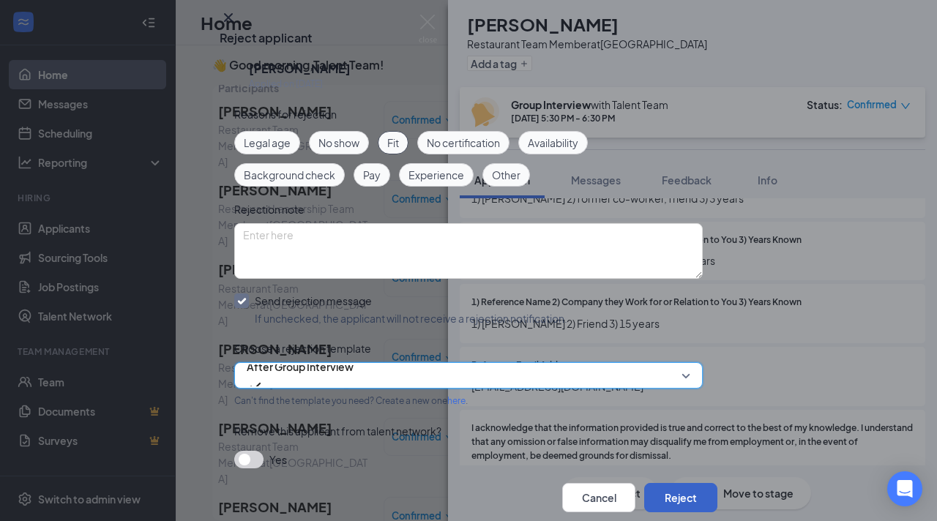
click at [678, 483] on button "Reject" at bounding box center [680, 497] width 73 height 29
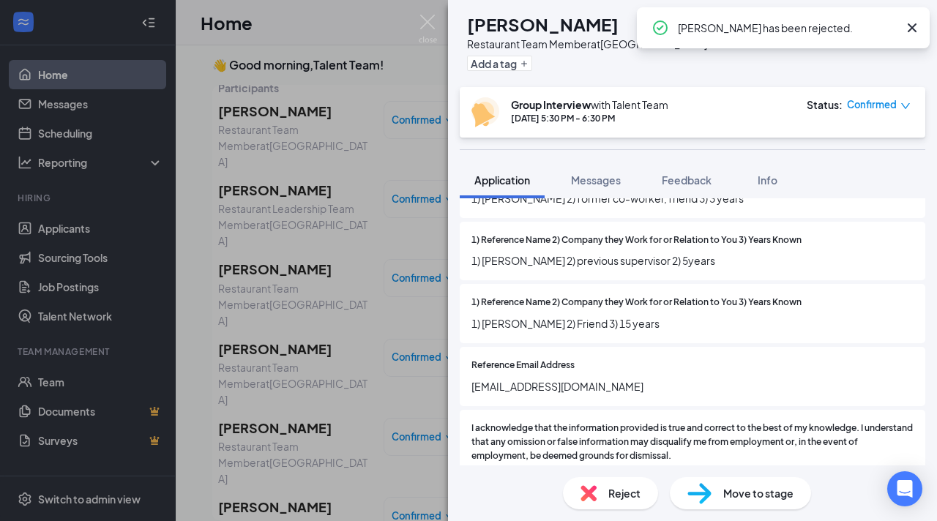
click at [428, 9] on div "HV [PERSON_NAME] Restaurant Team Member at [GEOGRAPHIC_DATA] Add a tag Group In…" at bounding box center [468, 260] width 937 height 521
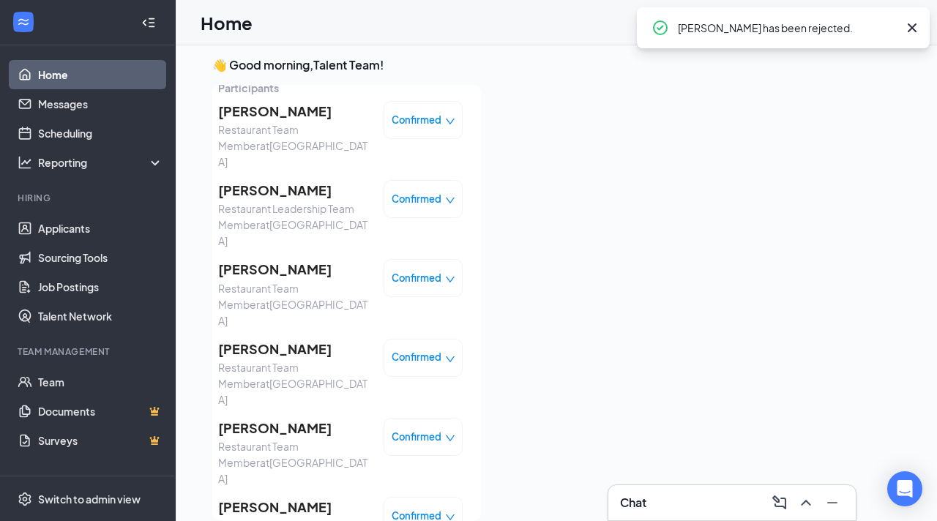
click at [430, 30] on div "Home TT" at bounding box center [557, 22] width 762 height 45
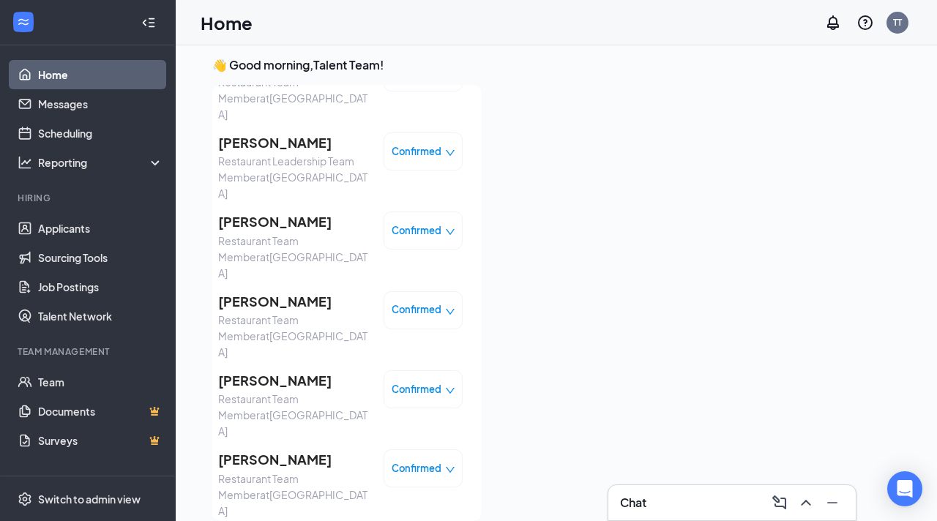
scroll to position [139, 0]
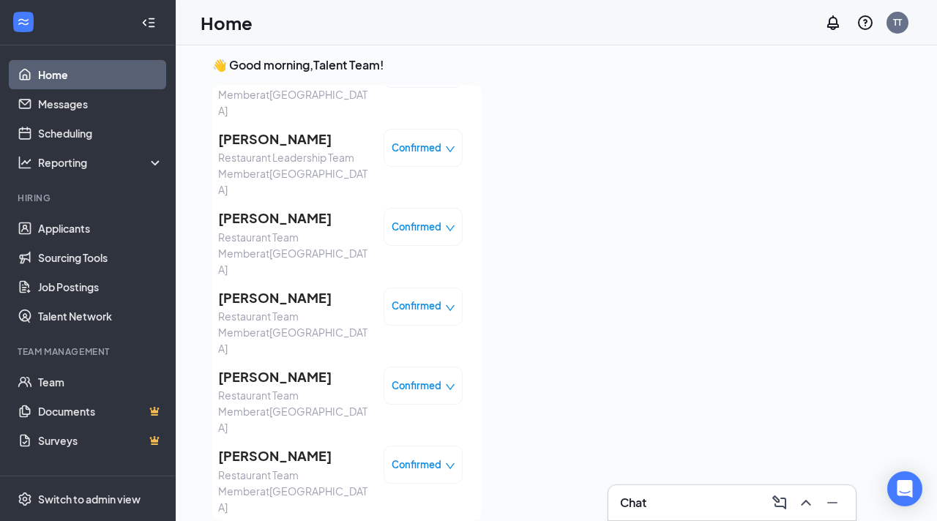
click at [267, 288] on span "[PERSON_NAME]" at bounding box center [295, 298] width 154 height 21
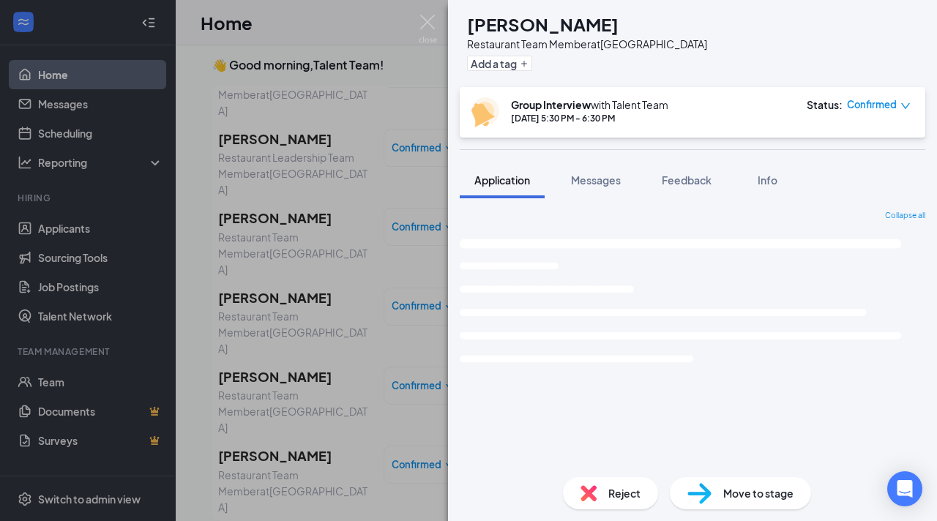
click at [628, 498] on span "Reject" at bounding box center [625, 494] width 32 height 16
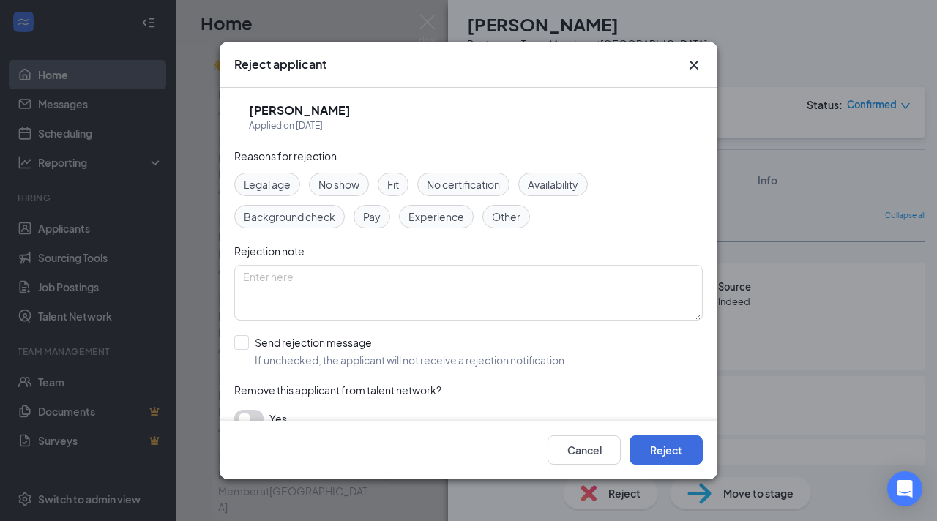
click at [384, 185] on div "Fit" at bounding box center [393, 184] width 31 height 23
click at [242, 342] on input "Send rejection message If unchecked, the applicant will not receive a rejection…" at bounding box center [400, 351] width 333 height 32
checkbox input "true"
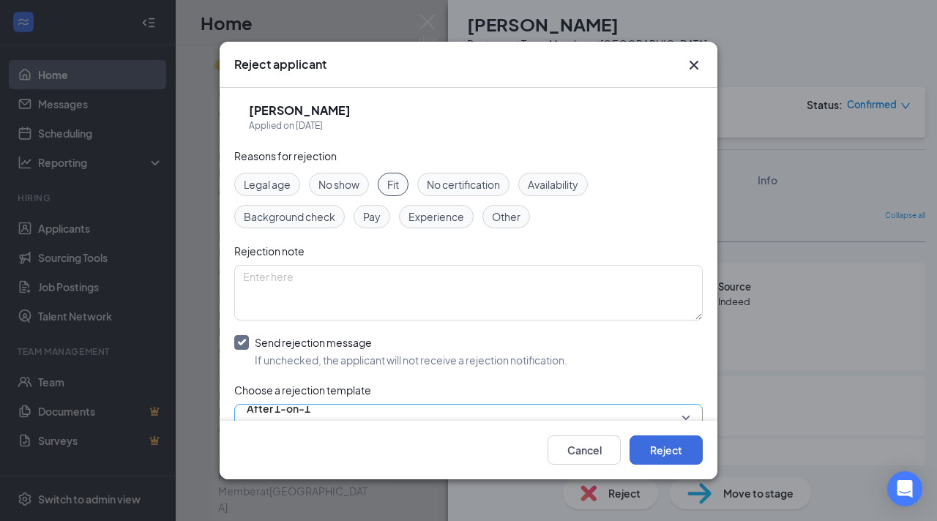
click at [311, 415] on span "After 1-on-1" at bounding box center [279, 418] width 64 height 40
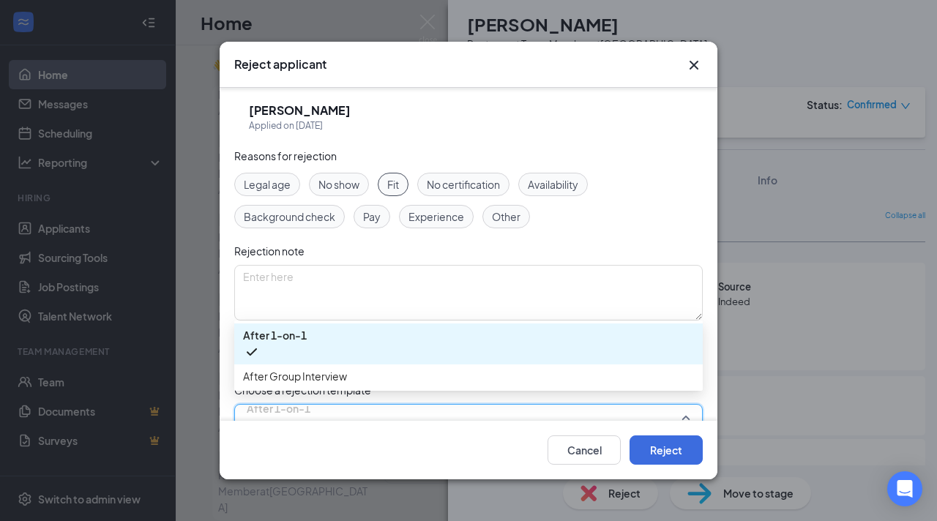
scroll to position [9, 0]
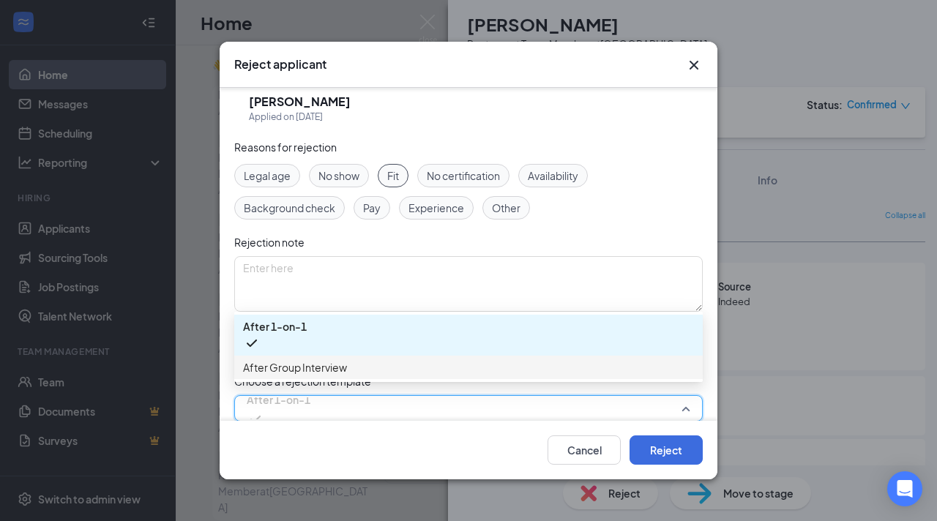
click at [349, 361] on span "After Group Interview" at bounding box center [468, 368] width 451 height 16
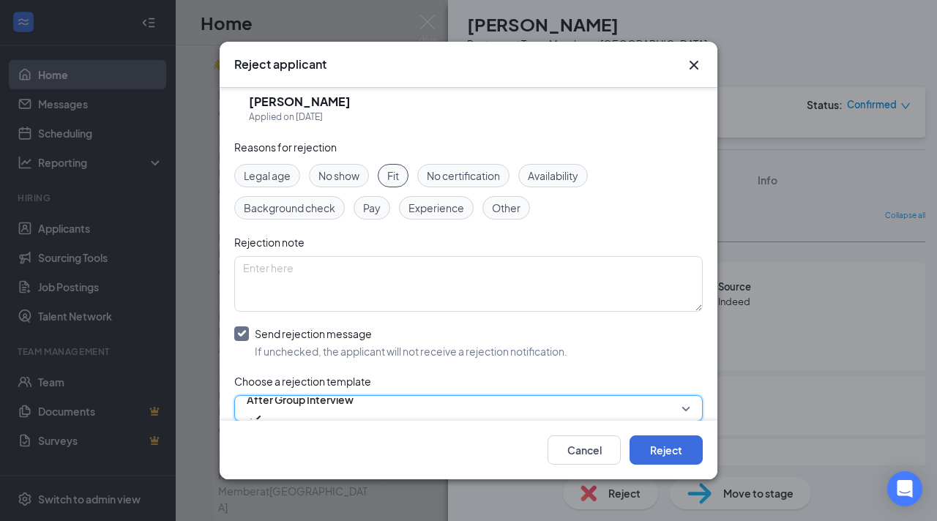
scroll to position [18, 0]
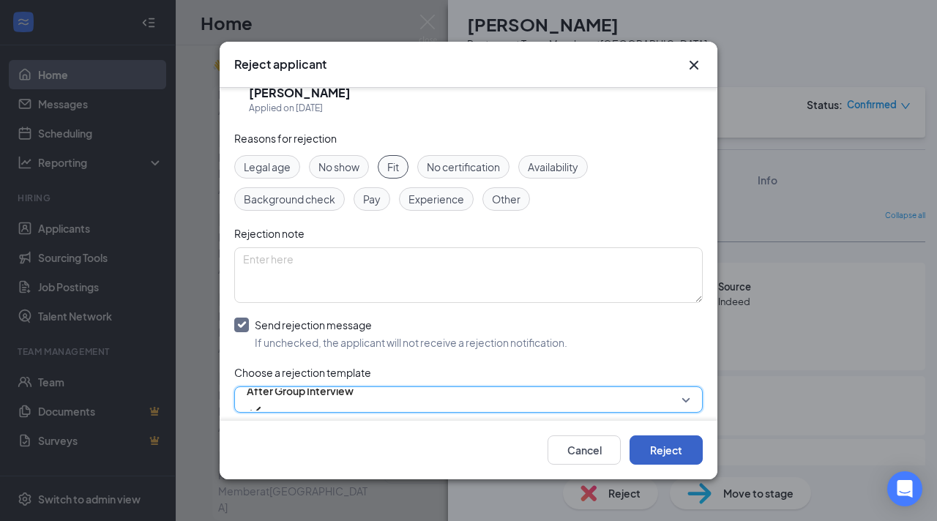
click at [677, 451] on button "Reject" at bounding box center [666, 450] width 73 height 29
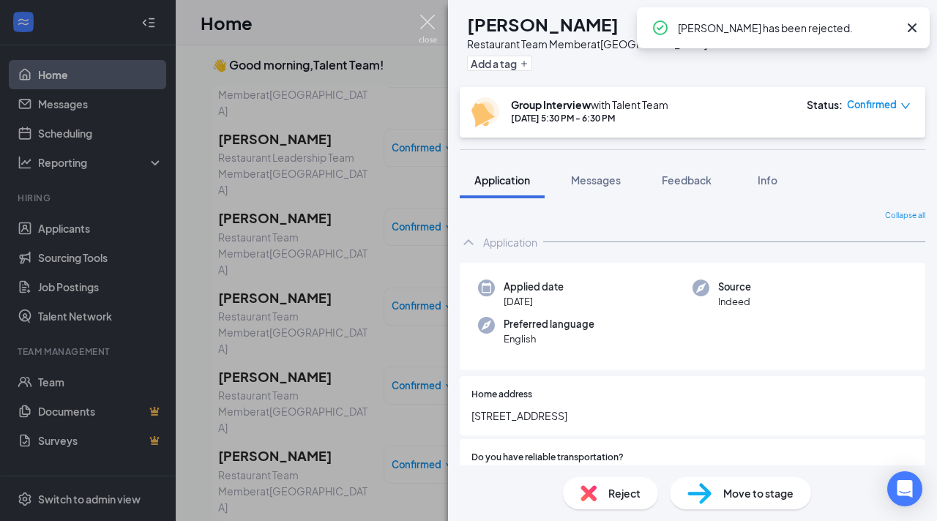
click at [425, 20] on img at bounding box center [428, 29] width 18 height 29
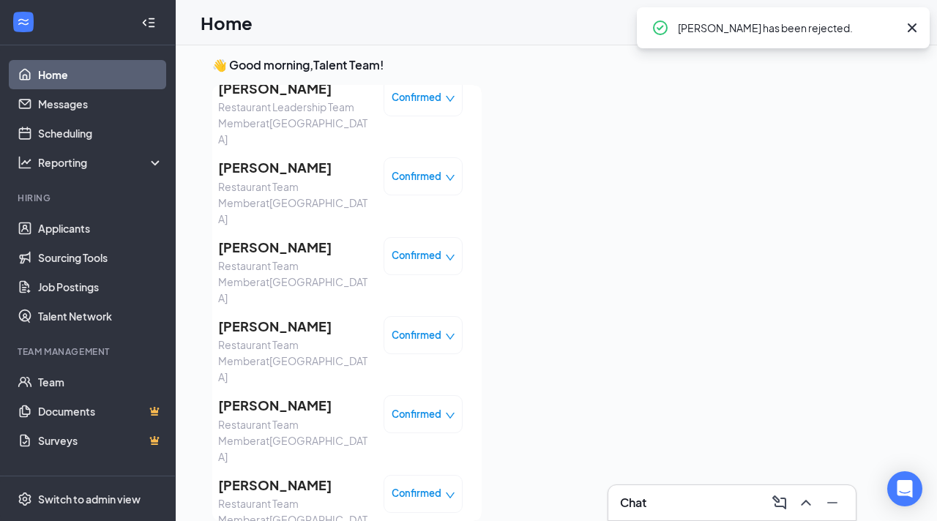
scroll to position [207, 0]
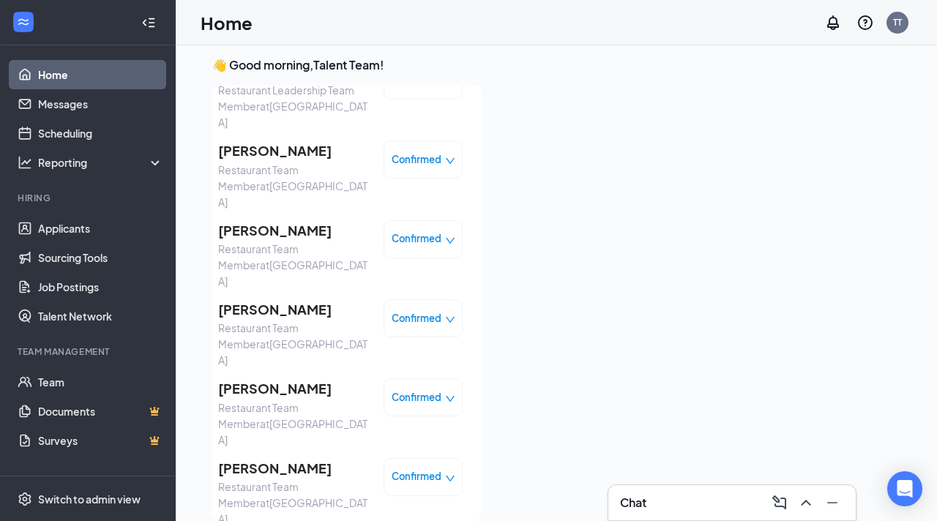
click at [324, 300] on span "[PERSON_NAME]" at bounding box center [295, 310] width 154 height 21
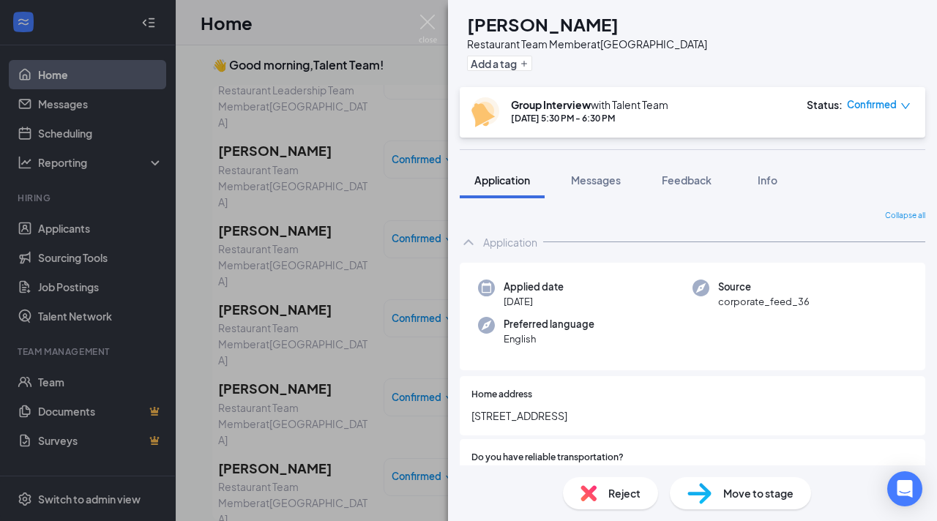
click at [608, 499] on div "Reject" at bounding box center [610, 493] width 95 height 32
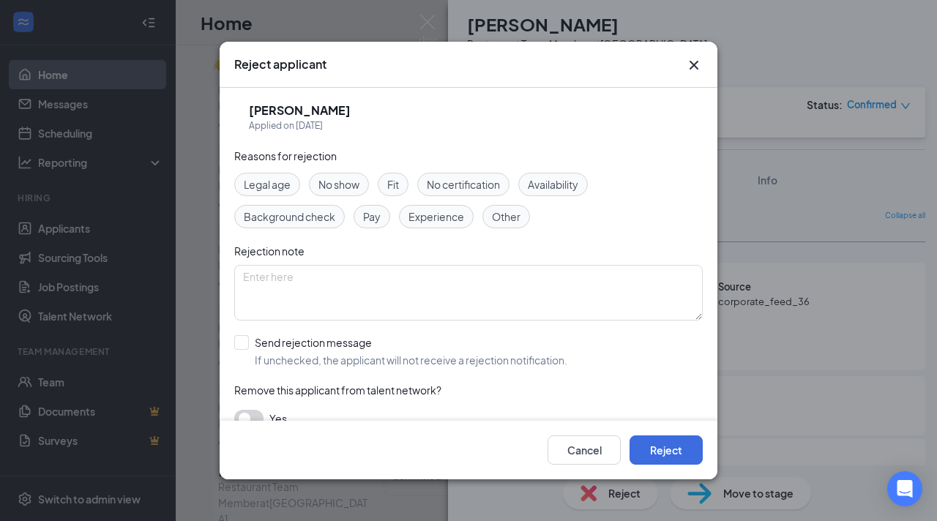
click at [383, 189] on div "Fit" at bounding box center [393, 184] width 31 height 23
click at [237, 339] on input "Send rejection message If unchecked, the applicant will not receive a rejection…" at bounding box center [400, 351] width 333 height 32
checkbox input "true"
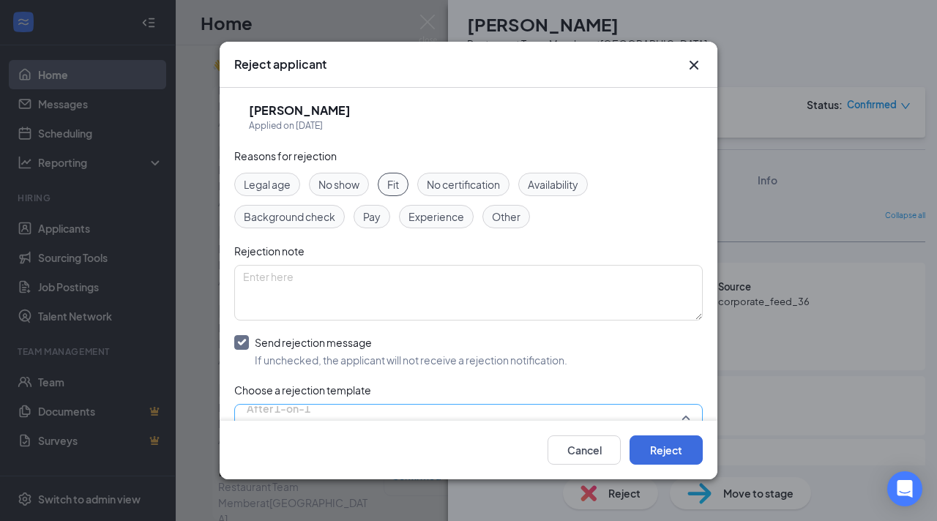
click at [303, 407] on span "After 1-on-1" at bounding box center [279, 409] width 64 height 22
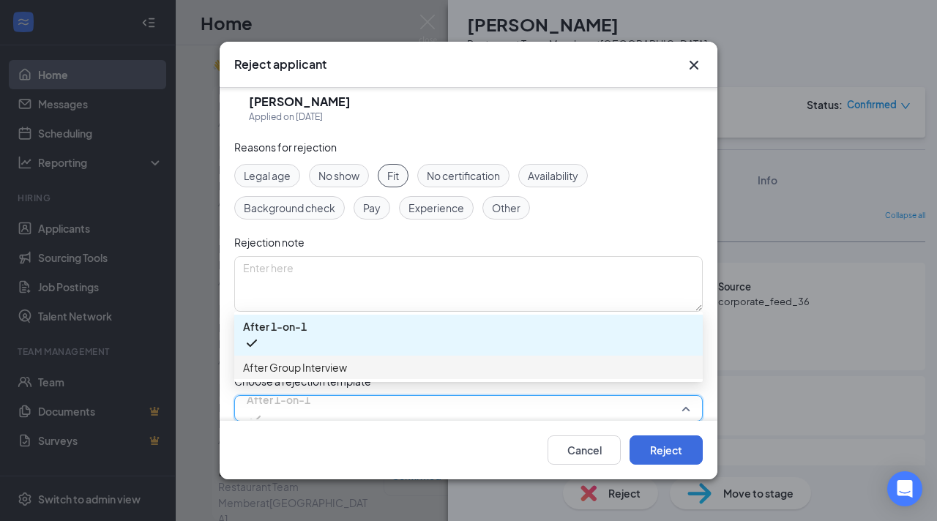
click at [332, 373] on span "After Group Interview" at bounding box center [295, 368] width 104 height 16
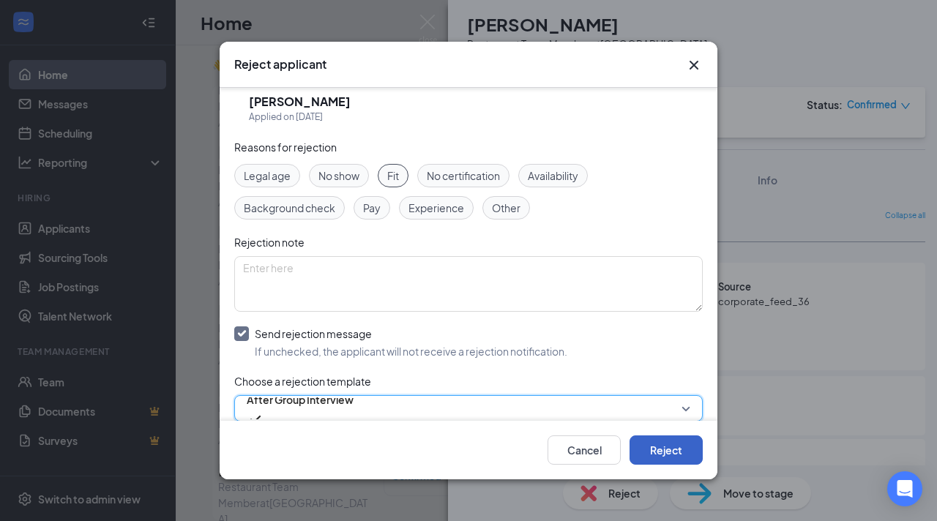
click at [653, 446] on button "Reject" at bounding box center [666, 450] width 73 height 29
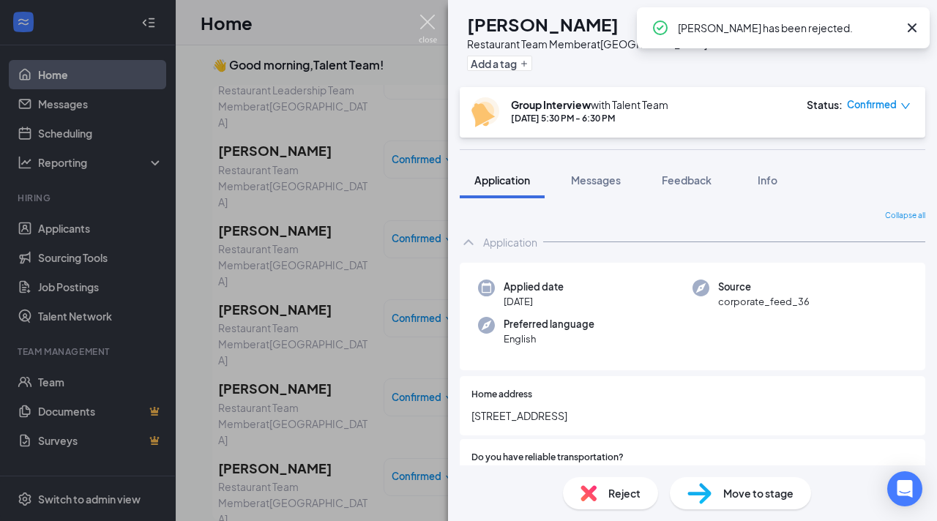
click at [428, 29] on img at bounding box center [428, 29] width 18 height 29
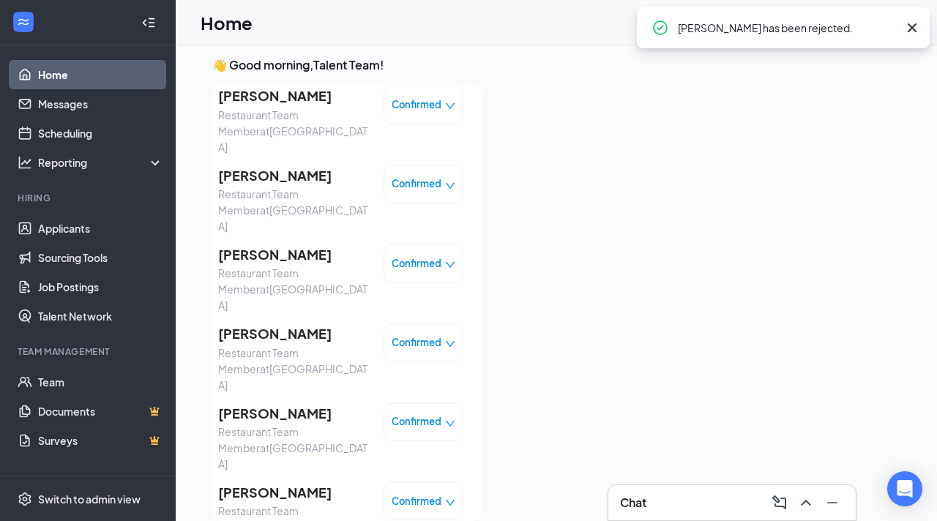
scroll to position [283, 0]
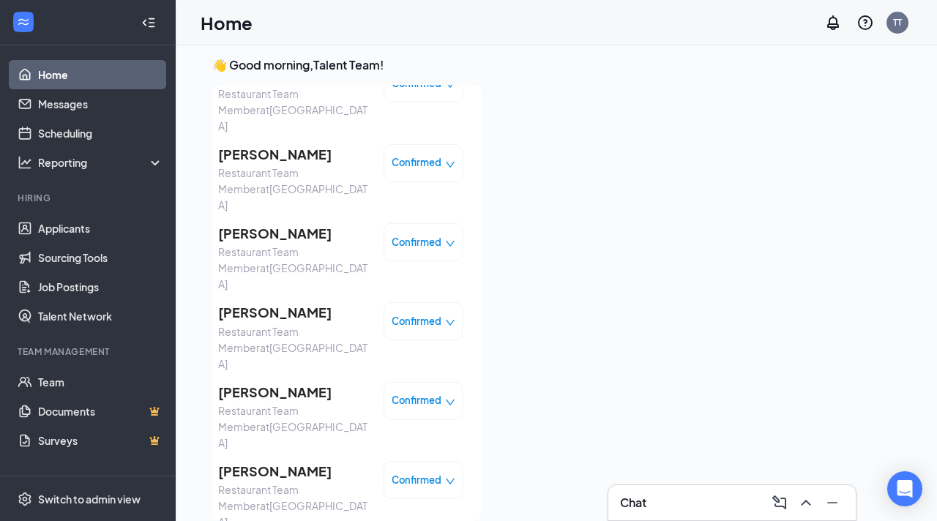
click at [294, 302] on span "[PERSON_NAME]" at bounding box center [295, 312] width 154 height 21
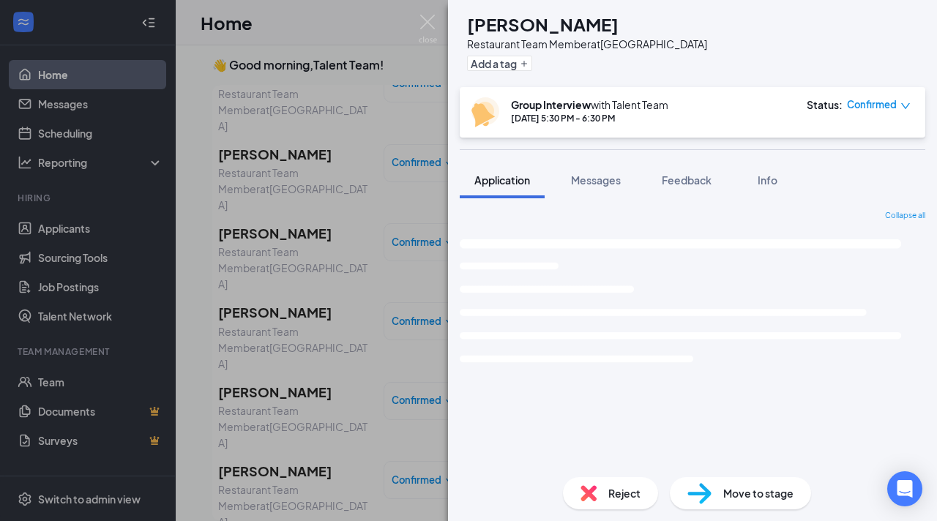
click at [630, 484] on div "Reject" at bounding box center [610, 493] width 95 height 32
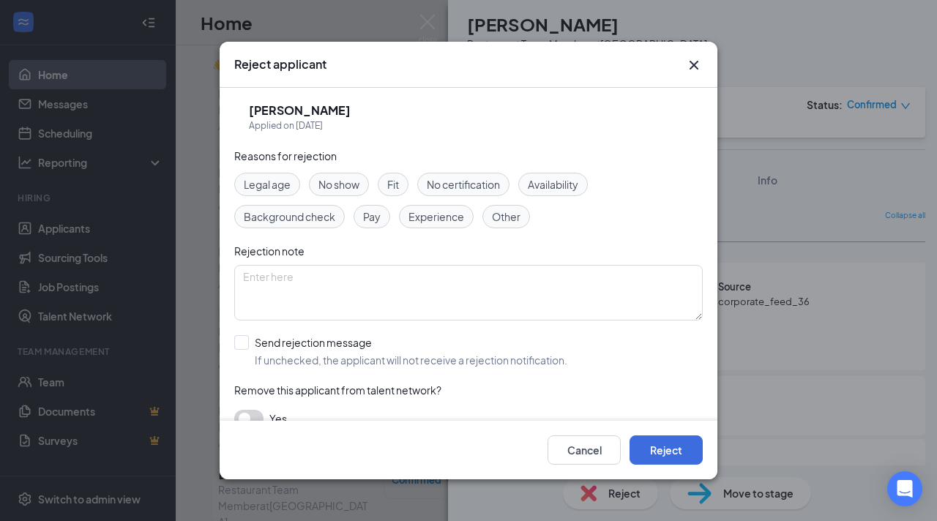
click at [390, 187] on span "Fit" at bounding box center [393, 184] width 12 height 16
click at [245, 339] on input "Send rejection message If unchecked, the applicant will not receive a rejection…" at bounding box center [400, 351] width 333 height 32
checkbox input "true"
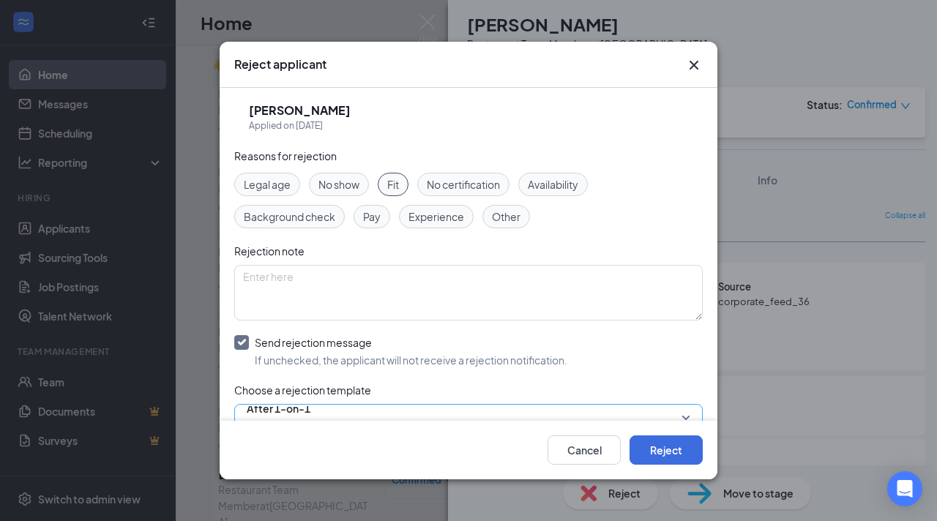
click at [311, 406] on input "search" at bounding box center [463, 417] width 441 height 25
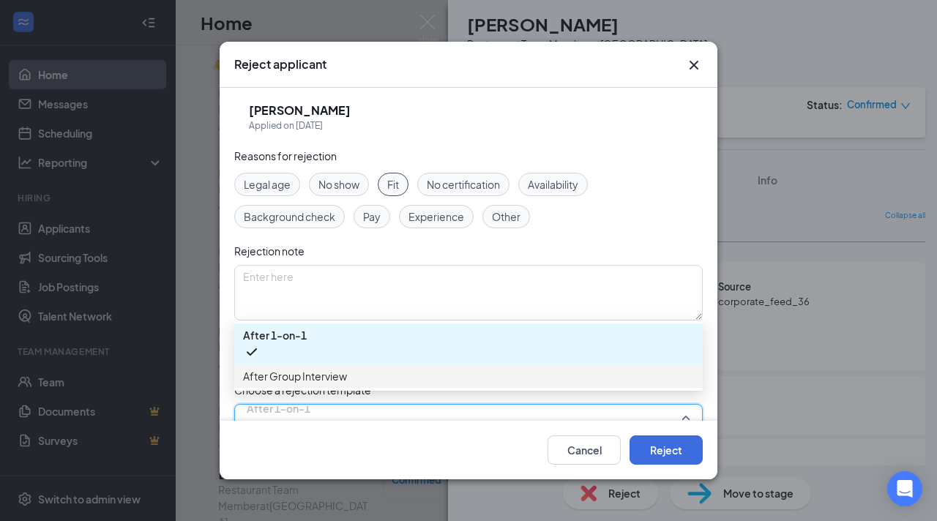
click at [353, 376] on span "After Group Interview" at bounding box center [468, 376] width 451 height 16
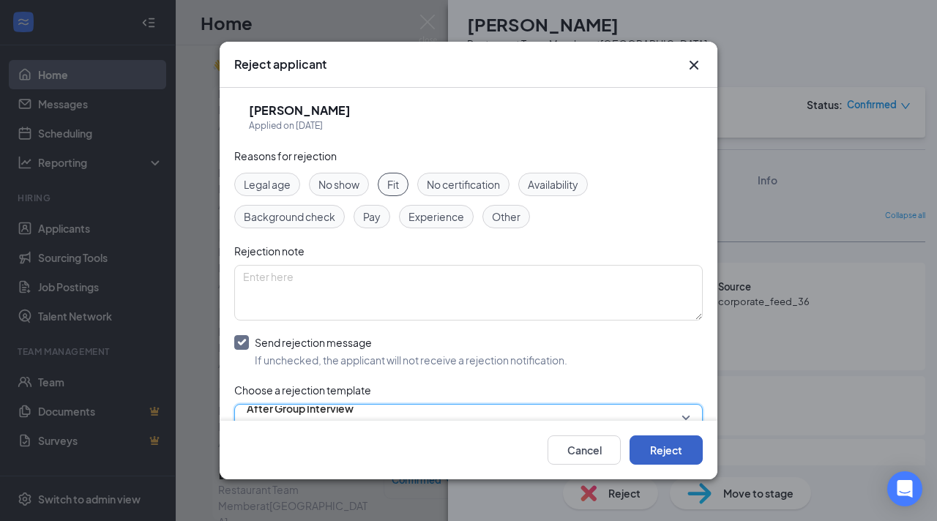
click at [647, 447] on button "Reject" at bounding box center [666, 450] width 73 height 29
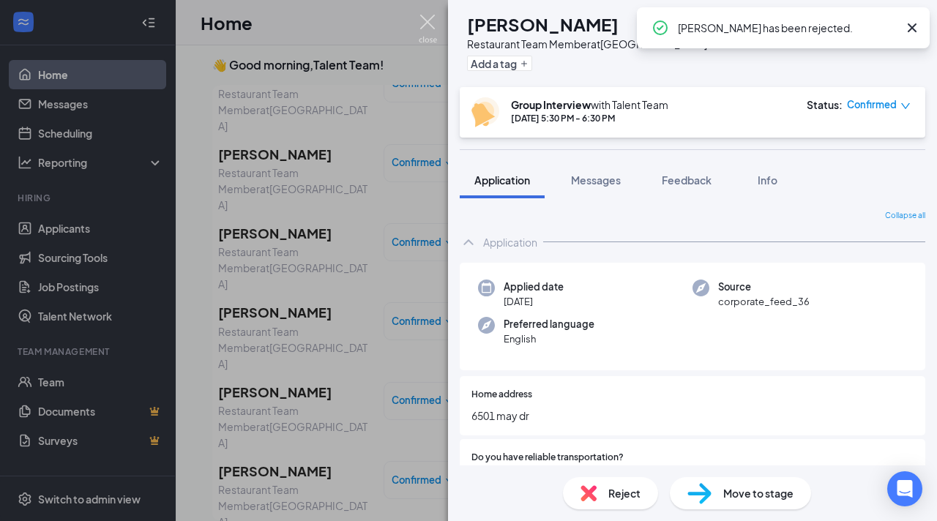
click at [431, 29] on img at bounding box center [428, 29] width 18 height 29
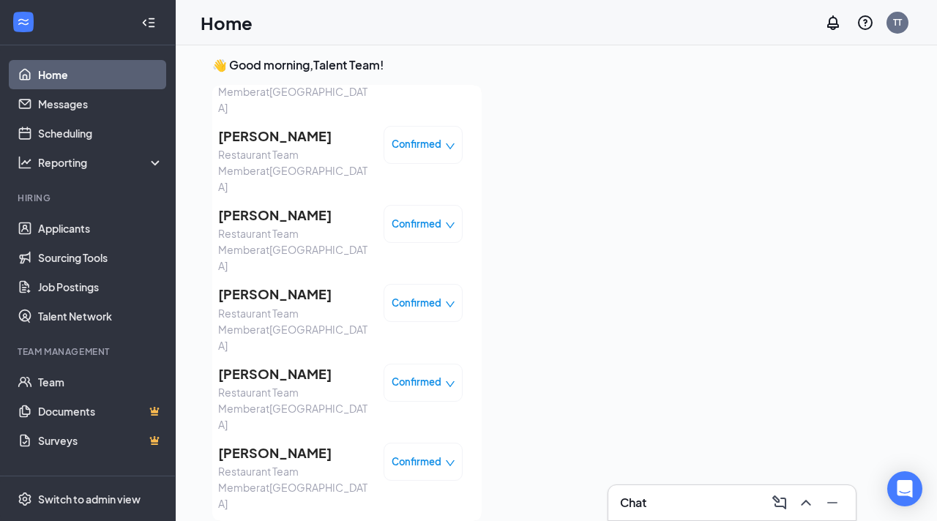
scroll to position [302, 0]
click at [284, 363] on span "[PERSON_NAME]" at bounding box center [295, 373] width 154 height 21
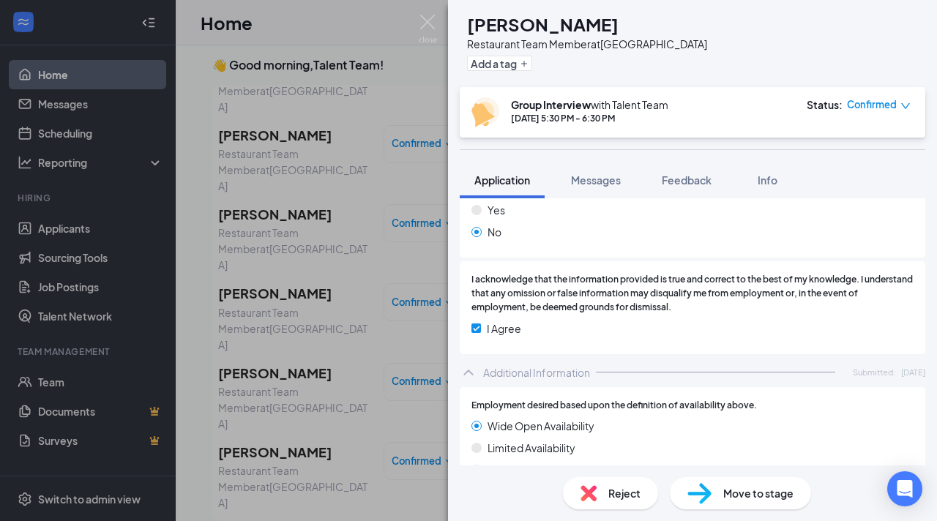
scroll to position [1435, 0]
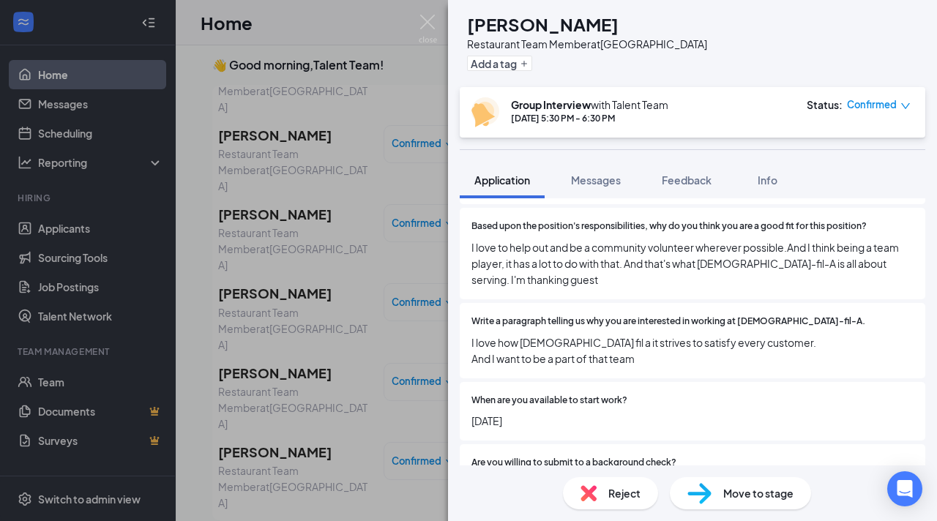
click at [604, 494] on div "Reject" at bounding box center [610, 493] width 95 height 32
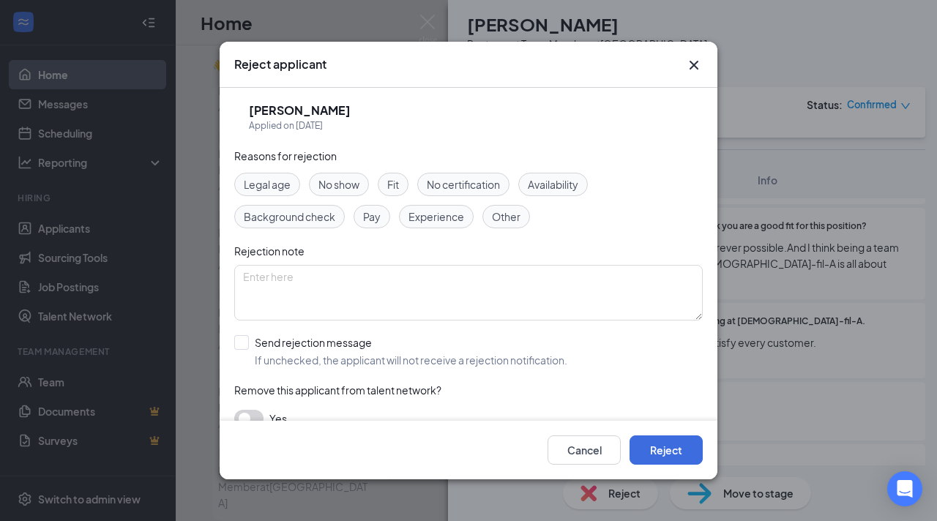
click at [390, 192] on span "Fit" at bounding box center [393, 184] width 12 height 16
click at [251, 341] on input "Send rejection message If unchecked, the applicant will not receive a rejection…" at bounding box center [400, 351] width 333 height 32
checkbox input "true"
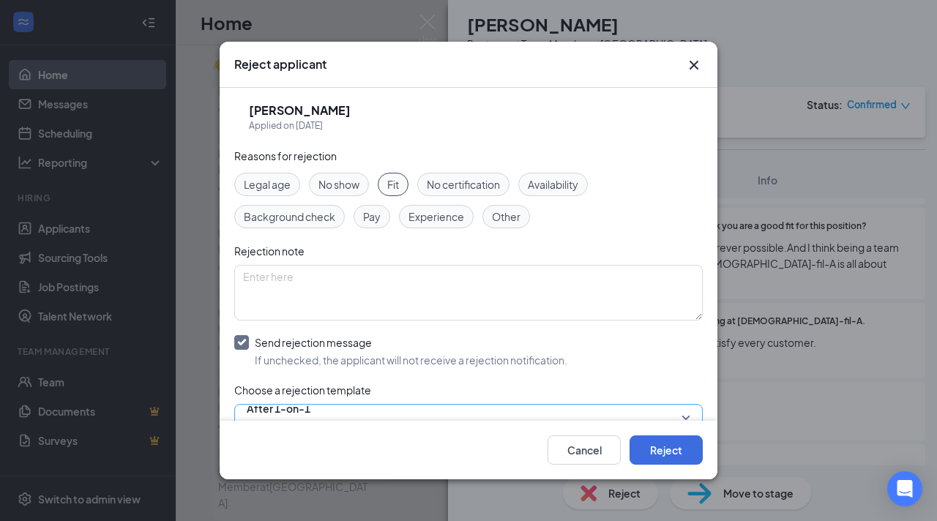
click at [294, 410] on span "After 1-on-1" at bounding box center [279, 409] width 64 height 22
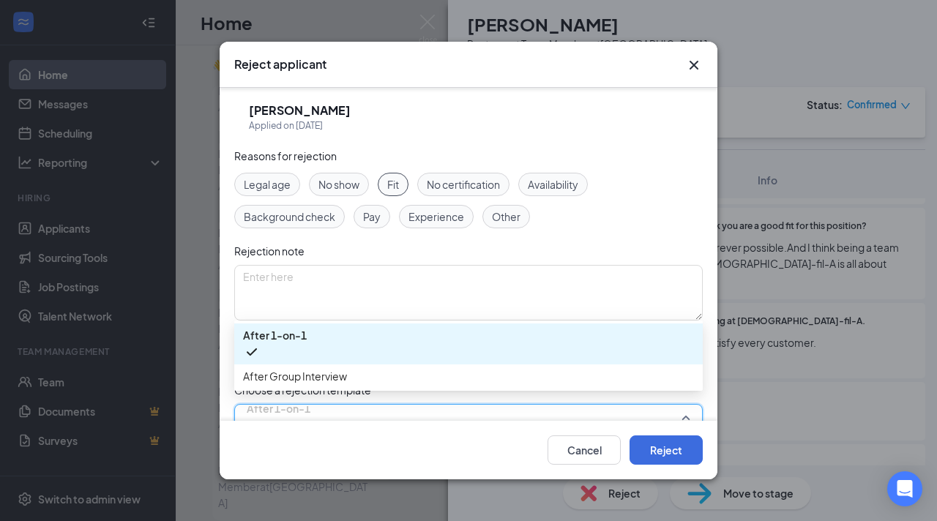
scroll to position [9, 0]
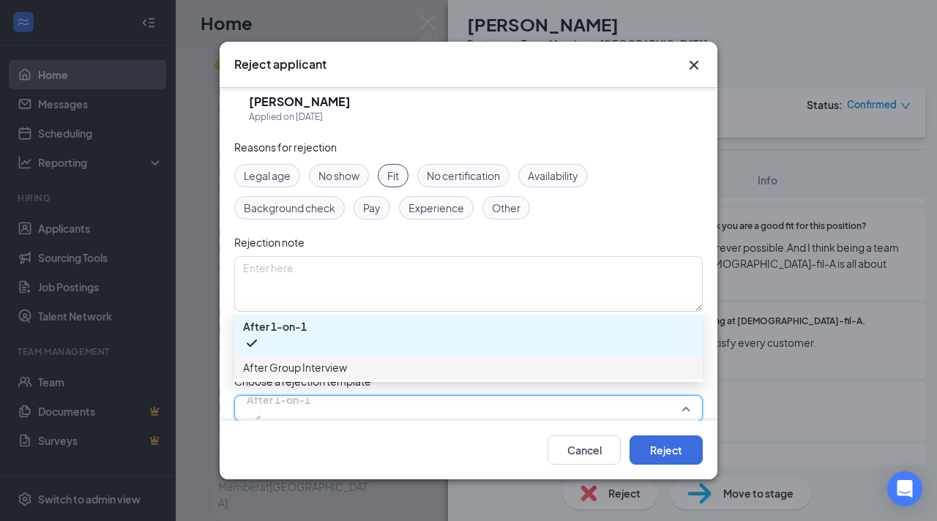
click at [332, 374] on span "After Group Interview" at bounding box center [295, 368] width 104 height 16
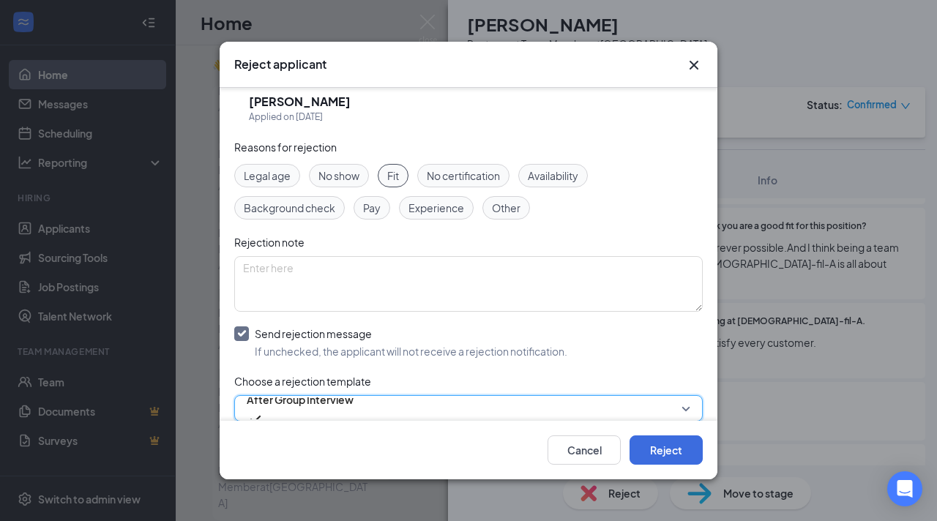
scroll to position [103, 0]
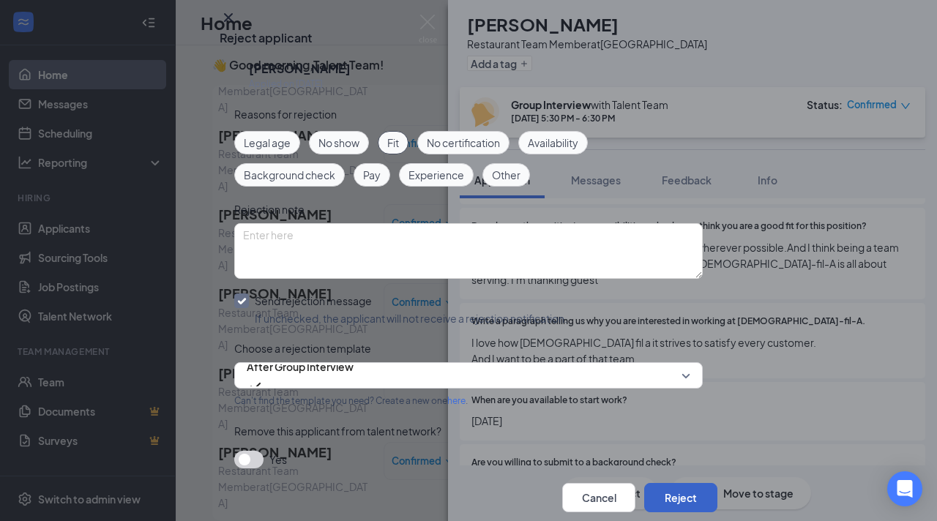
click at [670, 483] on button "Reject" at bounding box center [680, 497] width 73 height 29
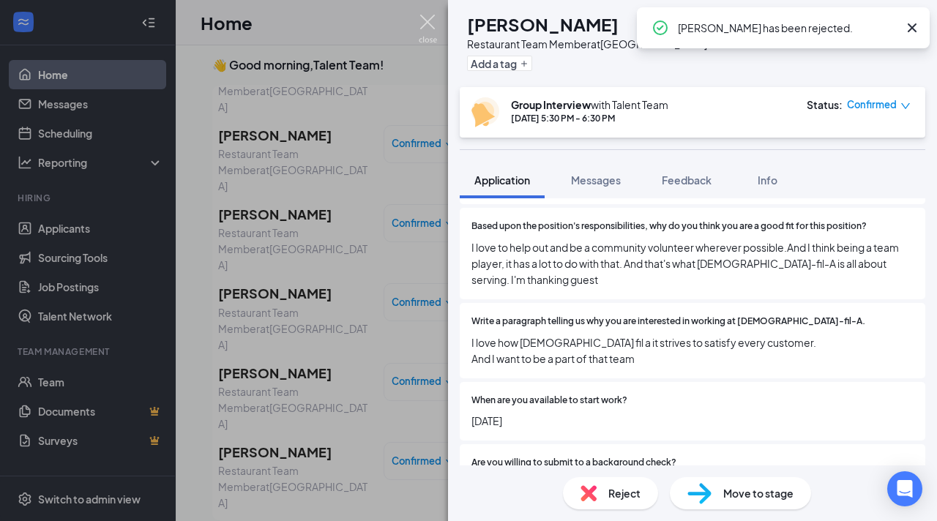
click at [429, 26] on img at bounding box center [428, 29] width 18 height 29
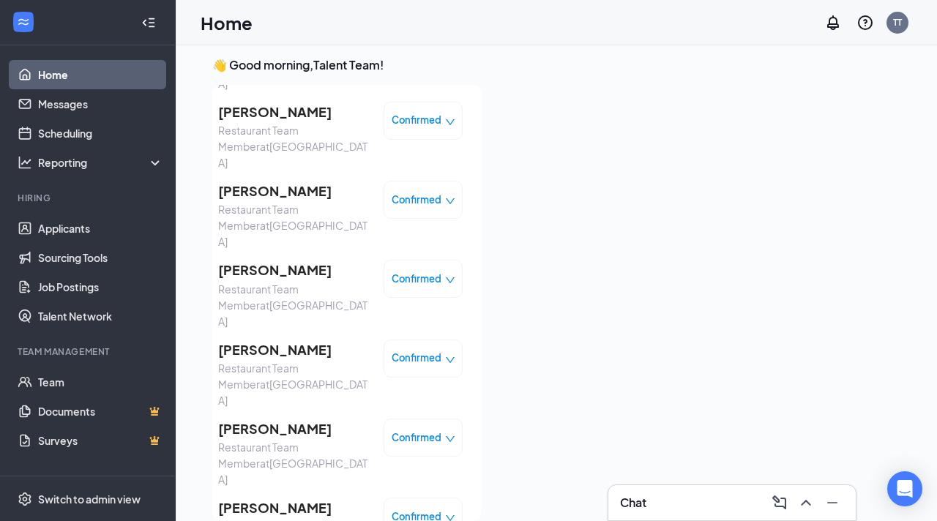
scroll to position [326, 0]
click at [301, 418] on span "[PERSON_NAME]" at bounding box center [295, 428] width 154 height 21
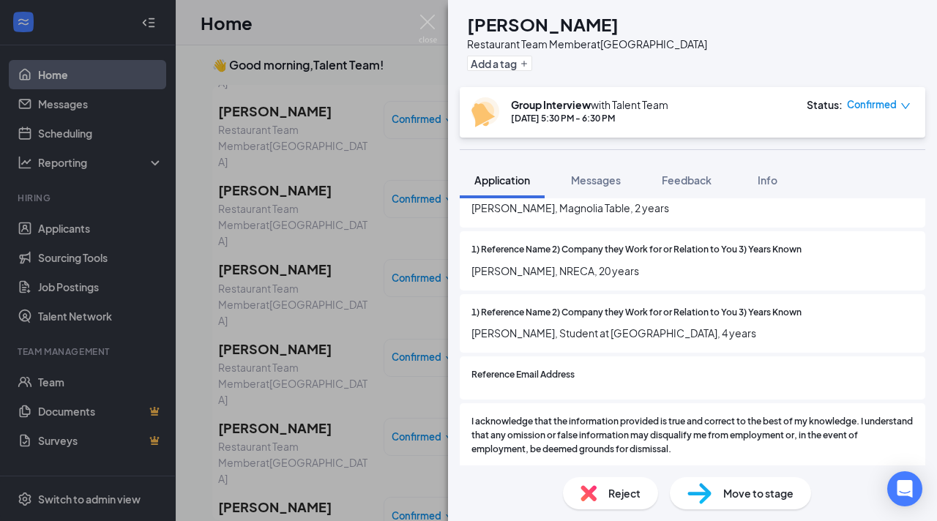
scroll to position [3561, 0]
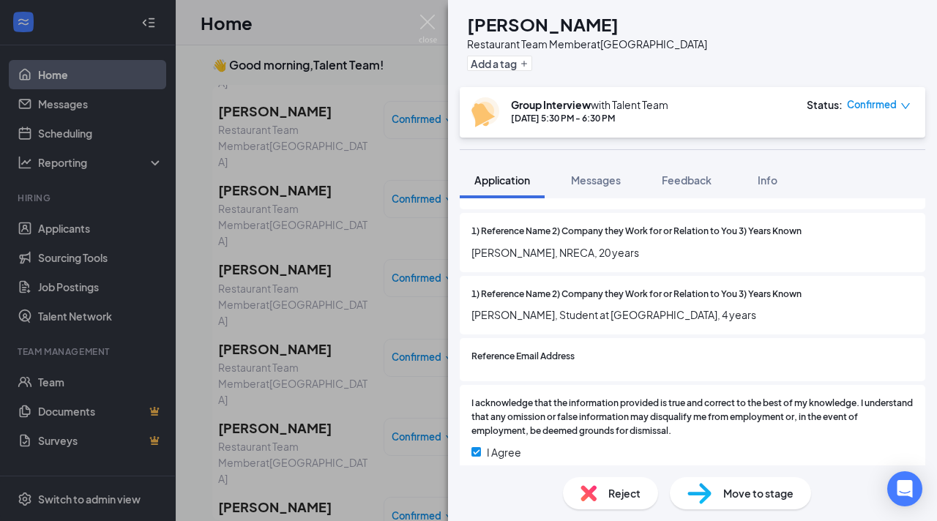
click at [597, 506] on div "Reject" at bounding box center [610, 493] width 95 height 32
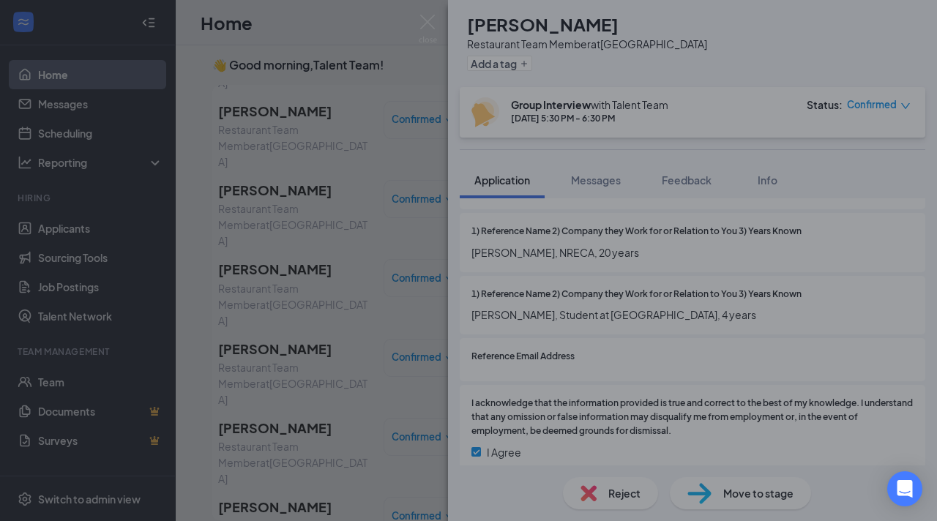
scroll to position [3554, 0]
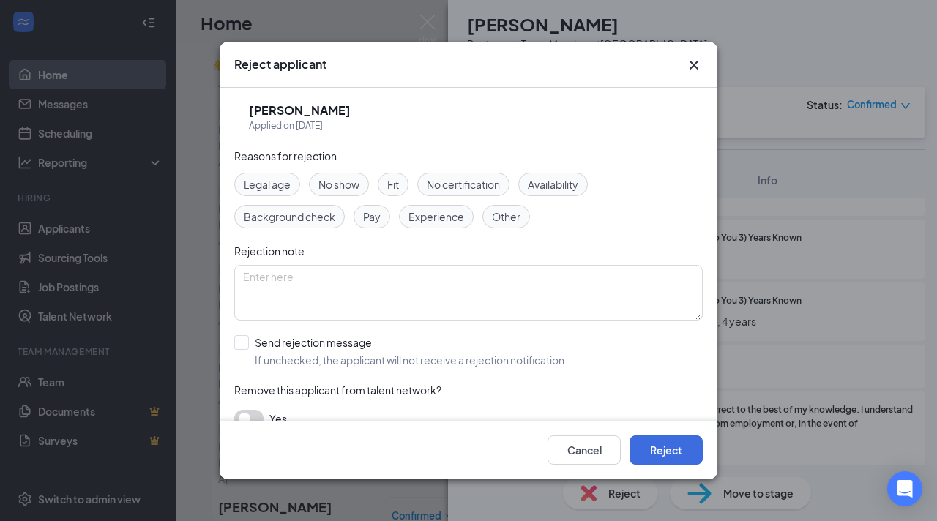
click at [395, 198] on div "Legal age No show Fit No certification Availability Background check Pay Experi…" at bounding box center [468, 201] width 469 height 56
click at [395, 189] on span "Fit" at bounding box center [393, 184] width 12 height 16
click at [256, 345] on input "Send rejection message If unchecked, the applicant will not receive a rejection…" at bounding box center [400, 351] width 333 height 32
checkbox input "true"
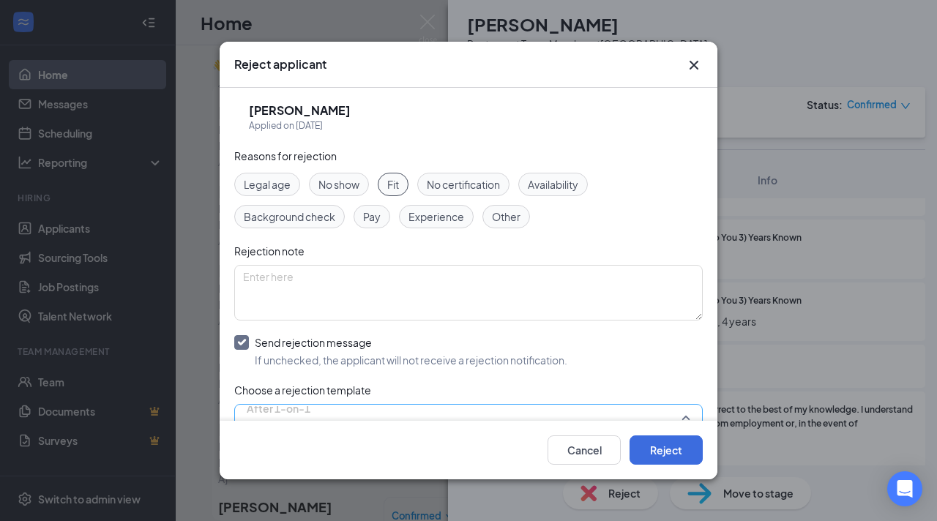
click at [288, 408] on span "After 1-on-1" at bounding box center [279, 409] width 64 height 22
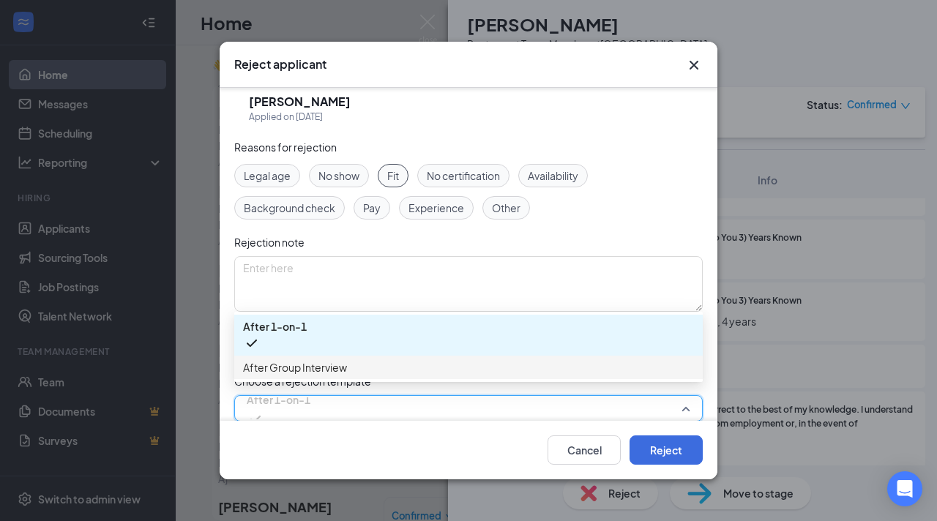
click at [313, 379] on div "After Group Interview" at bounding box center [468, 367] width 469 height 23
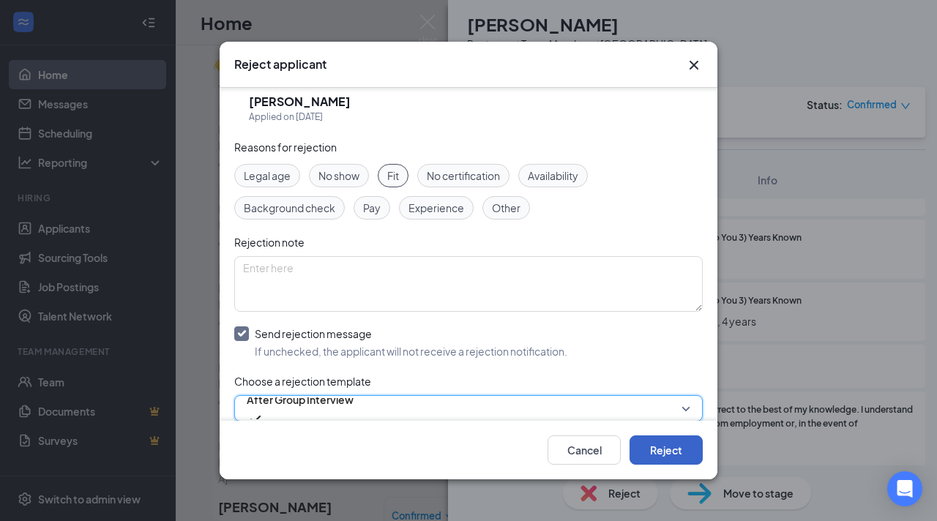
click at [661, 450] on button "Reject" at bounding box center [666, 450] width 73 height 29
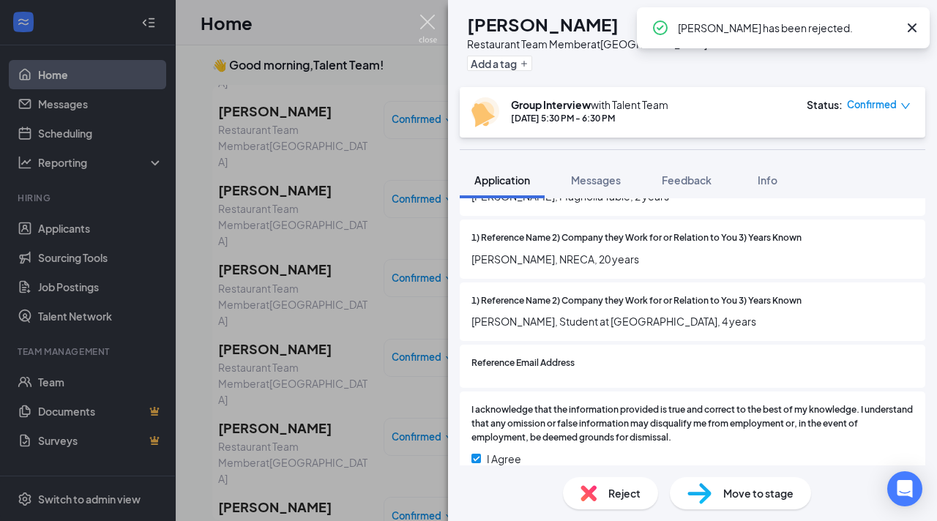
click at [431, 29] on img at bounding box center [428, 29] width 18 height 29
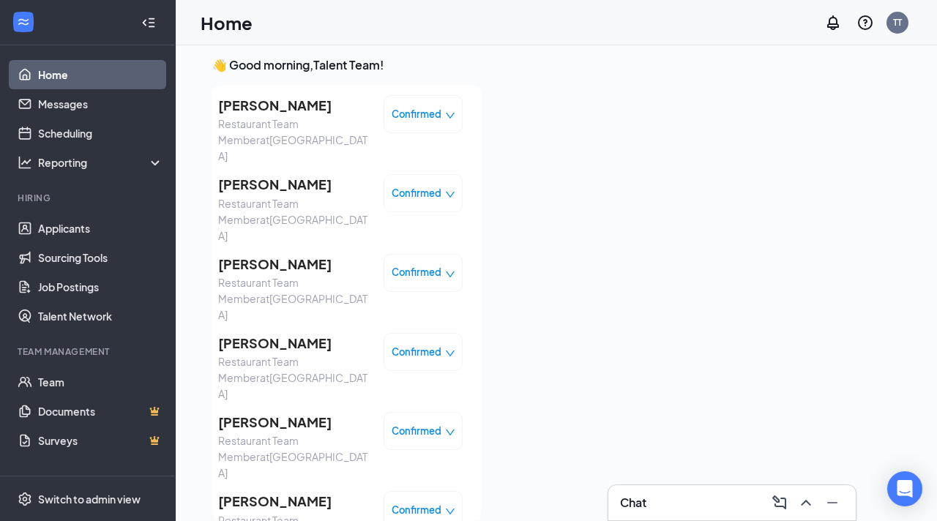
scroll to position [408, 0]
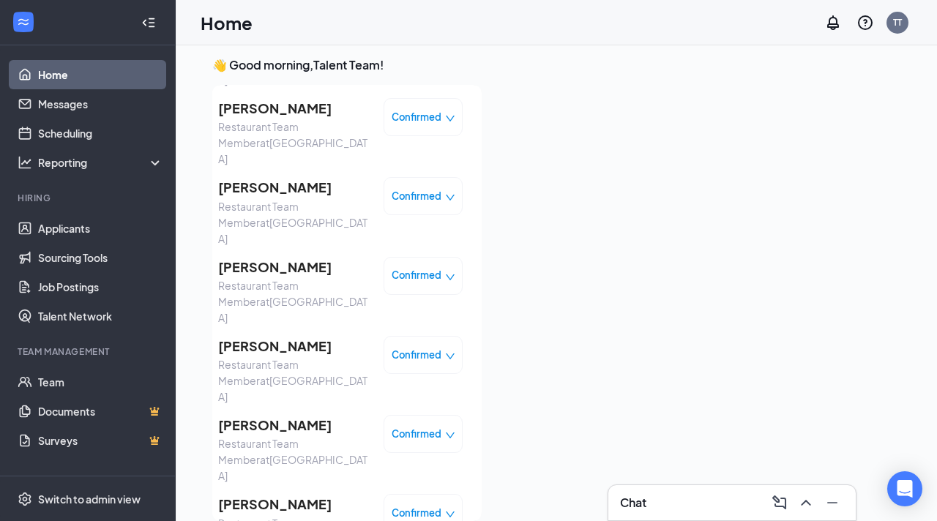
click at [283, 415] on span "[PERSON_NAME]" at bounding box center [295, 425] width 154 height 21
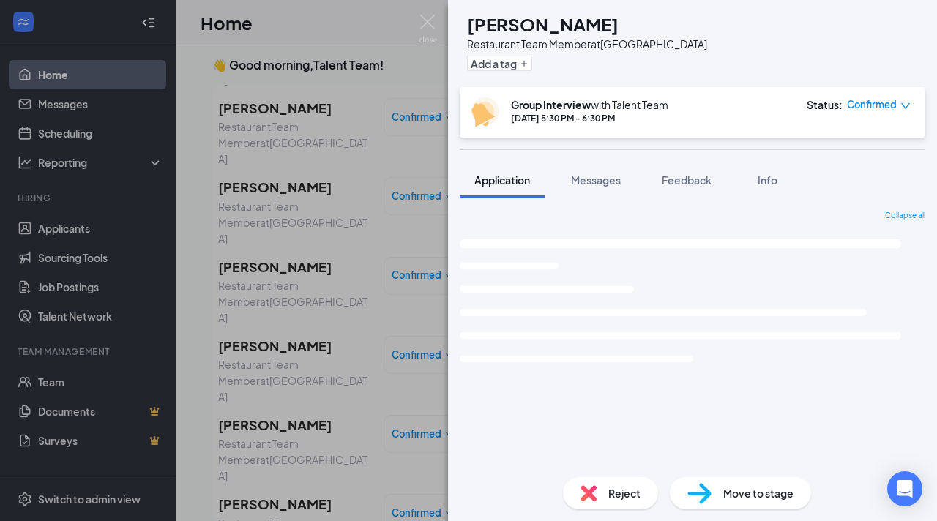
click at [595, 482] on div "Reject" at bounding box center [610, 493] width 95 height 32
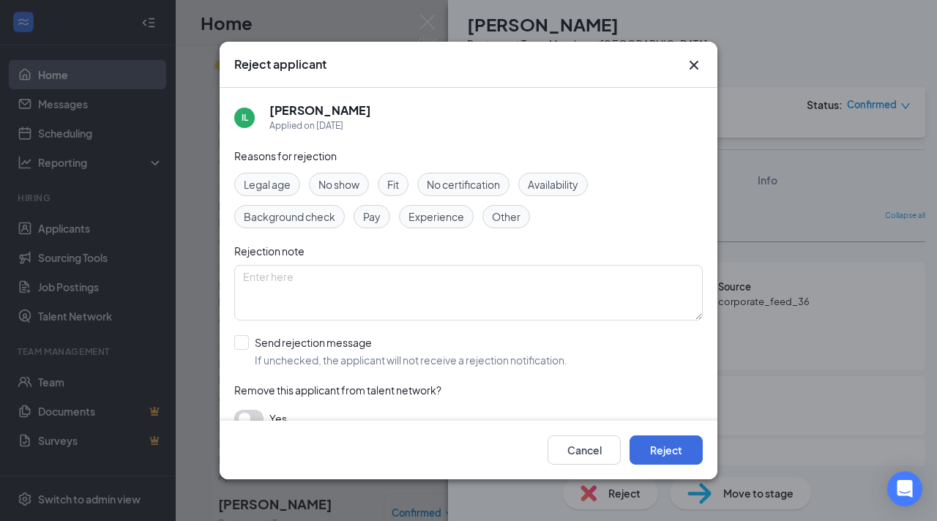
click at [398, 188] on span "Fit" at bounding box center [393, 184] width 12 height 16
click at [240, 333] on div "Reasons for rejection Legal age No show Fit No certification Availability Backg…" at bounding box center [468, 295] width 469 height 294
click at [240, 341] on input "Send rejection message If unchecked, the applicant will not receive a rejection…" at bounding box center [400, 351] width 333 height 32
checkbox input "true"
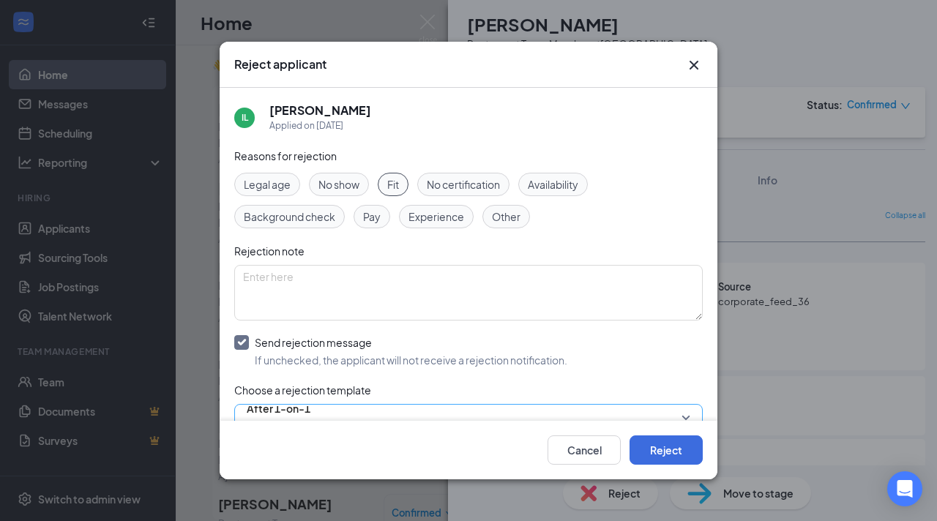
click at [297, 406] on input "search" at bounding box center [463, 417] width 441 height 25
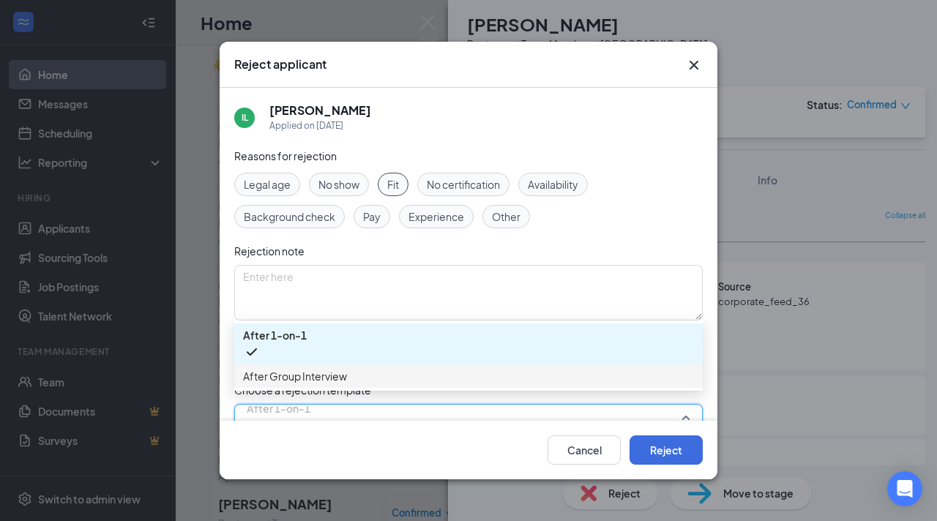
click at [335, 384] on span "After Group Interview" at bounding box center [295, 376] width 104 height 16
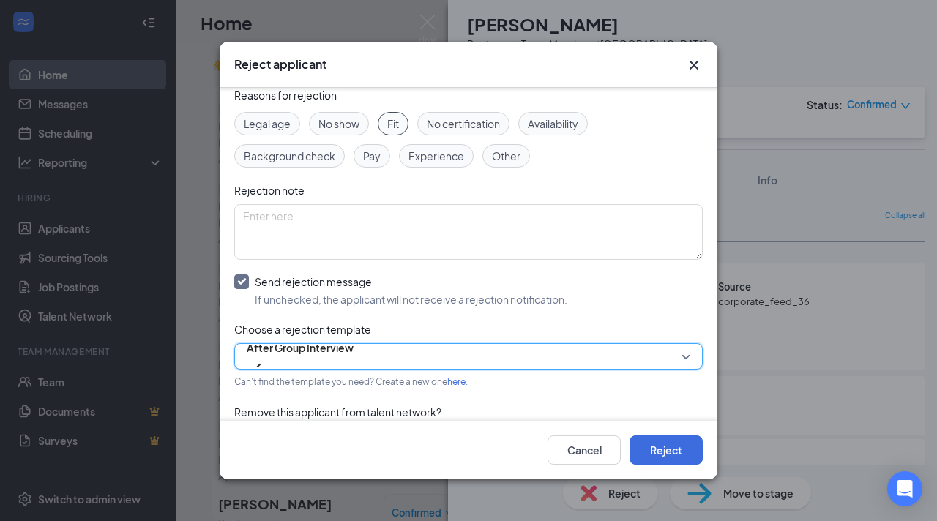
scroll to position [65, 0]
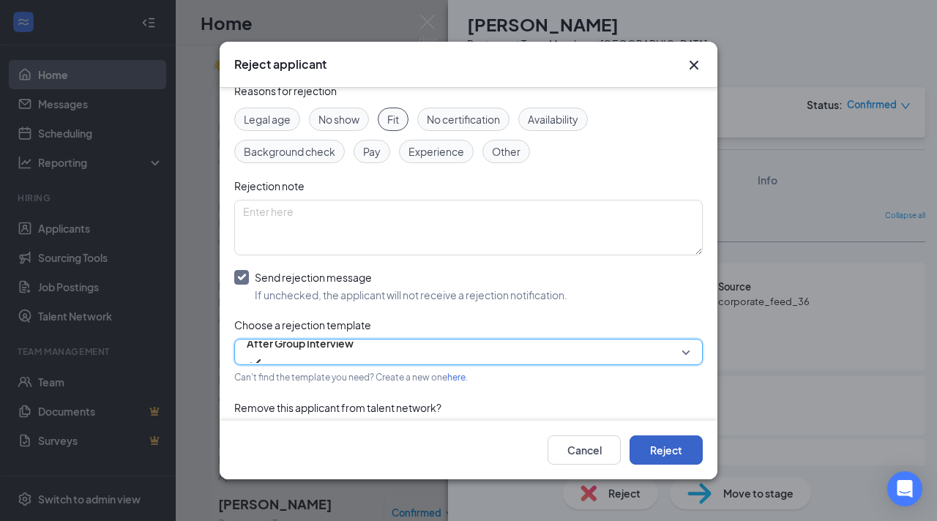
click at [669, 448] on button "Reject" at bounding box center [666, 450] width 73 height 29
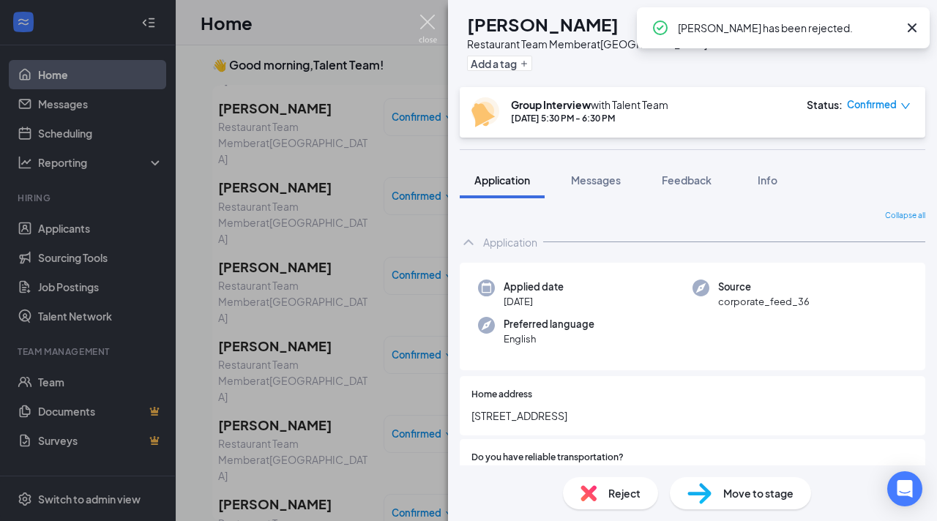
click at [428, 26] on img at bounding box center [428, 29] width 18 height 29
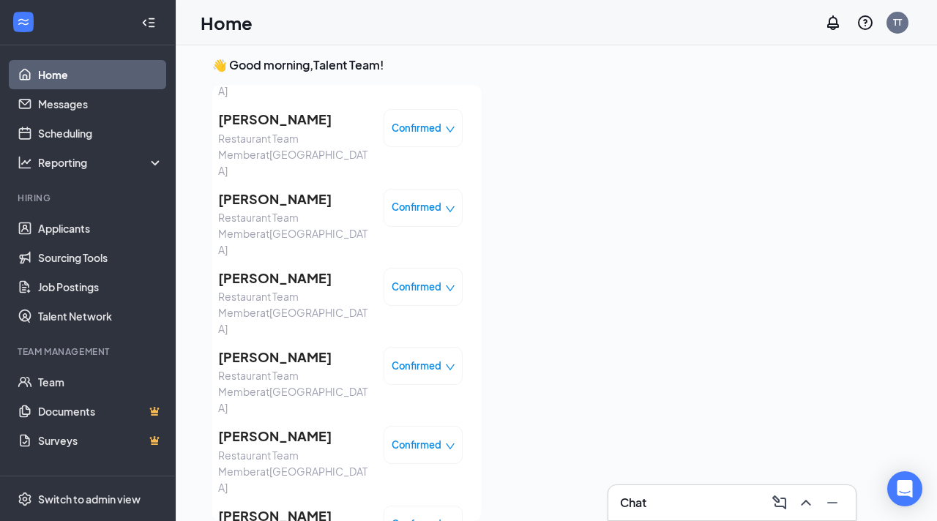
scroll to position [478, 0]
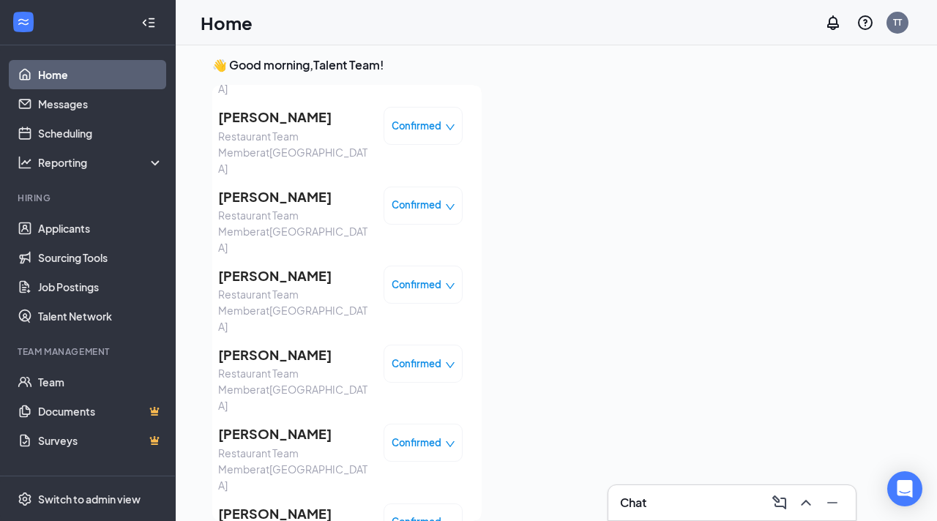
click at [270, 275] on div "[PERSON_NAME] Restaurant Team Member at [GEOGRAPHIC_DATA] Confirmed [PERSON_NAM…" at bounding box center [340, 459] width 245 height 1506
click at [271, 424] on span "[PERSON_NAME]" at bounding box center [295, 434] width 154 height 21
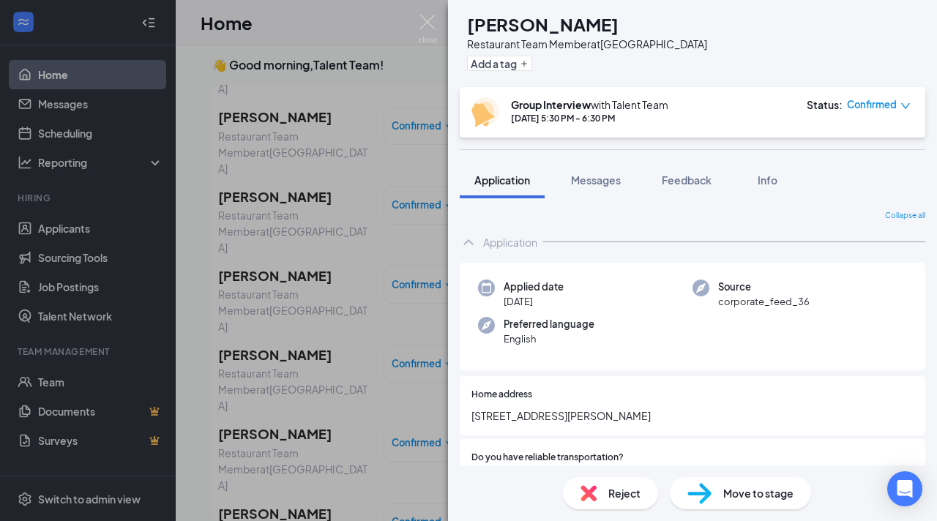
click at [620, 499] on span "Reject" at bounding box center [625, 494] width 32 height 16
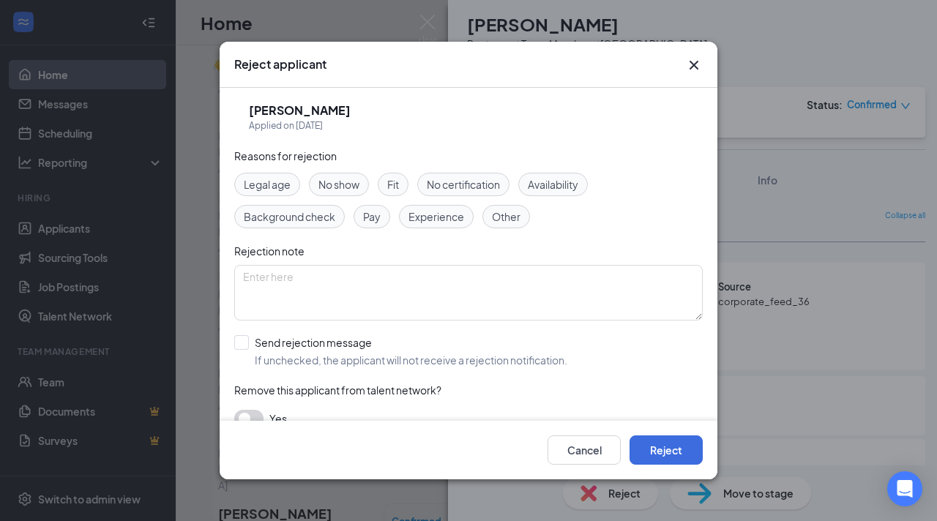
click at [388, 186] on span "Fit" at bounding box center [393, 184] width 12 height 16
click at [242, 351] on input "Send rejection message If unchecked, the applicant will not receive a rejection…" at bounding box center [400, 351] width 333 height 32
checkbox input "true"
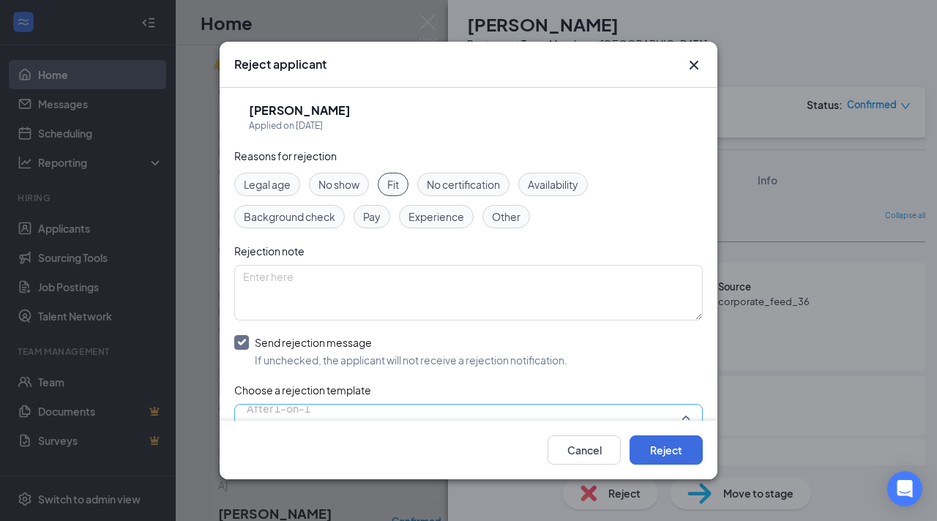
click at [302, 413] on span "After 1-on-1" at bounding box center [279, 409] width 64 height 22
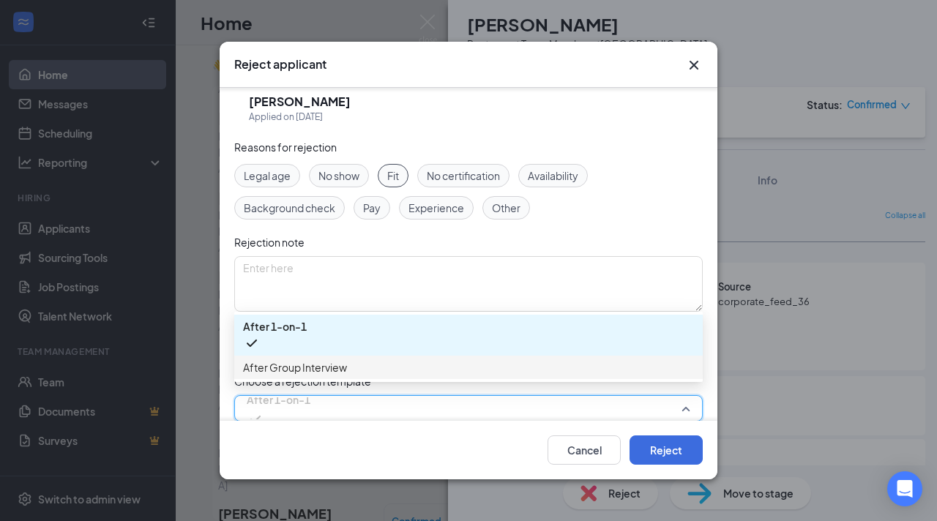
click at [322, 368] on span "After Group Interview" at bounding box center [295, 368] width 104 height 16
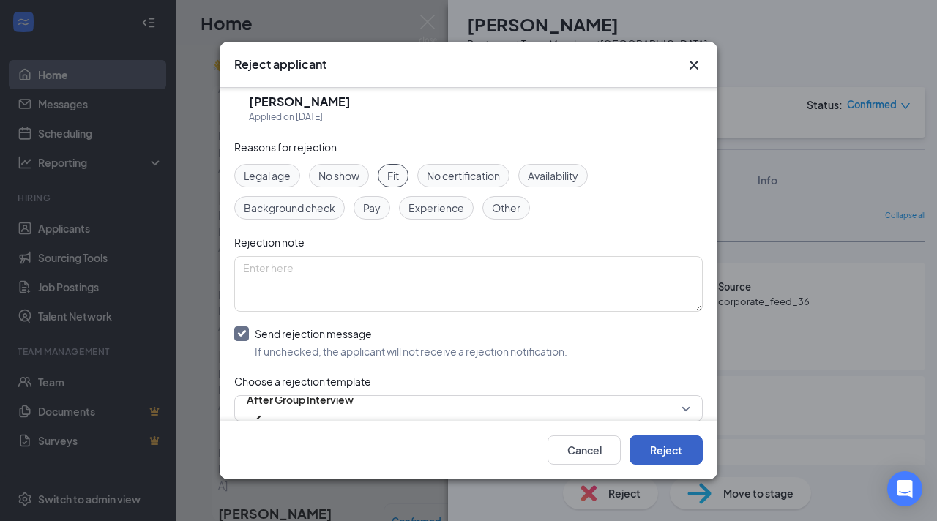
click at [646, 441] on button "Reject" at bounding box center [666, 450] width 73 height 29
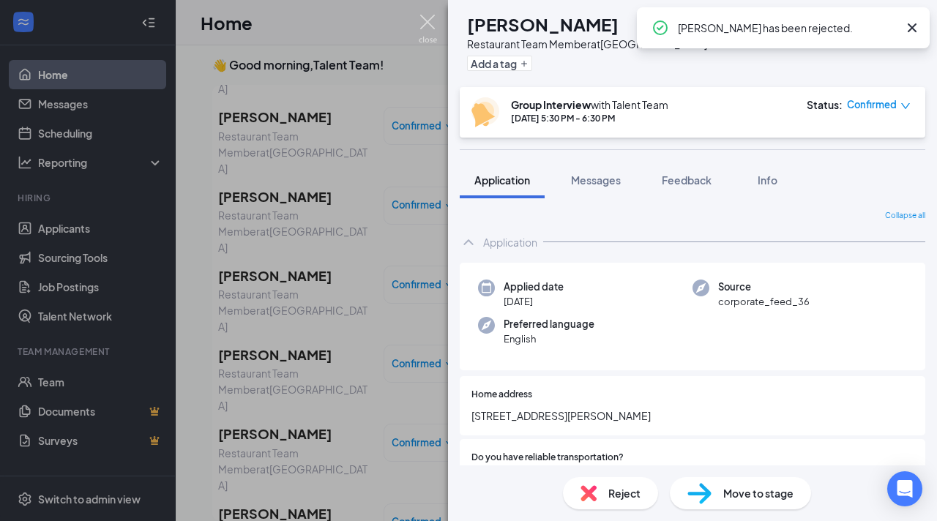
click at [425, 26] on img at bounding box center [428, 29] width 18 height 29
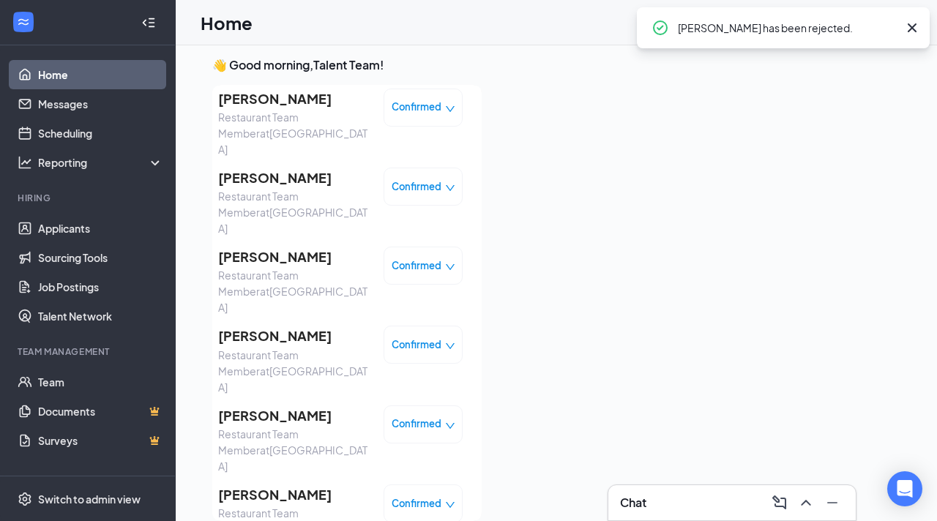
scroll to position [578, 0]
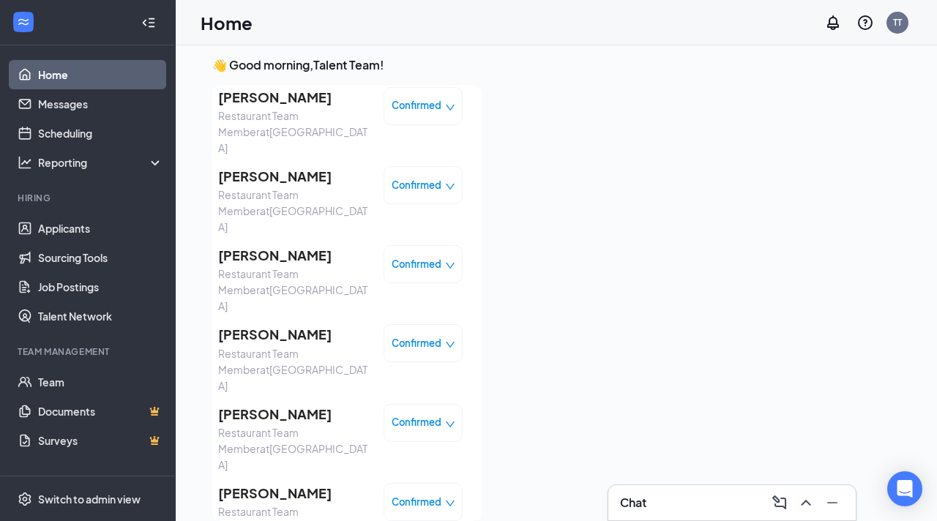
click at [328, 404] on span "[PERSON_NAME]" at bounding box center [295, 414] width 154 height 21
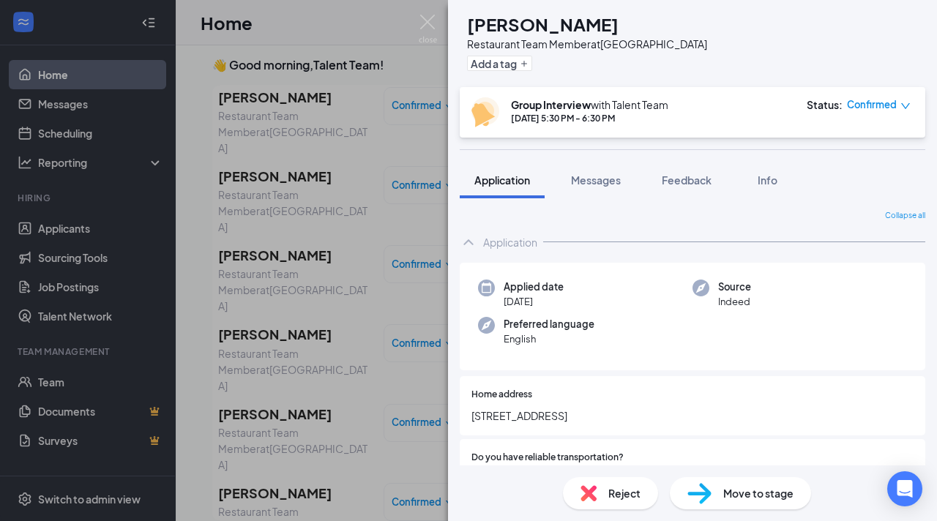
click at [597, 478] on div "Reject" at bounding box center [610, 493] width 95 height 32
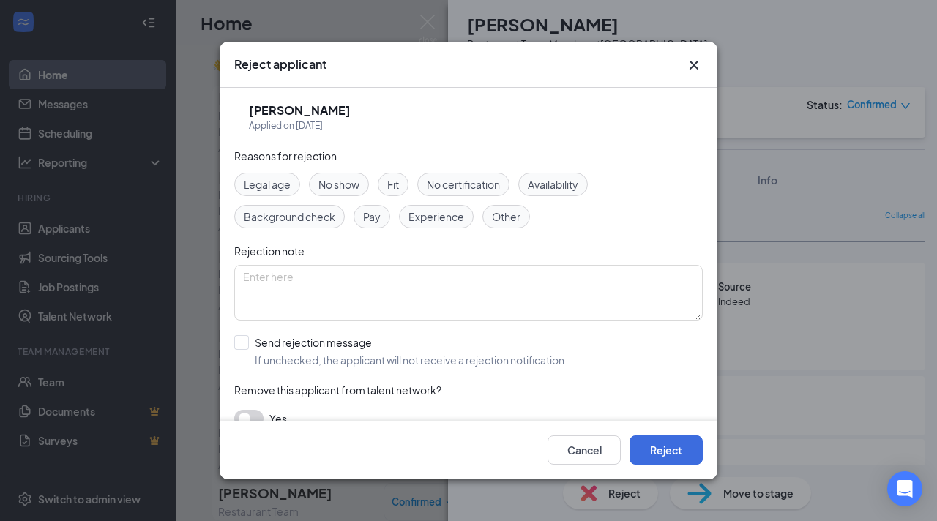
click at [399, 188] on span "Fit" at bounding box center [393, 184] width 12 height 16
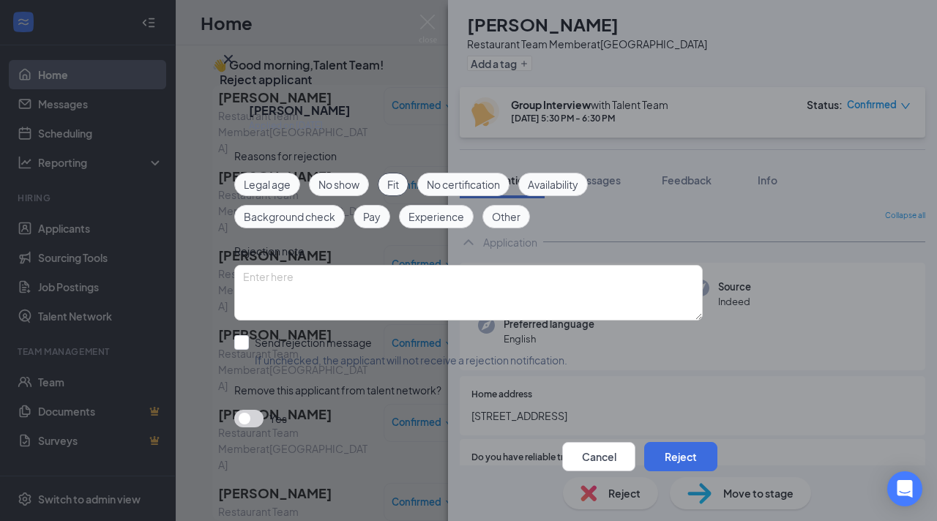
scroll to position [21, 0]
click at [240, 335] on input "Send rejection message If unchecked, the applicant will not receive a rejection…" at bounding box center [400, 351] width 333 height 32
checkbox input "true"
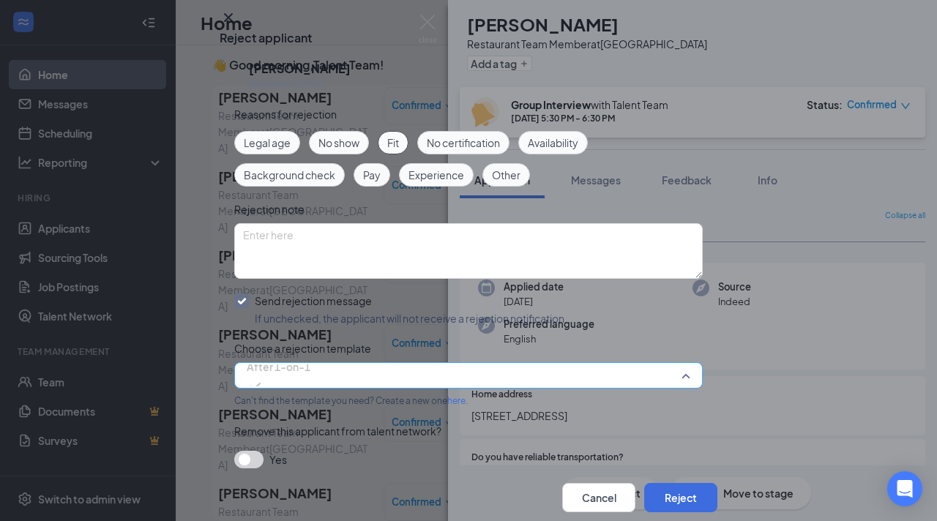
click at [308, 395] on span "After 1-on-1" at bounding box center [279, 376] width 64 height 40
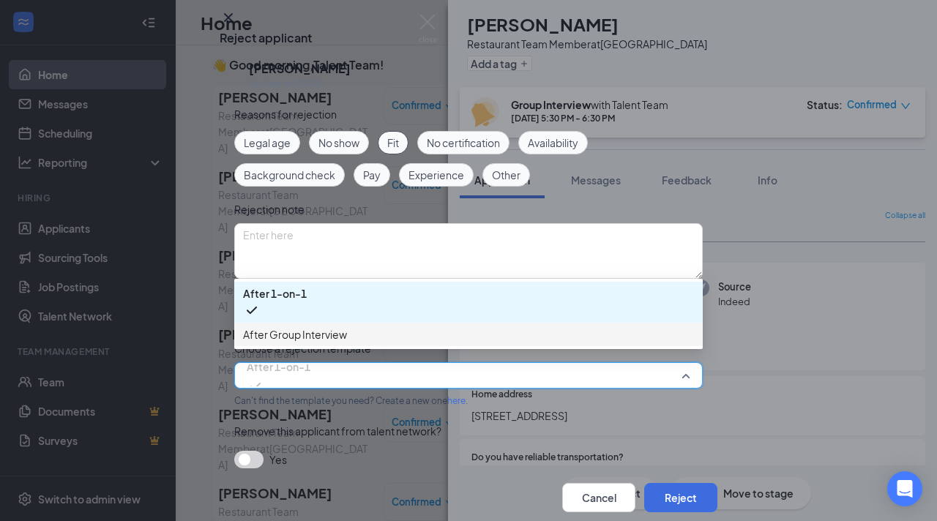
click at [325, 343] on span "After Group Interview" at bounding box center [295, 335] width 104 height 16
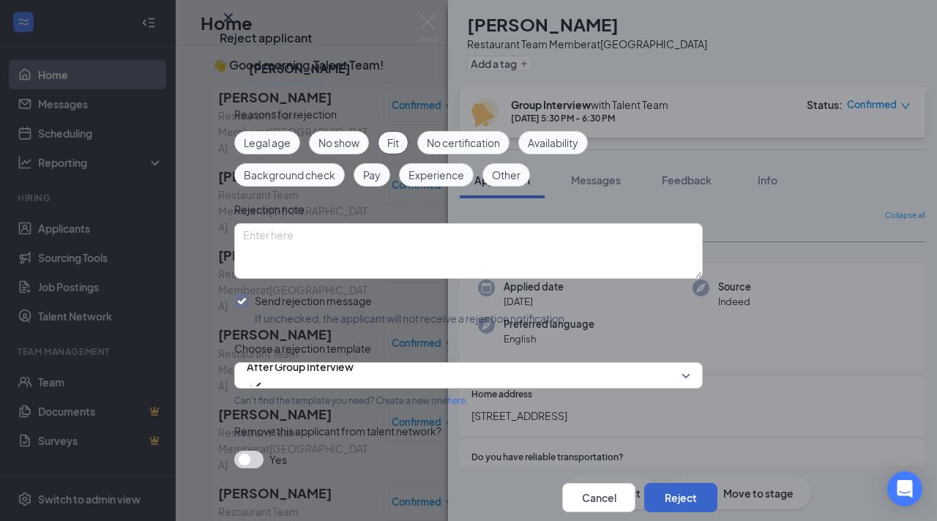
click at [660, 483] on button "Reject" at bounding box center [680, 497] width 73 height 29
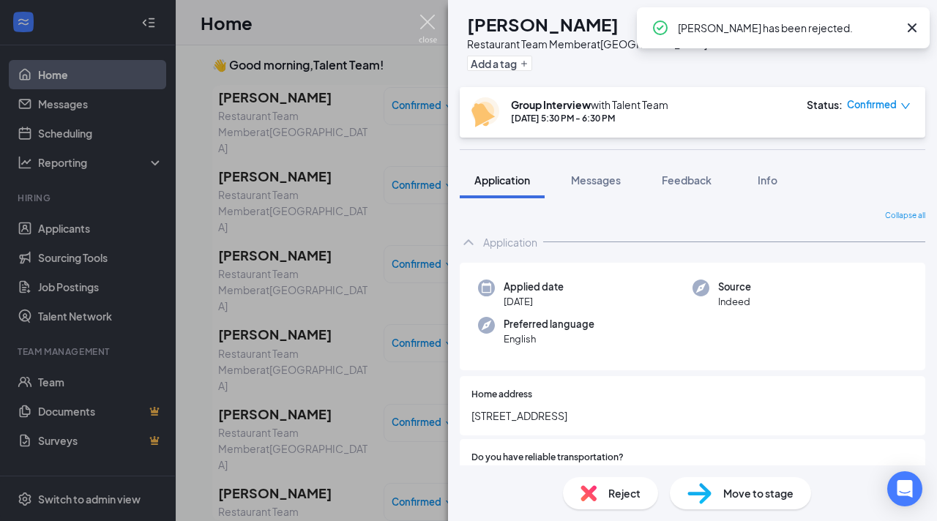
click at [423, 26] on img at bounding box center [428, 29] width 18 height 29
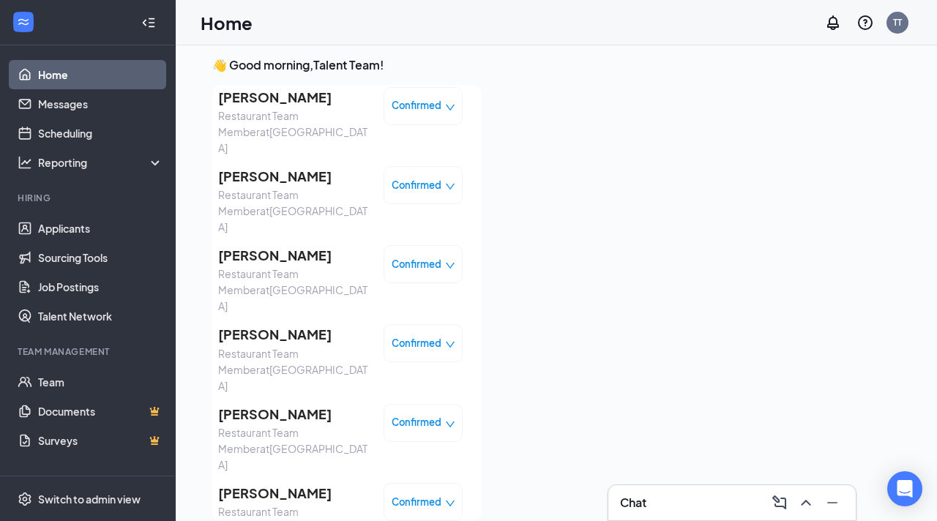
click at [339, 483] on span "[PERSON_NAME]" at bounding box center [295, 493] width 154 height 21
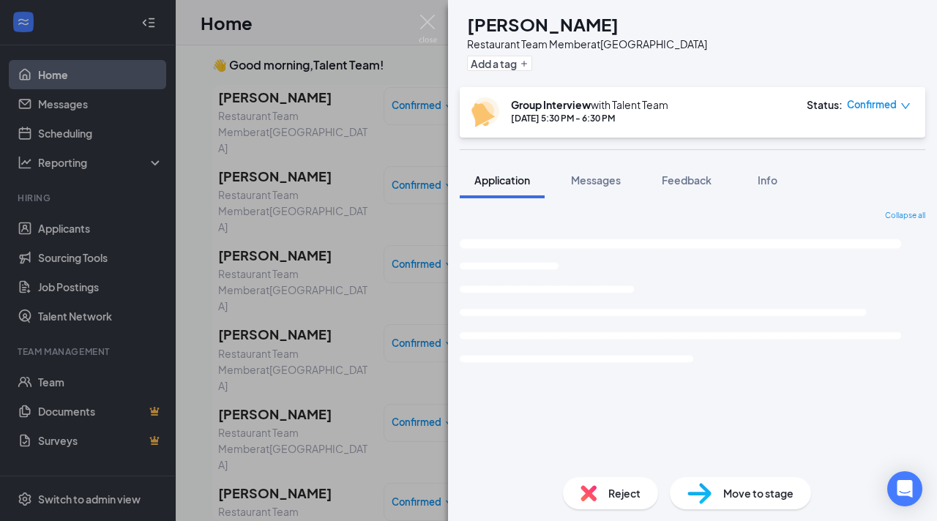
click at [613, 488] on span "Reject" at bounding box center [625, 494] width 32 height 16
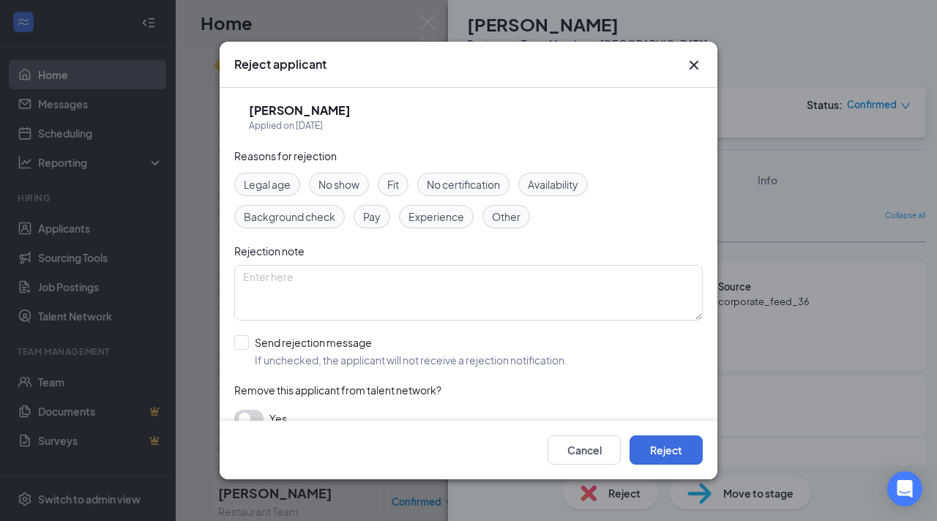
click at [394, 182] on span "Fit" at bounding box center [393, 184] width 12 height 16
click at [244, 342] on input "Send rejection message If unchecked, the applicant will not receive a rejection…" at bounding box center [400, 351] width 333 height 32
checkbox input "true"
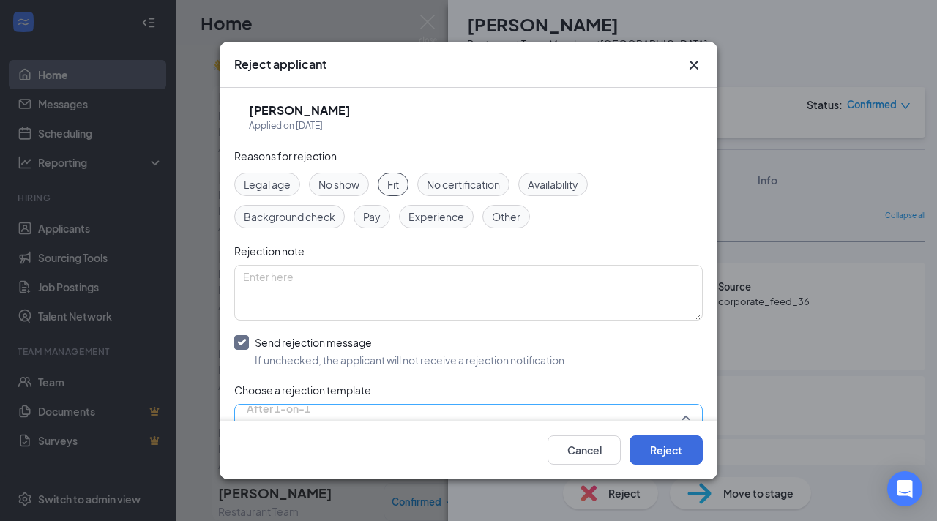
click at [311, 411] on span "After 1-on-1" at bounding box center [279, 418] width 64 height 40
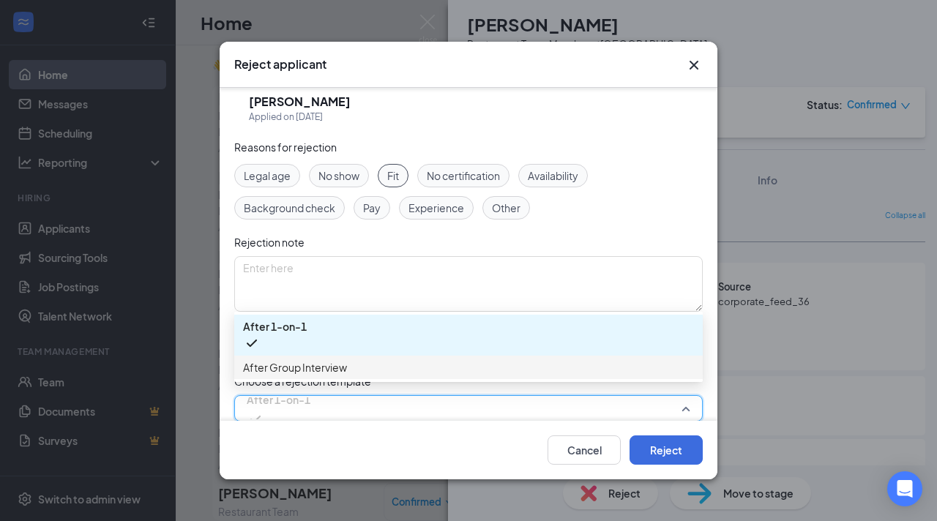
click at [412, 363] on span "After Group Interview" at bounding box center [468, 368] width 451 height 16
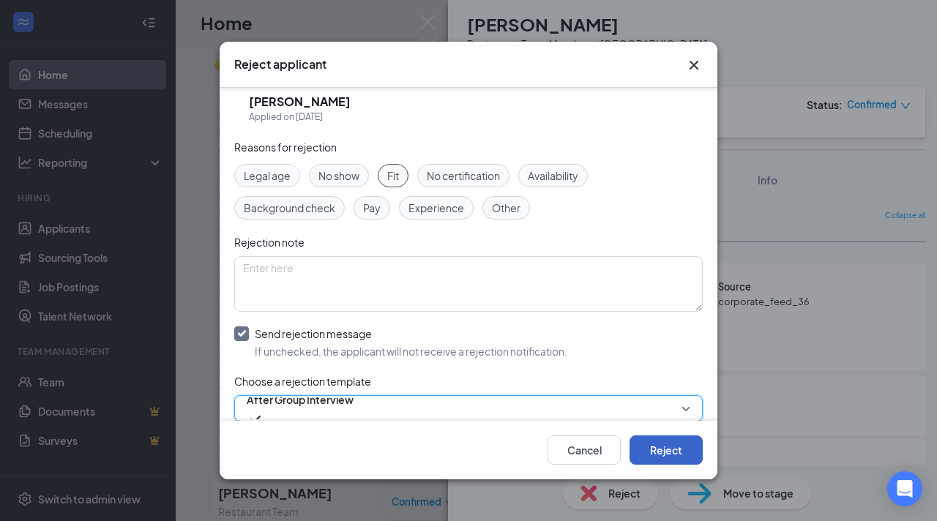
click at [640, 448] on button "Reject" at bounding box center [666, 450] width 73 height 29
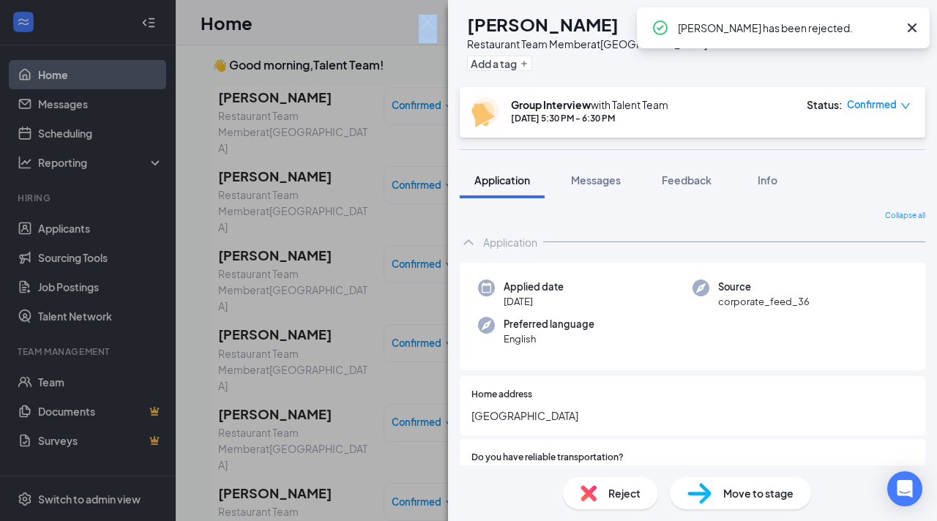
drag, startPoint x: 305, startPoint y: 30, endPoint x: 419, endPoint y: 24, distance: 114.4
click at [419, 24] on div "CW [PERSON_NAME] Restaurant Team Member at [GEOGRAPHIC_DATA] Add a tag Group In…" at bounding box center [468, 260] width 937 height 521
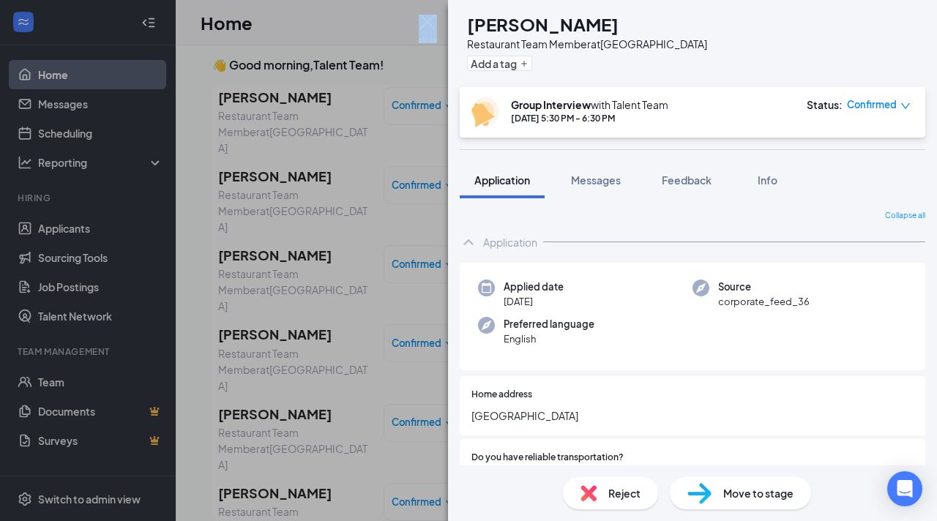
click at [428, 25] on img at bounding box center [428, 29] width 18 height 29
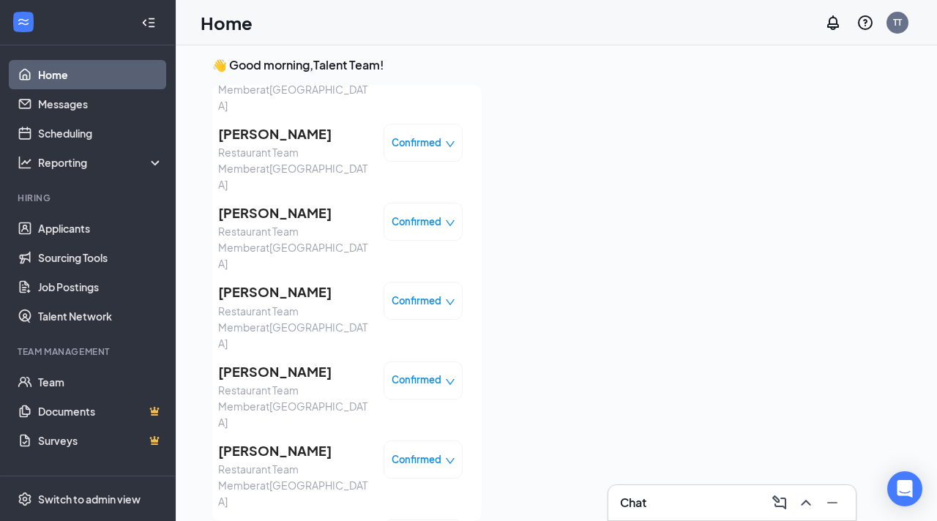
scroll to position [639, 0]
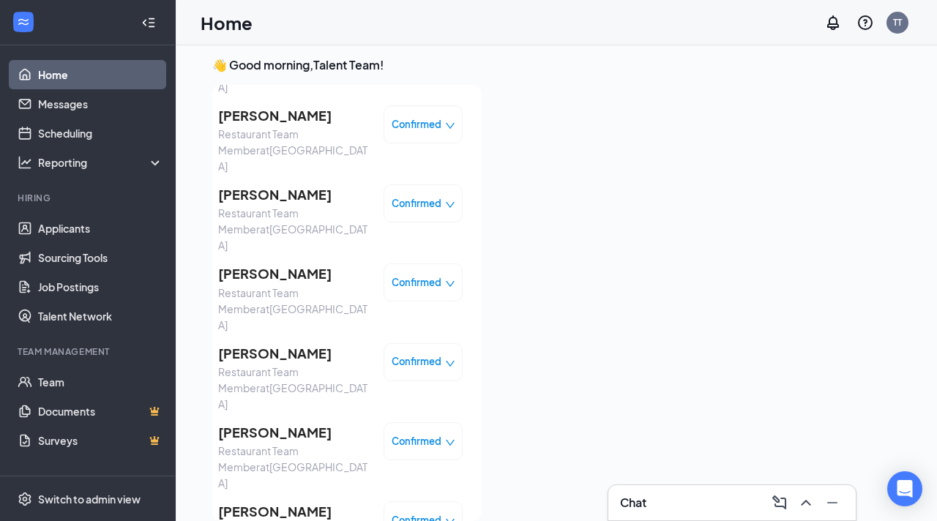
click at [305, 502] on span "[PERSON_NAME]" at bounding box center [295, 512] width 154 height 21
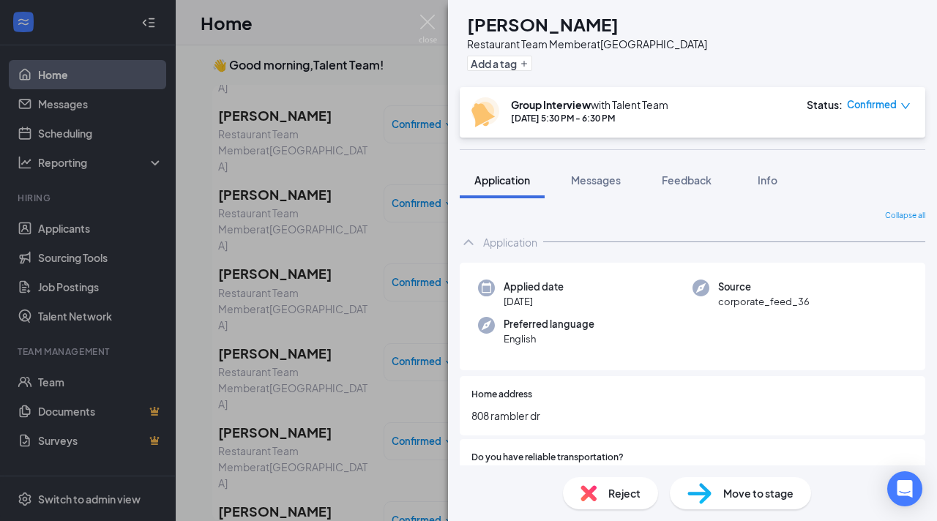
click at [594, 488] on img at bounding box center [589, 494] width 16 height 16
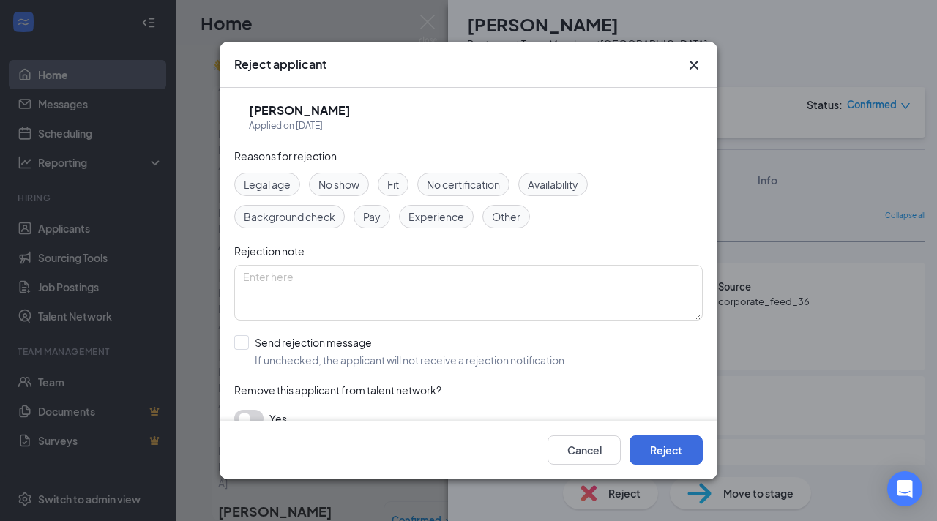
click at [396, 192] on span "Fit" at bounding box center [393, 184] width 12 height 16
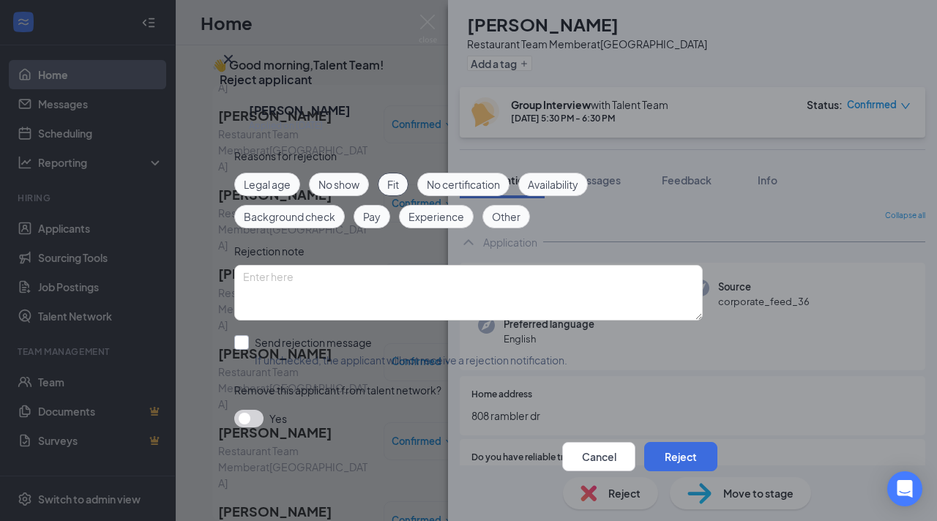
click at [240, 335] on input "Send rejection message If unchecked, the applicant will not receive a rejection…" at bounding box center [400, 351] width 333 height 32
checkbox input "true"
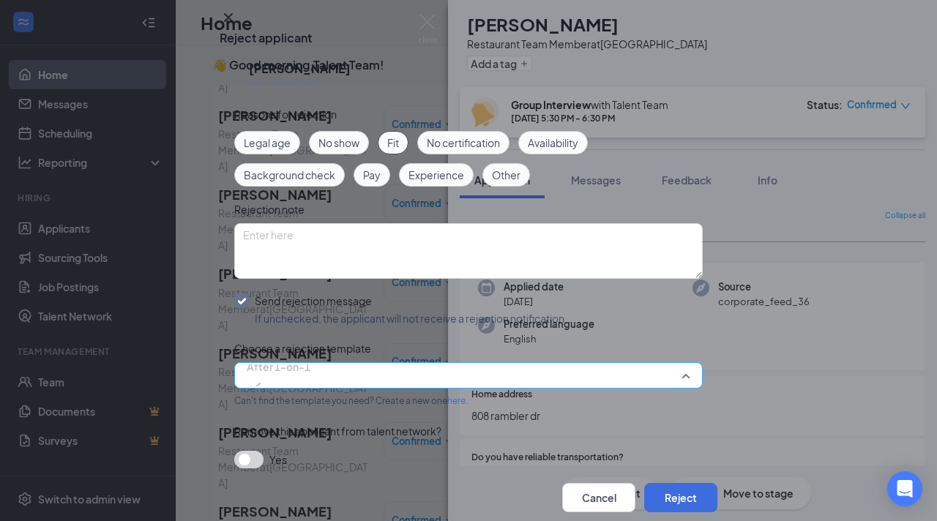
click at [308, 395] on span "After 1-on-1" at bounding box center [279, 376] width 64 height 40
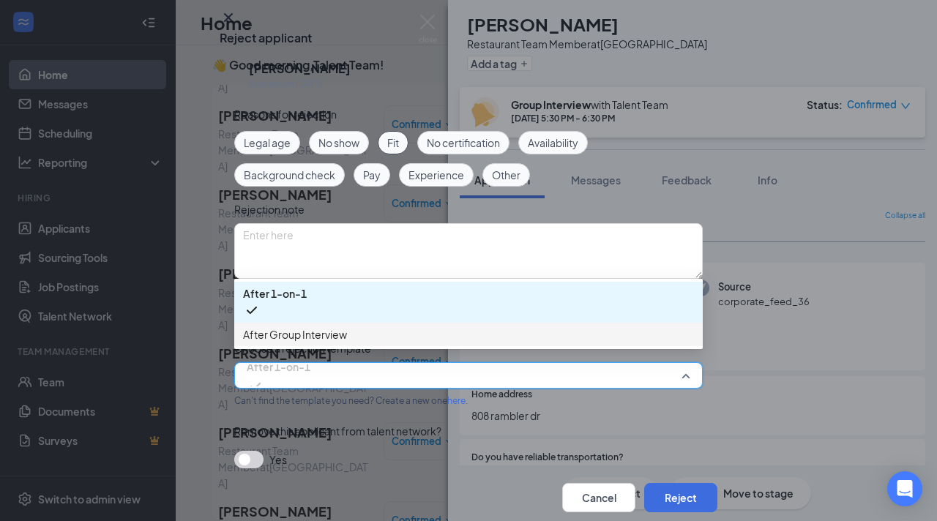
click at [321, 346] on div "After Group Interview" at bounding box center [468, 334] width 469 height 23
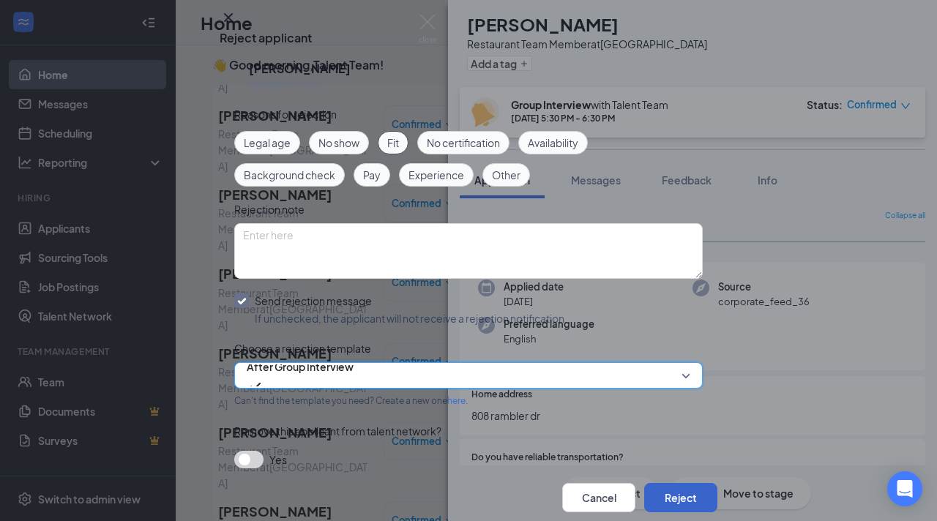
click at [644, 483] on button "Reject" at bounding box center [680, 497] width 73 height 29
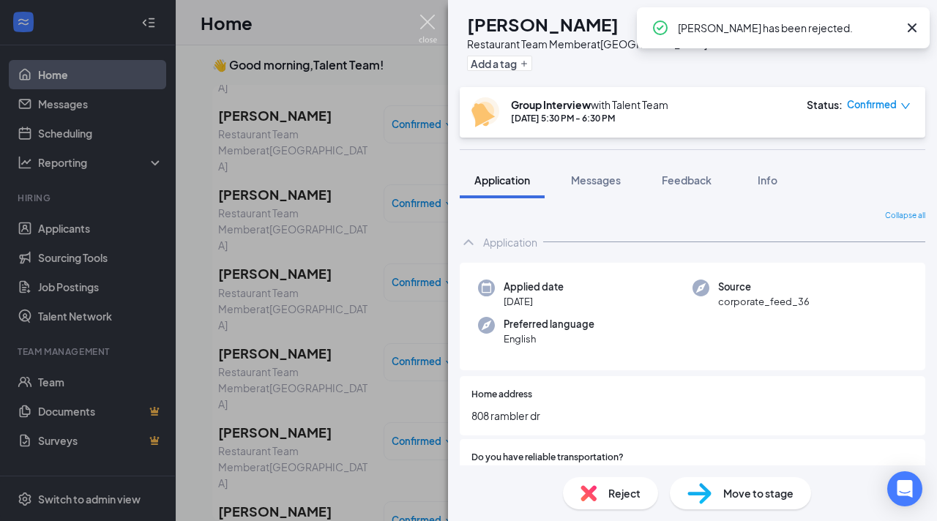
click at [425, 28] on img at bounding box center [428, 29] width 18 height 29
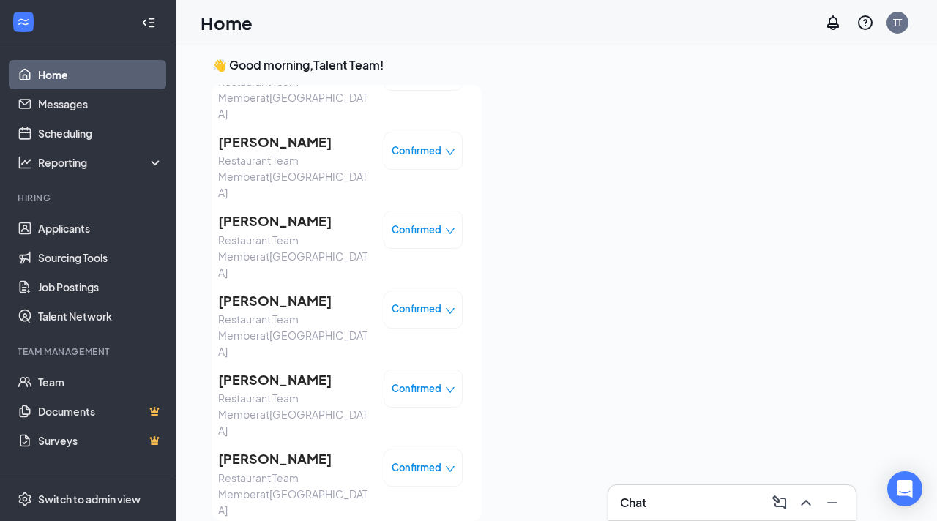
scroll to position [702, 0]
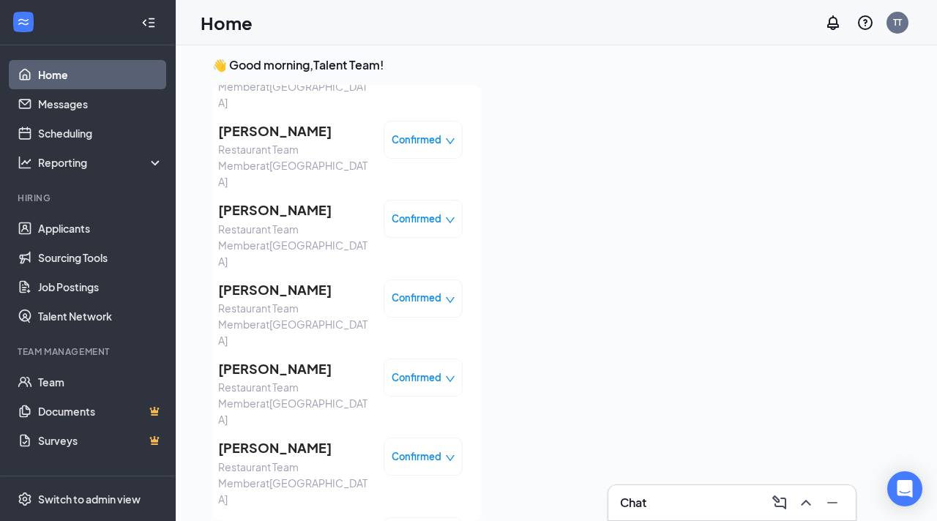
click at [232, 518] on span "[PERSON_NAME]" at bounding box center [295, 528] width 154 height 21
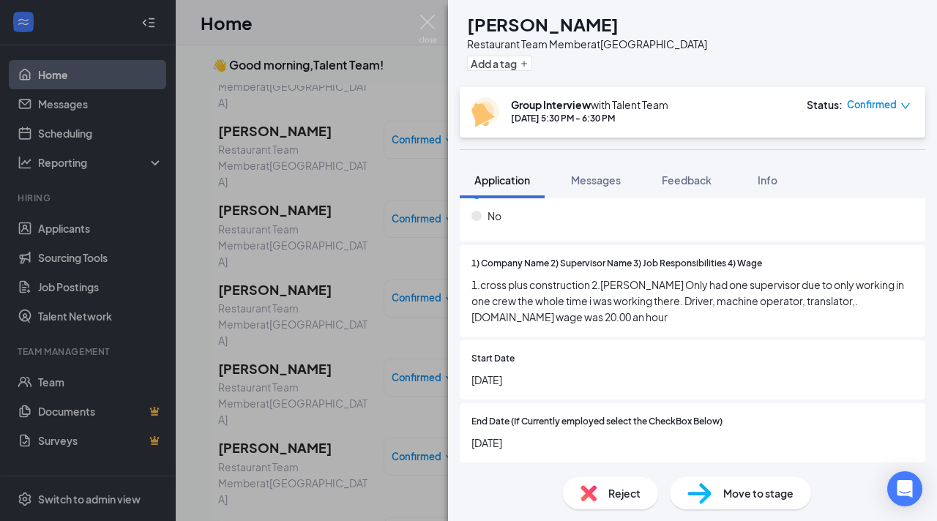
scroll to position [3107, 0]
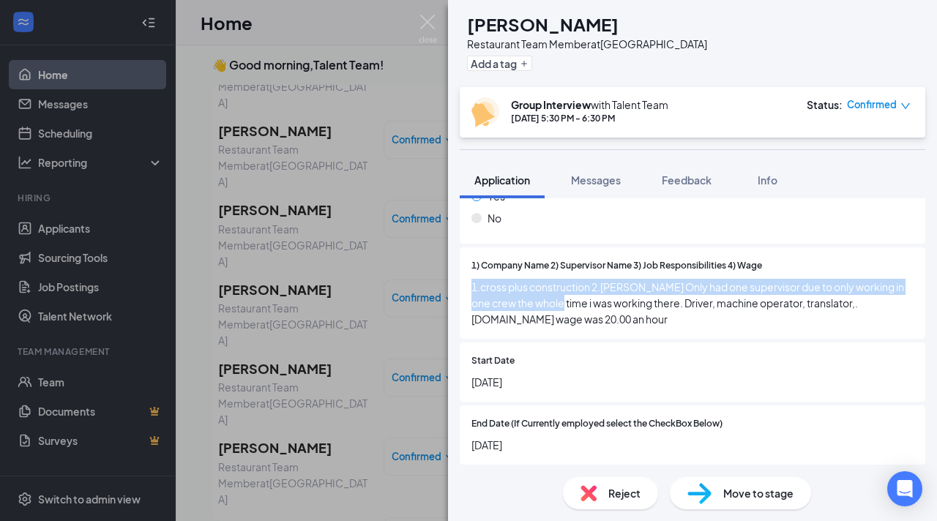
drag, startPoint x: 469, startPoint y: 269, endPoint x: 546, endPoint y: 285, distance: 78.6
click at [546, 285] on div "1) Company Name 2) Supervisor Name 3) Job Responsibilities 4) Wage 1.cross plus…" at bounding box center [693, 294] width 466 height 92
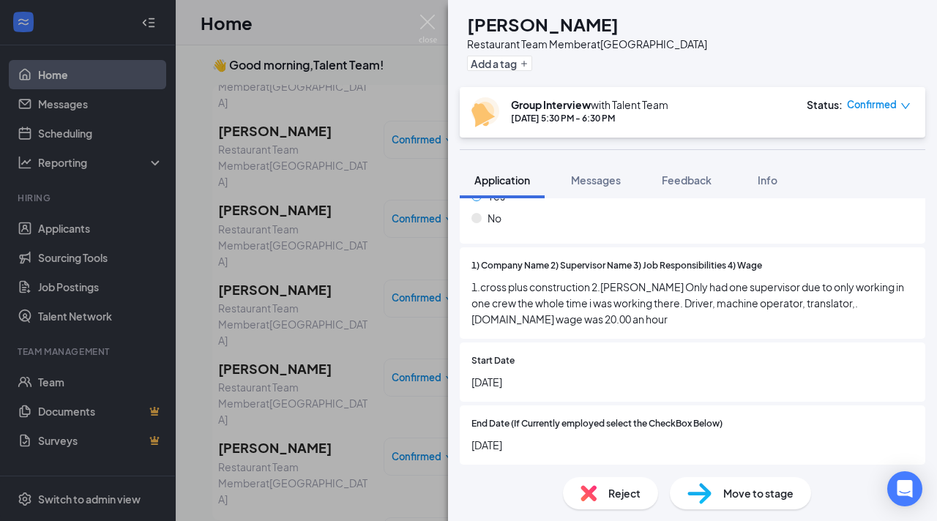
click at [553, 293] on span "1.cross plus construction 2.[PERSON_NAME] Only had one supervisor due to only w…" at bounding box center [693, 303] width 442 height 48
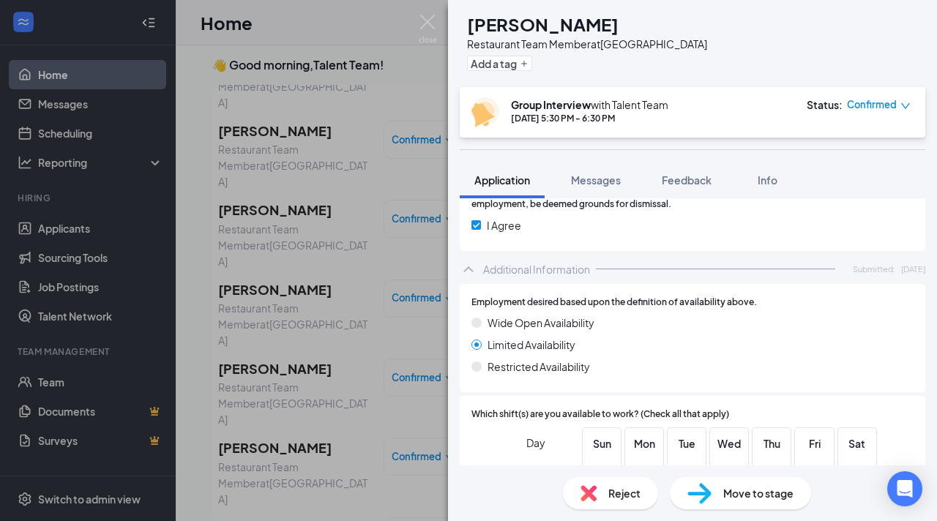
scroll to position [2046, 0]
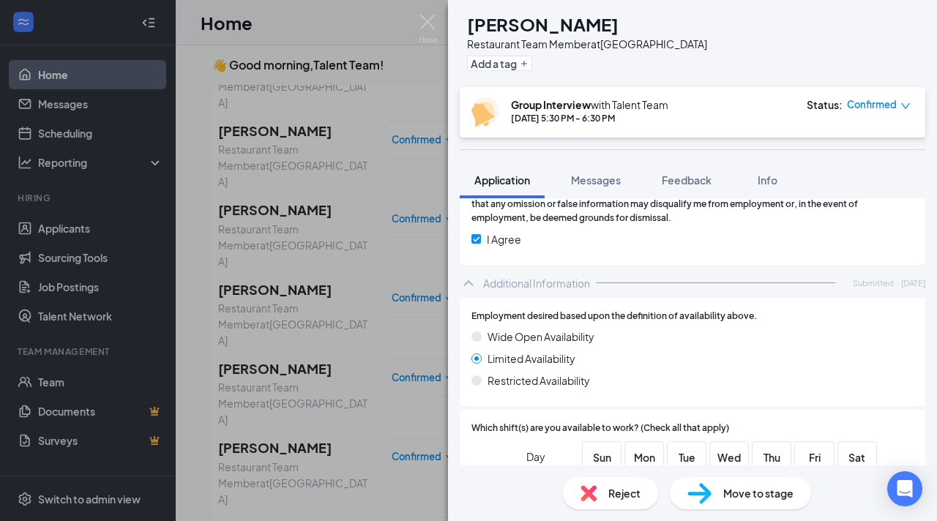
click at [594, 491] on img at bounding box center [589, 494] width 16 height 16
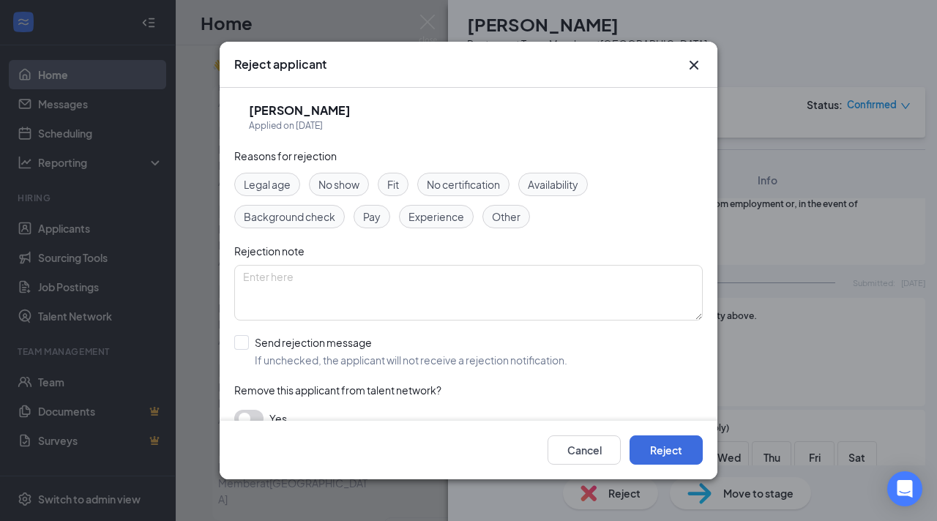
click at [379, 186] on div "Fit" at bounding box center [393, 184] width 31 height 23
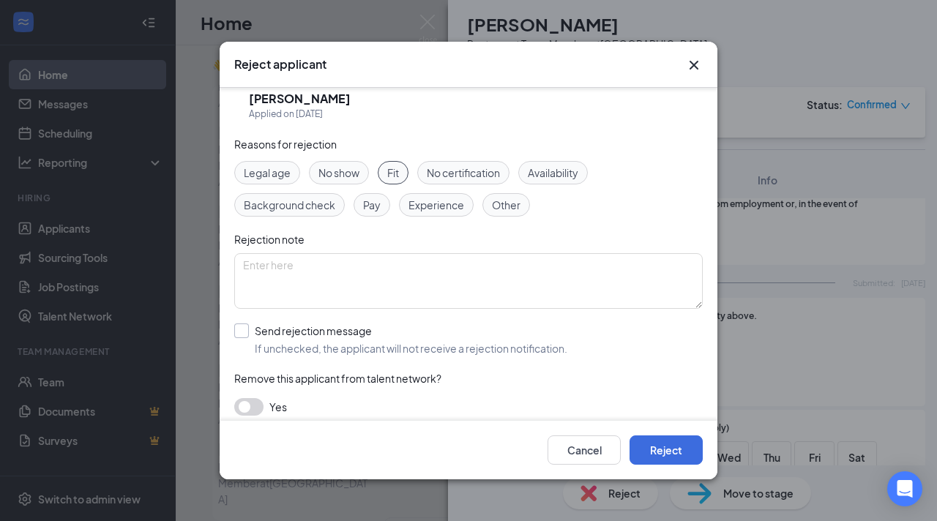
click at [247, 334] on input "Send rejection message If unchecked, the applicant will not receive a rejection…" at bounding box center [400, 340] width 333 height 32
checkbox input "true"
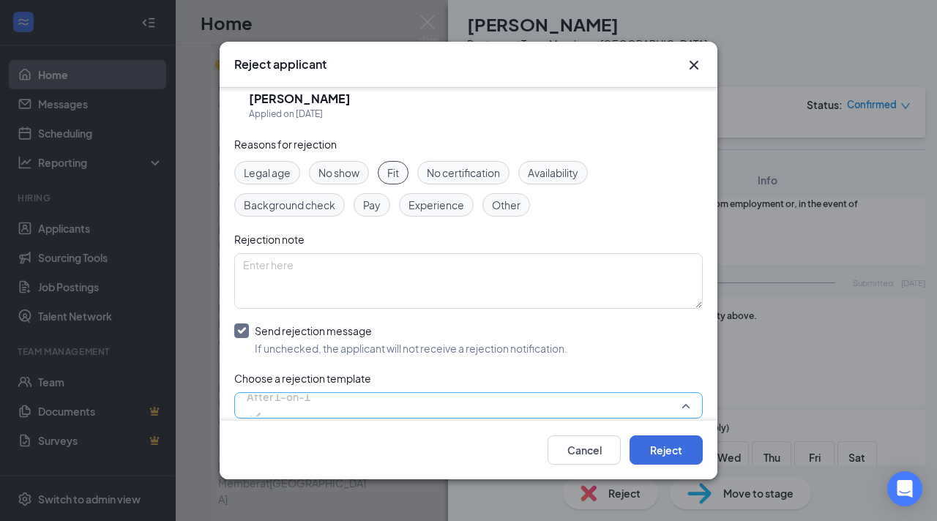
click at [309, 398] on span "After 1-on-1" at bounding box center [279, 406] width 64 height 40
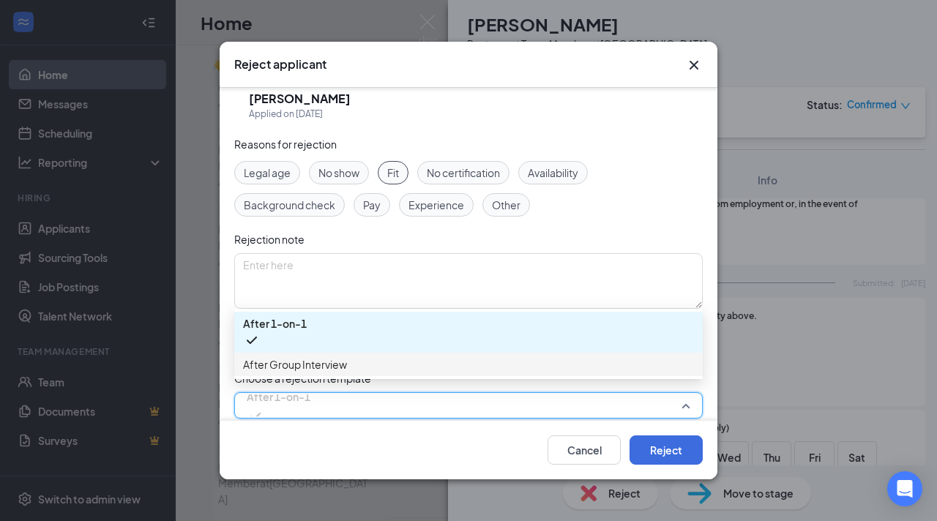
click at [332, 360] on span "After Group Interview" at bounding box center [295, 365] width 104 height 16
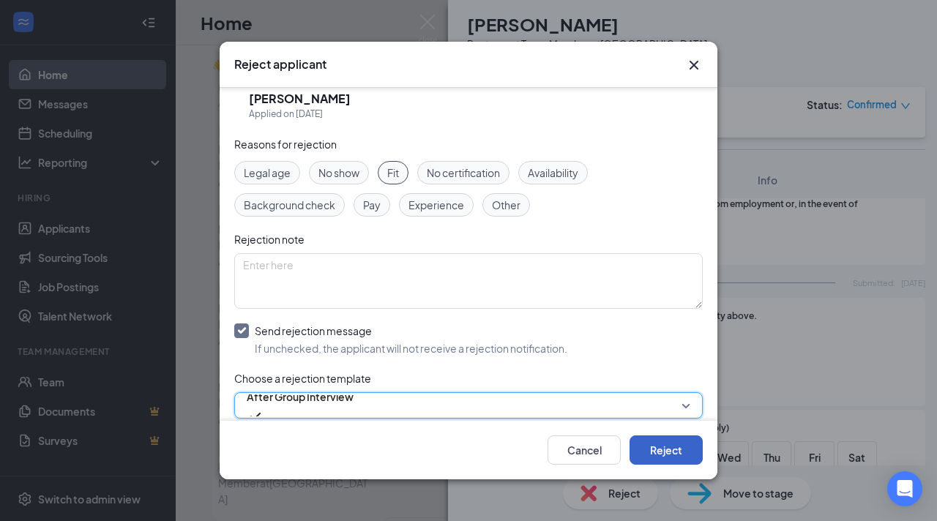
click at [670, 443] on button "Reject" at bounding box center [666, 450] width 73 height 29
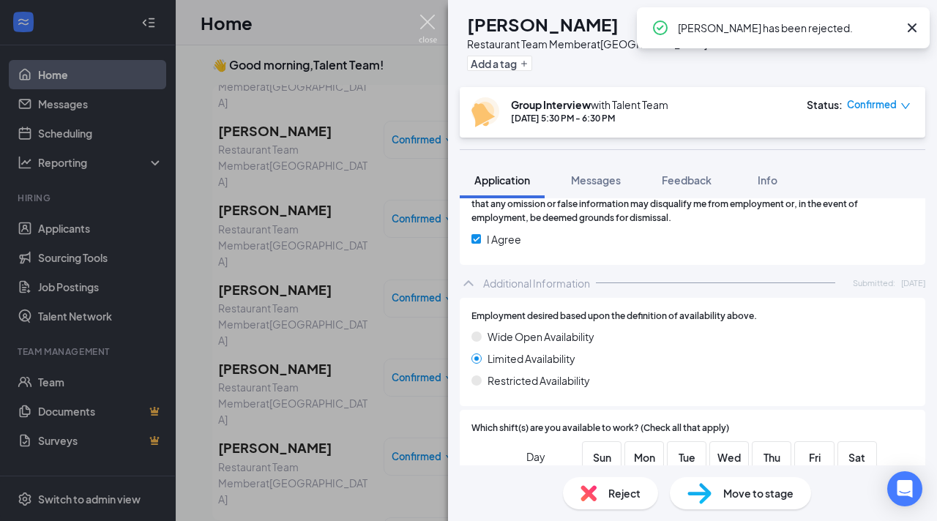
click at [425, 28] on img at bounding box center [428, 29] width 18 height 29
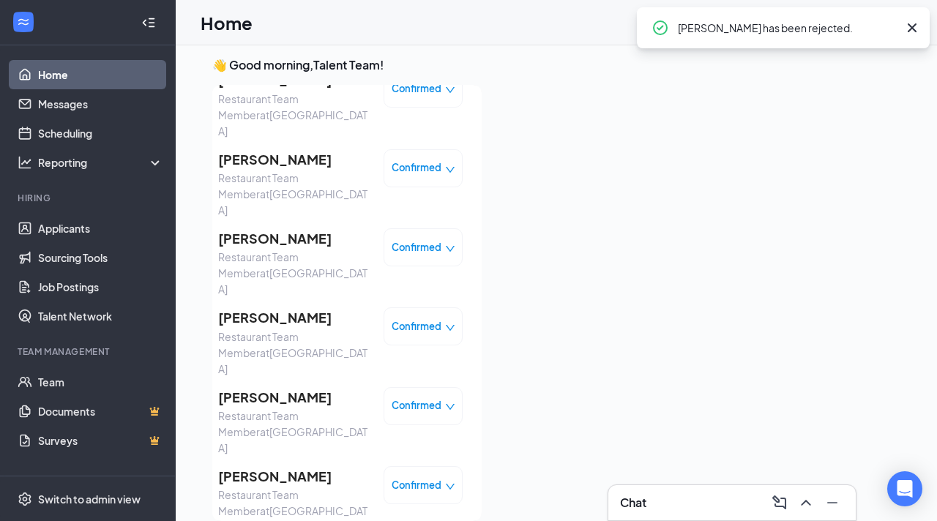
scroll to position [836, 0]
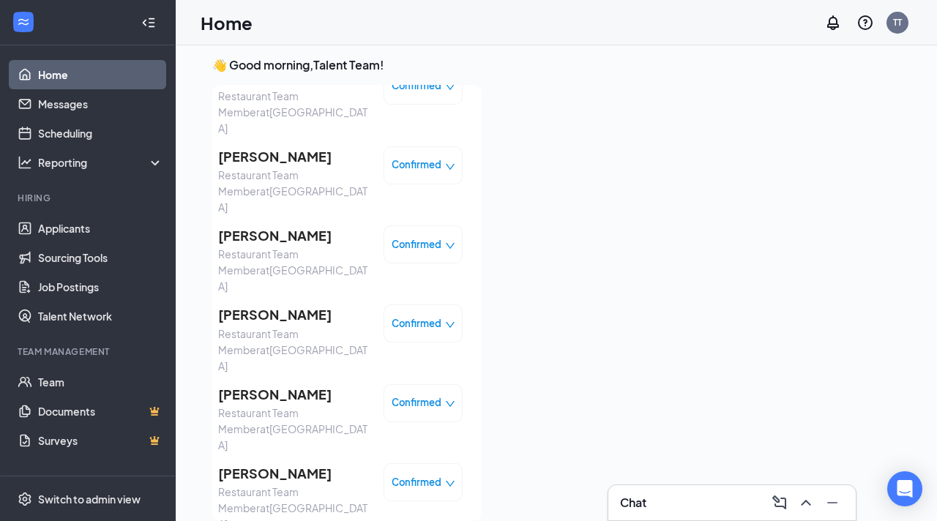
click at [303, 464] on span "[PERSON_NAME]" at bounding box center [295, 474] width 154 height 21
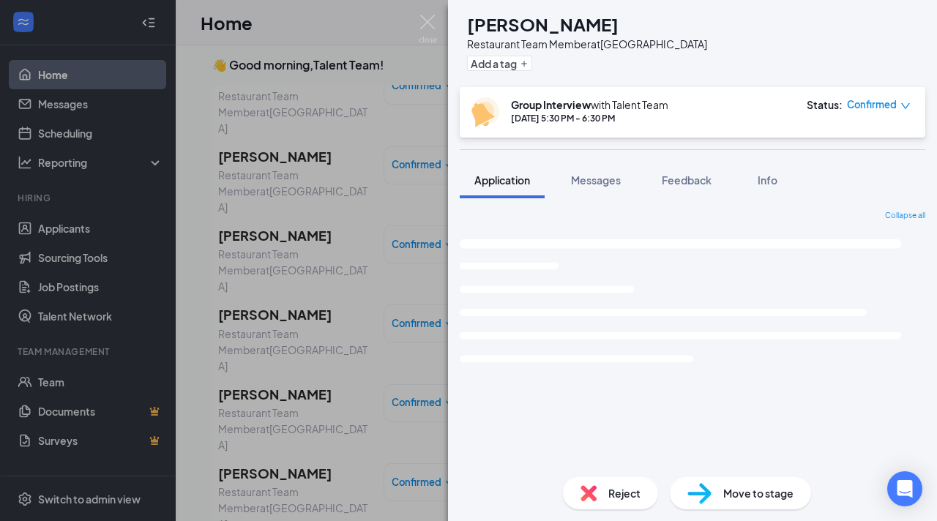
click at [620, 490] on span "Reject" at bounding box center [625, 494] width 32 height 16
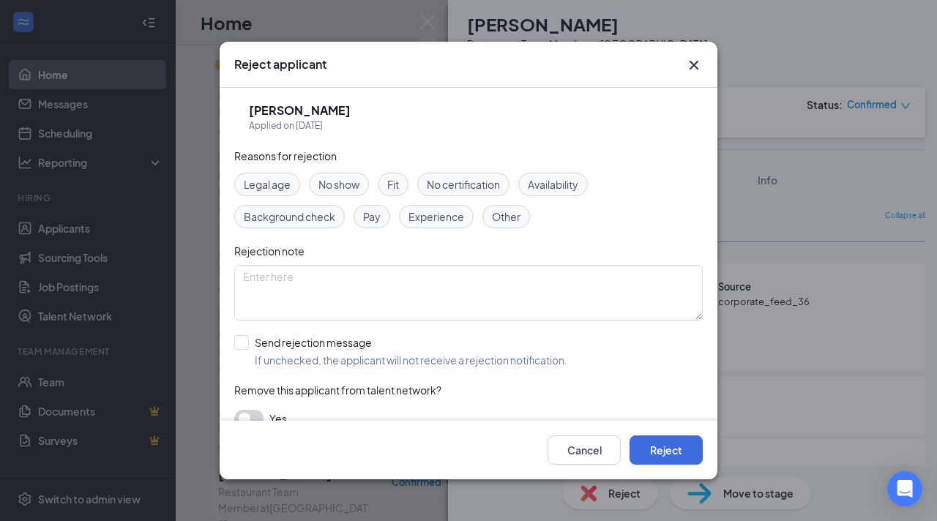
click at [384, 189] on div "Fit" at bounding box center [393, 184] width 31 height 23
click at [250, 338] on input "Send rejection message If unchecked, the applicant will not receive a rejection…" at bounding box center [400, 351] width 333 height 32
checkbox input "true"
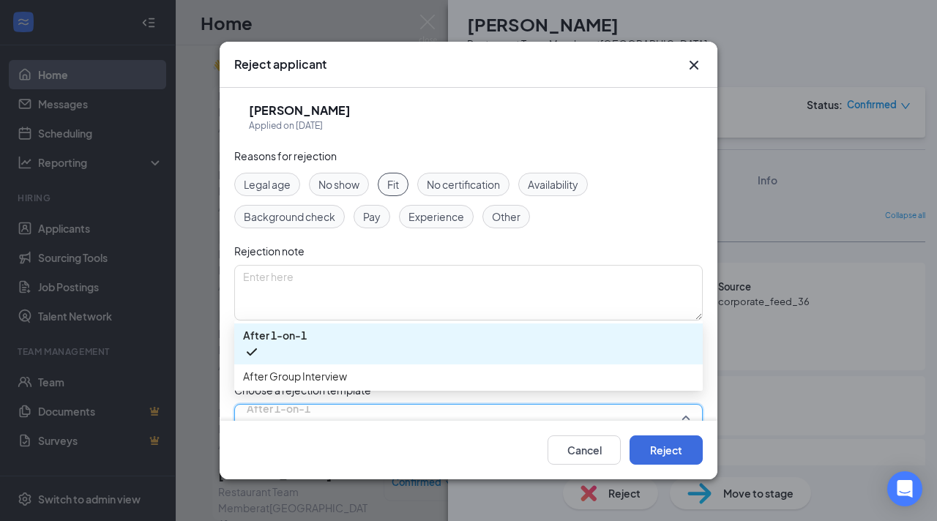
click at [346, 405] on input "search" at bounding box center [463, 417] width 441 height 25
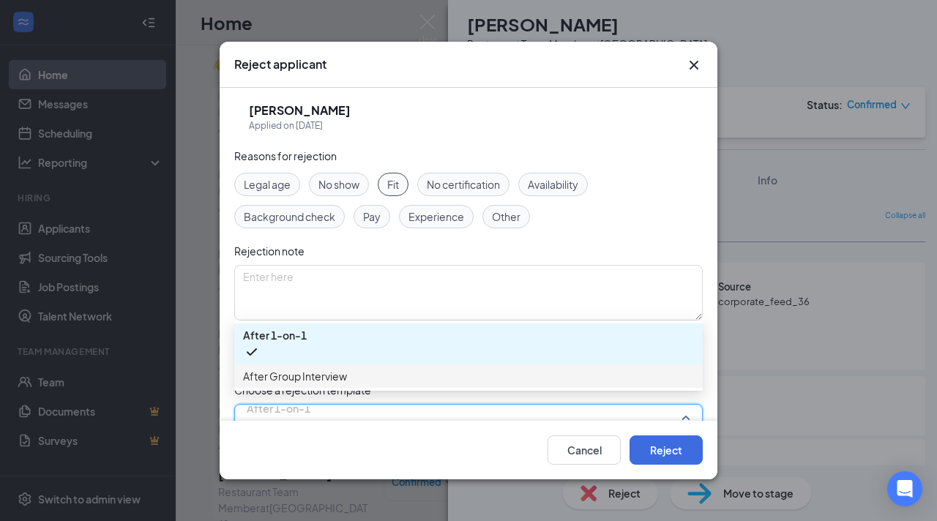
click at [351, 383] on span "After Group Interview" at bounding box center [468, 376] width 451 height 16
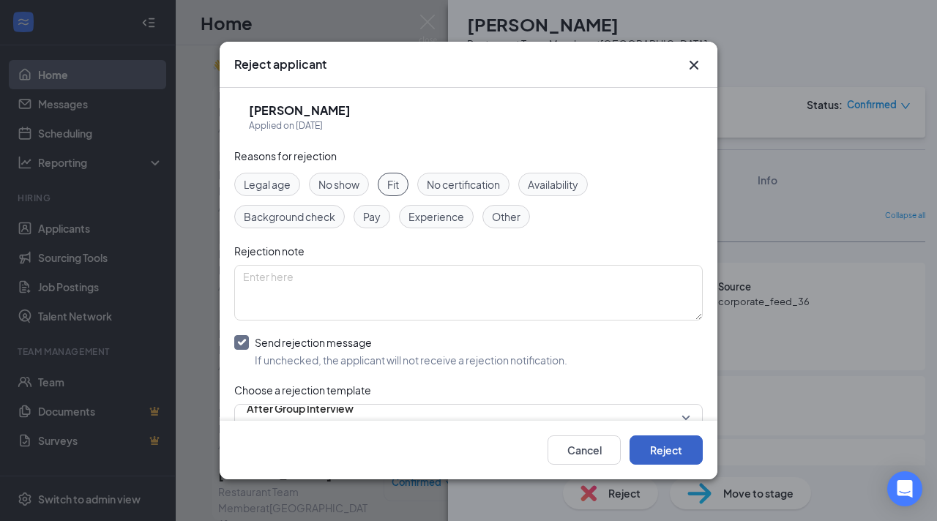
click at [647, 450] on button "Reject" at bounding box center [666, 450] width 73 height 29
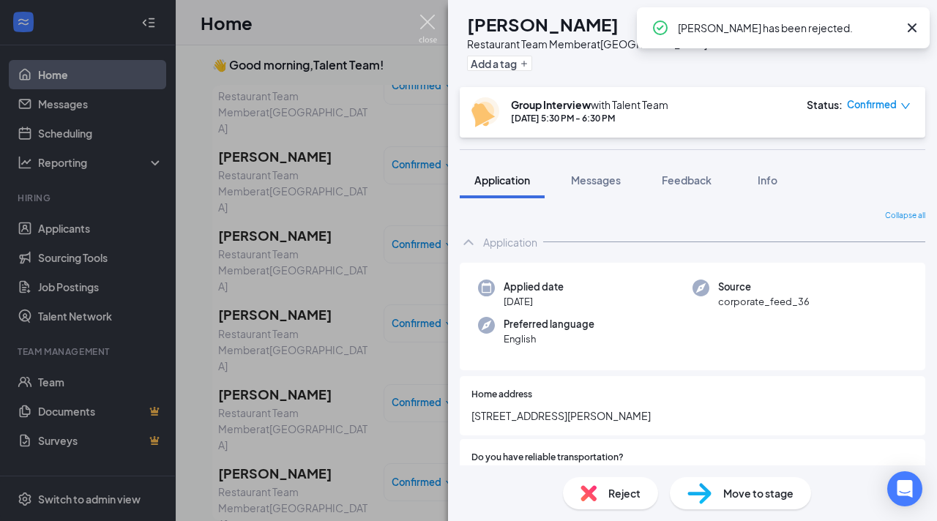
click at [425, 22] on img at bounding box center [428, 29] width 18 height 29
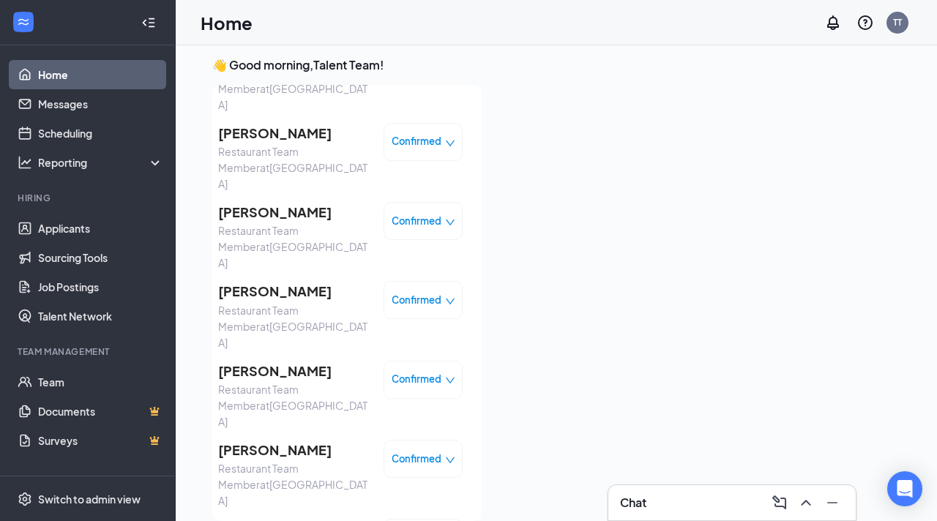
scroll to position [881, 0]
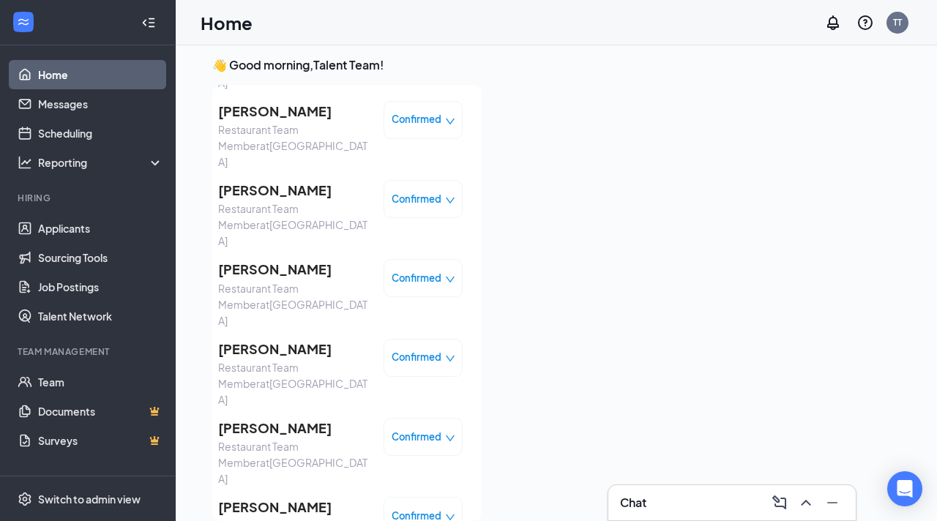
click at [300, 497] on span "[PERSON_NAME]" at bounding box center [295, 507] width 154 height 21
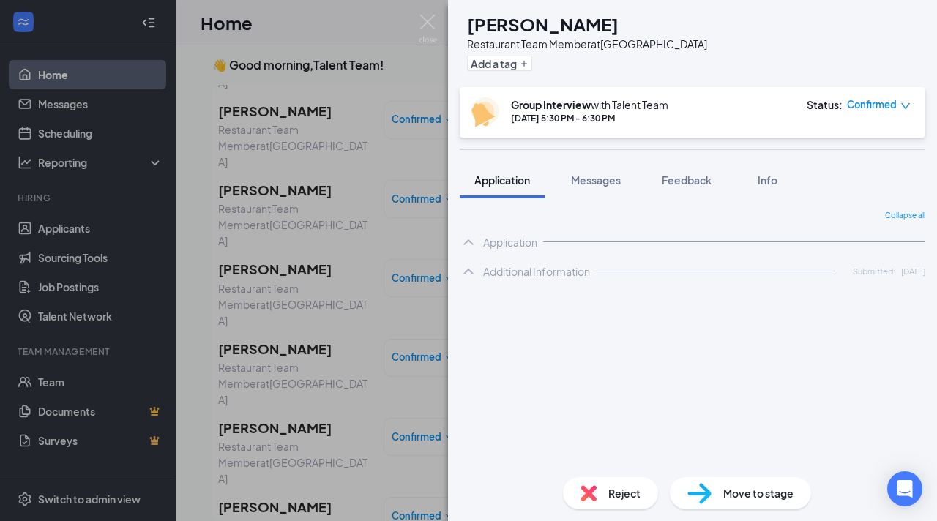
click at [628, 499] on span "Reject" at bounding box center [625, 494] width 32 height 16
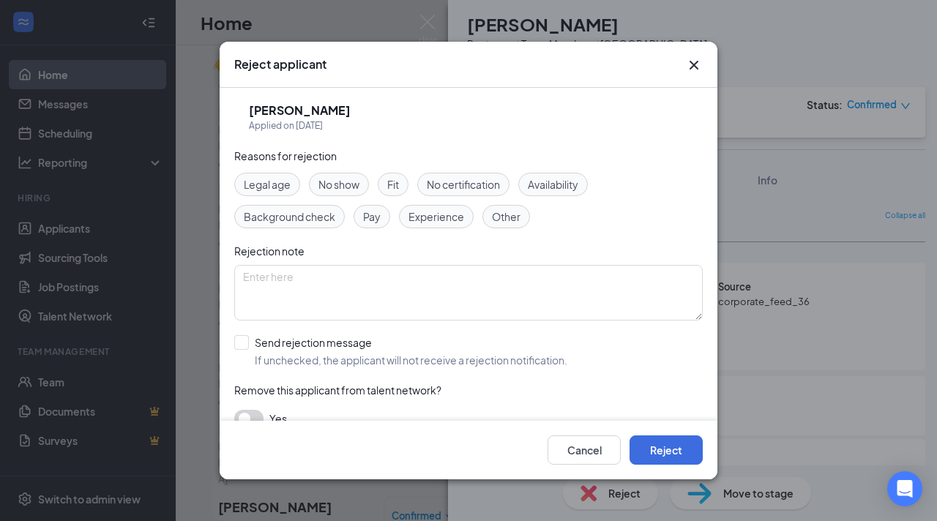
click at [393, 196] on div "Legal age No show Fit No certification Availability Background check Pay Experi…" at bounding box center [468, 201] width 469 height 56
click at [396, 187] on span "Fit" at bounding box center [393, 184] width 12 height 16
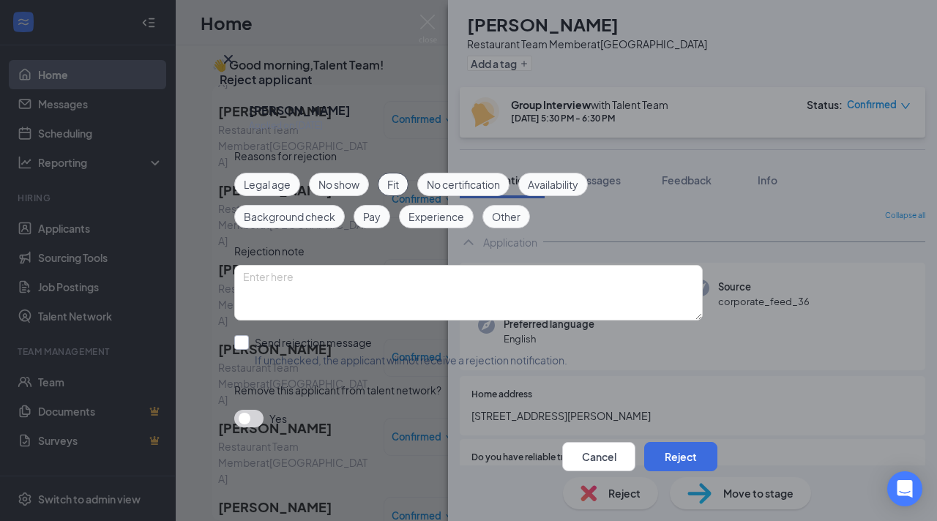
click at [242, 335] on input "Send rejection message If unchecked, the applicant will not receive a rejection…" at bounding box center [400, 351] width 333 height 32
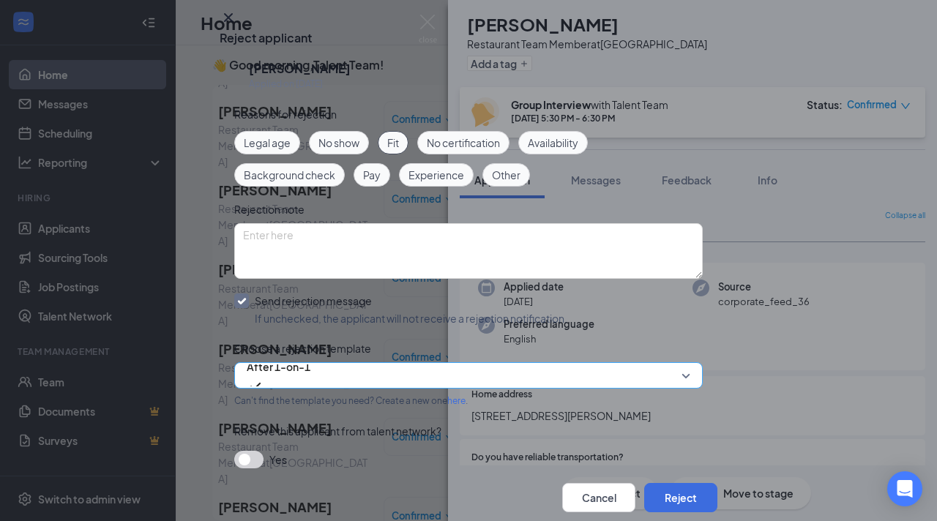
click at [305, 378] on span "After 1-on-1" at bounding box center [279, 367] width 64 height 22
click at [338, 376] on div "Reasons for rejection Legal age No show Fit No certification Availability Backg…" at bounding box center [468, 294] width 469 height 377
click at [311, 395] on span "After 1-on-1" at bounding box center [279, 376] width 64 height 40
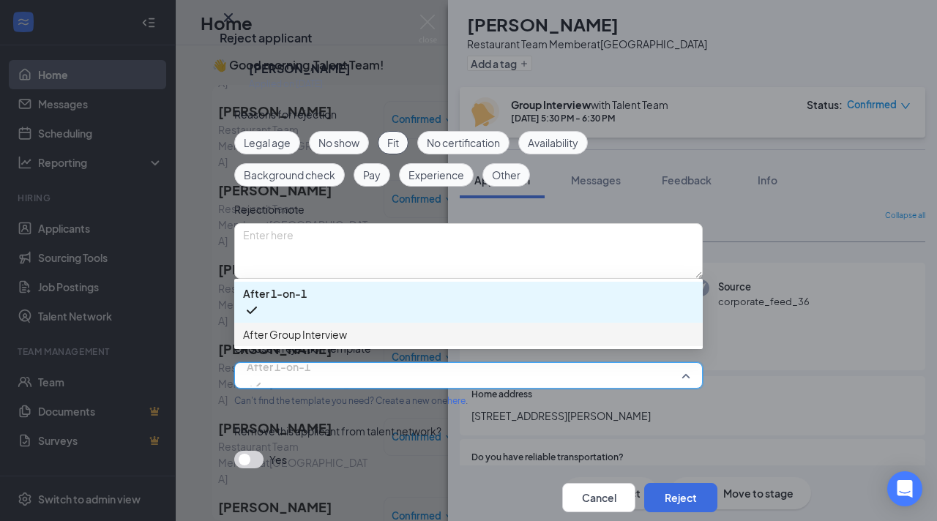
click at [340, 341] on div "After Group Interview" at bounding box center [468, 334] width 469 height 23
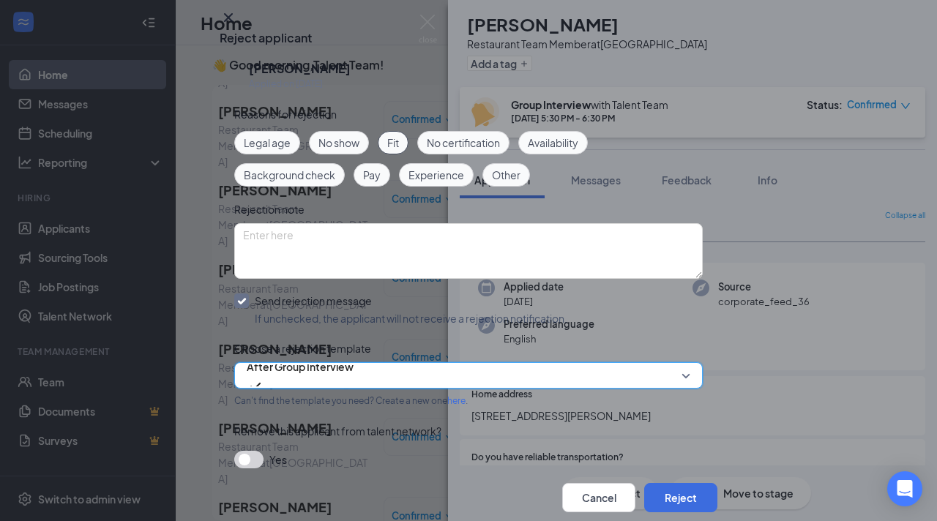
click at [340, 326] on input "Send rejection message If unchecked, the applicant will not receive a rejection…" at bounding box center [400, 310] width 333 height 32
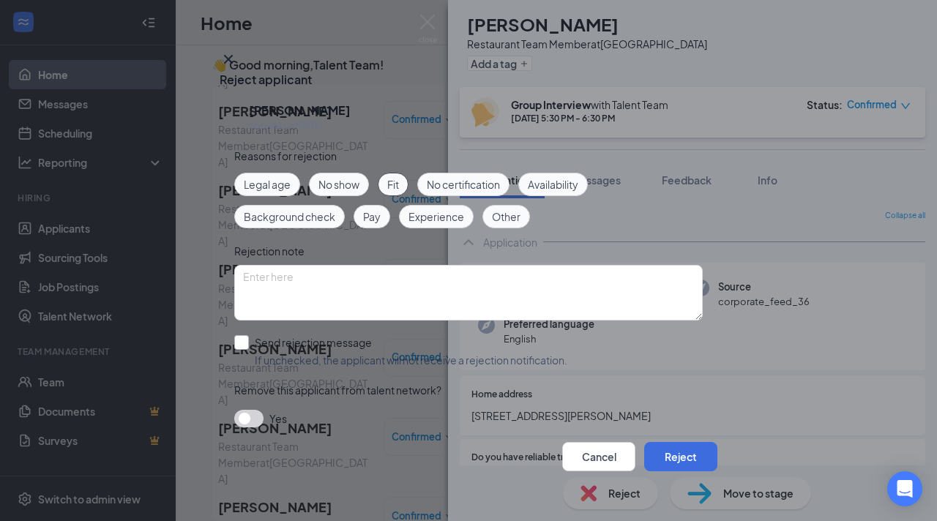
click at [259, 335] on input "Send rejection message If unchecked, the applicant will not receive a rejection…" at bounding box center [400, 351] width 333 height 32
checkbox input "true"
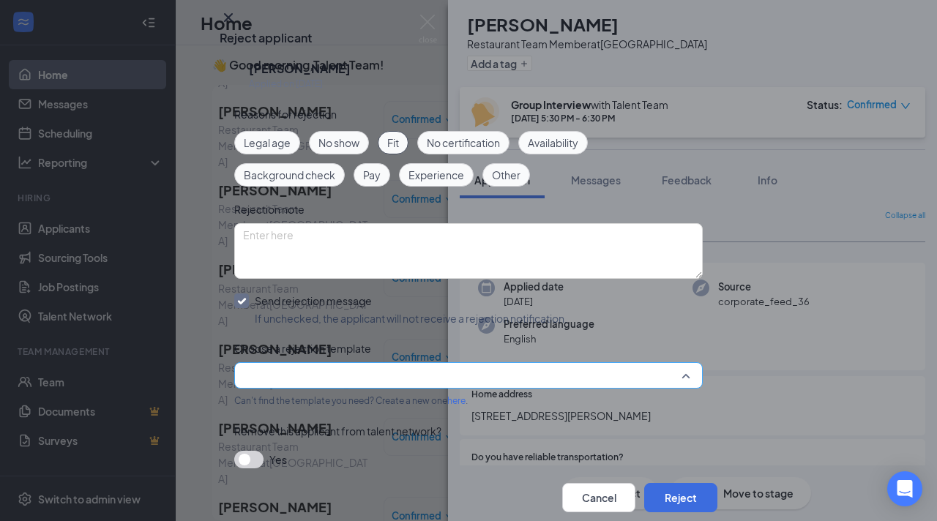
click at [302, 388] on input "search" at bounding box center [463, 375] width 441 height 25
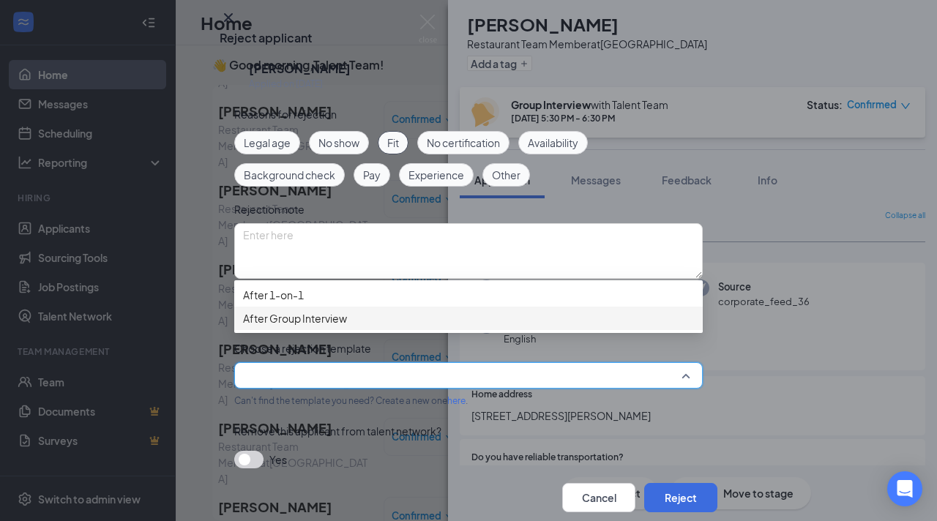
click at [317, 327] on span "After Group Interview" at bounding box center [295, 319] width 104 height 16
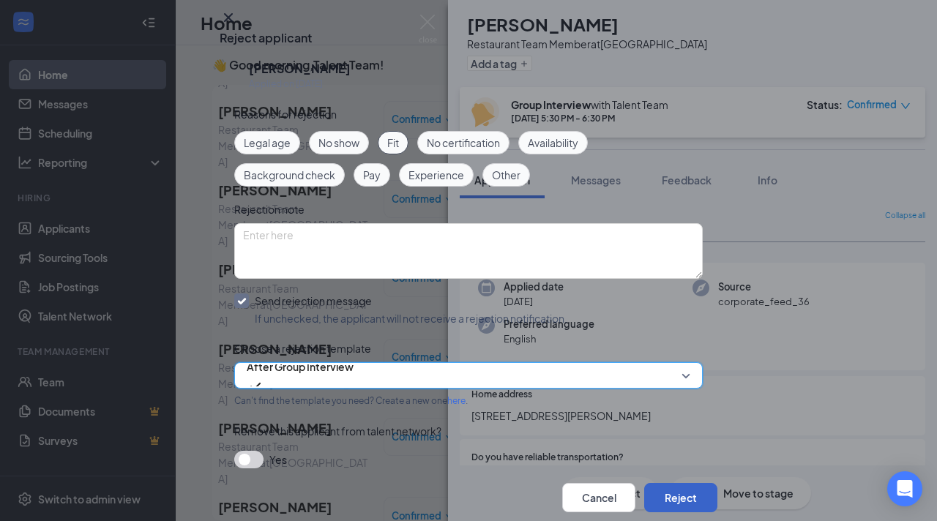
click at [644, 483] on button "Reject" at bounding box center [680, 497] width 73 height 29
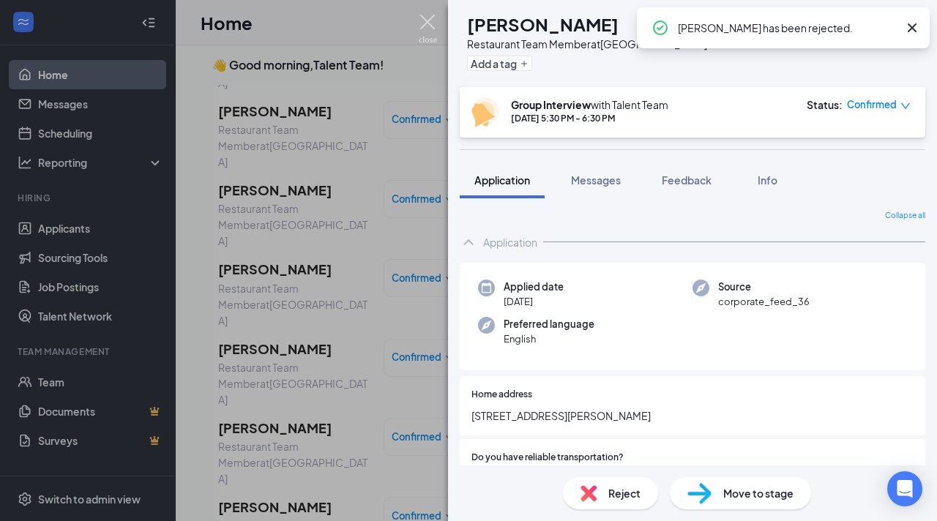
click at [424, 29] on img at bounding box center [428, 29] width 18 height 29
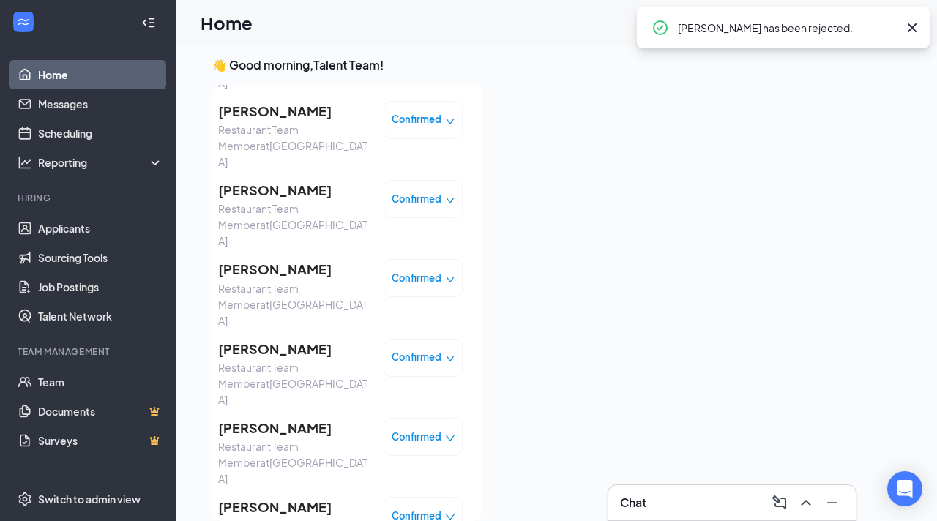
scroll to position [31, 0]
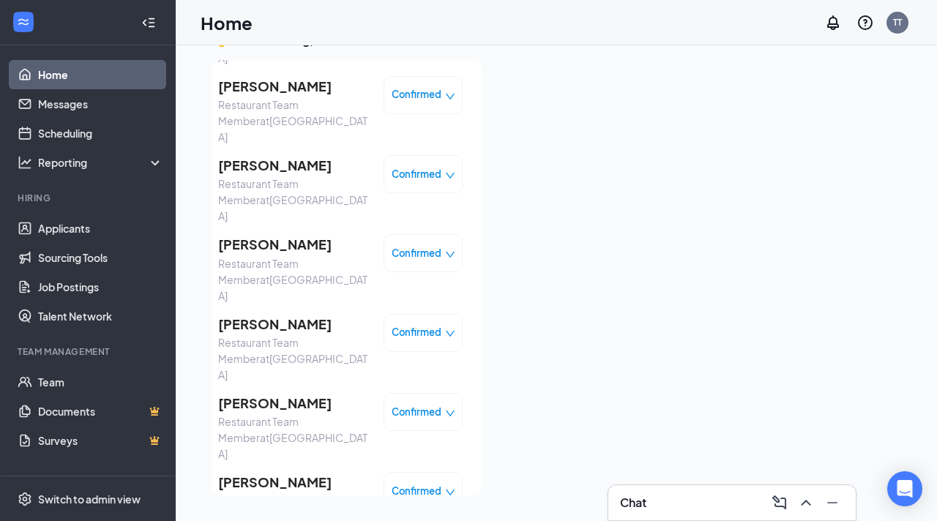
click at [324, 285] on div "[PERSON_NAME] Restaurant Team Member at [GEOGRAPHIC_DATA] Confirmed [PERSON_NAM…" at bounding box center [340, 31] width 245 height 1506
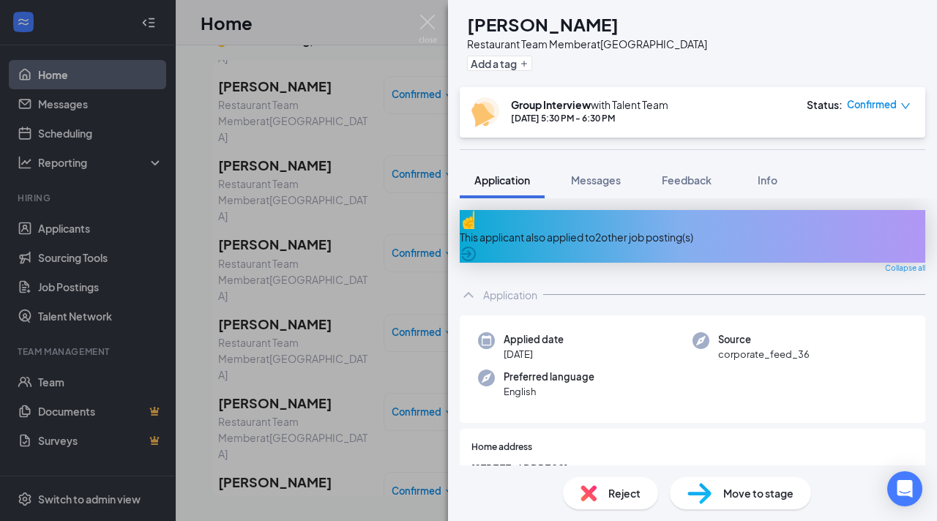
click at [596, 498] on img at bounding box center [589, 494] width 16 height 16
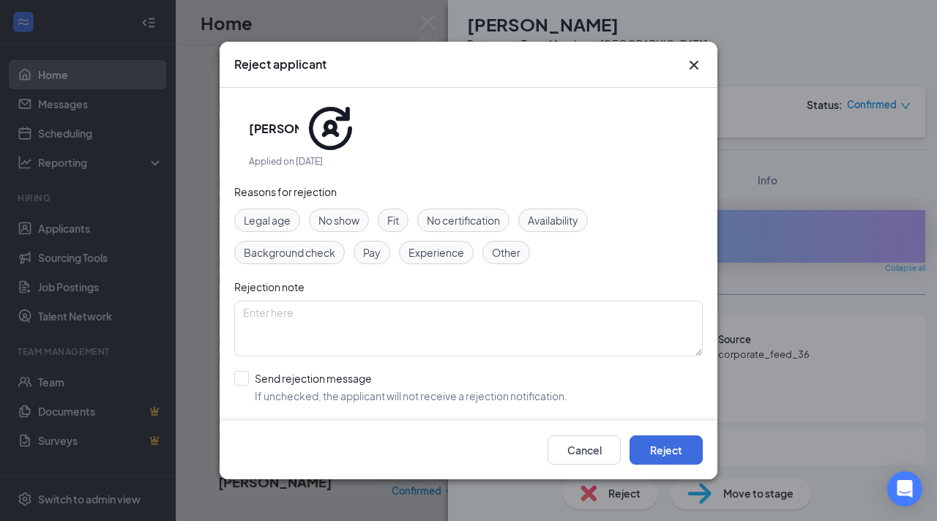
click at [387, 209] on div "Fit" at bounding box center [393, 220] width 31 height 23
click at [242, 335] on div "Reasons for rejection Legal age No show Fit No certification Availability Backg…" at bounding box center [468, 331] width 469 height 294
click at [242, 371] on input "Send rejection message If unchecked, the applicant will not receive a rejection…" at bounding box center [400, 387] width 333 height 32
checkbox input "true"
click at [306, 441] on input "search" at bounding box center [463, 453] width 441 height 25
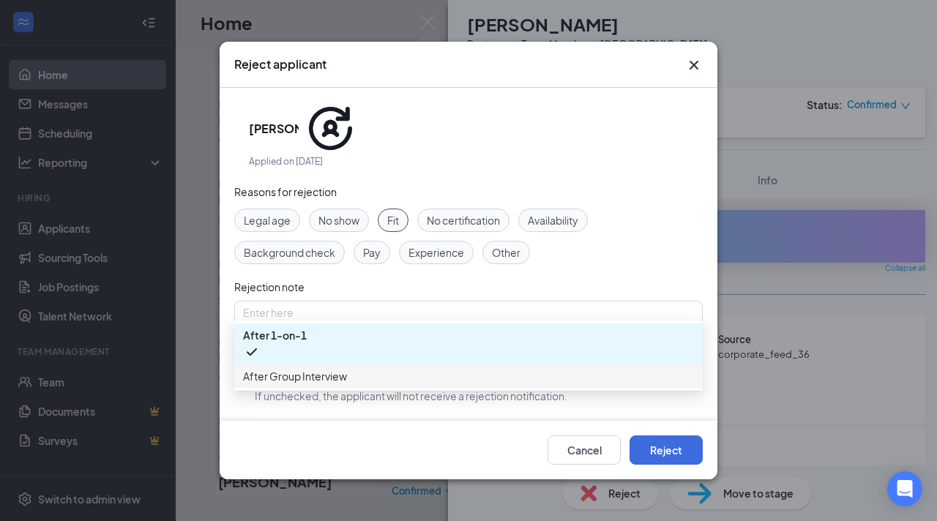
click at [316, 366] on div "After Group Interview" at bounding box center [468, 376] width 469 height 23
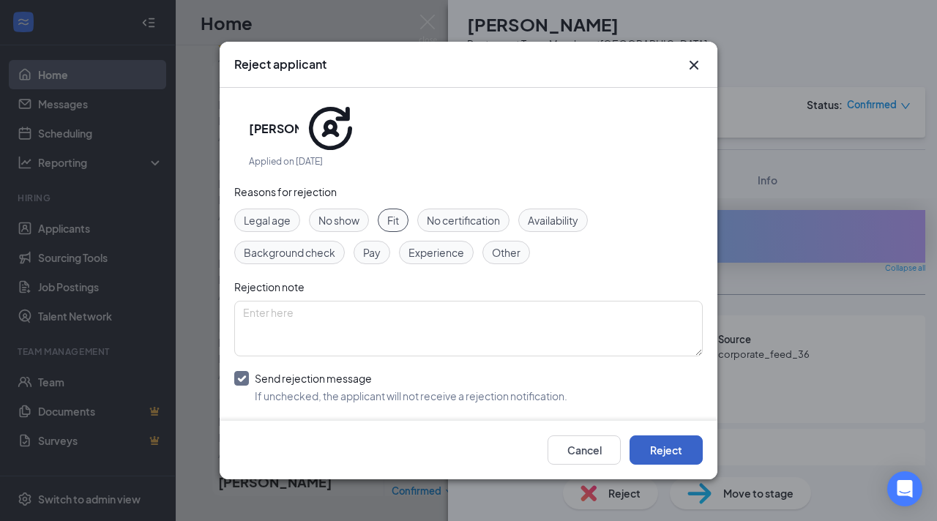
click at [653, 455] on button "Reject" at bounding box center [666, 450] width 73 height 29
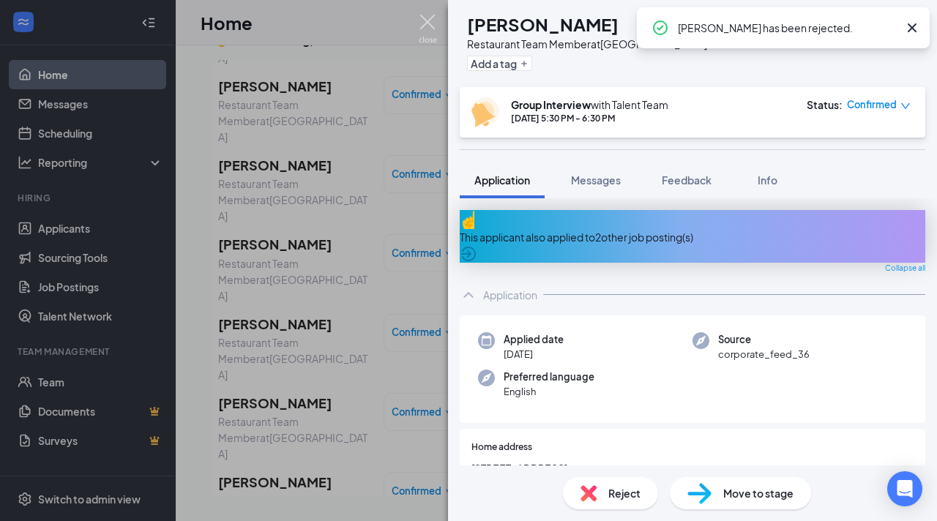
click at [427, 26] on img at bounding box center [428, 29] width 18 height 29
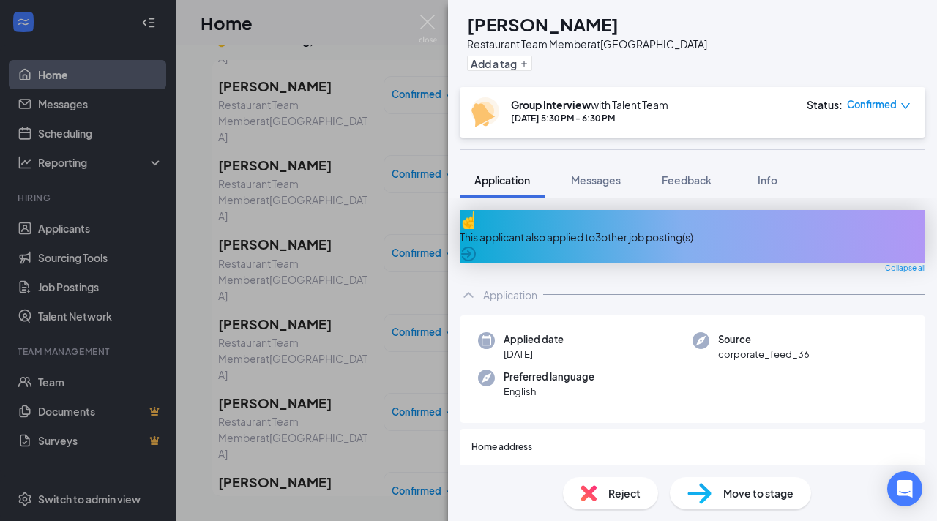
click at [614, 491] on span "Reject" at bounding box center [625, 494] width 32 height 16
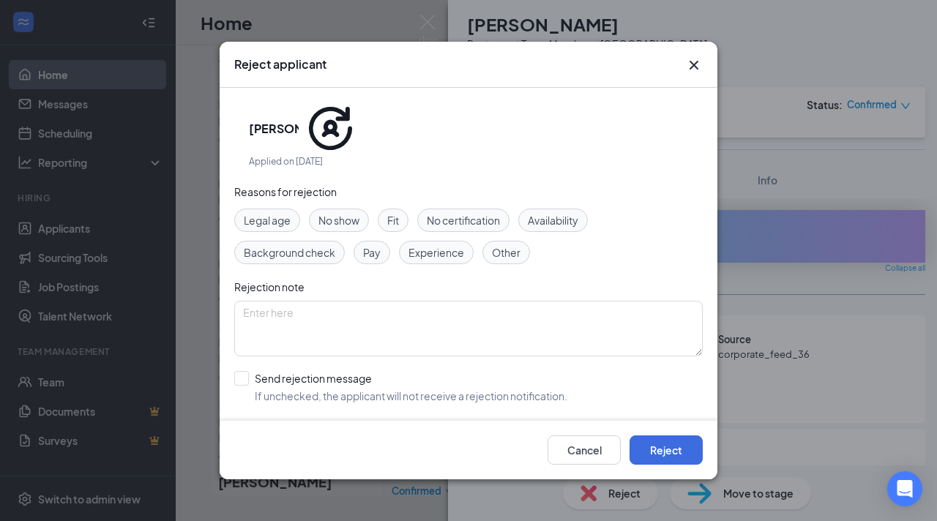
click at [393, 209] on div "Legal age No show Fit No certification Availability Background check Pay Experi…" at bounding box center [468, 237] width 469 height 56
click at [395, 209] on div "Fit" at bounding box center [393, 220] width 31 height 23
click at [245, 371] on input "Send rejection message If unchecked, the applicant will not receive a rejection…" at bounding box center [400, 387] width 333 height 32
checkbox input "true"
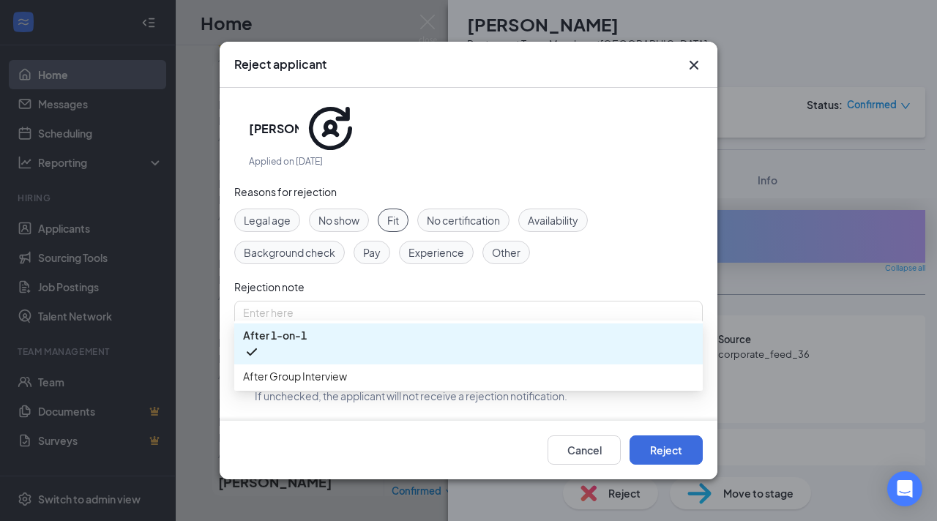
click at [276, 434] on span "After 1-on-1" at bounding box center [279, 445] width 64 height 22
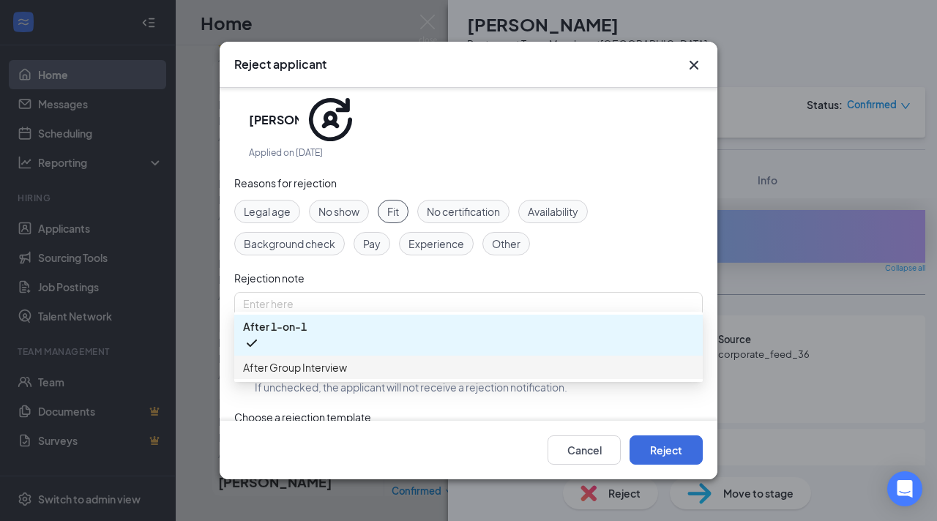
click at [308, 368] on span "After Group Interview" at bounding box center [295, 368] width 104 height 16
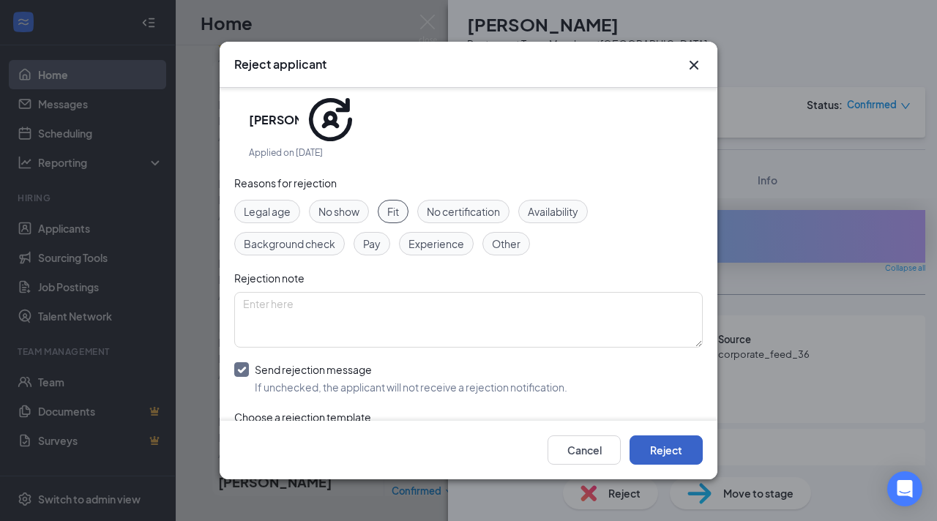
click at [662, 442] on button "Reject" at bounding box center [666, 450] width 73 height 29
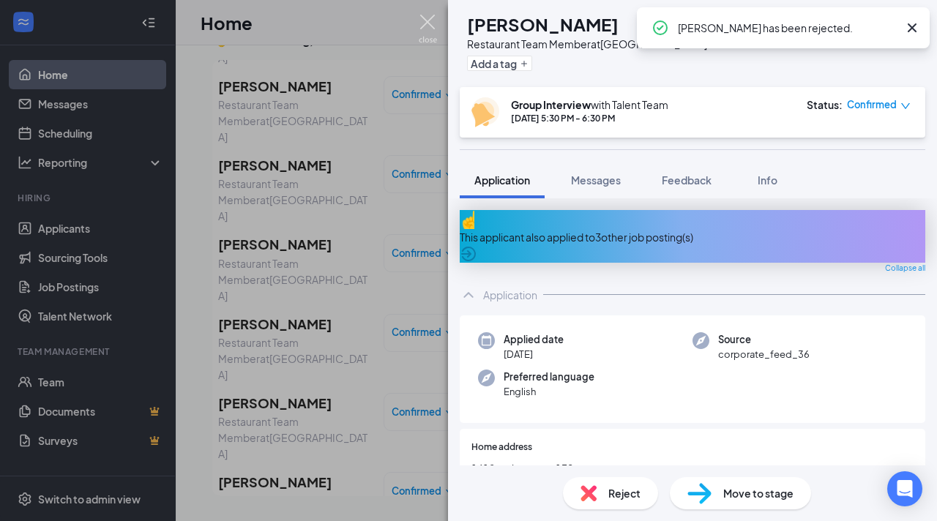
click at [427, 27] on img at bounding box center [428, 29] width 18 height 29
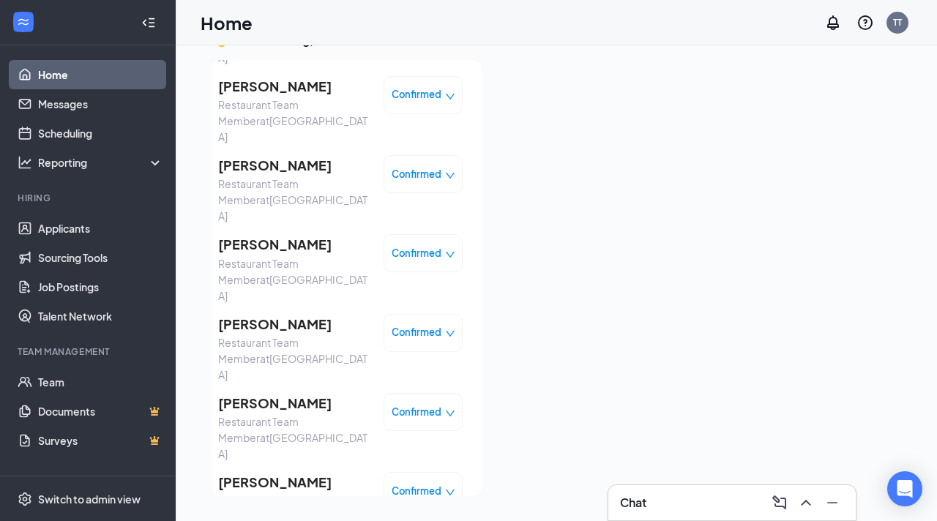
click at [297, 393] on span "[PERSON_NAME]" at bounding box center [295, 403] width 154 height 21
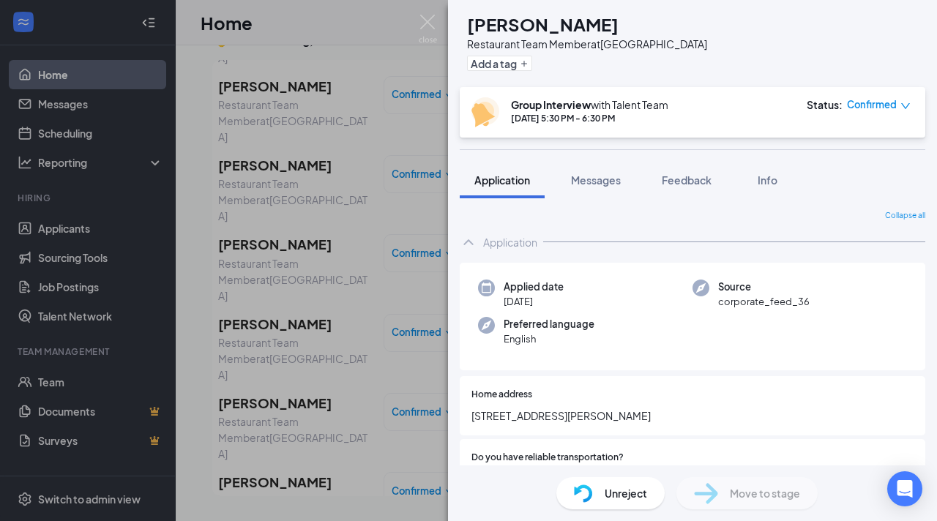
click at [426, 11] on div "[PERSON_NAME] [PERSON_NAME] Restaurant Team Member at [GEOGRAPHIC_DATA] Add a t…" at bounding box center [468, 260] width 937 height 521
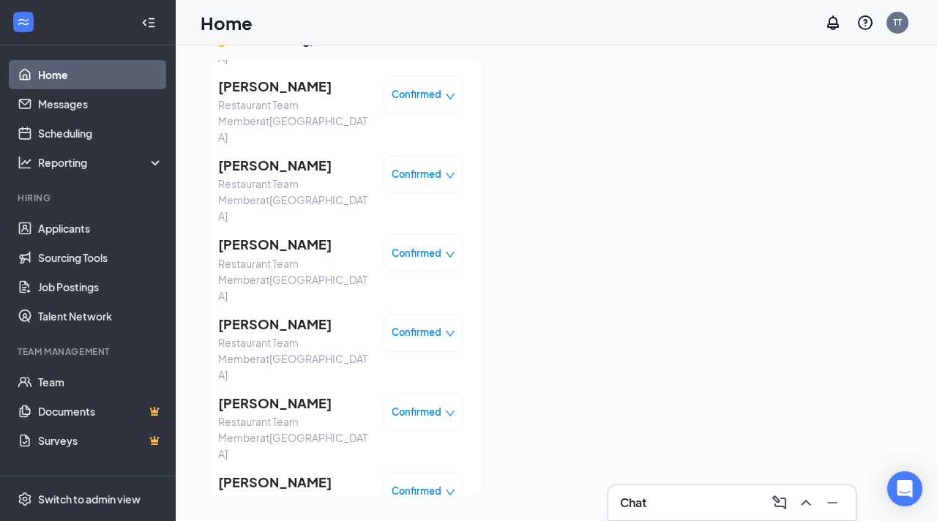
click at [428, 21] on div "Home TT" at bounding box center [557, 22] width 762 height 45
click at [288, 393] on span "[PERSON_NAME]" at bounding box center [295, 403] width 154 height 21
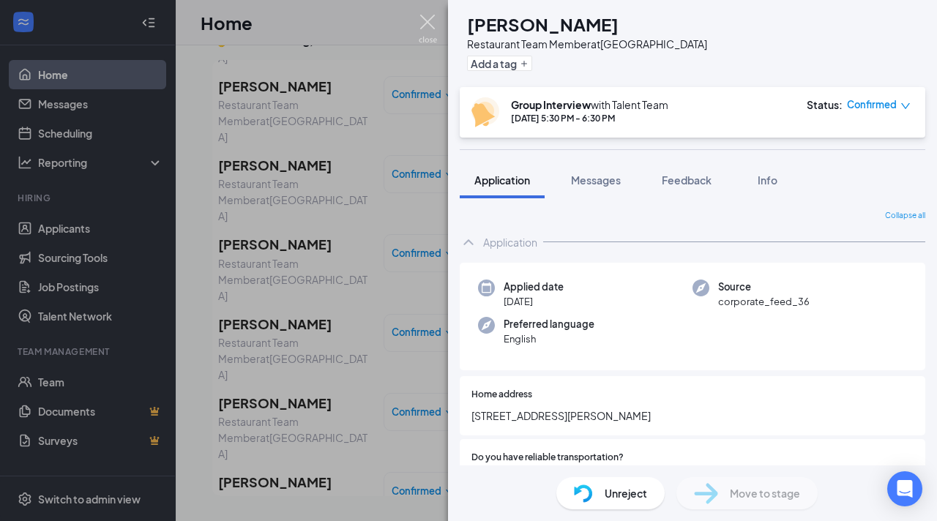
click at [426, 17] on img at bounding box center [428, 29] width 18 height 29
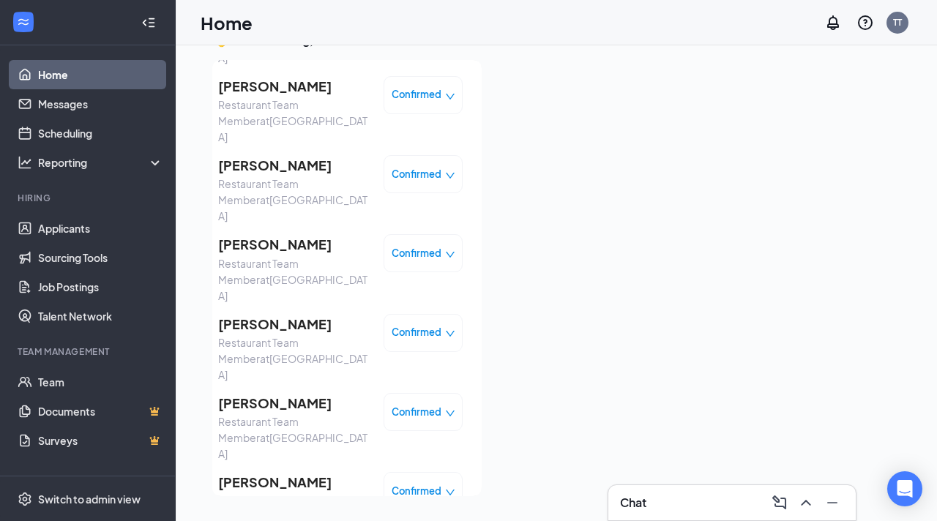
click at [278, 472] on span "[PERSON_NAME]" at bounding box center [295, 482] width 154 height 21
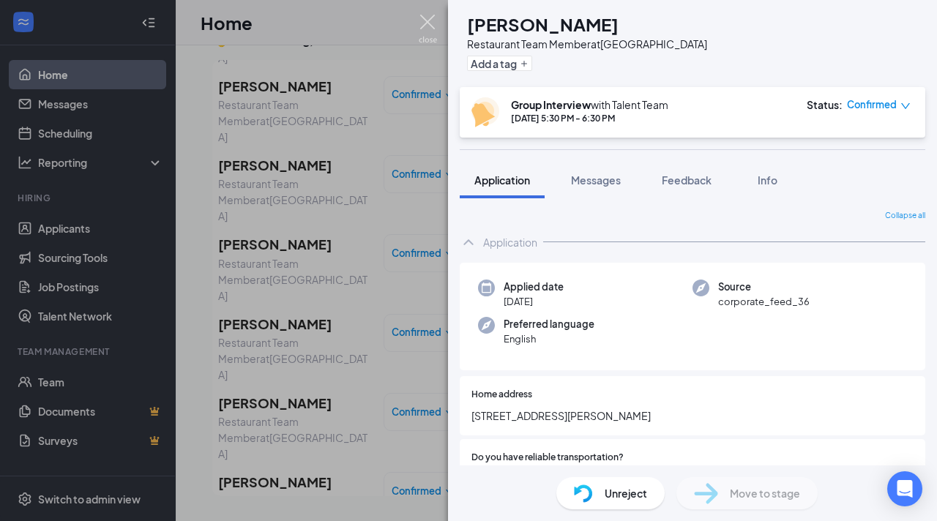
drag, startPoint x: 427, startPoint y: 31, endPoint x: 337, endPoint y: 232, distance: 220.6
click at [427, 31] on img at bounding box center [428, 29] width 18 height 29
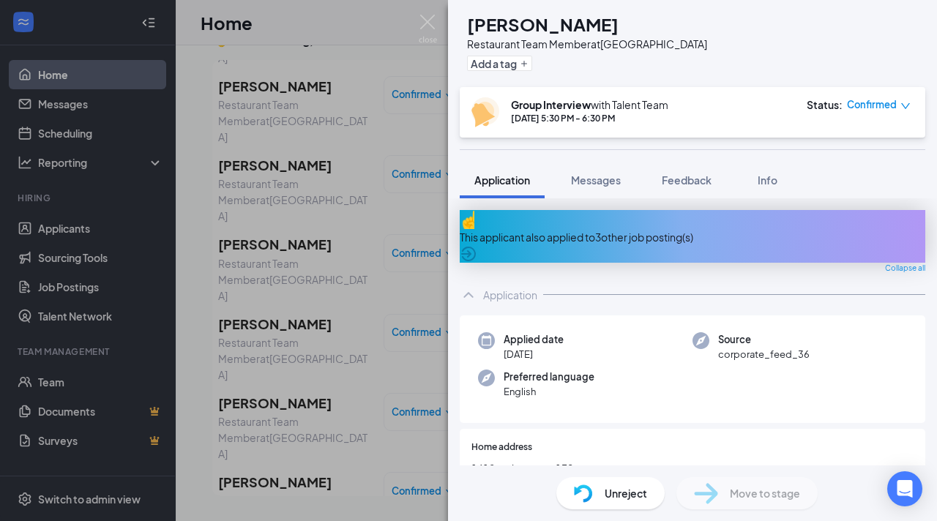
click at [389, 270] on div "RH [PERSON_NAME] Restaurant Team Member at [GEOGRAPHIC_DATA] Add a tag Group In…" at bounding box center [468, 260] width 937 height 521
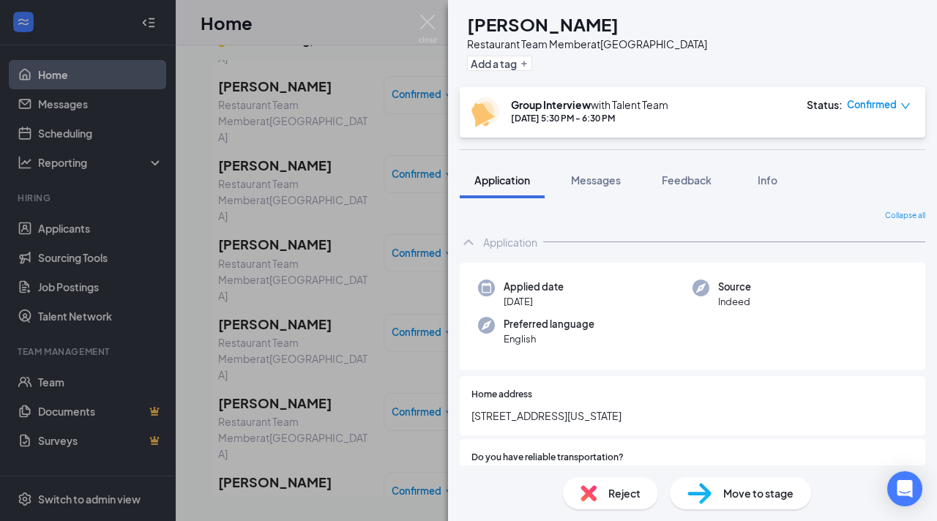
click at [590, 499] on img at bounding box center [589, 494] width 16 height 16
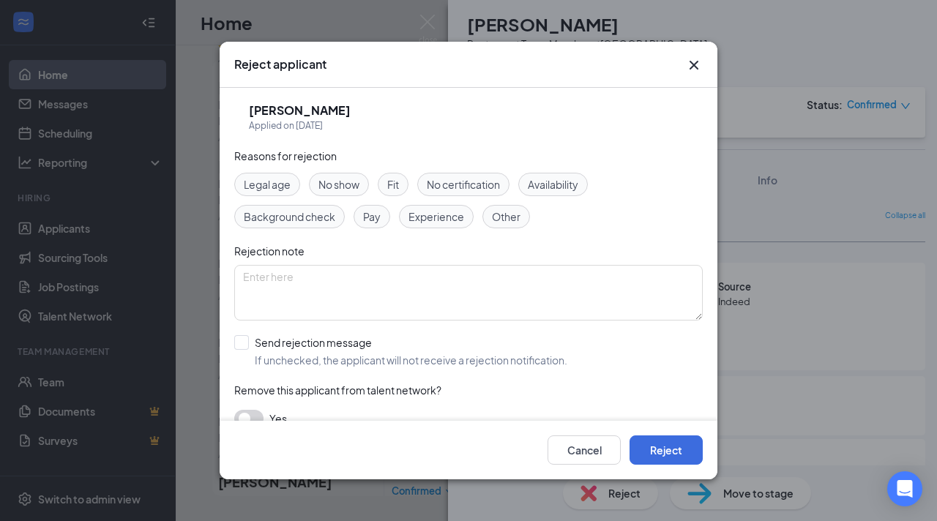
click at [384, 185] on div "Fit" at bounding box center [393, 184] width 31 height 23
click at [251, 343] on input "Send rejection message If unchecked, the applicant will not receive a rejection…" at bounding box center [400, 351] width 333 height 32
checkbox input "true"
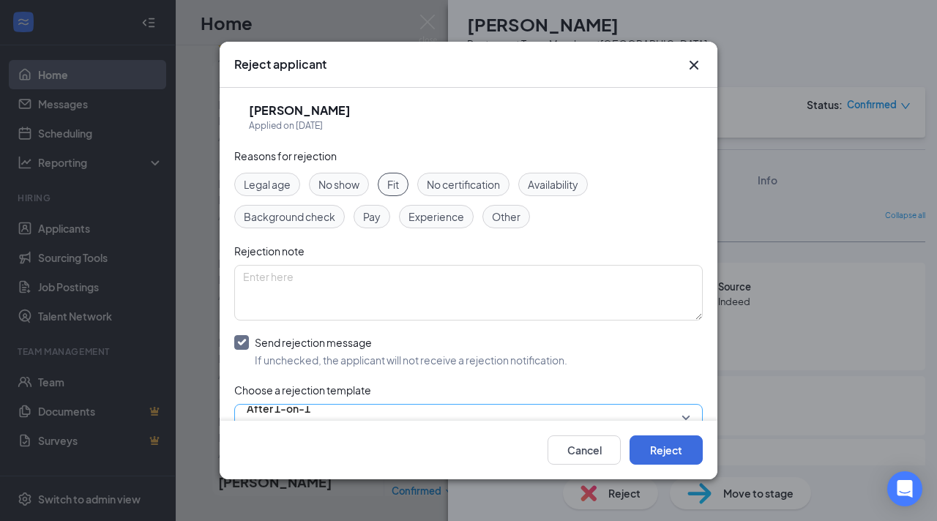
click at [289, 409] on span "After 1-on-1" at bounding box center [279, 409] width 64 height 22
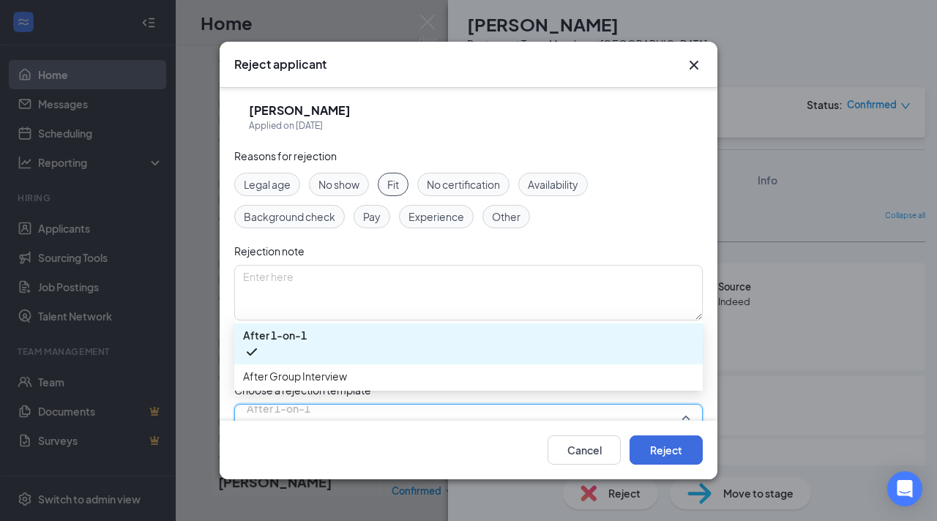
scroll to position [9, 0]
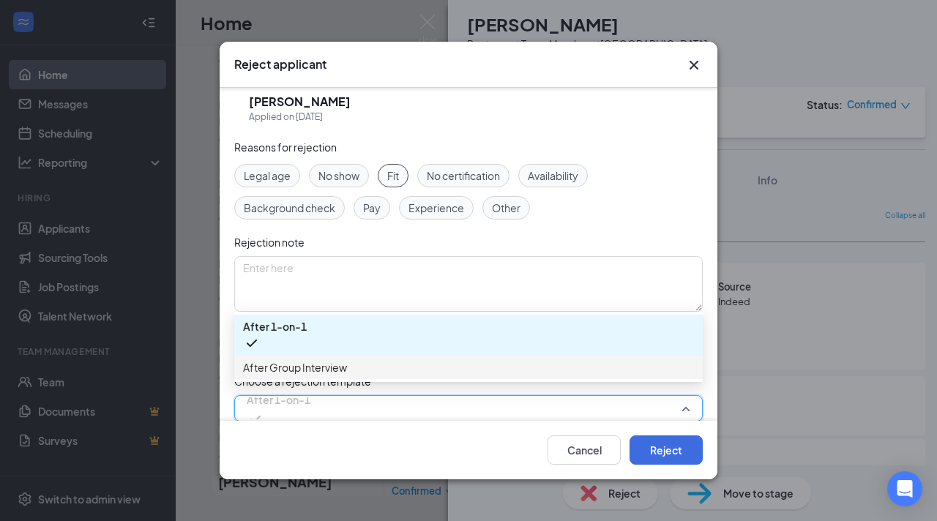
click at [341, 374] on span "After Group Interview" at bounding box center [295, 368] width 104 height 16
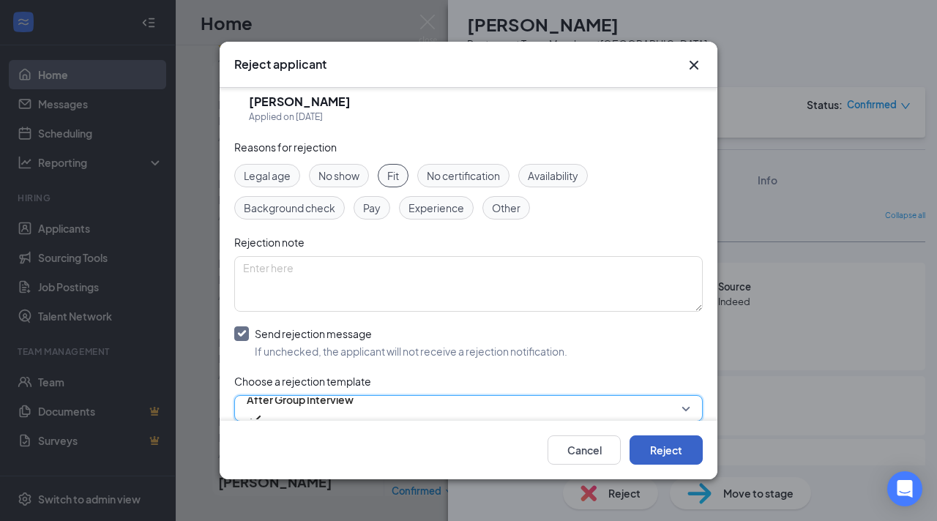
click at [677, 447] on button "Reject" at bounding box center [666, 450] width 73 height 29
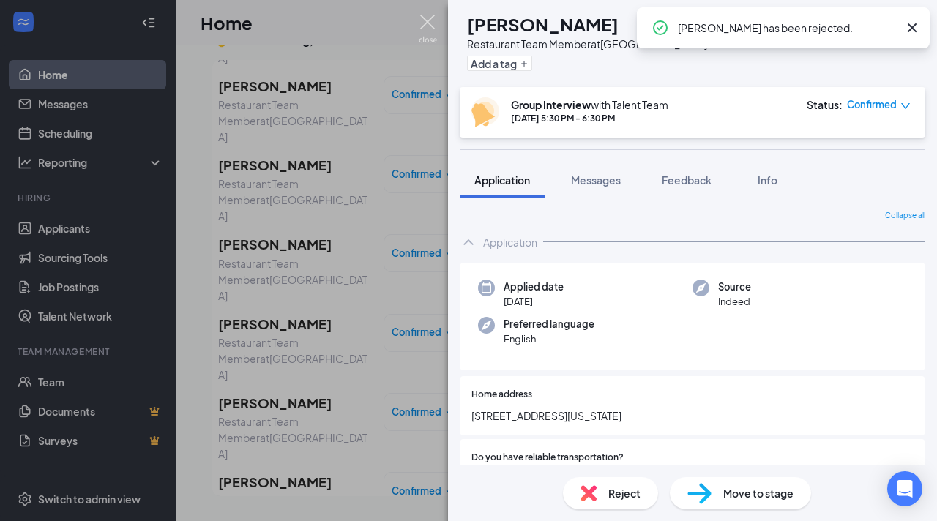
click at [422, 18] on img at bounding box center [428, 29] width 18 height 29
